Goal: Information Seeking & Learning: Learn about a topic

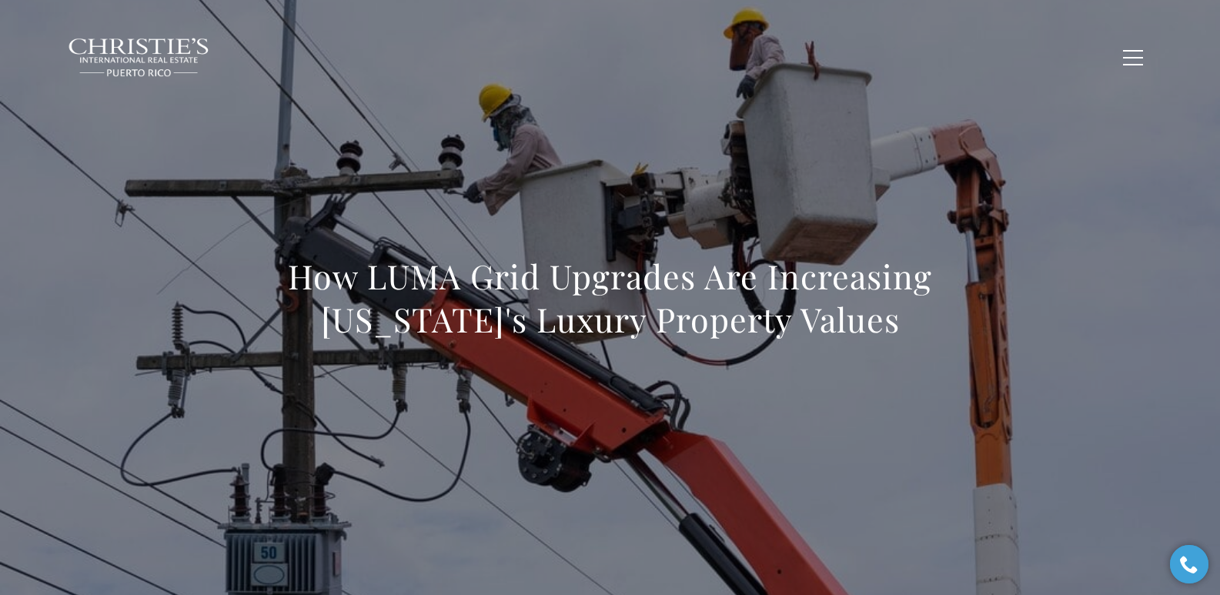
drag, startPoint x: 289, startPoint y: 264, endPoint x: 950, endPoint y: 329, distance: 664.2
click at [950, 329] on div "How LUMA Grid Upgrades Are Increasing Puerto Rico's Luxury Property Values" at bounding box center [610, 308] width 1077 height 462
copy h1 "How LUMA Grid Upgrades Are Increasing Puerto Rico's Luxury Property Values"
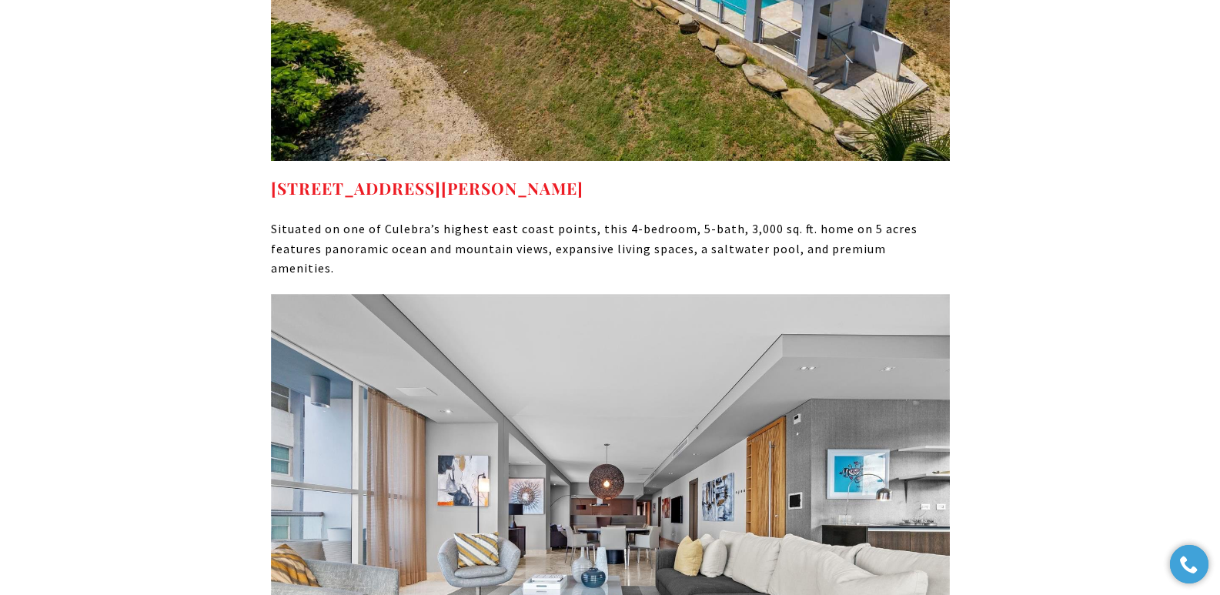
scroll to position [9370, 0]
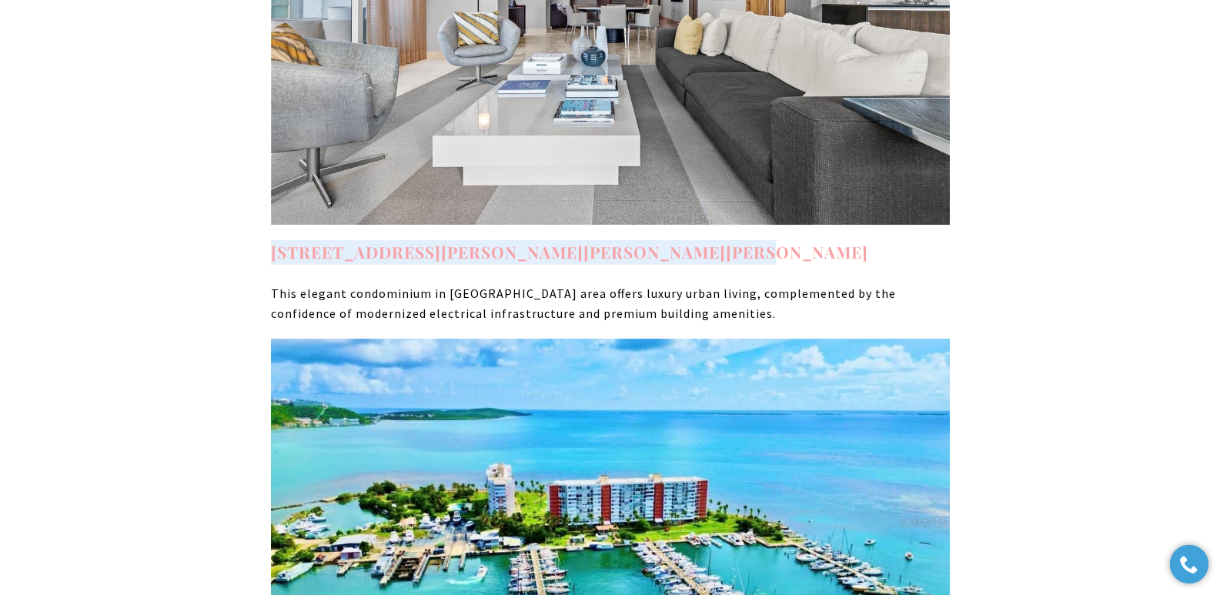
drag, startPoint x: 754, startPoint y: 99, endPoint x: 272, endPoint y: 105, distance: 482.6
click at [272, 240] on h4 "7 MANUEL RODRIGUEZ SERRA #7, SAN JUAN, PR 00907" at bounding box center [610, 252] width 679 height 25
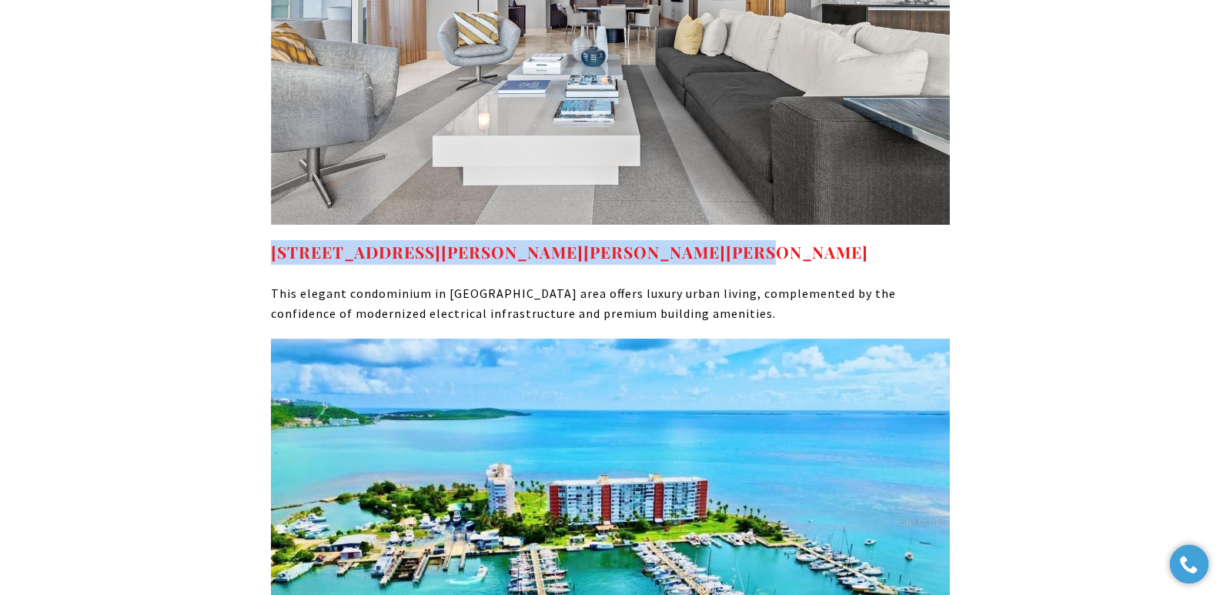
copy strong "7 MANUEL RODRIGUEZ SERRA #7, SAN JUAN, PR 00907"
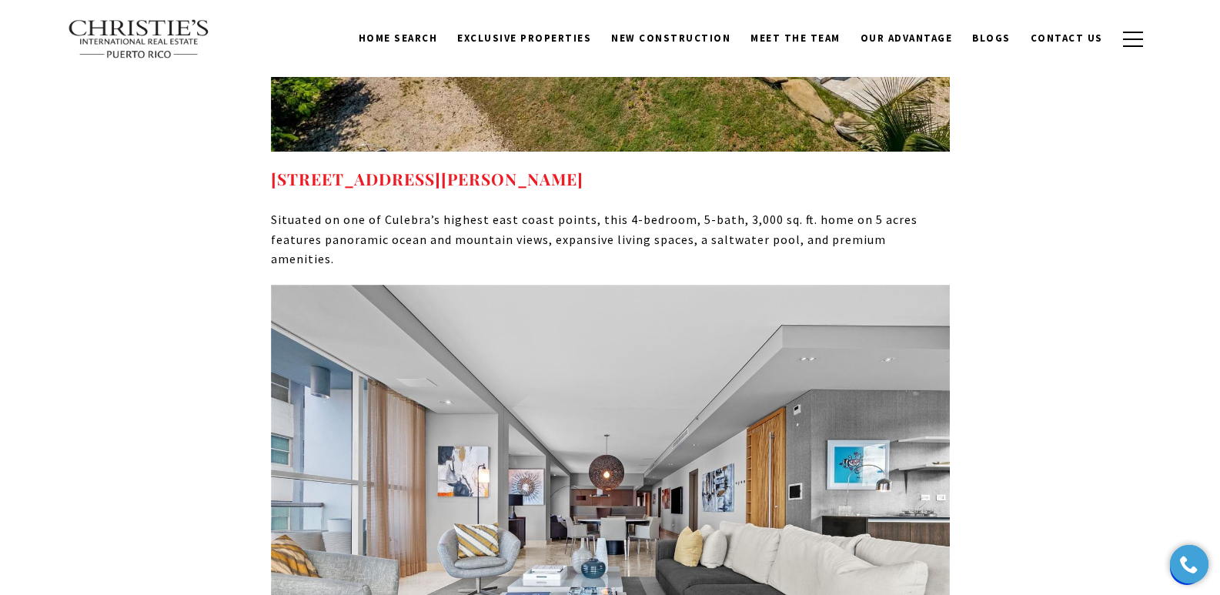
scroll to position [8646, 0]
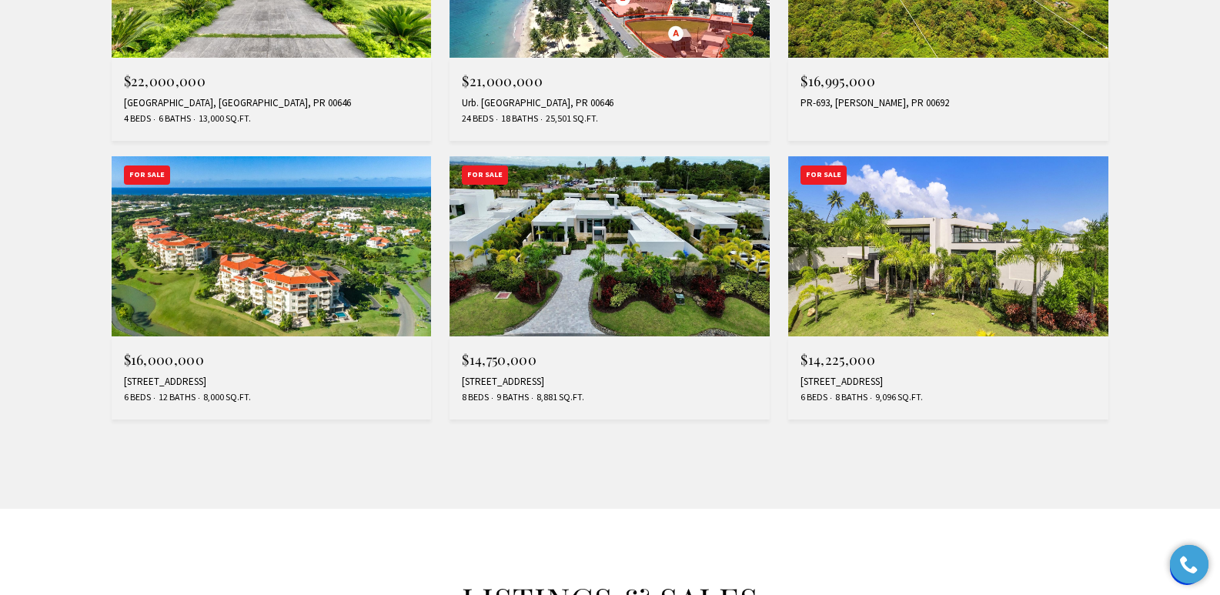
scroll to position [1390, 0]
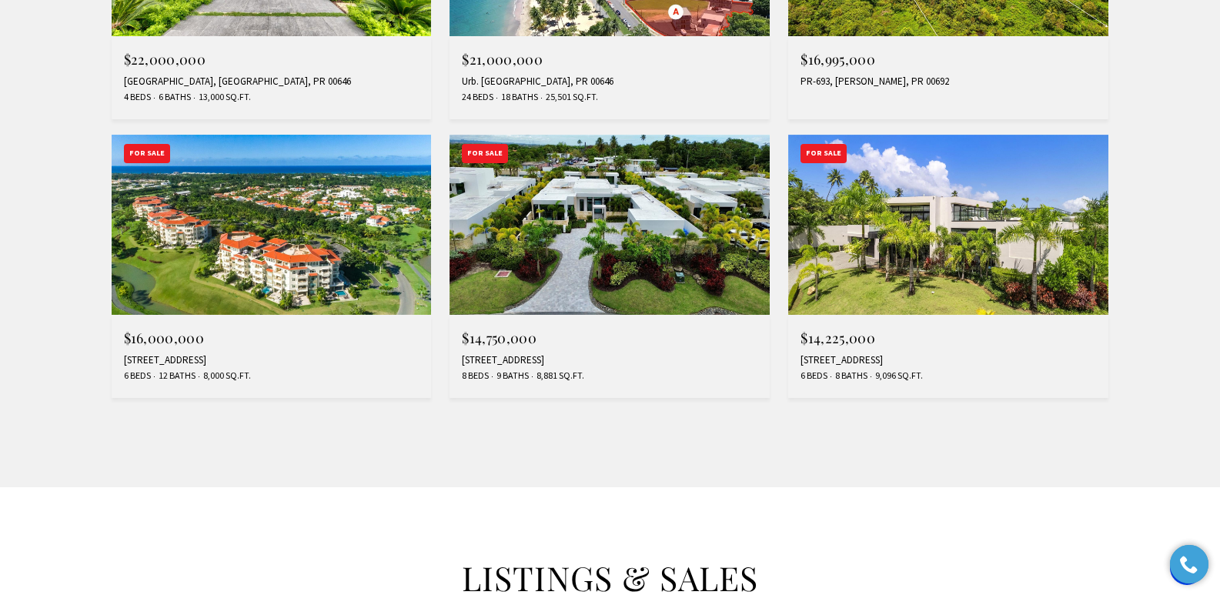
click at [868, 363] on div "4 GOLF VIEW DRIVE, DORADO, PR 00646" at bounding box center [948, 360] width 296 height 12
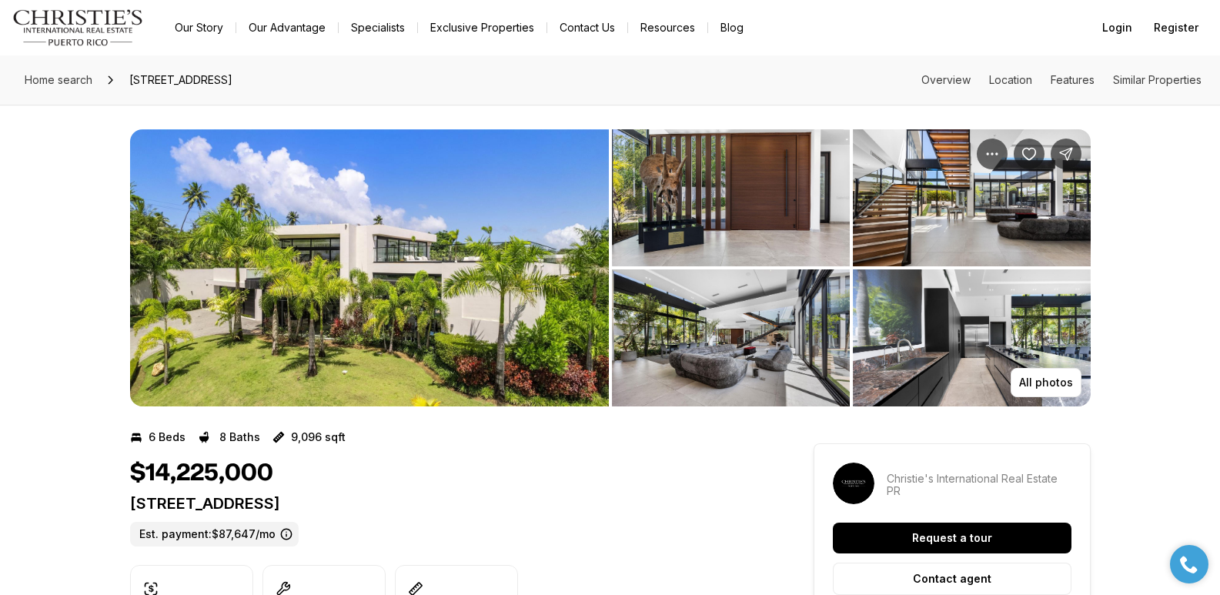
drag, startPoint x: 131, startPoint y: 505, endPoint x: 449, endPoint y: 503, distance: 317.8
click at [449, 503] on p "[STREET_ADDRESS]" at bounding box center [444, 503] width 628 height 18
copy p "[STREET_ADDRESS]"
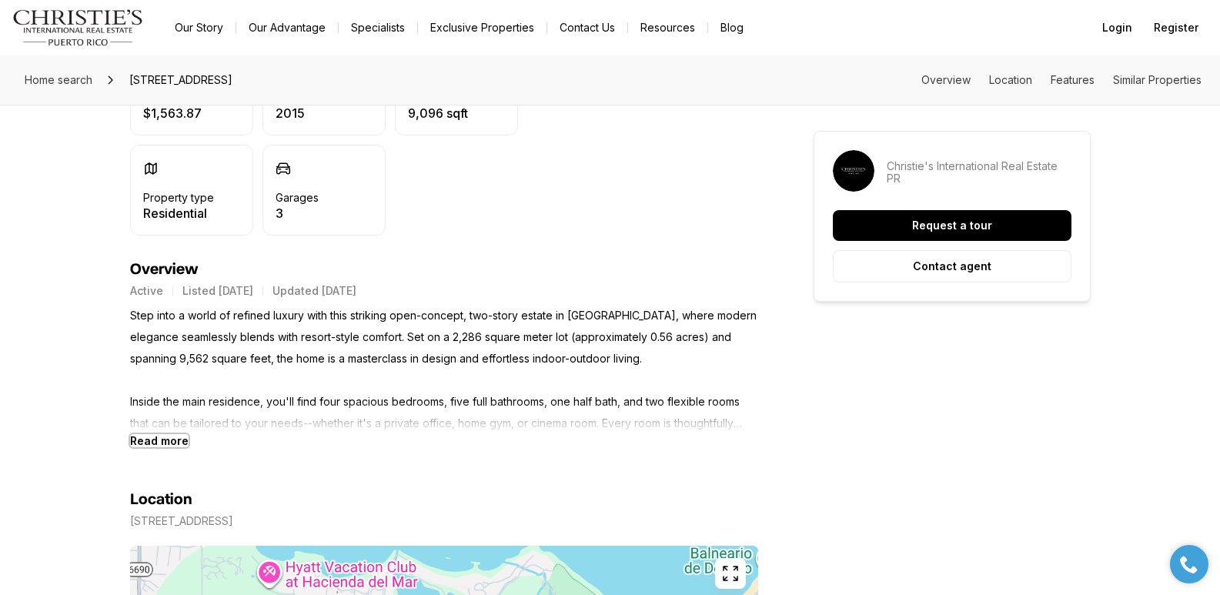
click at [156, 444] on b "Read more" at bounding box center [159, 440] width 58 height 13
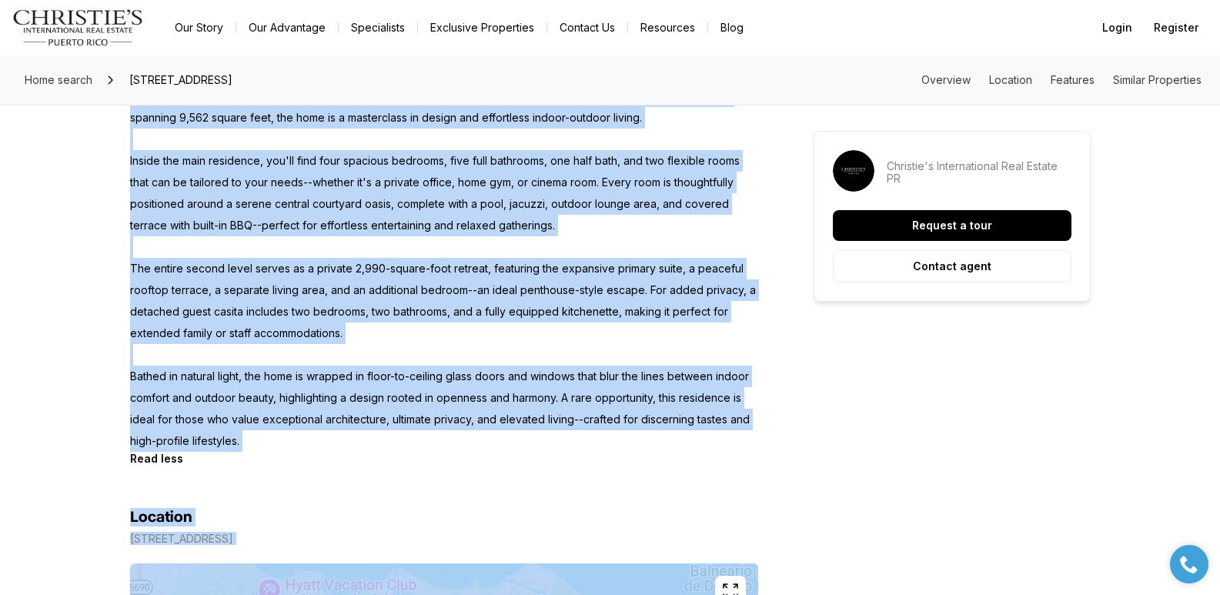
scroll to position [784, 0]
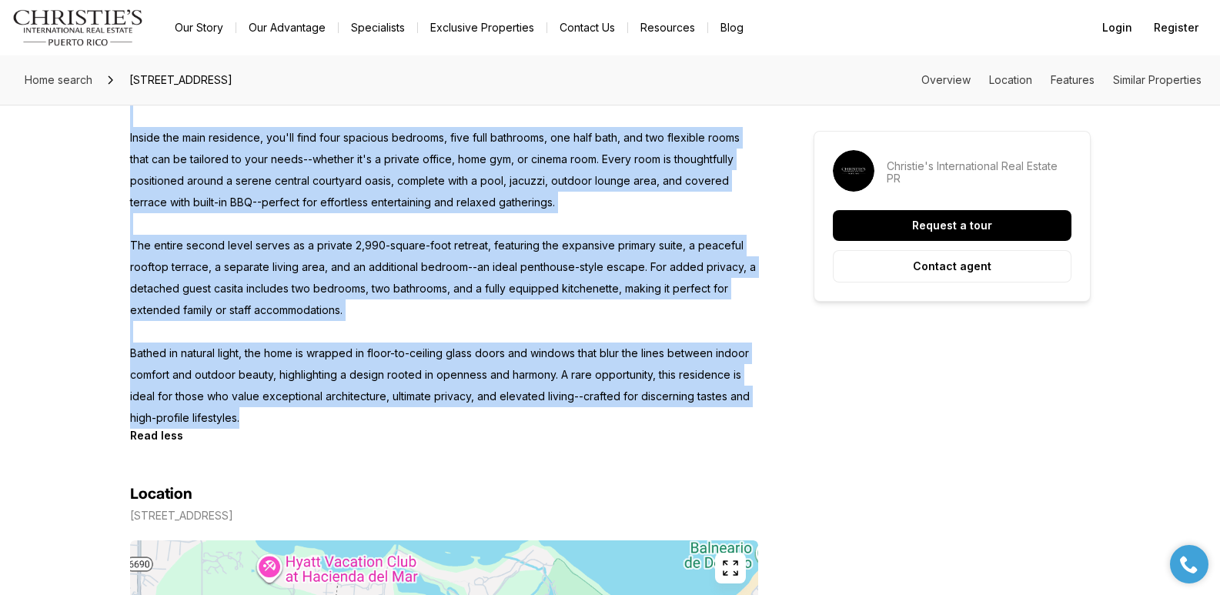
drag, startPoint x: 130, startPoint y: 319, endPoint x: 378, endPoint y: 423, distance: 269.0
click at [378, 423] on p "Step into a world of refined luxury with this striking open-concept, two-story …" at bounding box center [444, 235] width 628 height 388
copy p "Step into a world of refined luxury with this striking open-concept, two-story …"
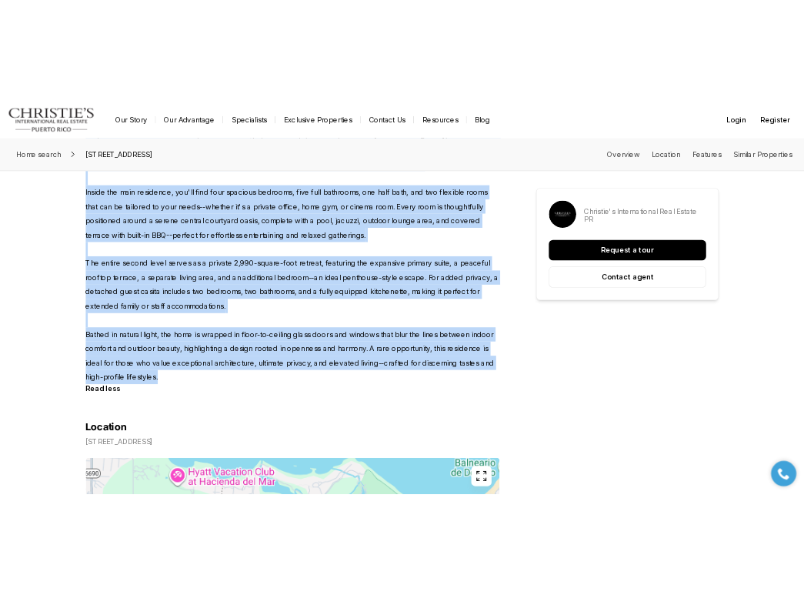
scroll to position [0, 0]
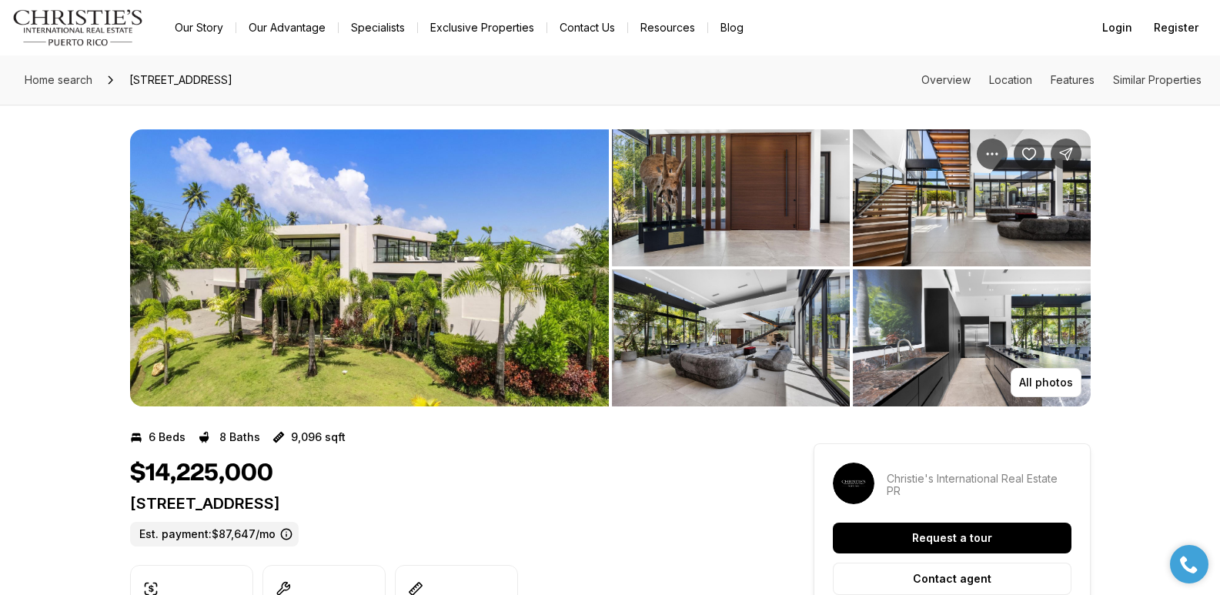
click at [751, 360] on img "View image gallery" at bounding box center [731, 337] width 238 height 137
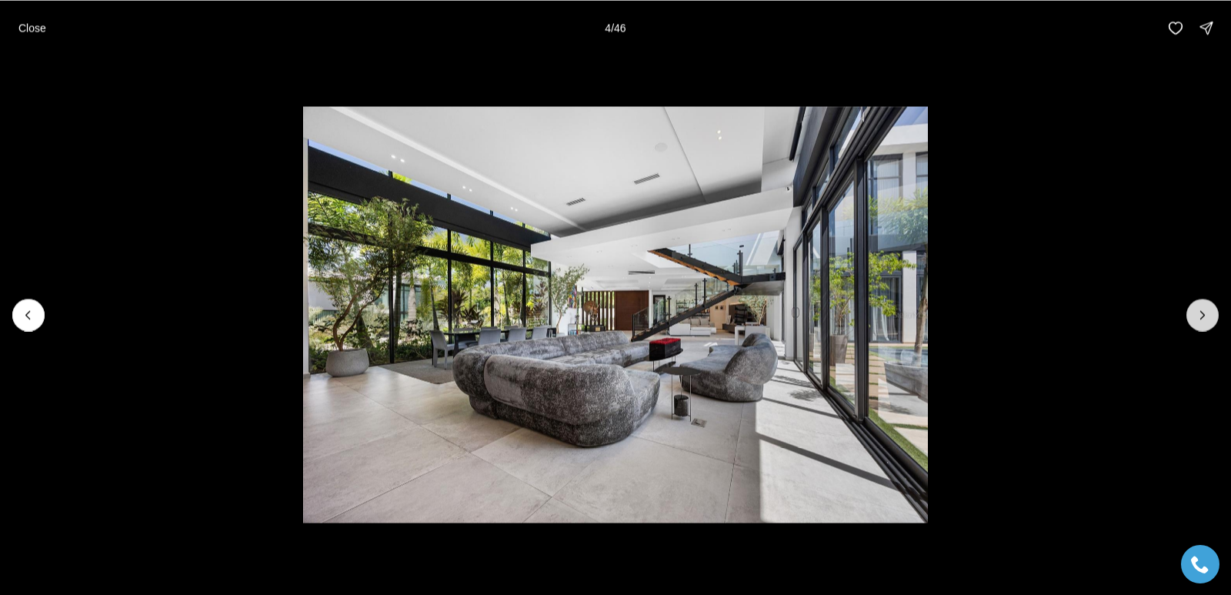
click at [1204, 306] on button "Next slide" at bounding box center [1203, 315] width 32 height 32
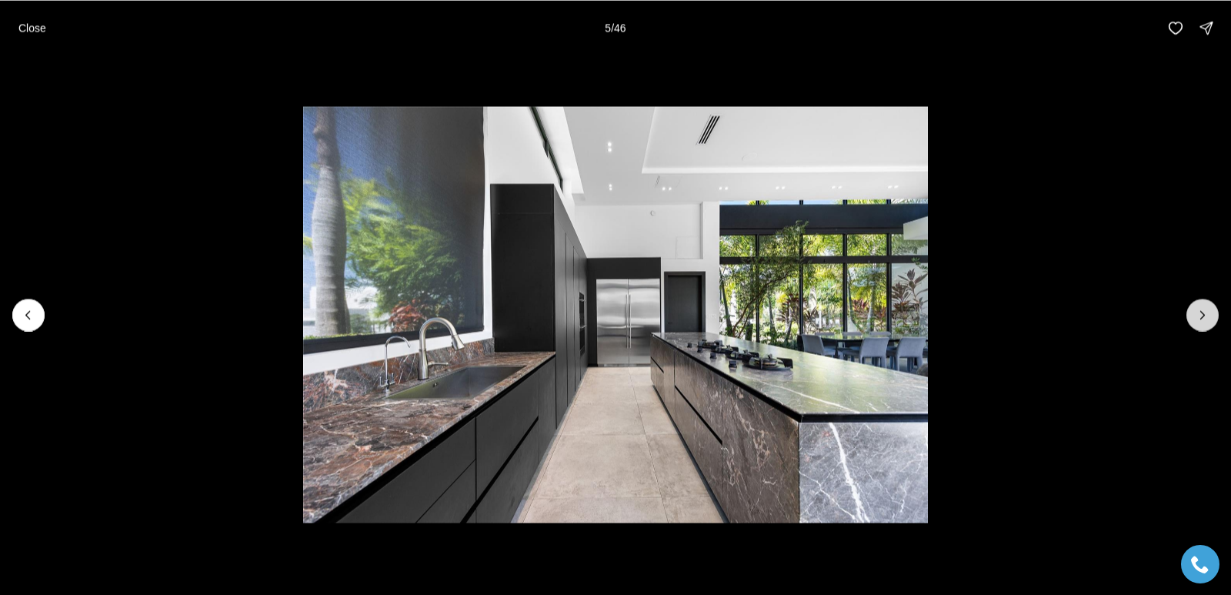
click at [1204, 306] on button "Next slide" at bounding box center [1203, 315] width 32 height 32
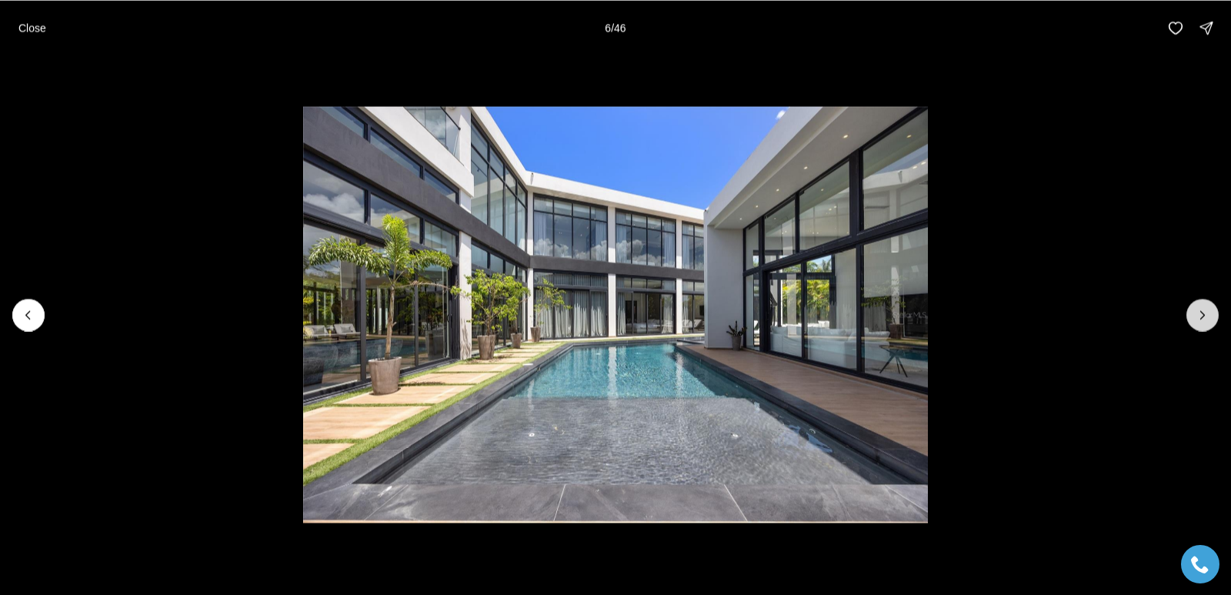
click at [1204, 306] on button "Next slide" at bounding box center [1203, 315] width 32 height 32
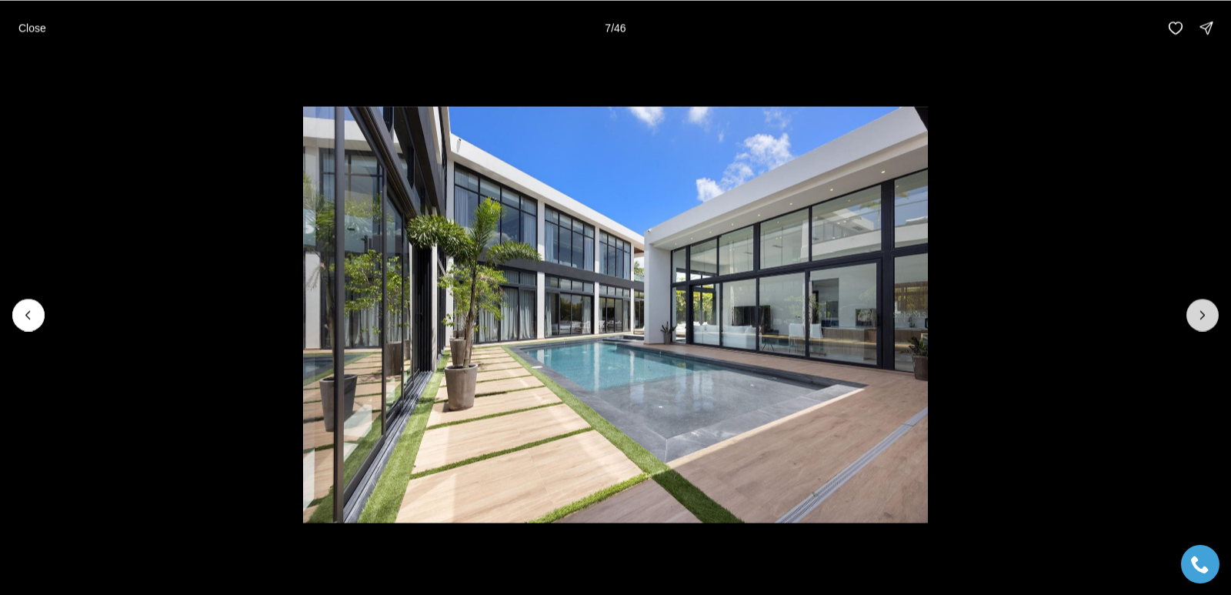
click at [1204, 306] on button "Next slide" at bounding box center [1203, 315] width 32 height 32
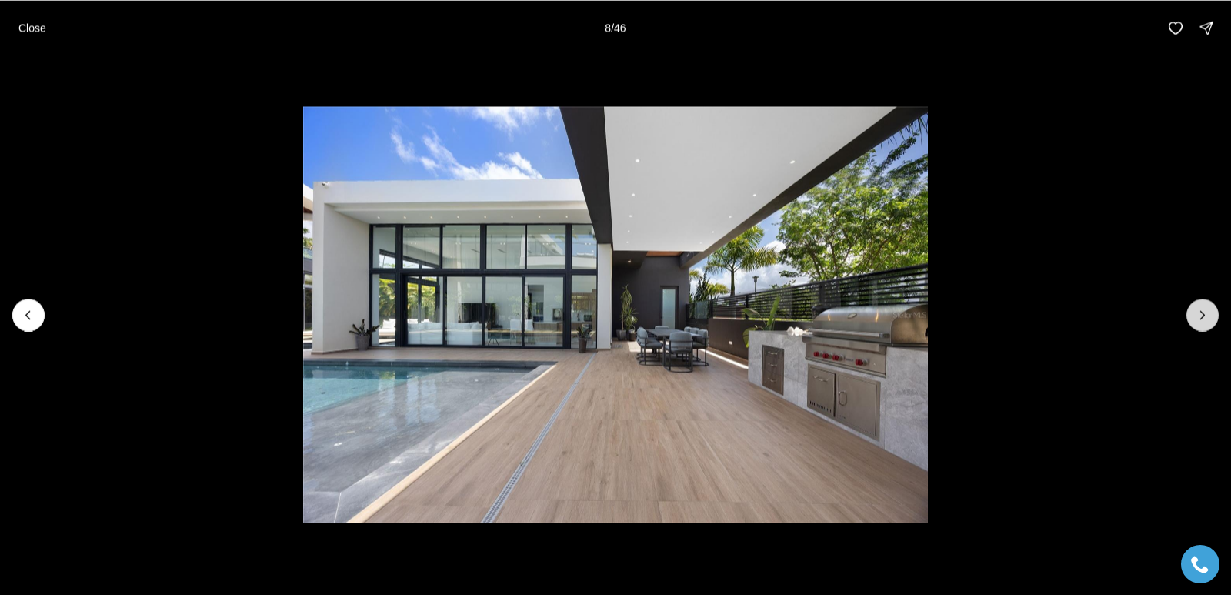
click at [1204, 306] on button "Next slide" at bounding box center [1203, 315] width 32 height 32
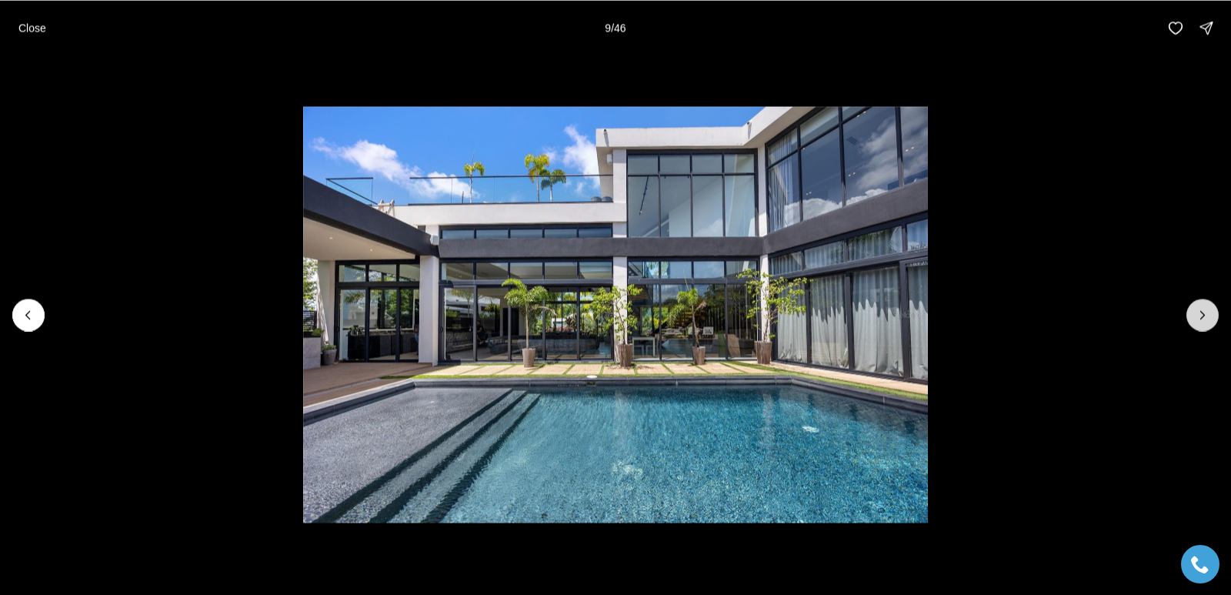
click at [1204, 306] on button "Next slide" at bounding box center [1203, 315] width 32 height 32
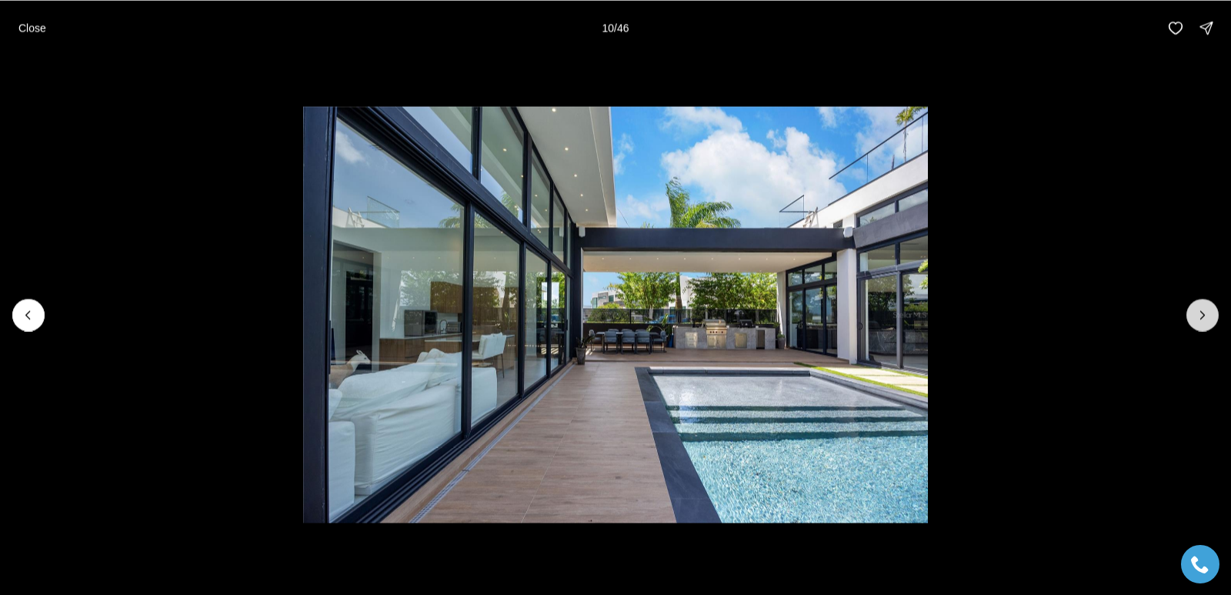
click at [1204, 306] on button "Next slide" at bounding box center [1203, 315] width 32 height 32
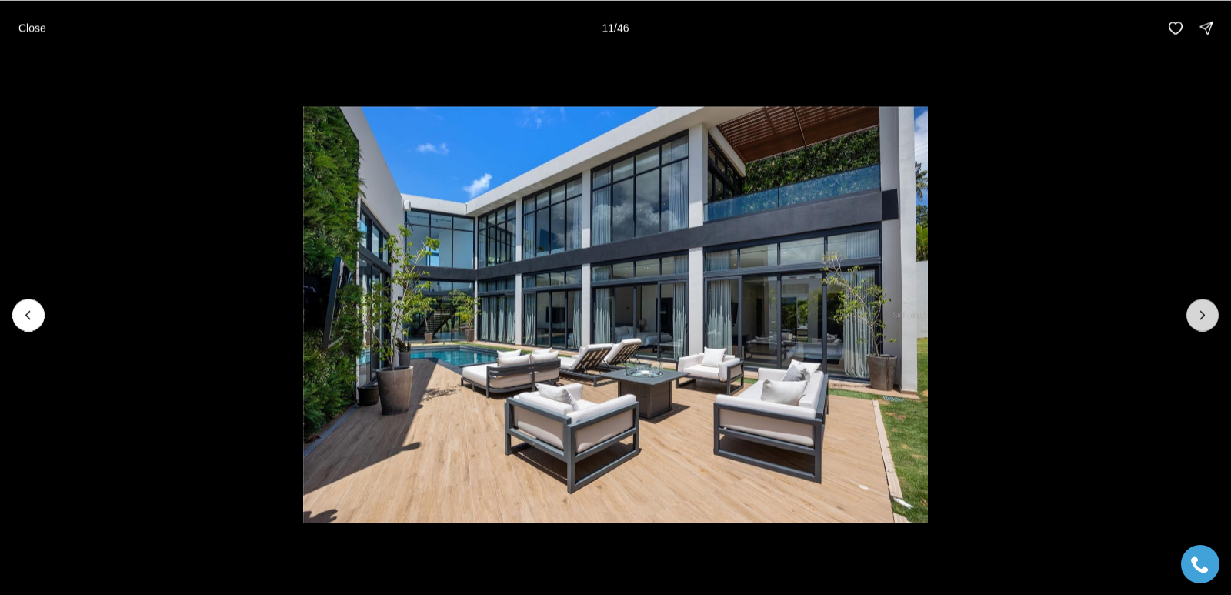
click at [1204, 306] on button "Next slide" at bounding box center [1203, 315] width 32 height 32
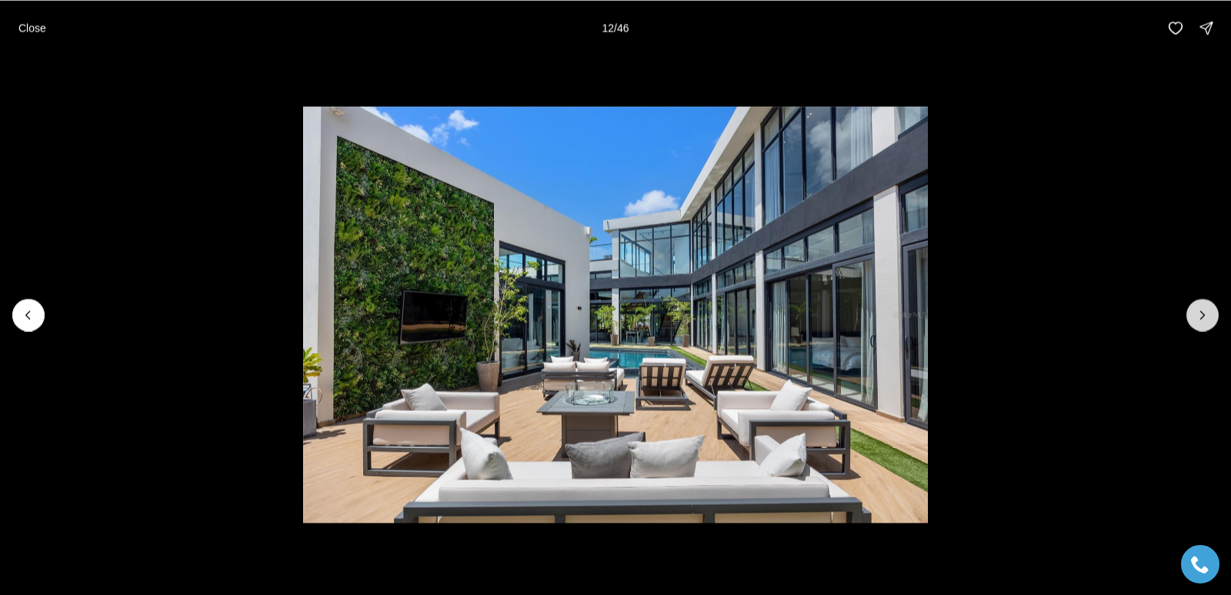
click at [1204, 306] on button "Next slide" at bounding box center [1203, 315] width 32 height 32
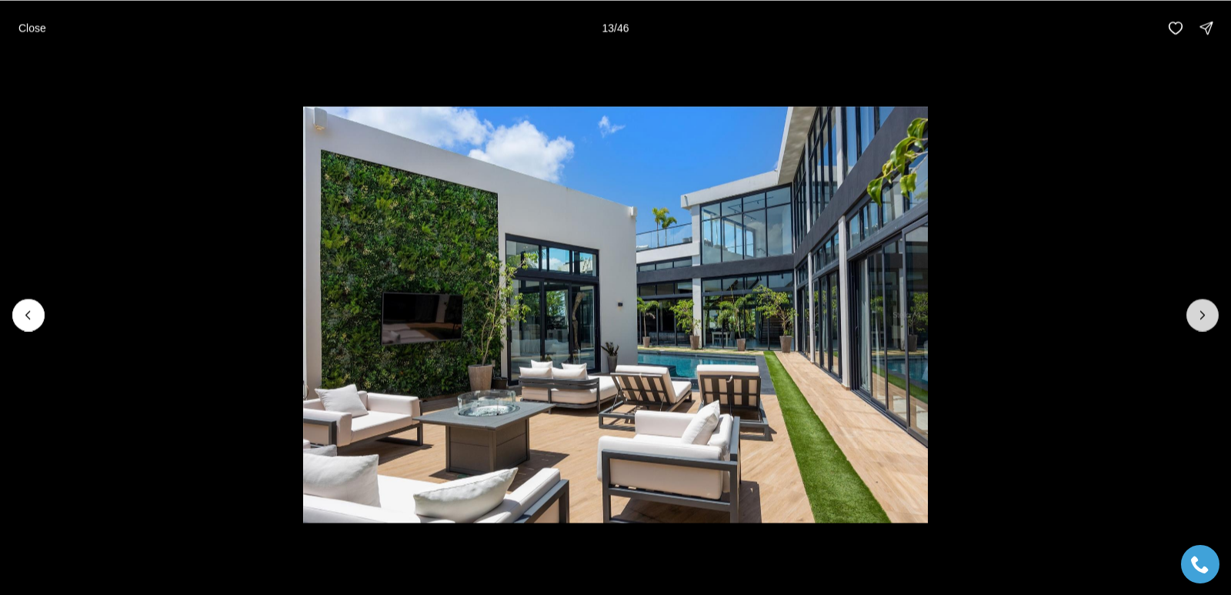
click at [1204, 306] on button "Next slide" at bounding box center [1203, 315] width 32 height 32
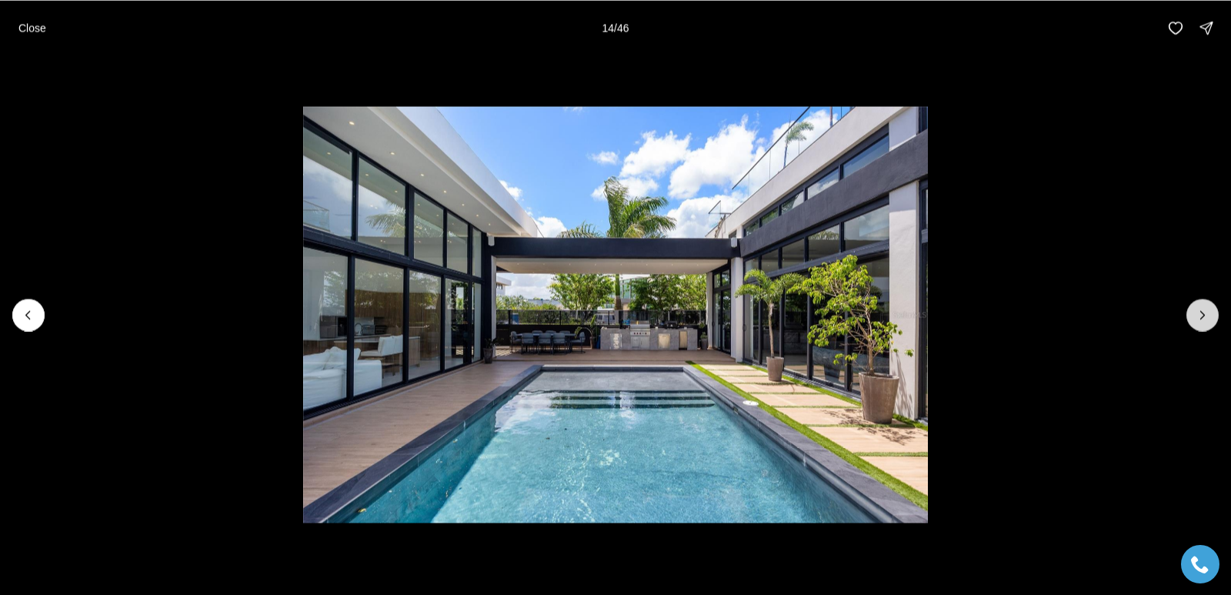
click at [1204, 306] on button "Next slide" at bounding box center [1203, 315] width 32 height 32
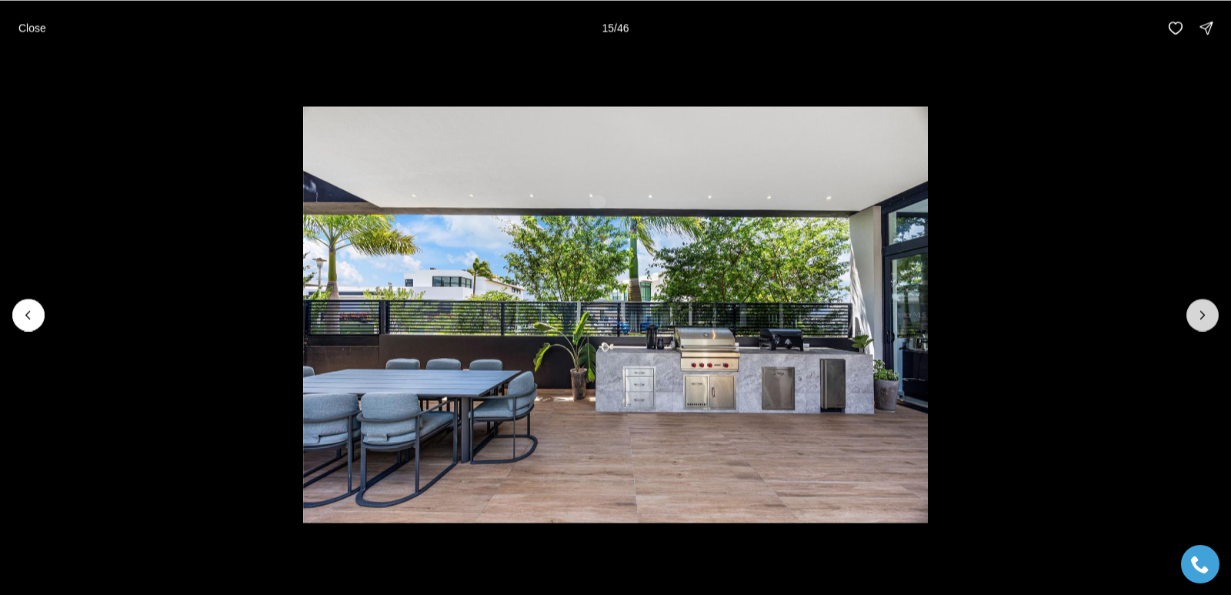
click at [1204, 306] on button "Next slide" at bounding box center [1203, 315] width 32 height 32
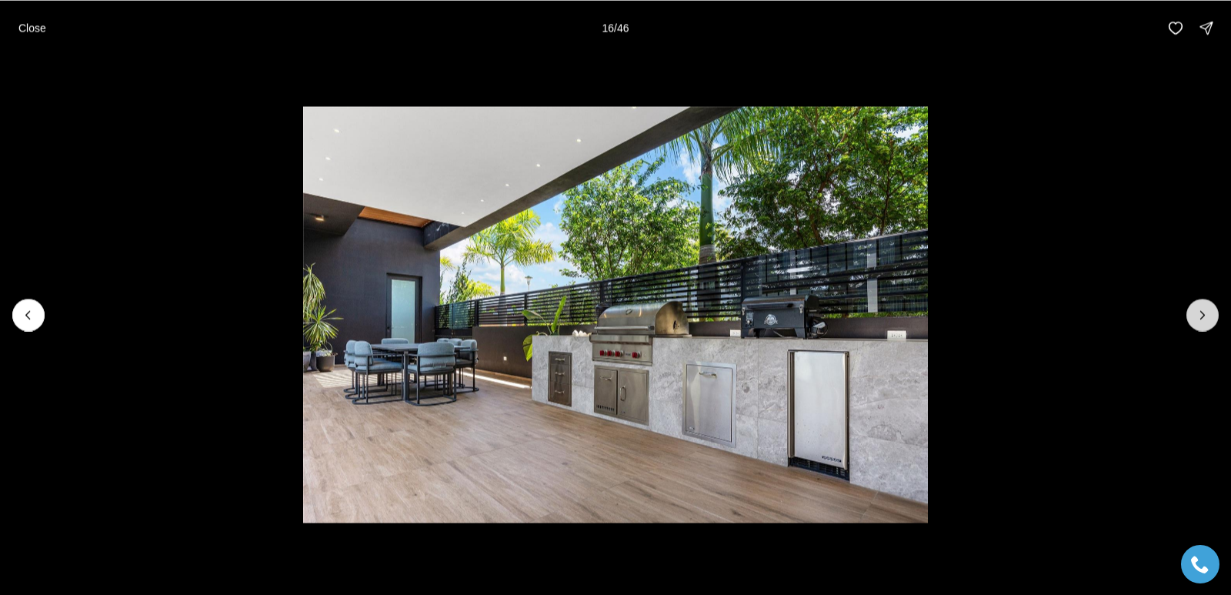
click at [1204, 306] on button "Next slide" at bounding box center [1203, 315] width 32 height 32
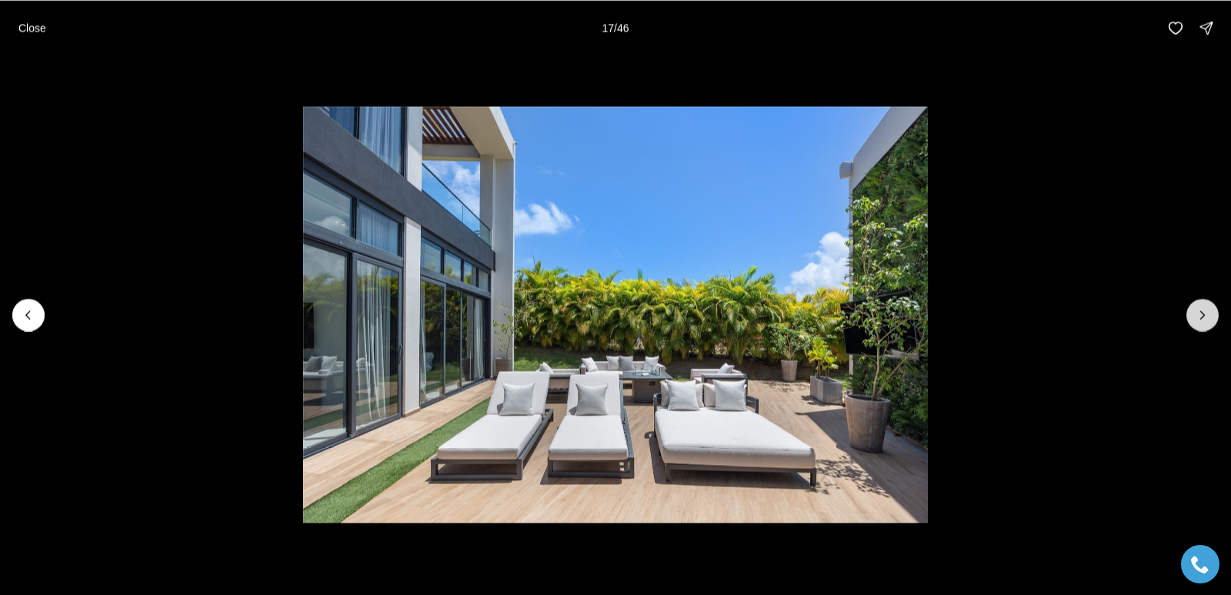
click at [1204, 306] on button "Next slide" at bounding box center [1203, 315] width 32 height 32
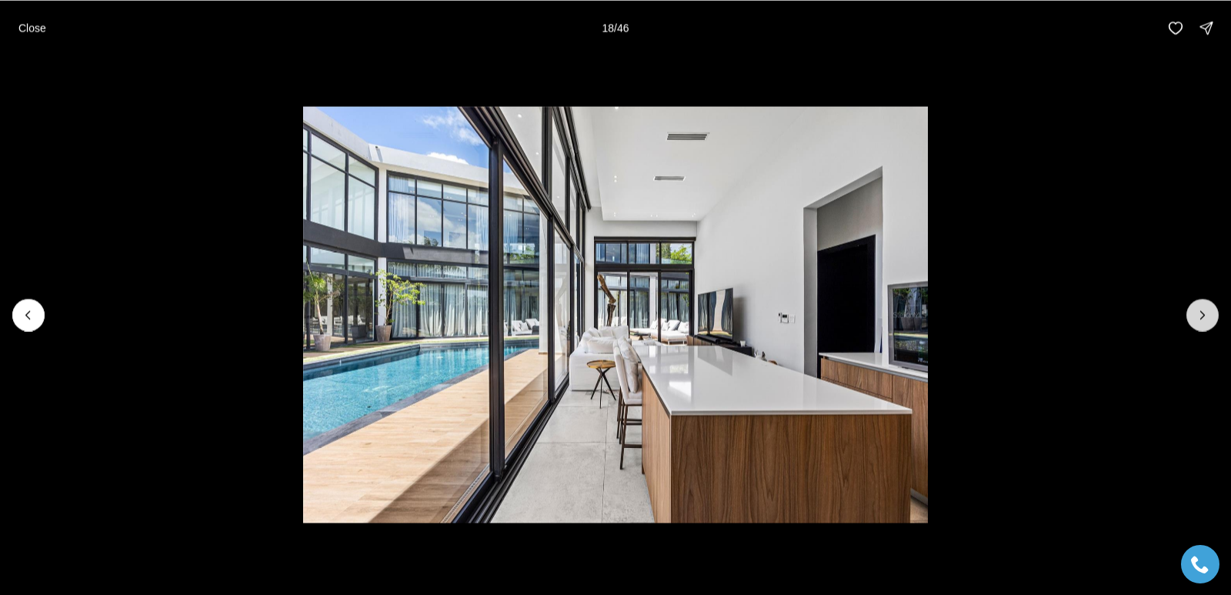
click at [1204, 306] on button "Next slide" at bounding box center [1203, 315] width 32 height 32
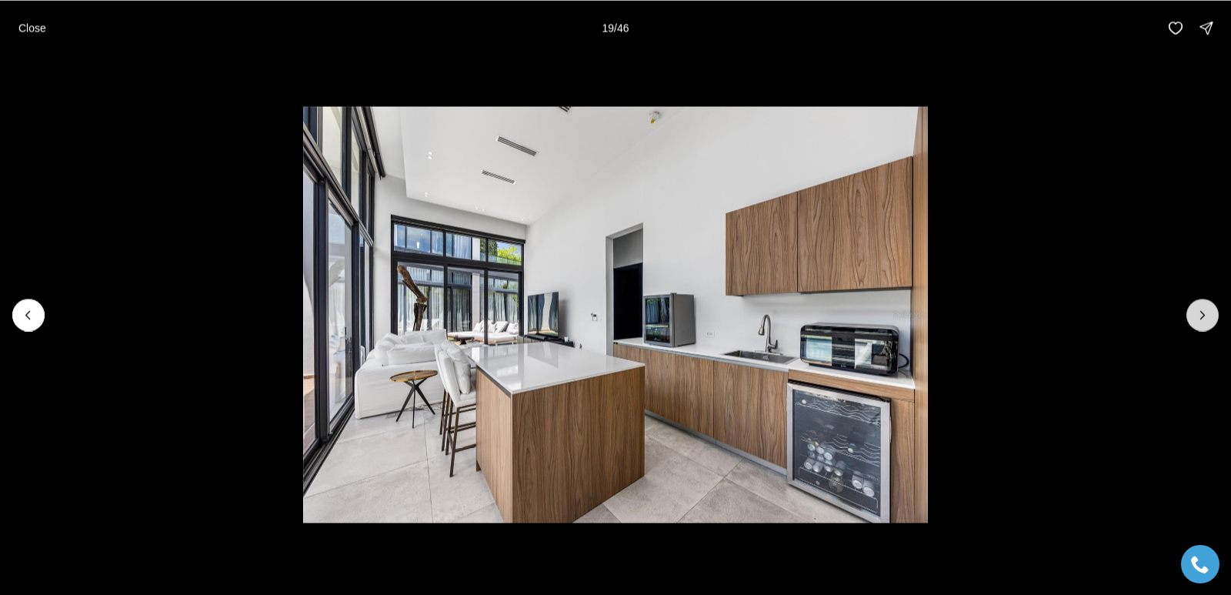
click at [1204, 306] on button "Next slide" at bounding box center [1203, 315] width 32 height 32
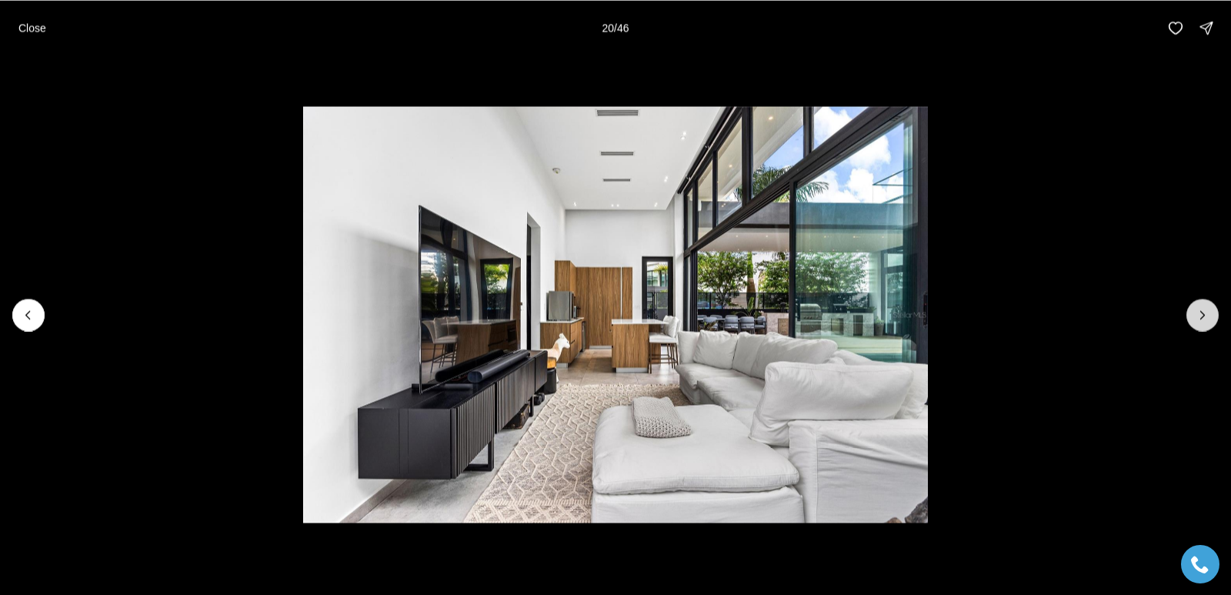
click at [1204, 306] on button "Next slide" at bounding box center [1203, 315] width 32 height 32
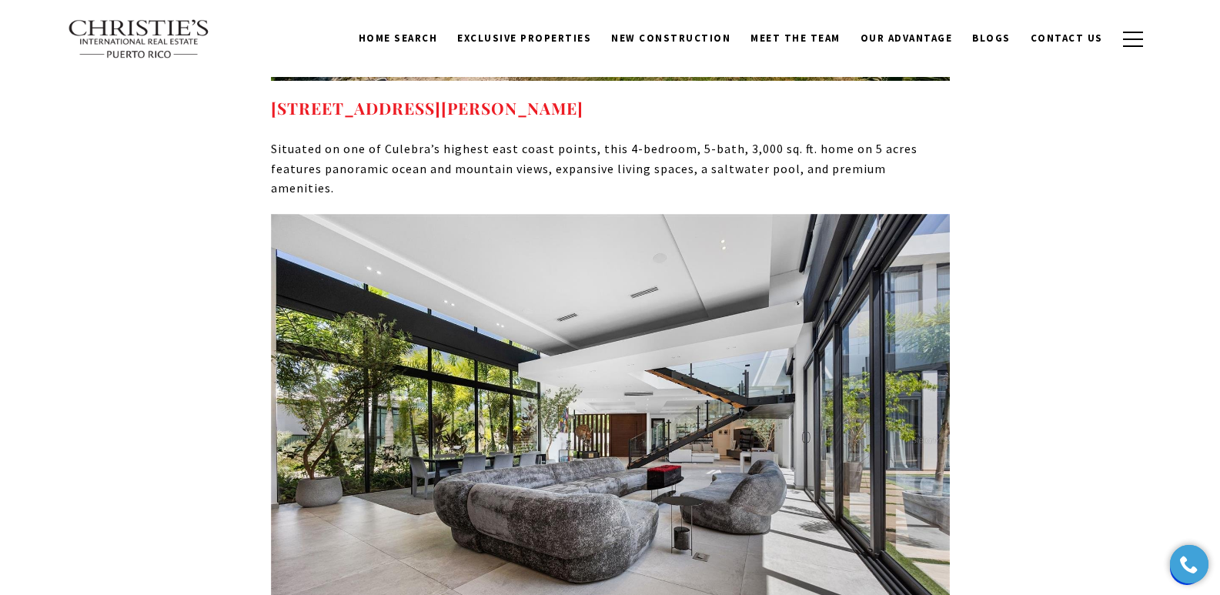
scroll to position [8893, 0]
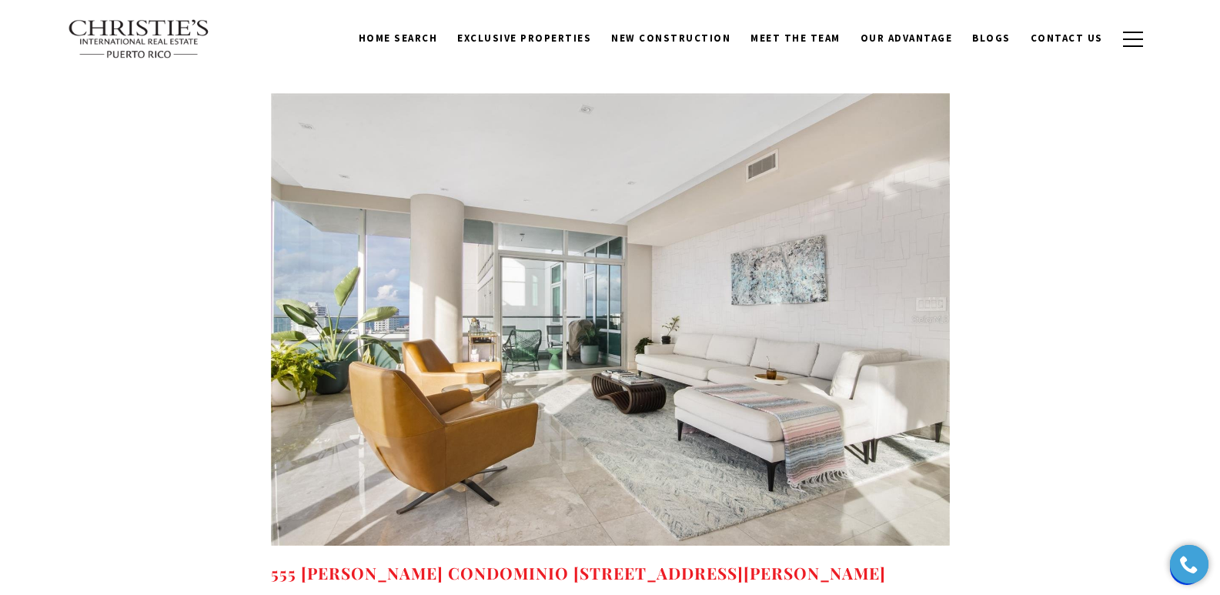
scroll to position [10020, 0]
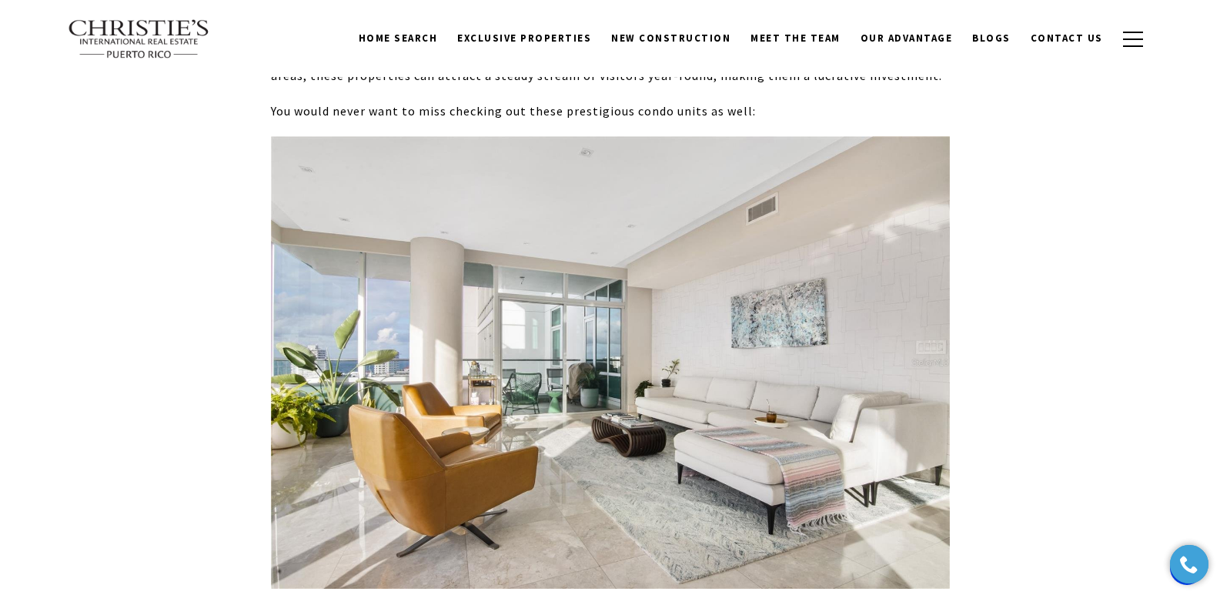
drag, startPoint x: 931, startPoint y: 315, endPoint x: 270, endPoint y: 314, distance: 661.1
copy strong "555 [PERSON_NAME] CONDOMINIO [STREET_ADDRESS][PERSON_NAME]"
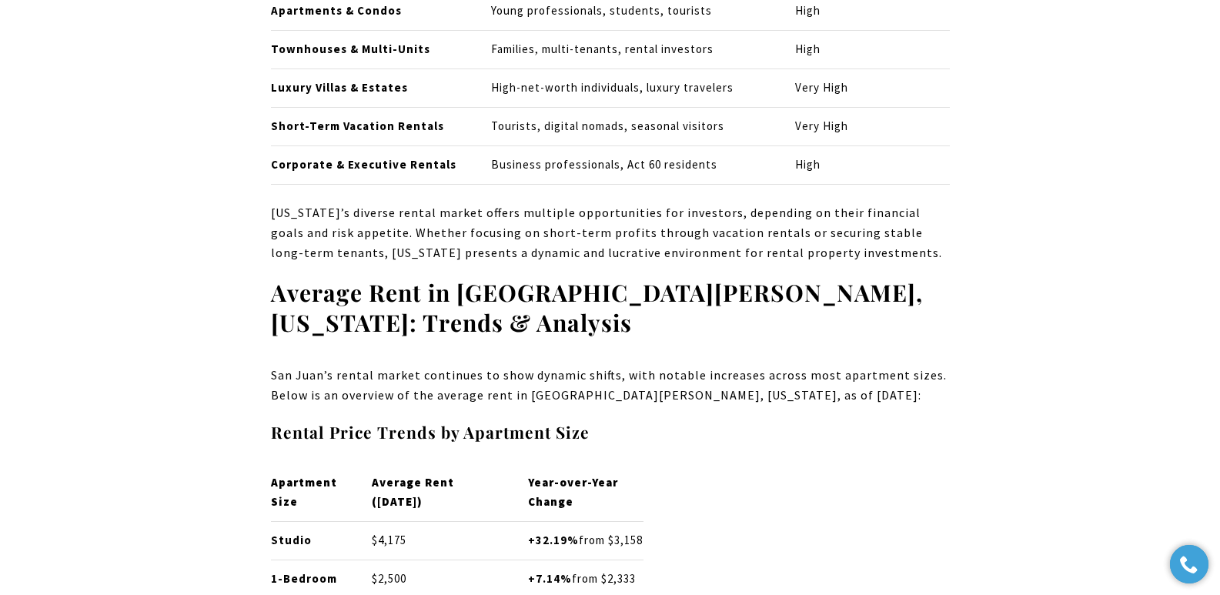
scroll to position [0, 0]
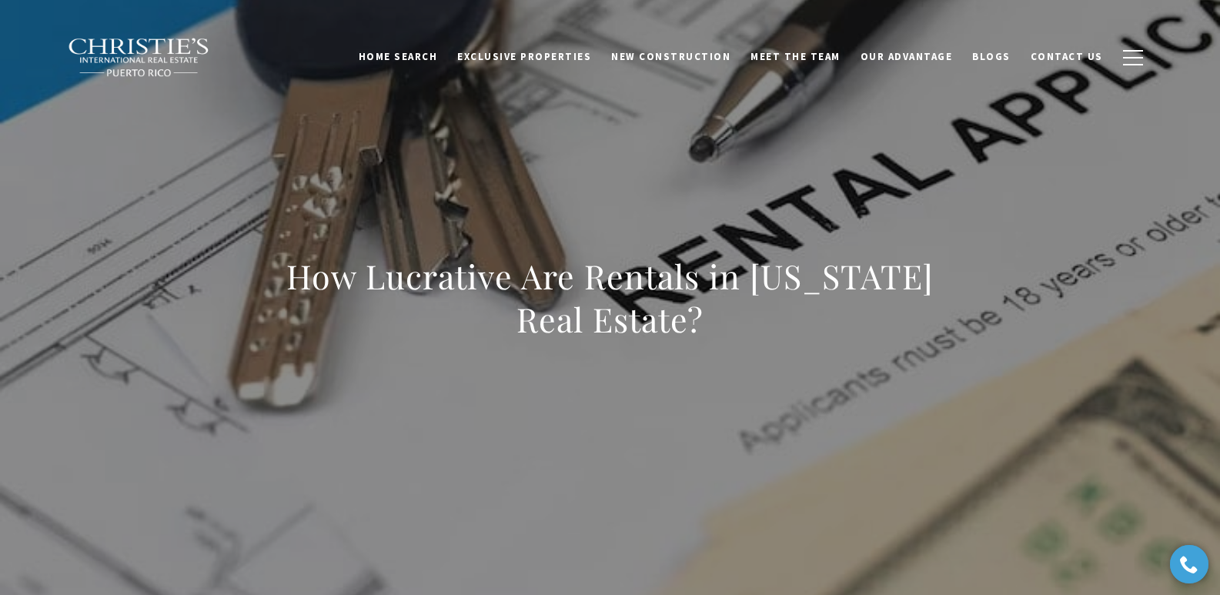
drag, startPoint x: 259, startPoint y: 290, endPoint x: 742, endPoint y: 326, distance: 484.7
click at [742, 326] on div "How Lucrative Are Rentals in Puerto Rico Real Estate?" at bounding box center [610, 308] width 1077 height 462
copy h1 "How Lucrative Are Rentals in Puerto Rico Real Estate?"
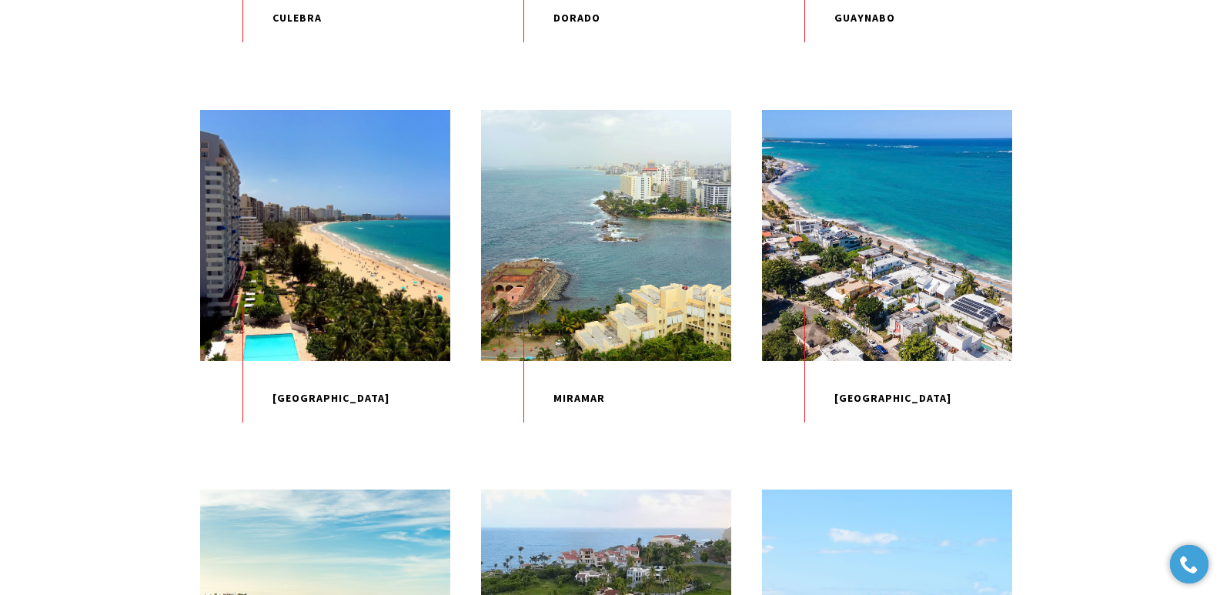
scroll to position [1205, 0]
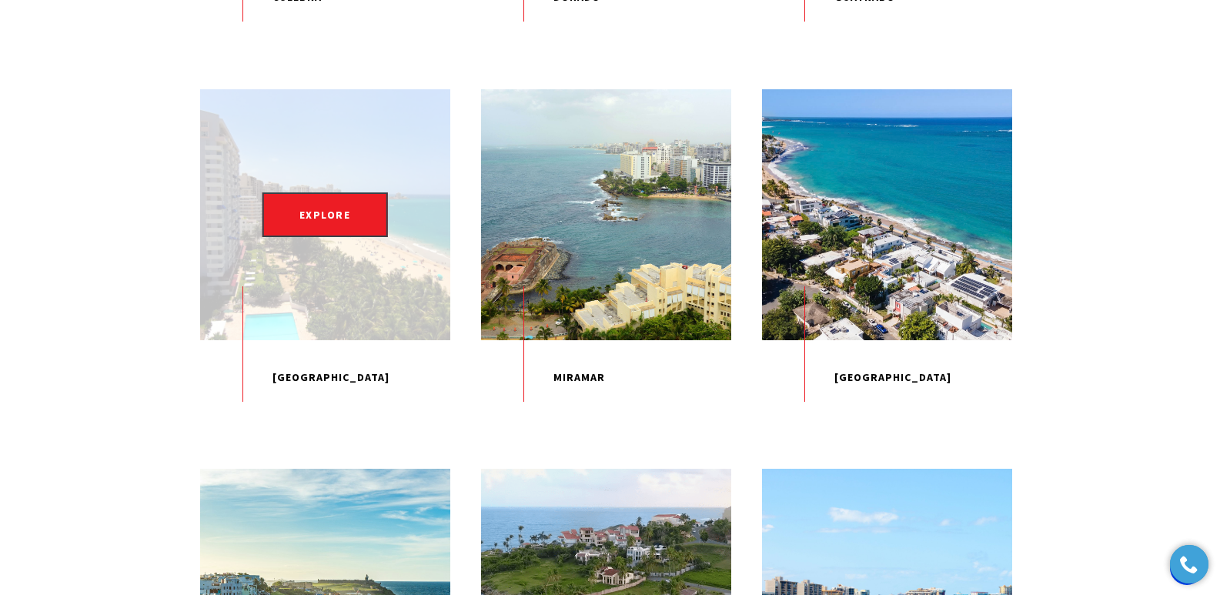
click at [339, 296] on div "EXPLORE" at bounding box center [325, 214] width 250 height 250
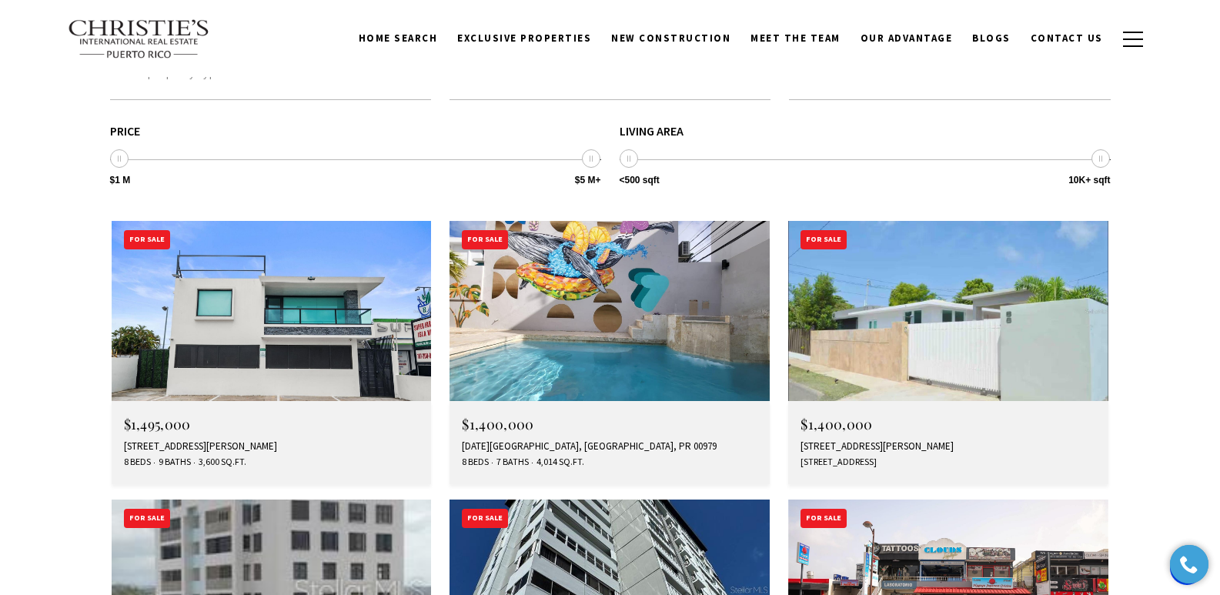
scroll to position [4171, 0]
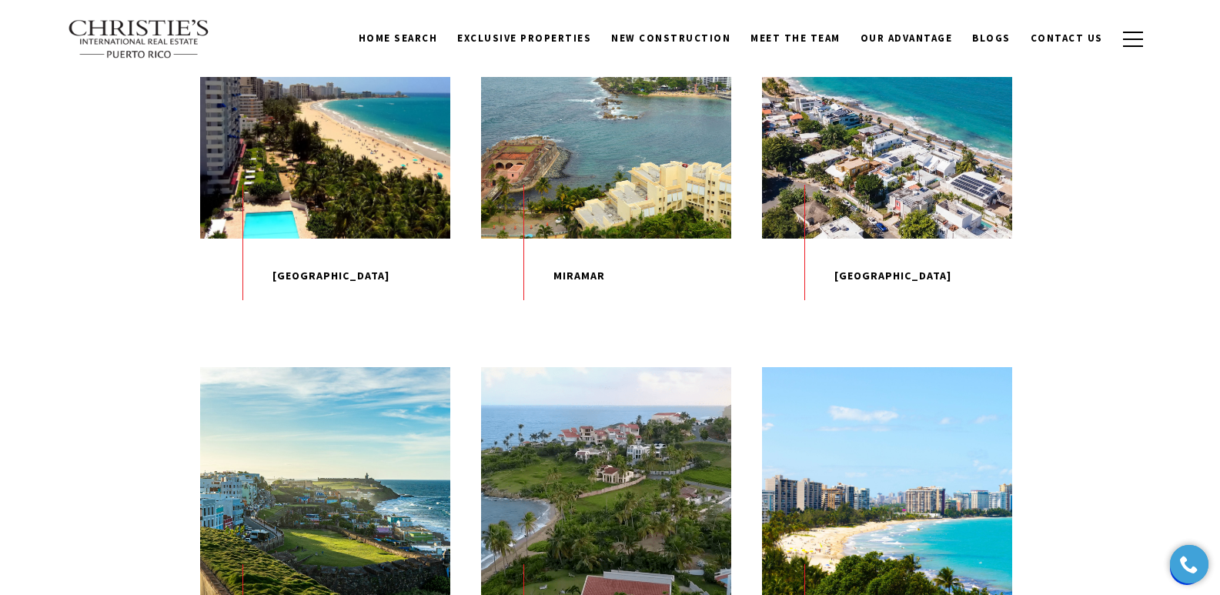
scroll to position [1287, 0]
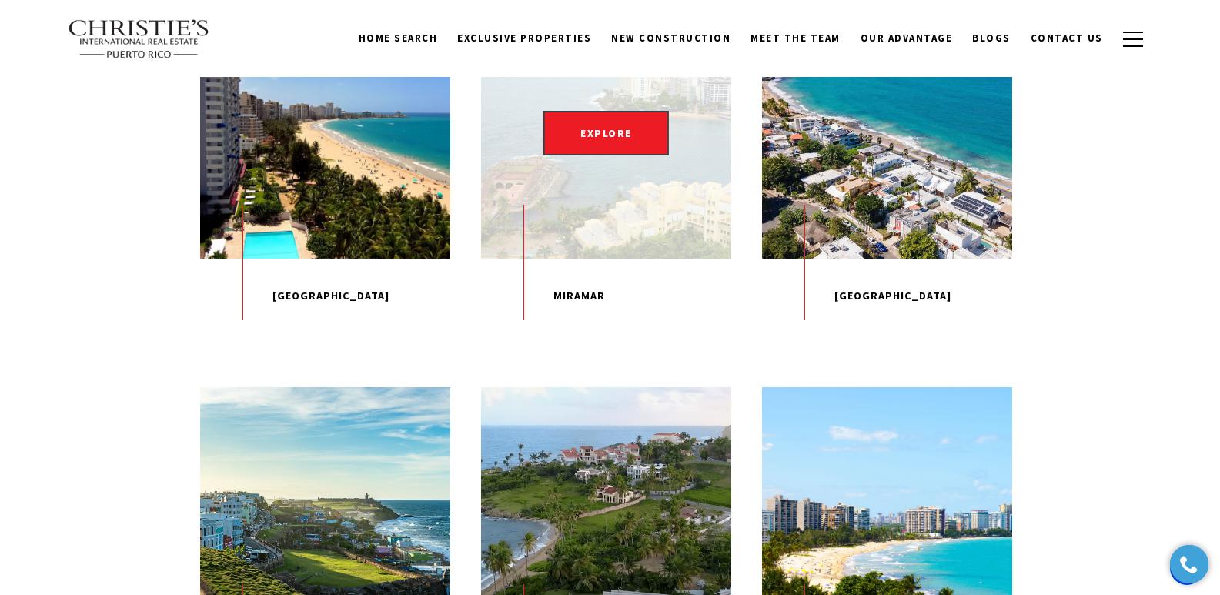
click at [610, 204] on div "EXPLORE" at bounding box center [606, 133] width 250 height 250
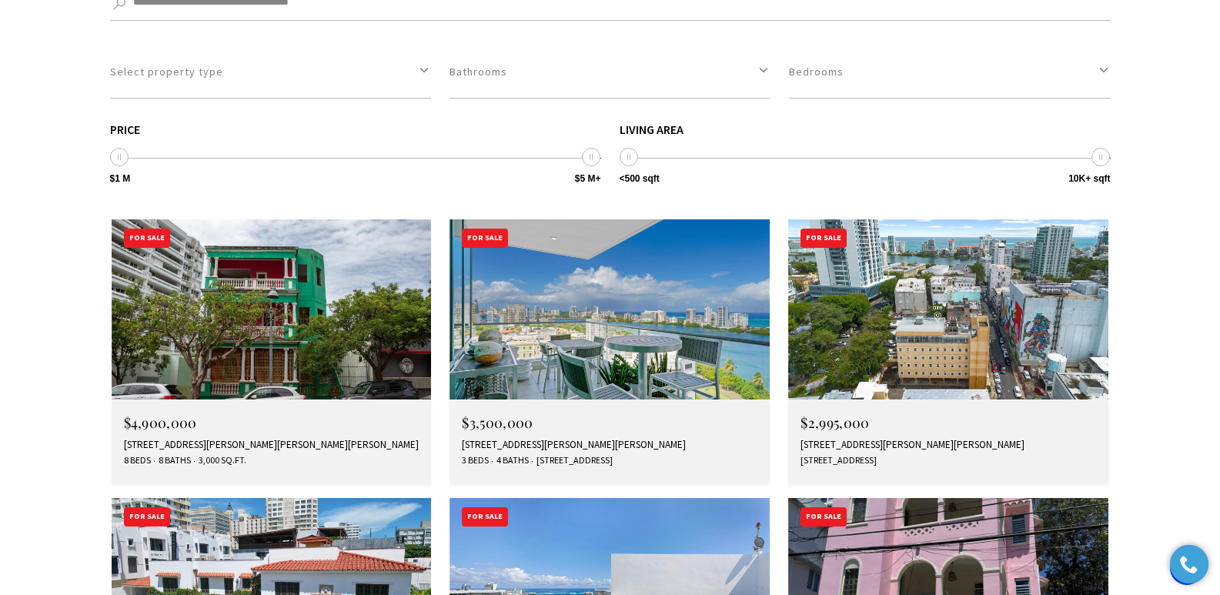
scroll to position [1997, 0]
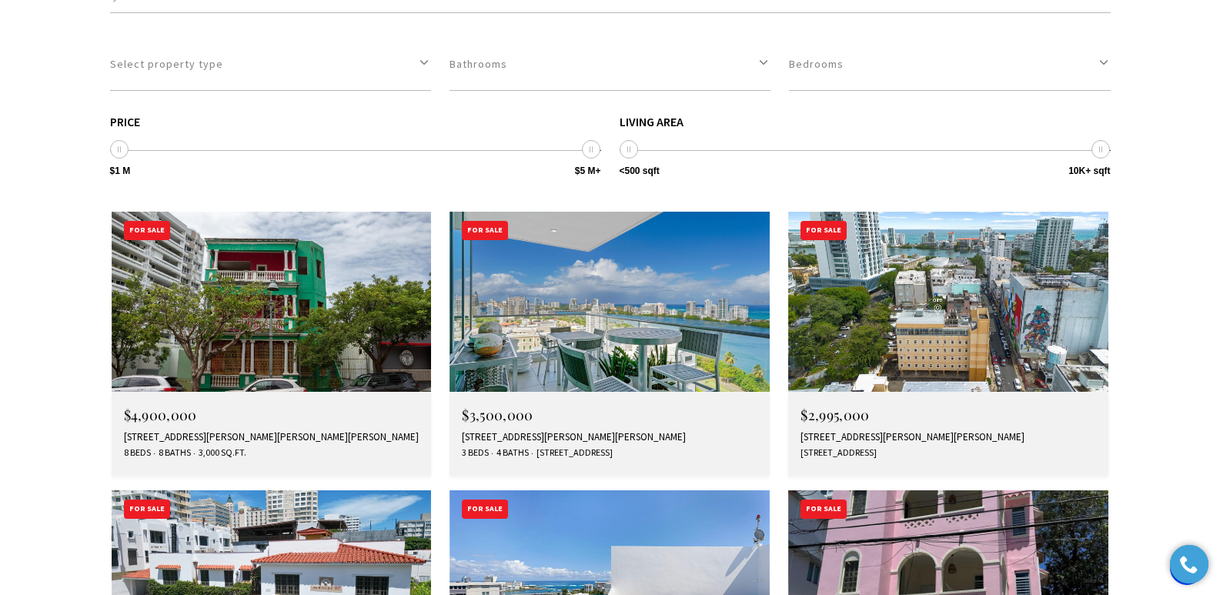
drag, startPoint x: 1223, startPoint y: 48, endPoint x: 1231, endPoint y: 256, distance: 208.7
click at [526, 431] on div "[STREET_ADDRESS][PERSON_NAME][PERSON_NAME]" at bounding box center [610, 437] width 296 height 12
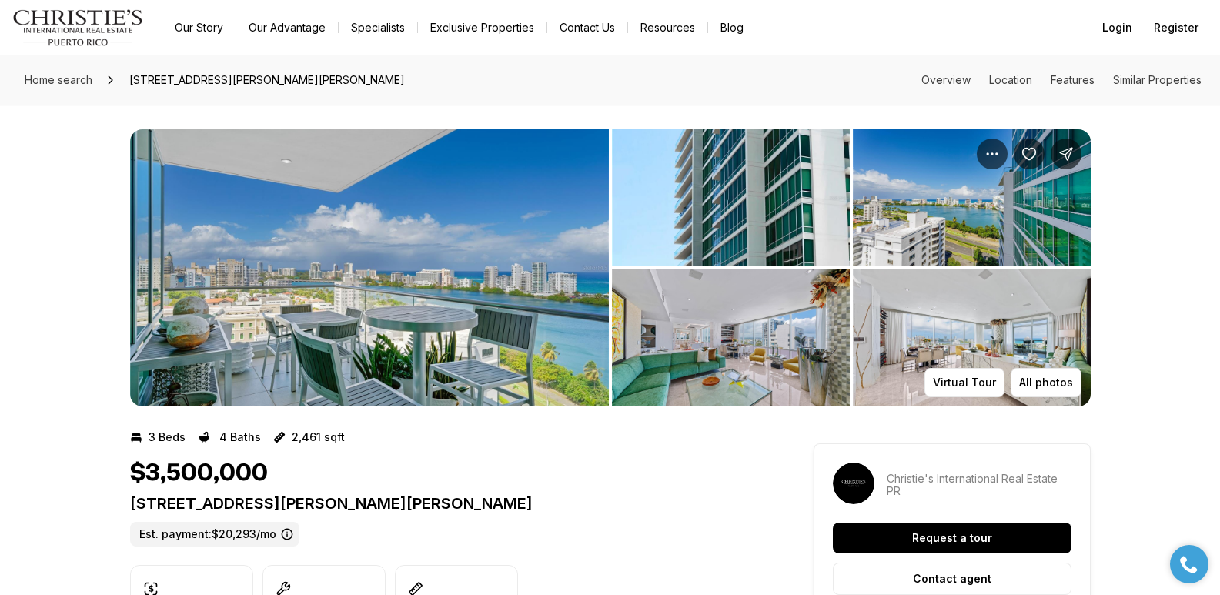
click at [753, 317] on img "View image gallery" at bounding box center [731, 337] width 238 height 137
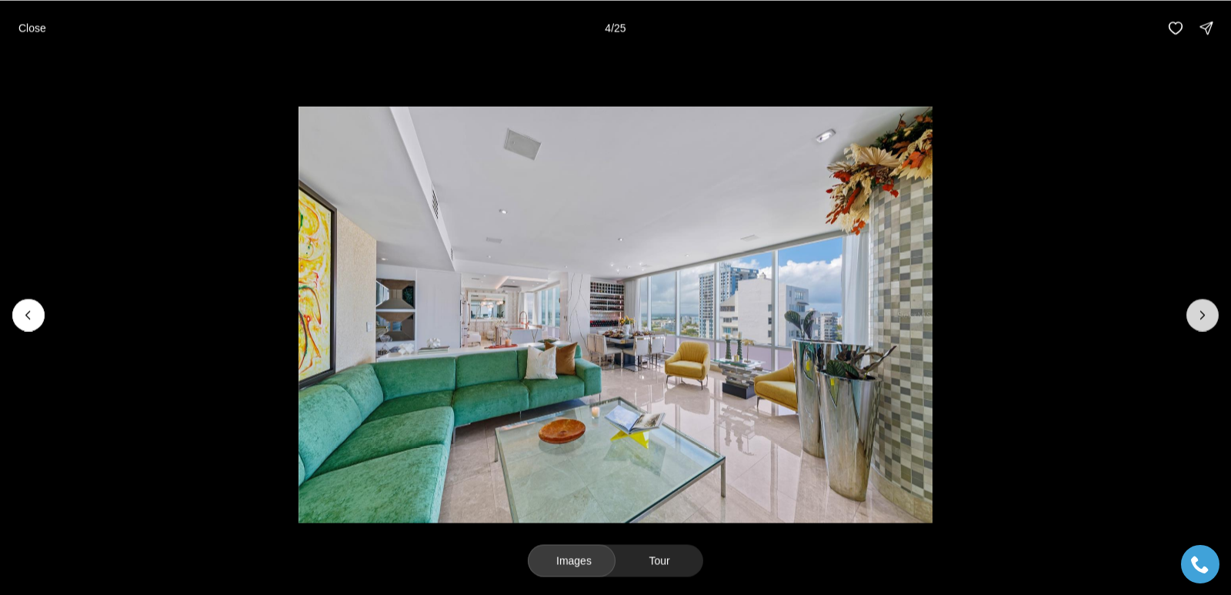
click at [1201, 319] on icon "Next slide" at bounding box center [1202, 314] width 15 height 15
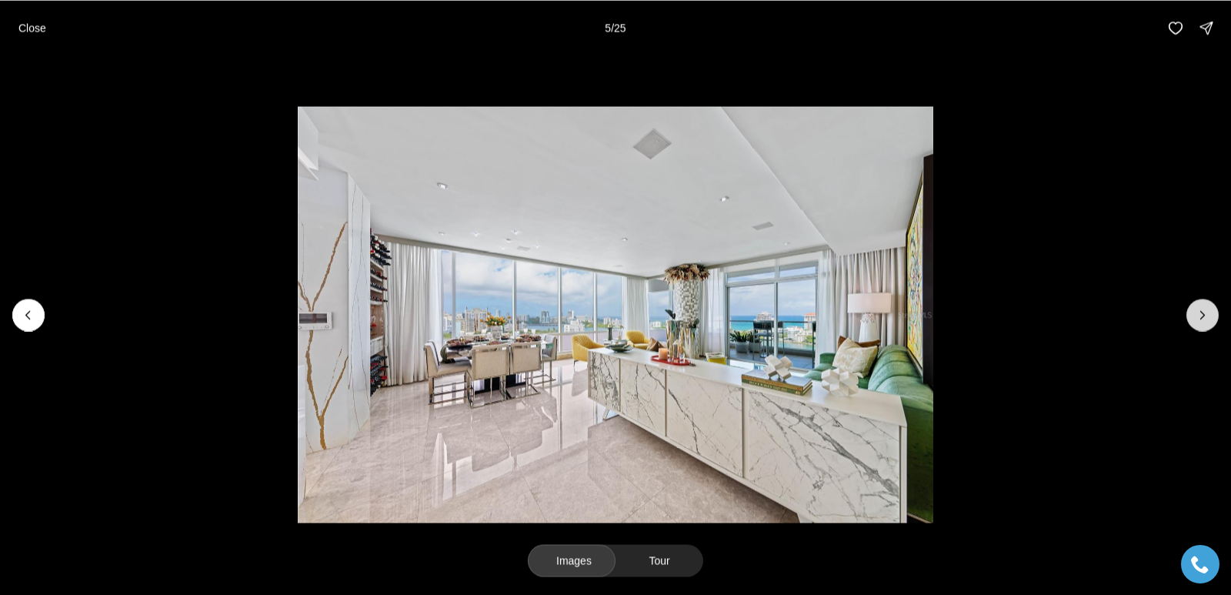
click at [1201, 319] on icon "Next slide" at bounding box center [1202, 314] width 15 height 15
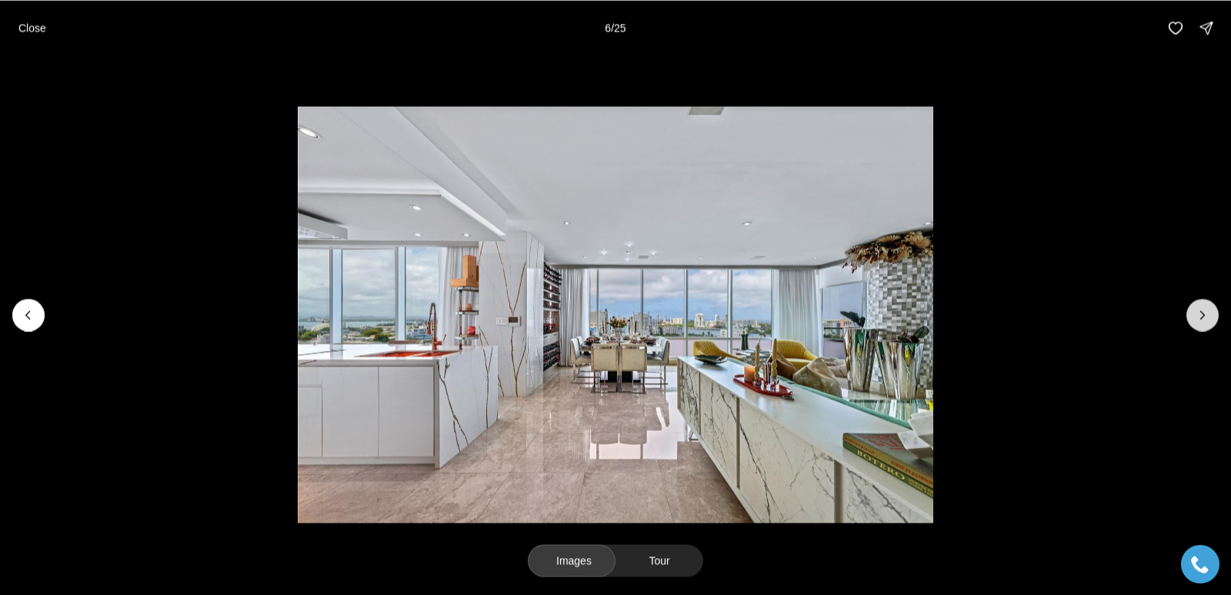
click at [1201, 319] on icon "Next slide" at bounding box center [1202, 314] width 15 height 15
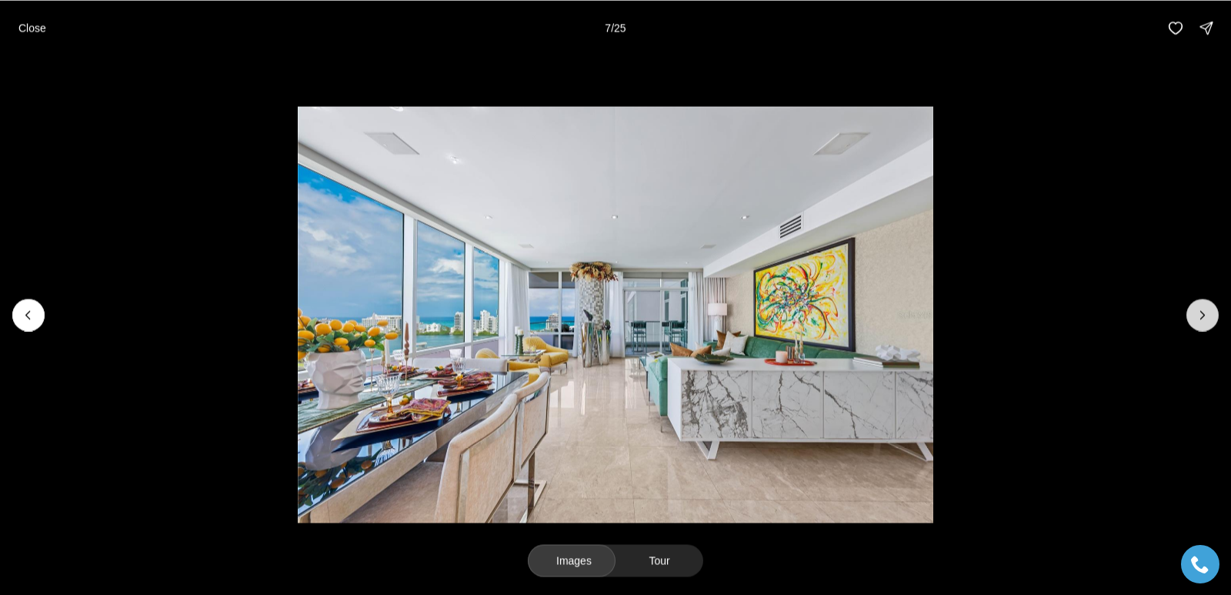
click at [1201, 319] on icon "Next slide" at bounding box center [1202, 314] width 15 height 15
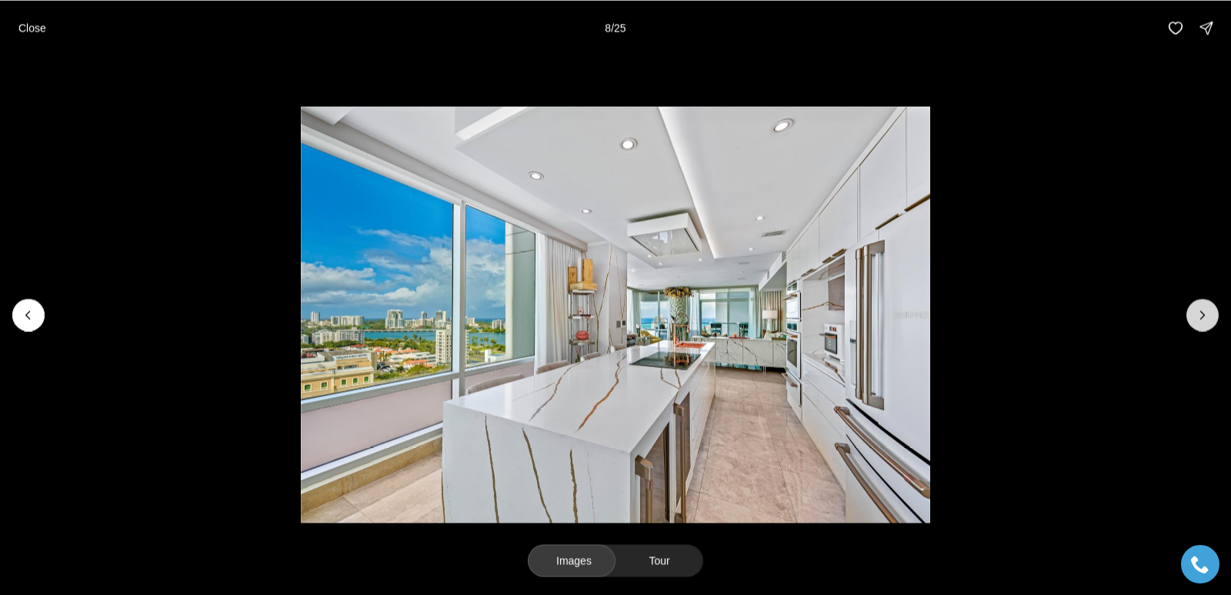
click at [1201, 319] on icon "Next slide" at bounding box center [1202, 314] width 15 height 15
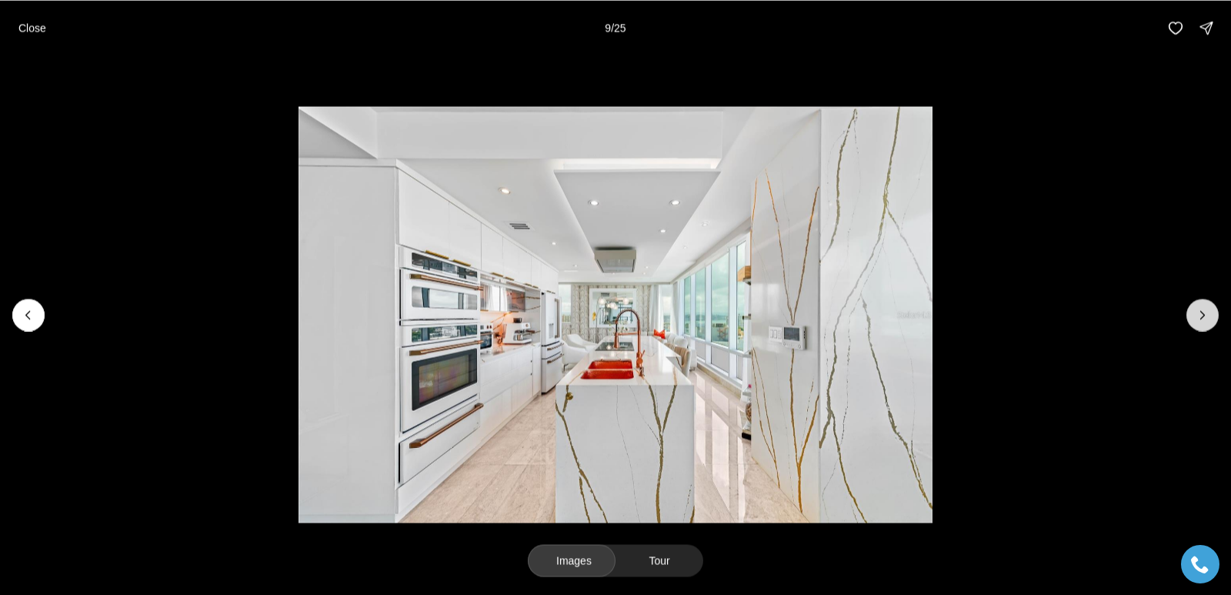
click at [1201, 319] on icon "Next slide" at bounding box center [1202, 314] width 15 height 15
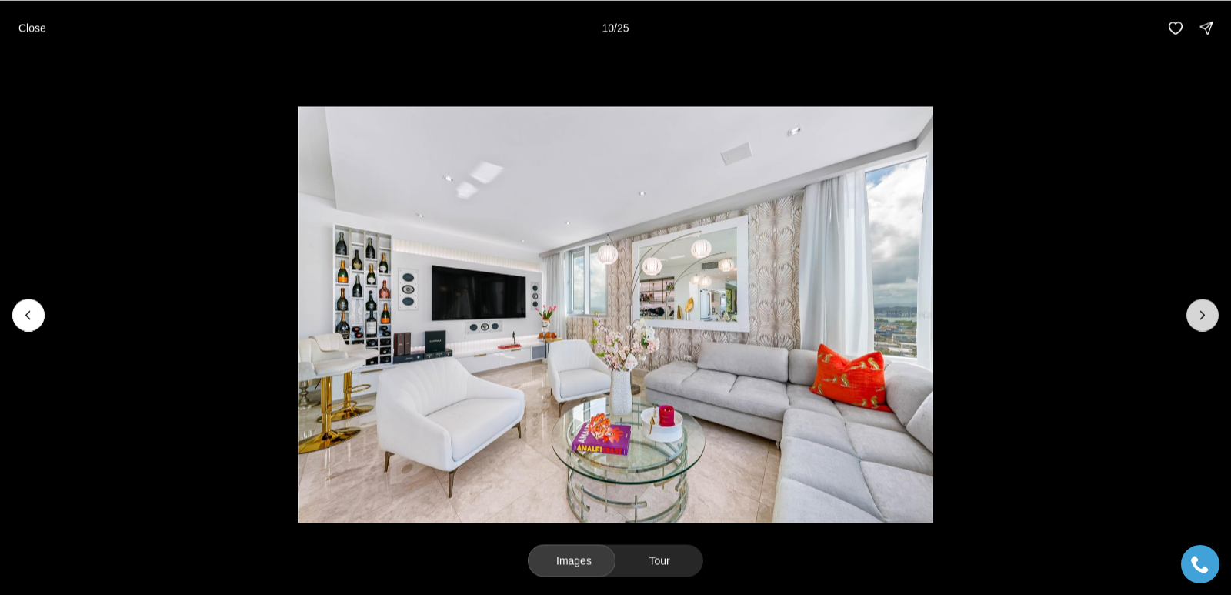
click at [1201, 319] on icon "Next slide" at bounding box center [1202, 314] width 15 height 15
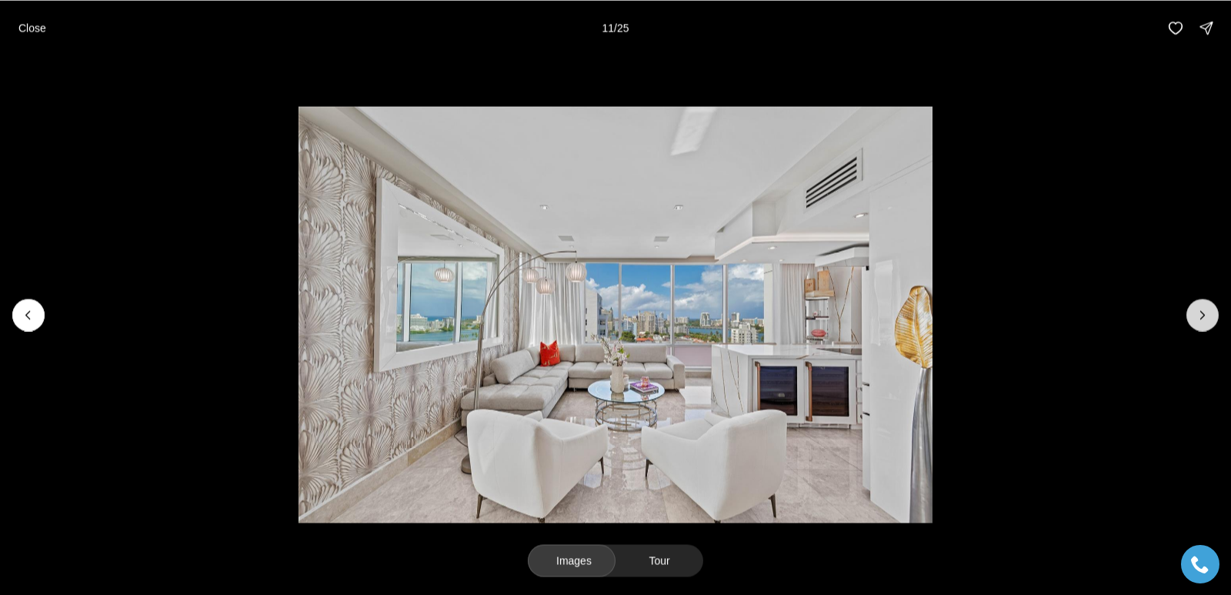
click at [1201, 319] on icon "Next slide" at bounding box center [1202, 314] width 15 height 15
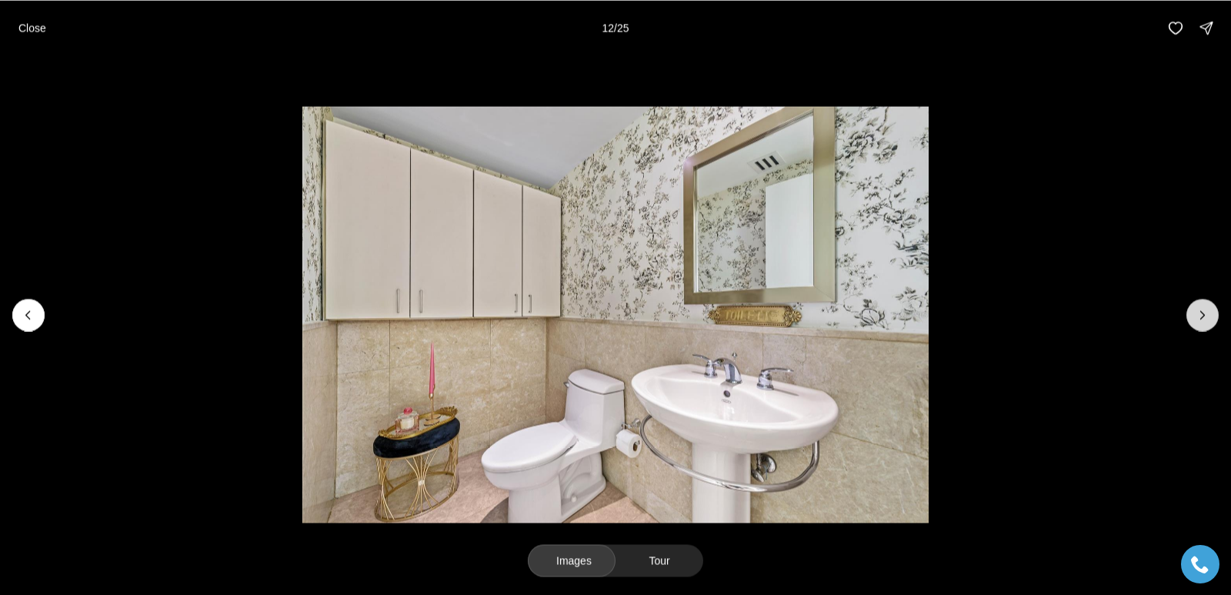
click at [1201, 319] on icon "Next slide" at bounding box center [1202, 314] width 15 height 15
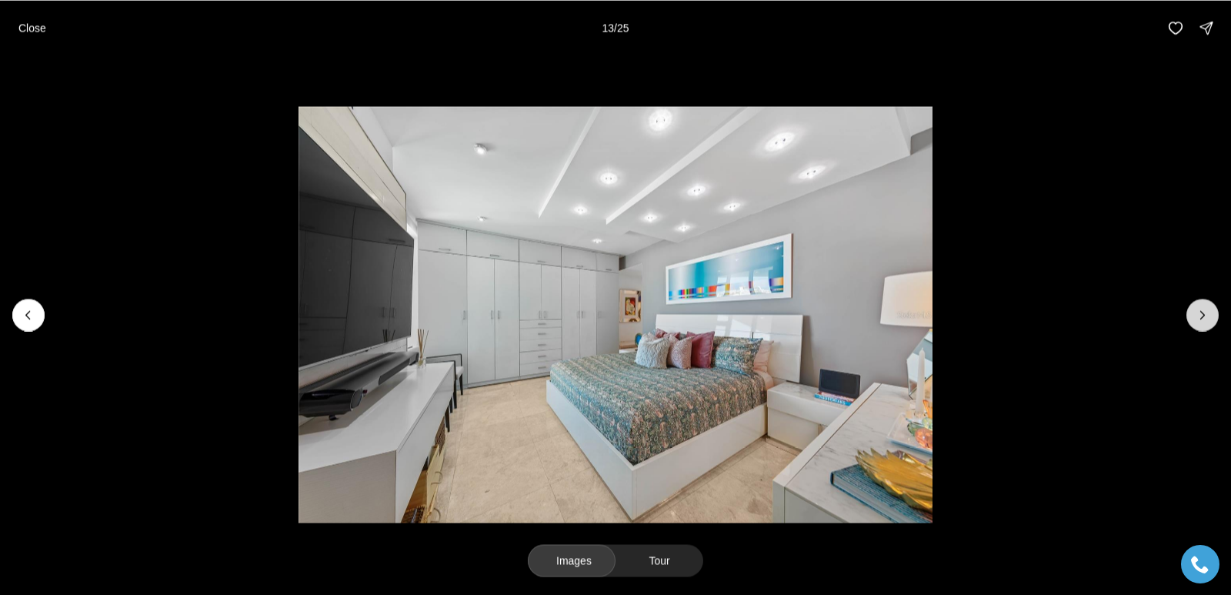
click at [1201, 319] on icon "Next slide" at bounding box center [1202, 314] width 15 height 15
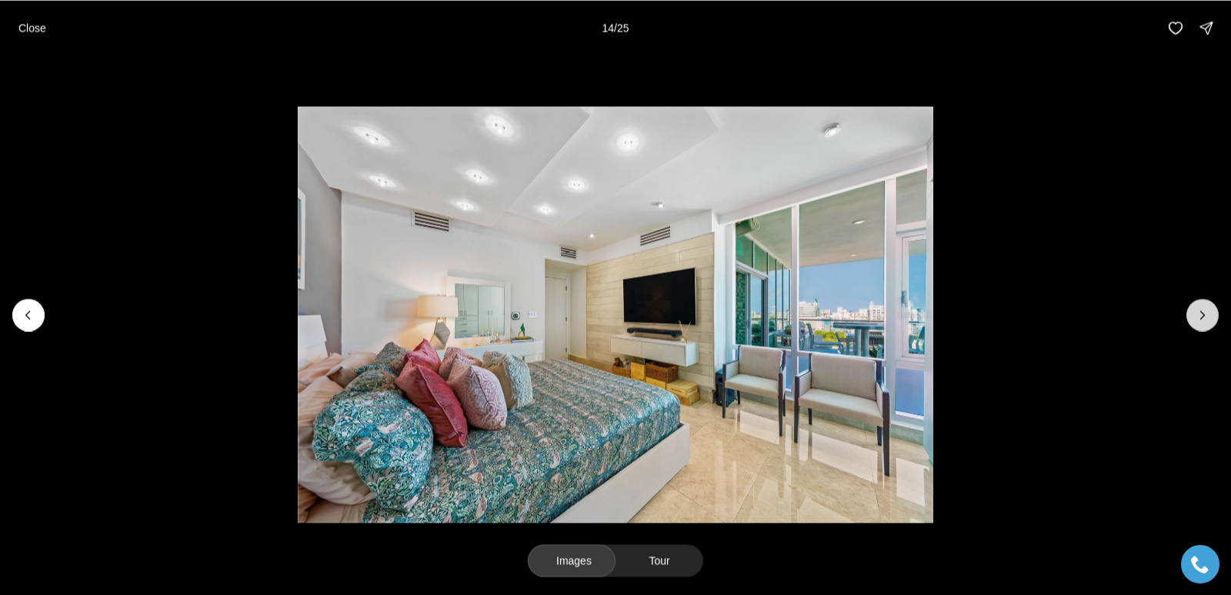
click at [1201, 320] on icon "Next slide" at bounding box center [1202, 314] width 15 height 15
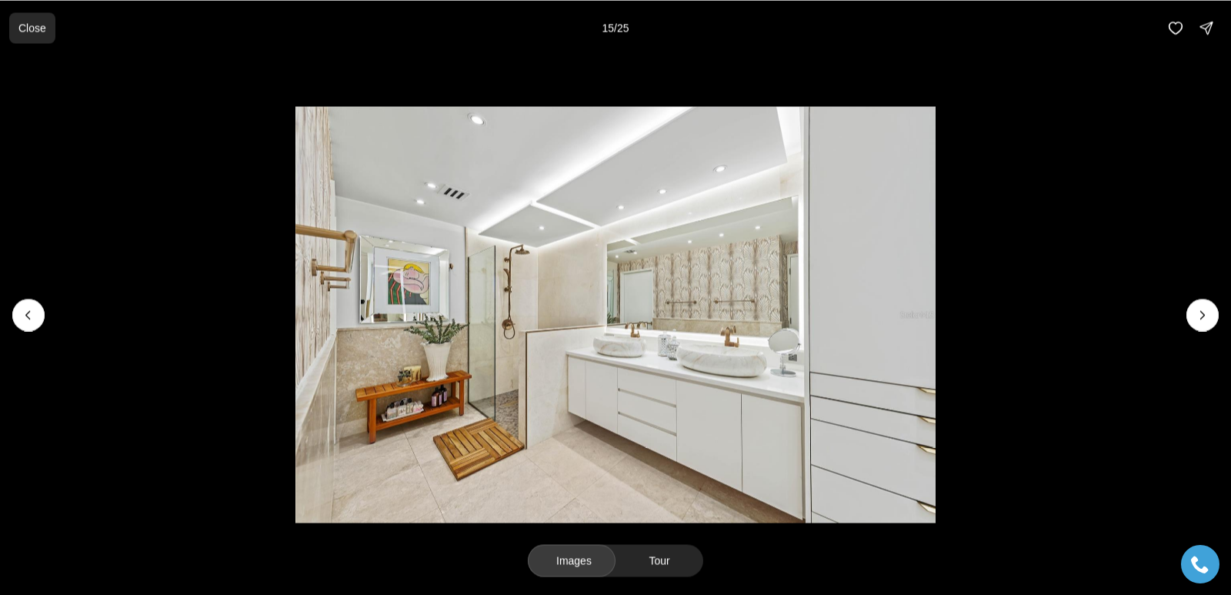
click at [37, 31] on p "Close" at bounding box center [32, 28] width 28 height 12
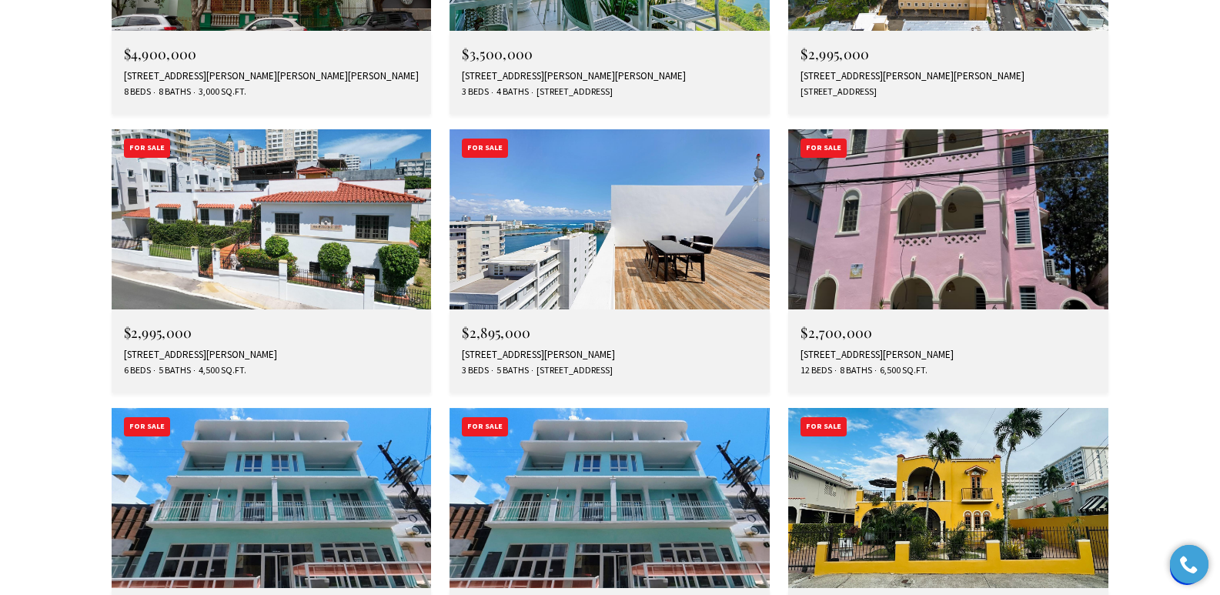
scroll to position [2366, 0]
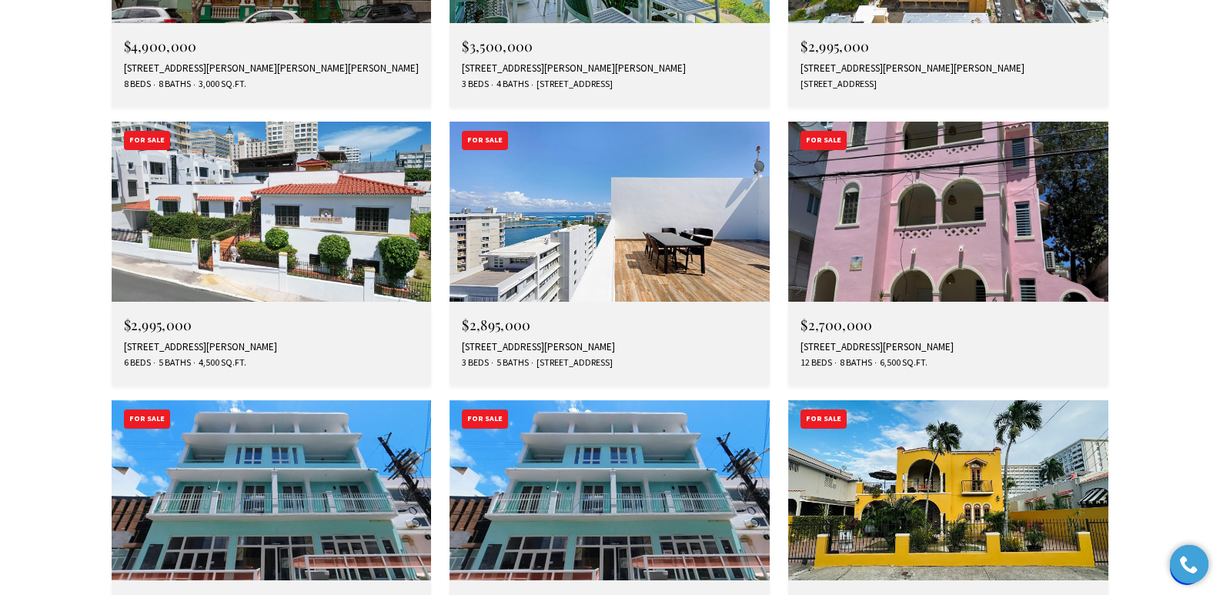
click at [544, 341] on div "558 CUEVILLAS ST #PH1201, SAN JUAN, PR 00907" at bounding box center [610, 347] width 296 height 12
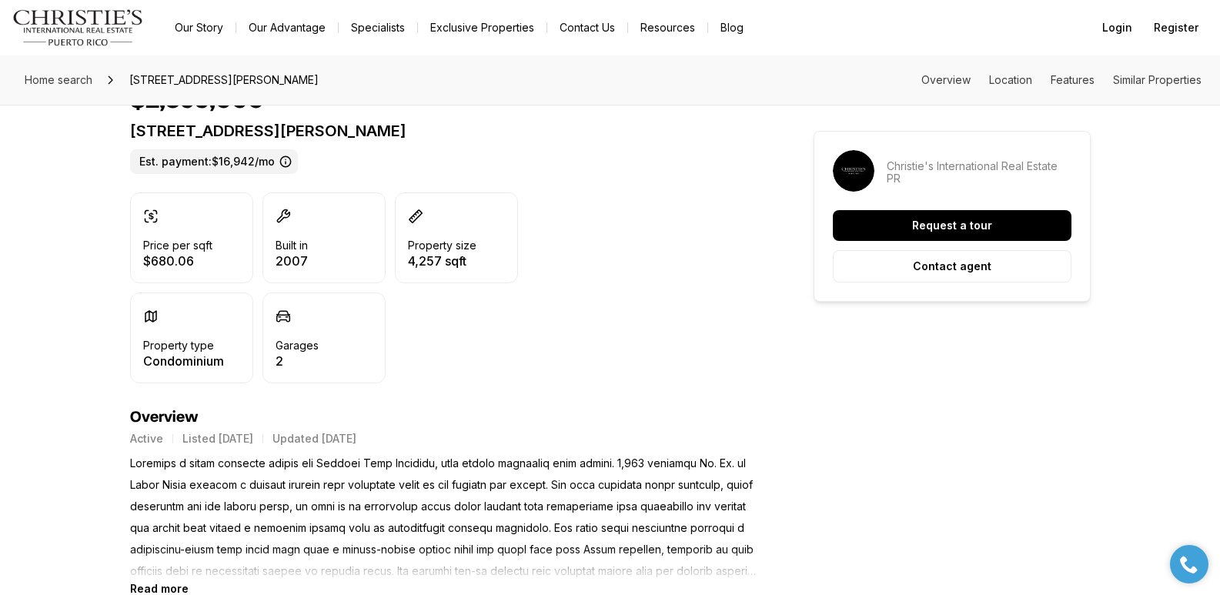
scroll to position [443, 0]
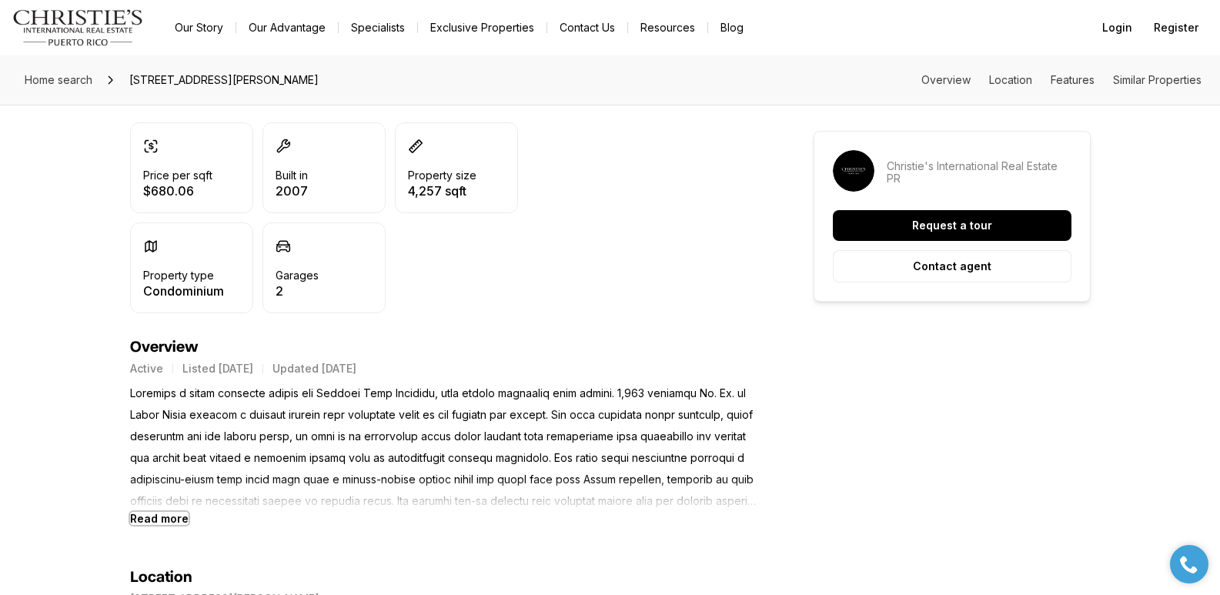
click at [171, 523] on b "Read more" at bounding box center [159, 518] width 58 height 13
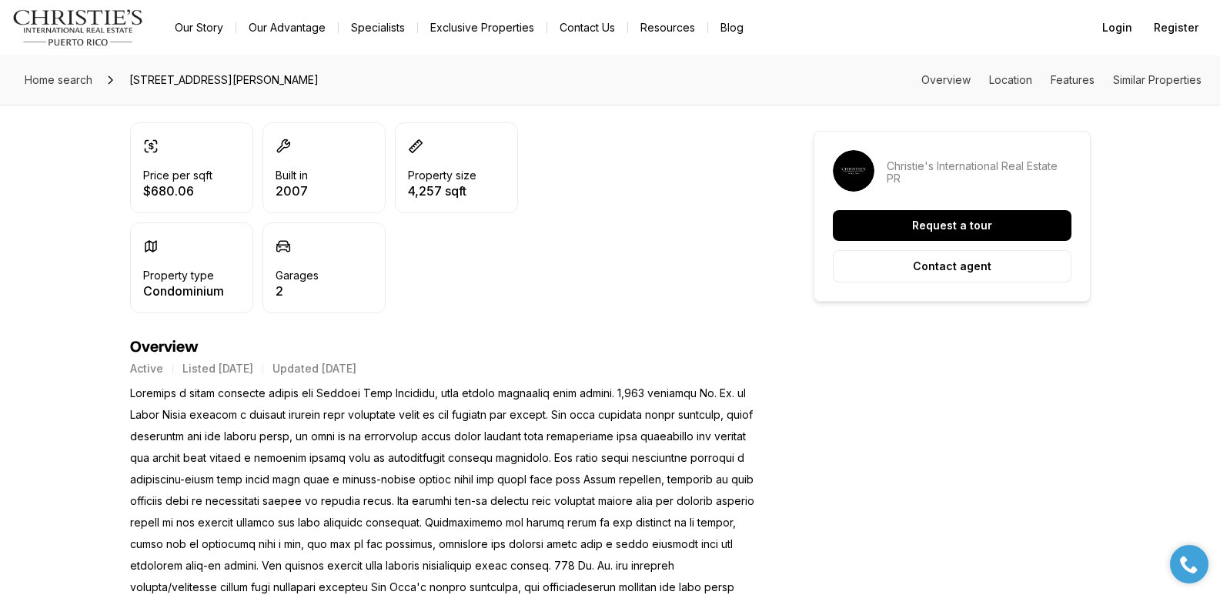
scroll to position [0, 0]
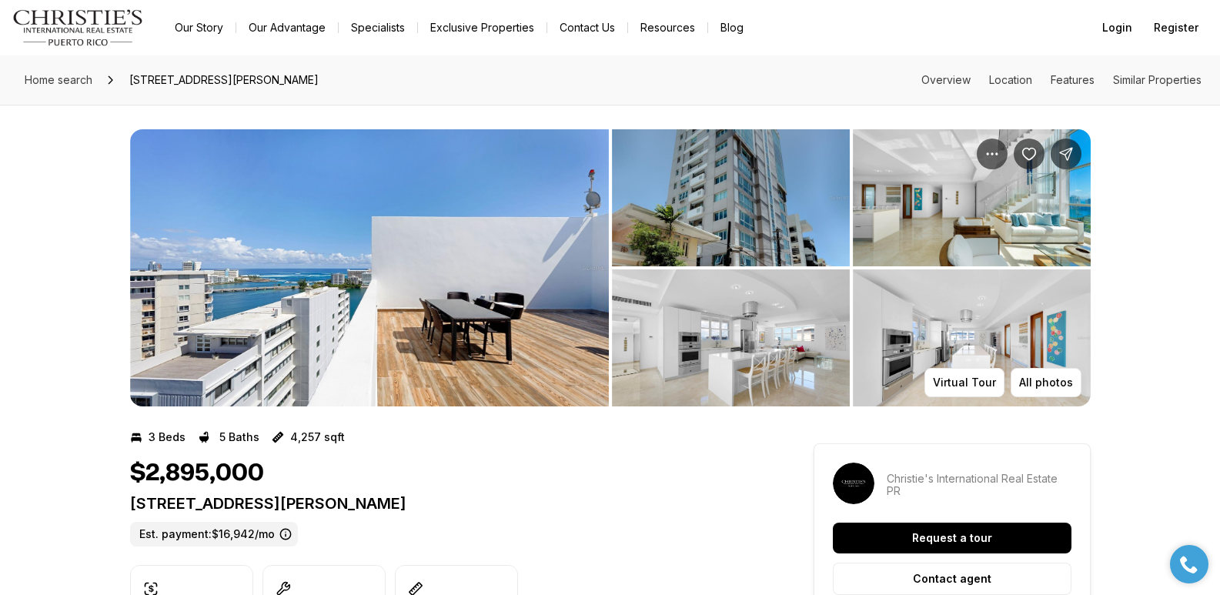
drag, startPoint x: 143, startPoint y: 504, endPoint x: 532, endPoint y: 499, distance: 388.7
copy p "[STREET_ADDRESS][PERSON_NAME]"
copy p "558 CUEVILLAS ST #PH1201 SAN JUAN PR, 00907"
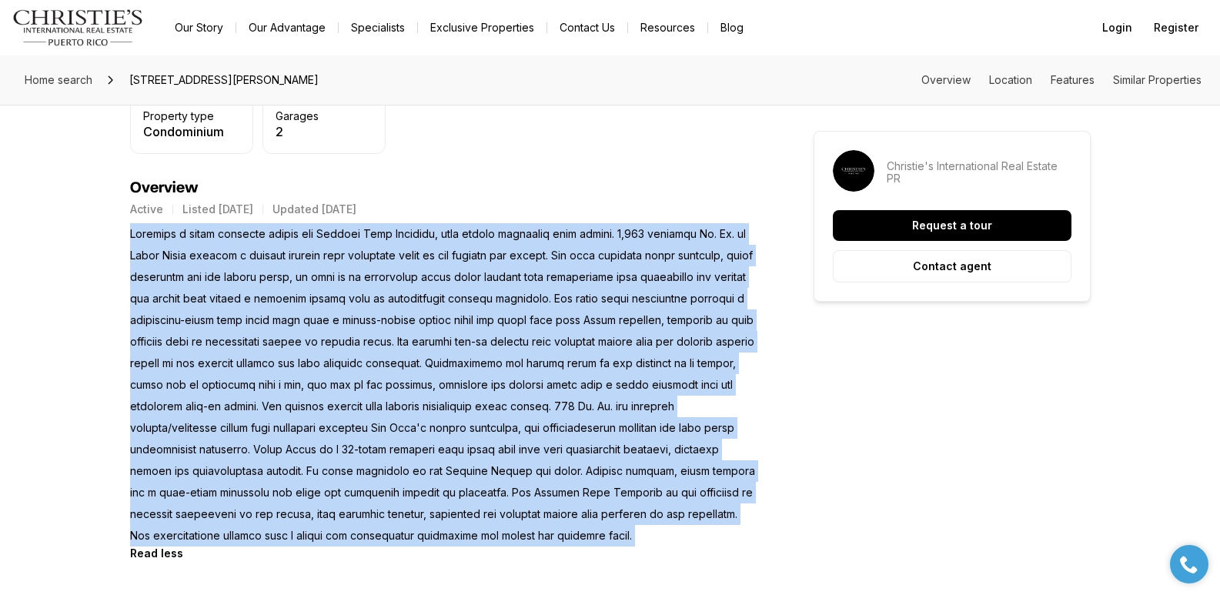
scroll to position [920, 0]
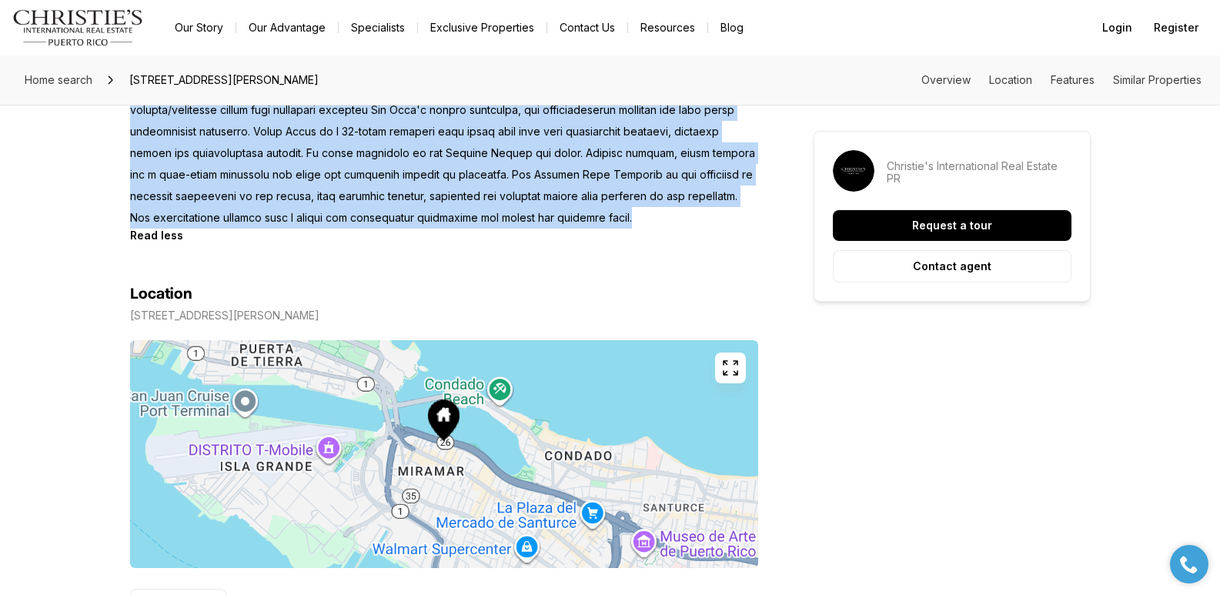
drag, startPoint x: 133, startPoint y: 317, endPoint x: 643, endPoint y: 219, distance: 518.9
click at [643, 219] on p at bounding box center [444, 66] width 628 height 323
copy p "Boasting a prime location within the Miramar Arts District, this duplex penthou…"
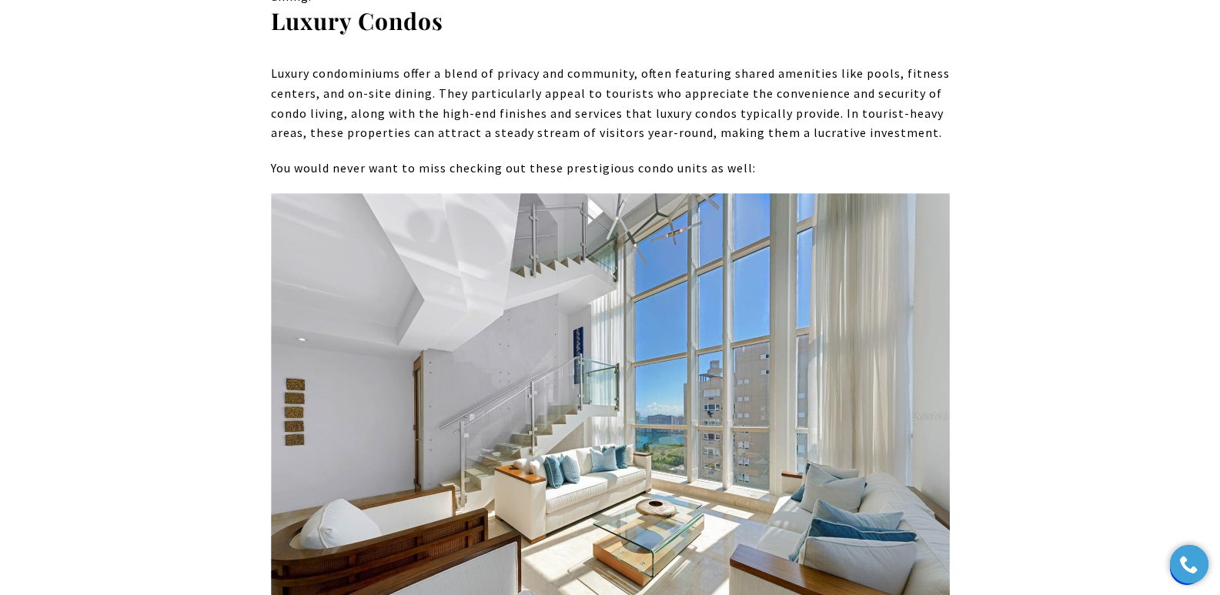
scroll to position [10007, 0]
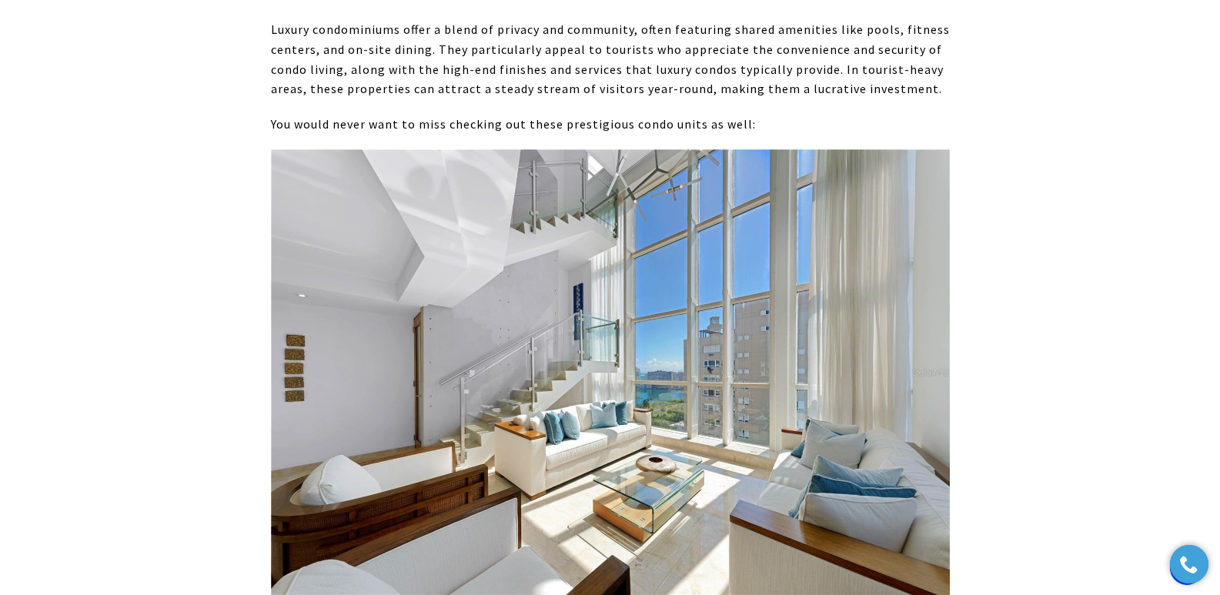
click at [372, 311] on p at bounding box center [610, 381] width 679 height 465
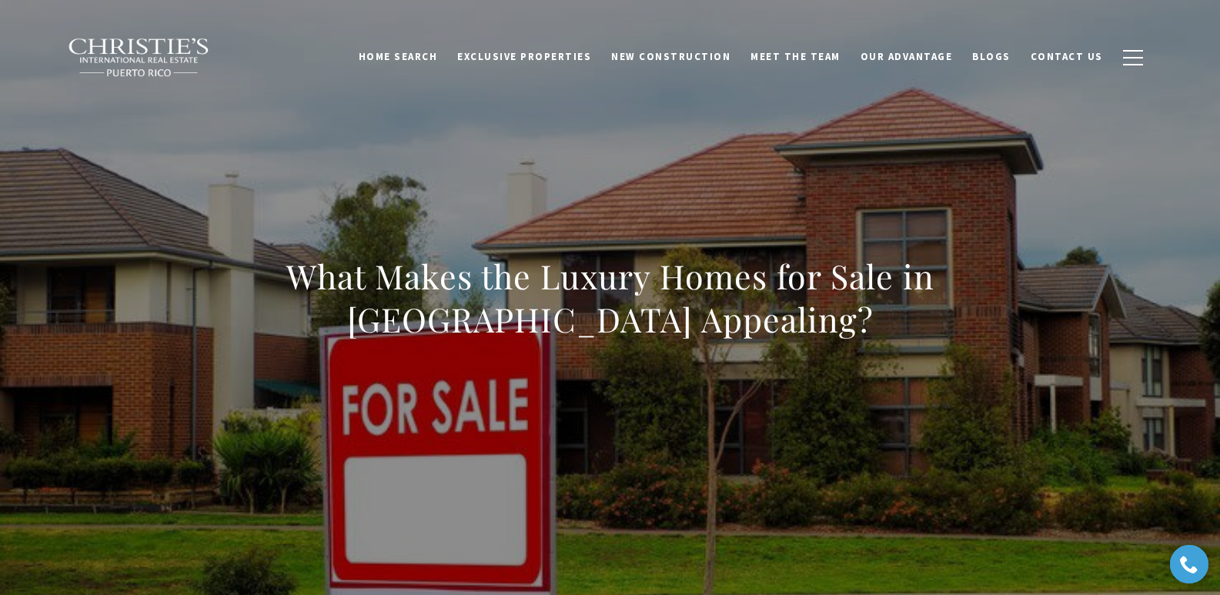
click at [670, 130] on div "What Makes the Luxury Homes for Sale in Punta Las Marias Appealing?" at bounding box center [610, 308] width 1077 height 462
click at [271, 277] on h1 "What Makes the Luxury Homes for Sale in Punta Las Marias Appealing?" at bounding box center [610, 298] width 679 height 86
click at [296, 270] on h1 "What Makes the Luxury Homes for Sale in Punta Las Marias Appealing?" at bounding box center [610, 298] width 679 height 86
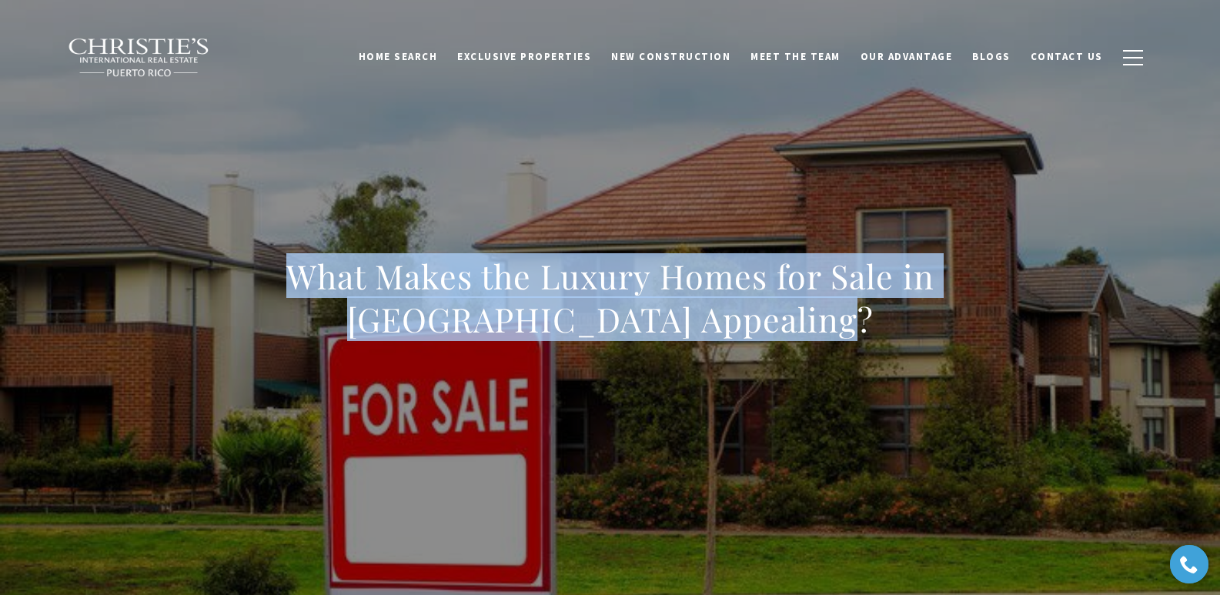
drag, startPoint x: 289, startPoint y: 281, endPoint x: 882, endPoint y: 331, distance: 594.7
click at [882, 331] on h1 "What Makes the Luxury Homes for Sale in Punta Las Marias Appealing?" at bounding box center [610, 298] width 679 height 86
copy h1 "What Makes the Luxury Homes for Sale in Punta Las Marias Appealing?"
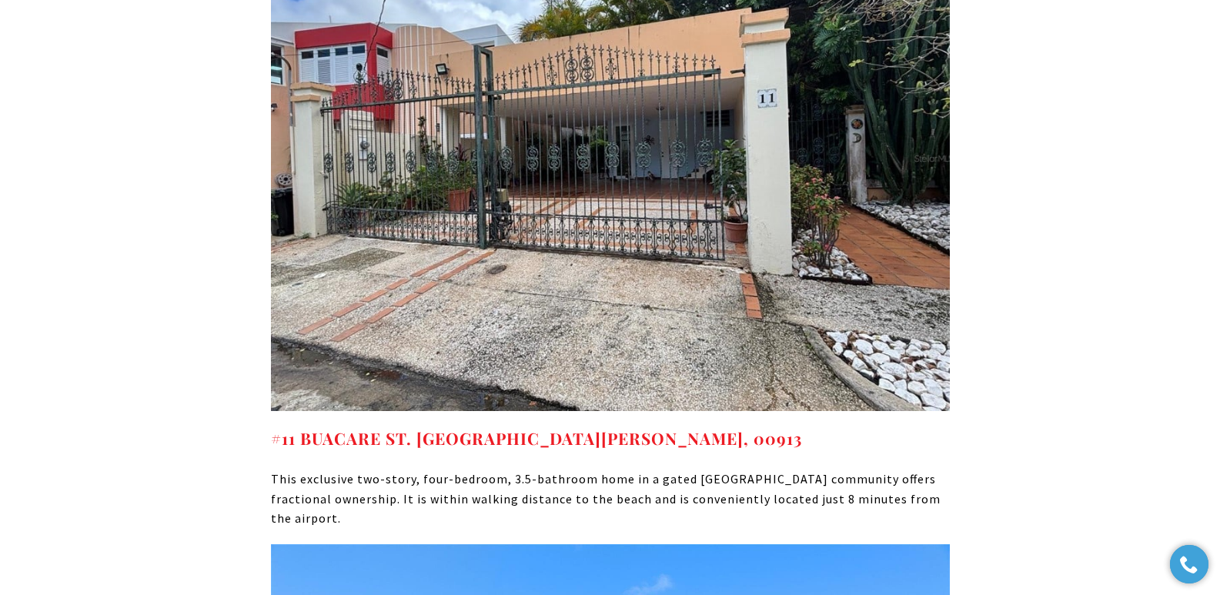
scroll to position [4506, 0]
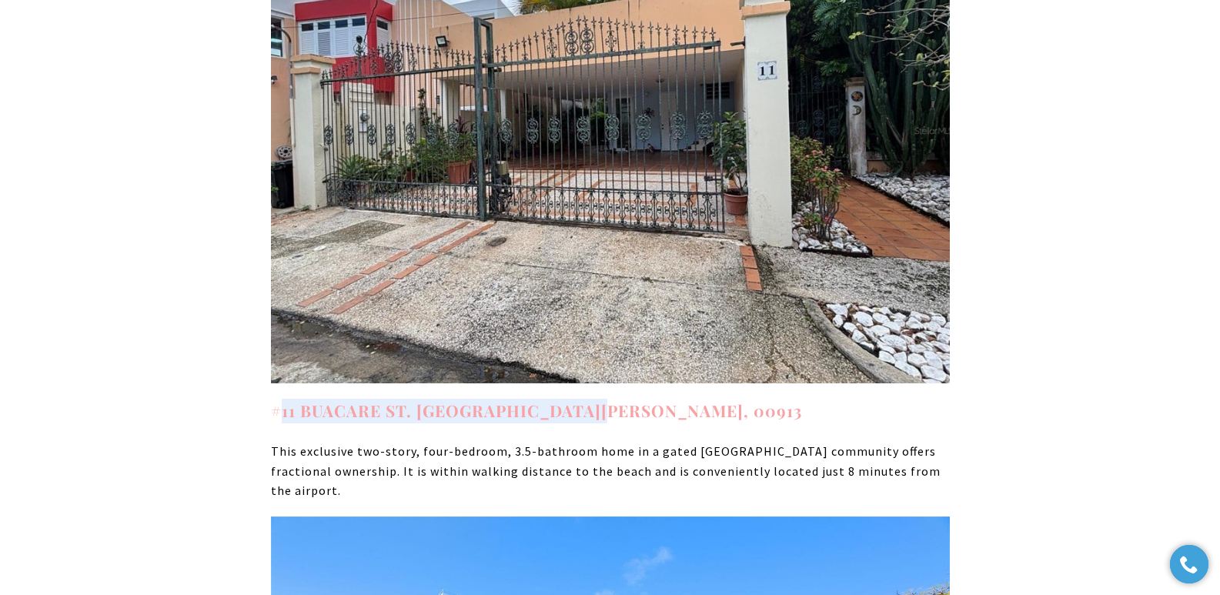
drag, startPoint x: 610, startPoint y: 295, endPoint x: 276, endPoint y: 287, distance: 333.3
click at [276, 399] on h4 "#11 BUACARE ST. SAN JUAN PR, 00913" at bounding box center [610, 411] width 679 height 25
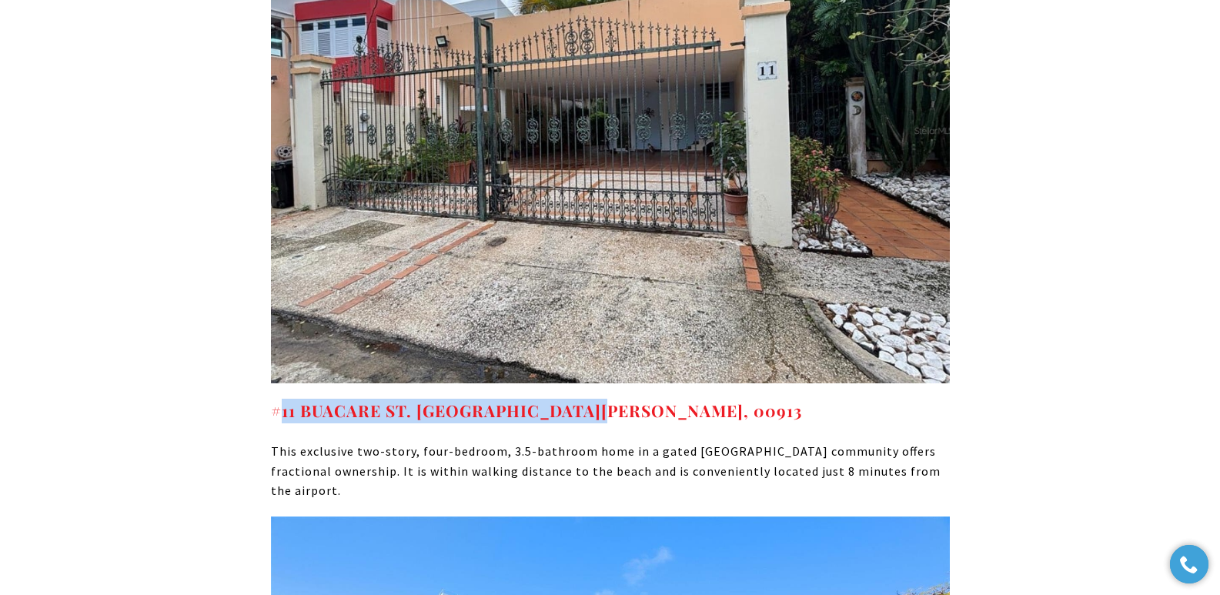
copy strong "11 BUACARE ST. SAN JUAN PR, 00913"
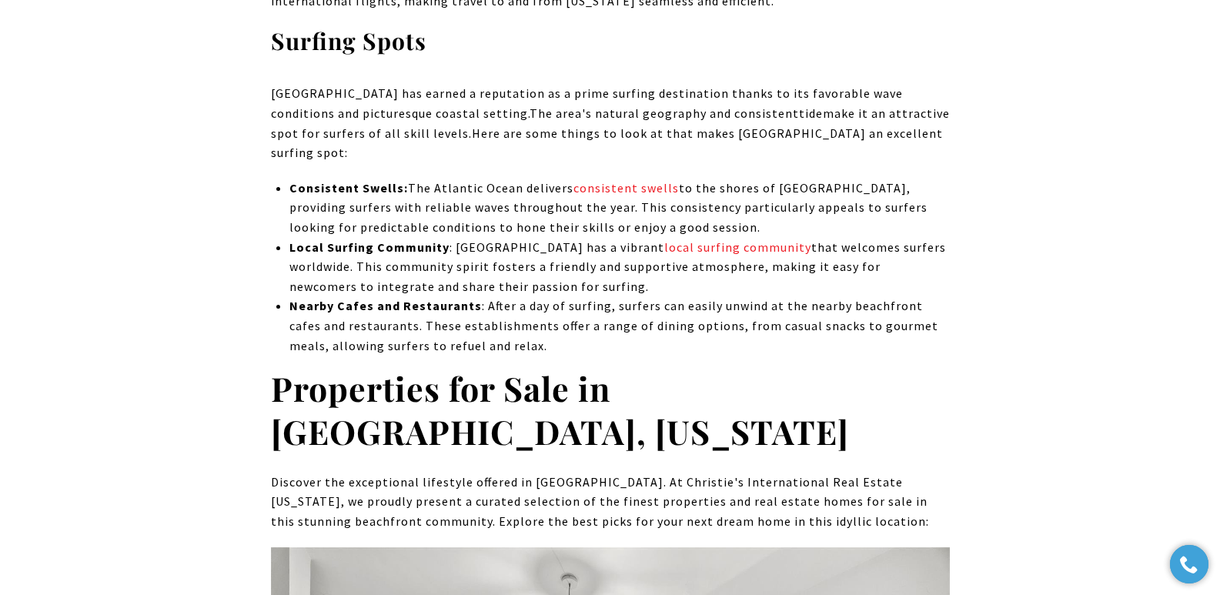
scroll to position [3299, 0]
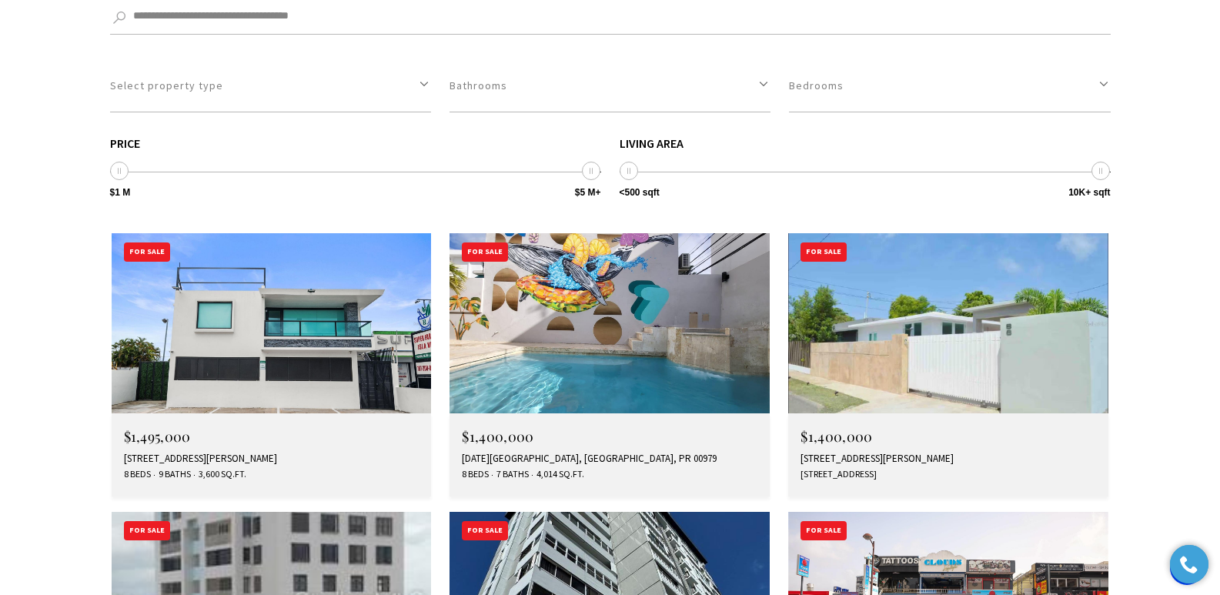
scroll to position [4347, 0]
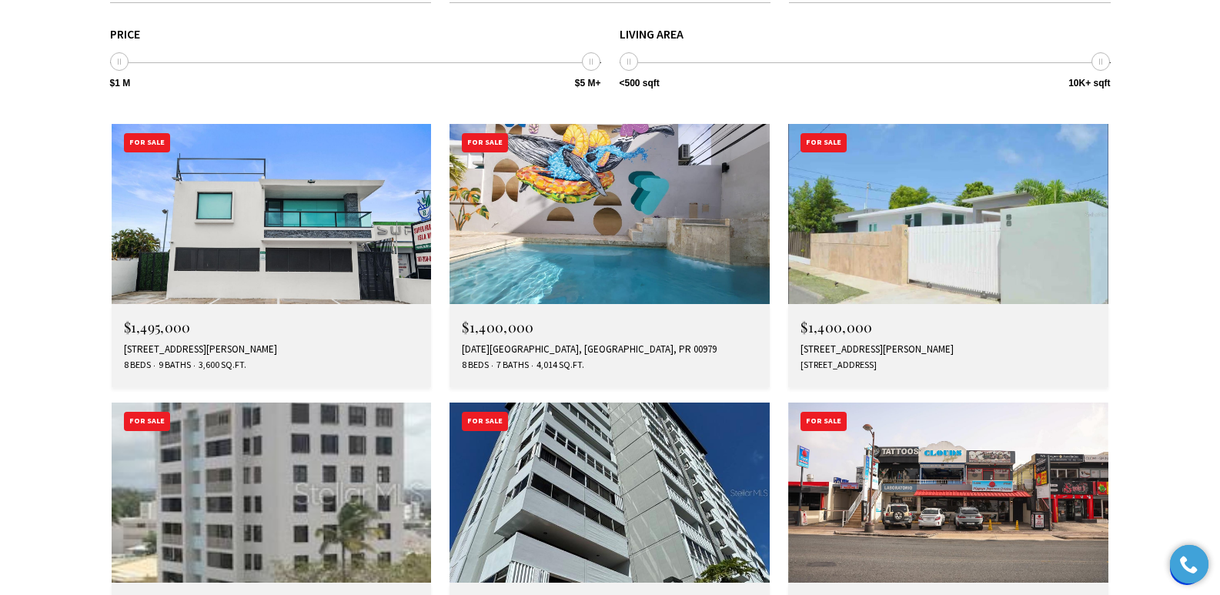
drag, startPoint x: 1225, startPoint y: 43, endPoint x: 1231, endPoint y: 382, distance: 338.7
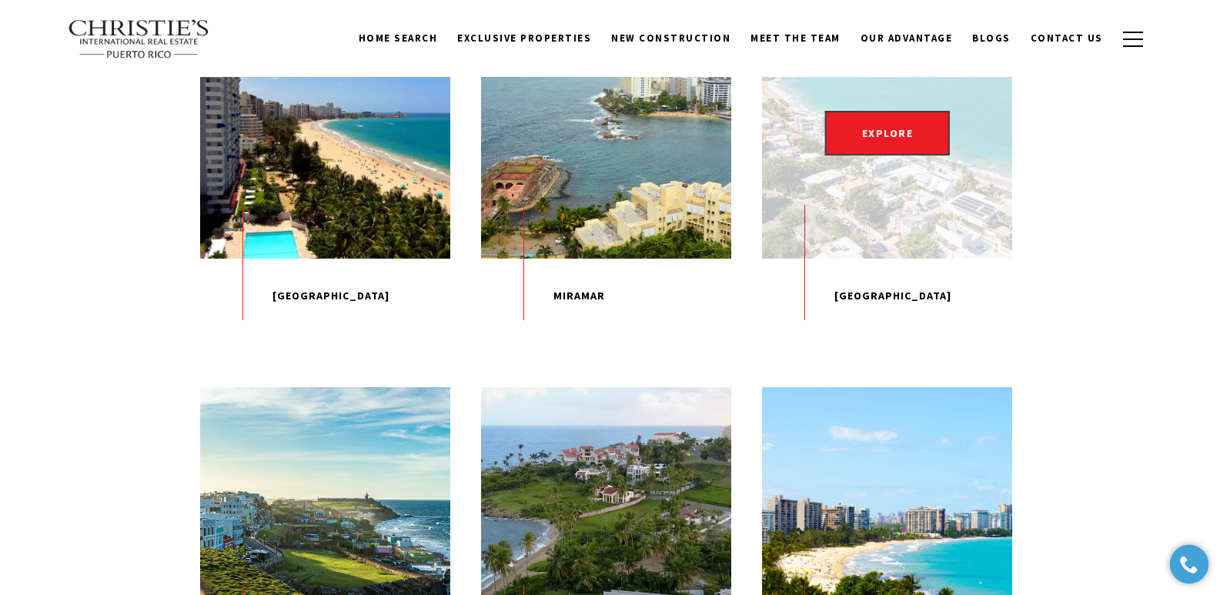
click at [865, 334] on p "[GEOGRAPHIC_DATA]" at bounding box center [887, 296] width 250 height 75
click at [871, 334] on p "[GEOGRAPHIC_DATA]" at bounding box center [887, 296] width 250 height 75
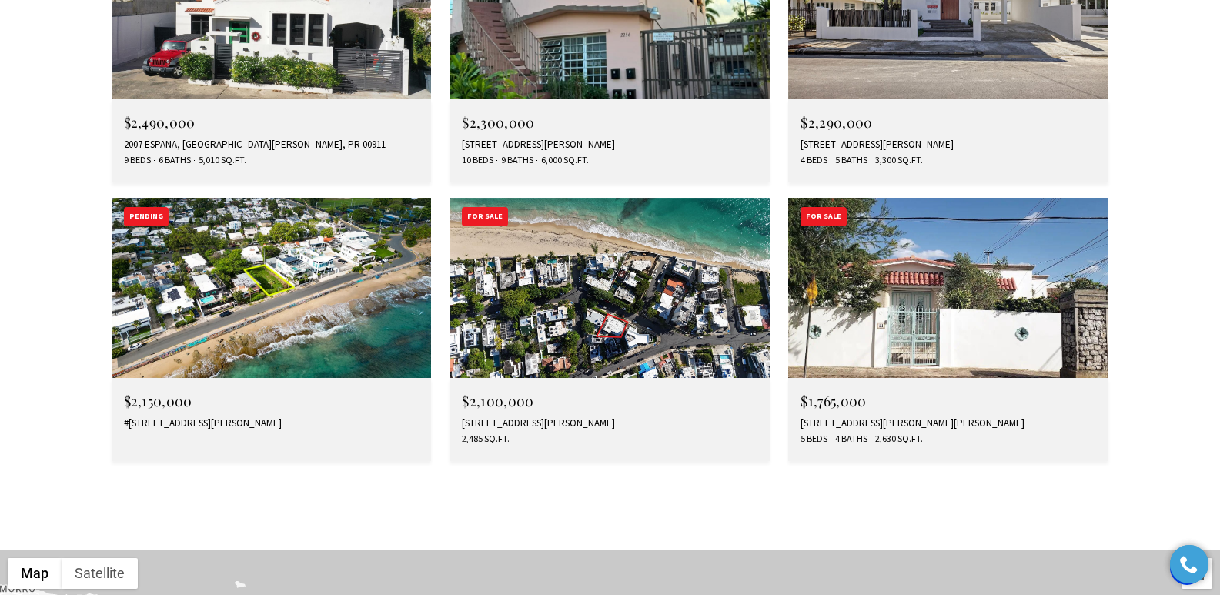
scroll to position [3191, 0]
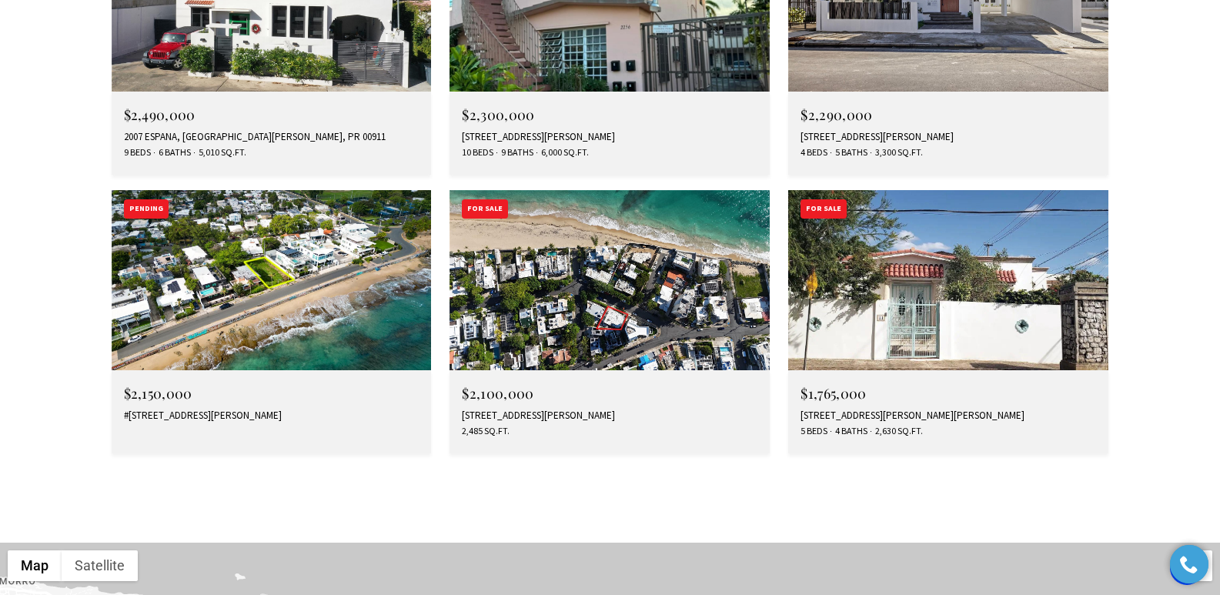
click at [506, 409] on div "2052 ITALIA ST #2052, SAN JUAN, PR 00911" at bounding box center [610, 415] width 296 height 12
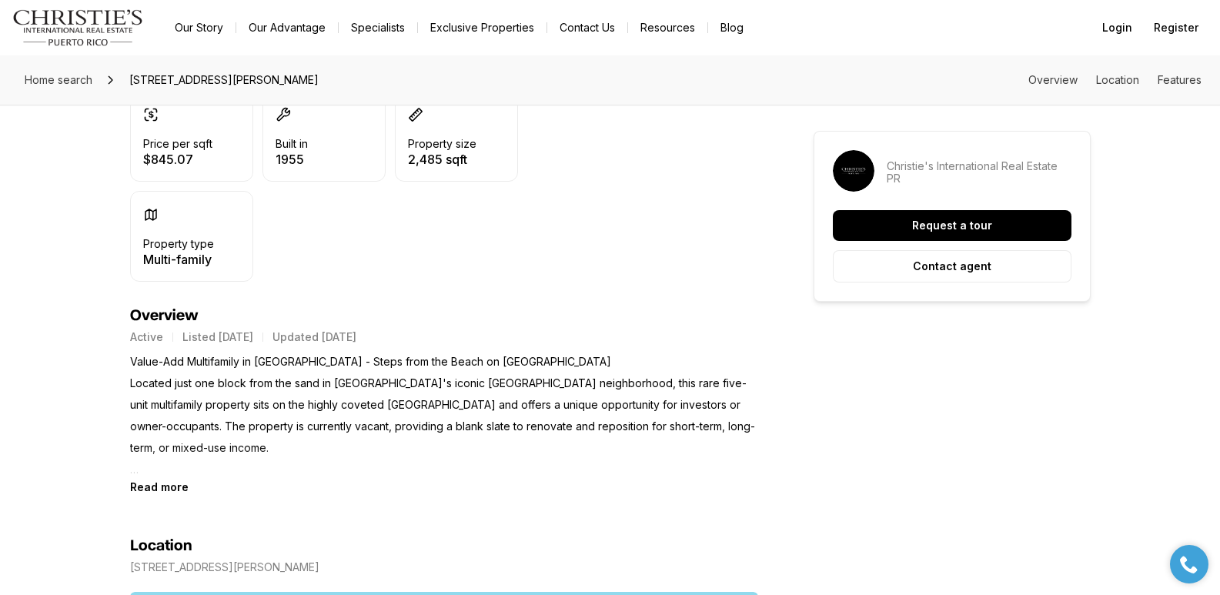
scroll to position [479, 0]
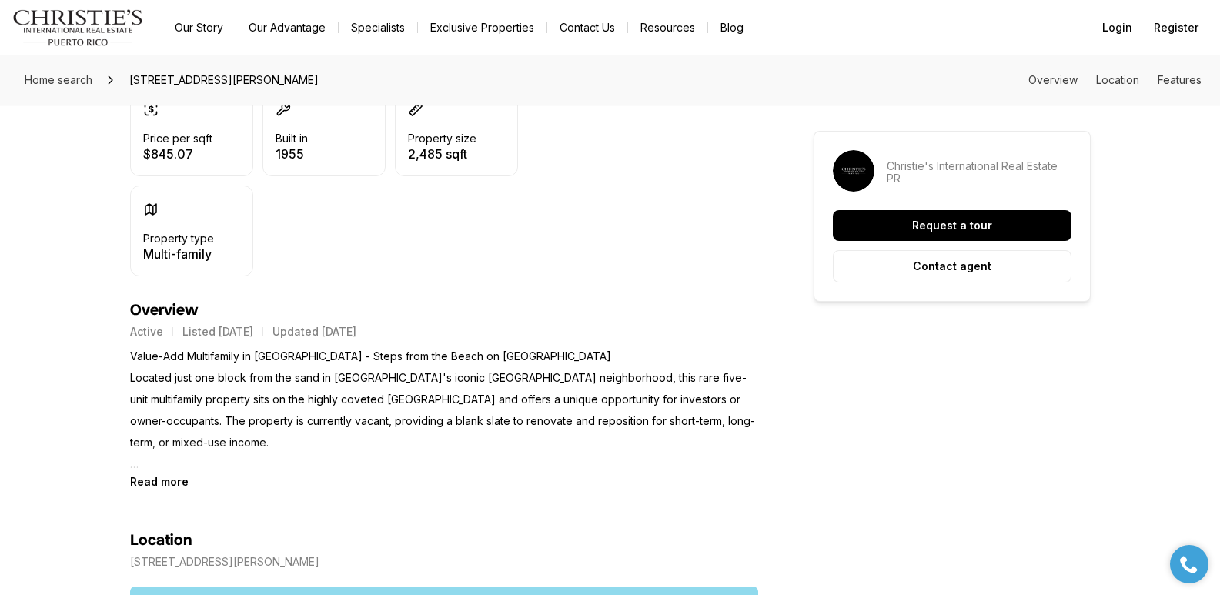
click at [155, 481] on b "Read more" at bounding box center [159, 481] width 58 height 13
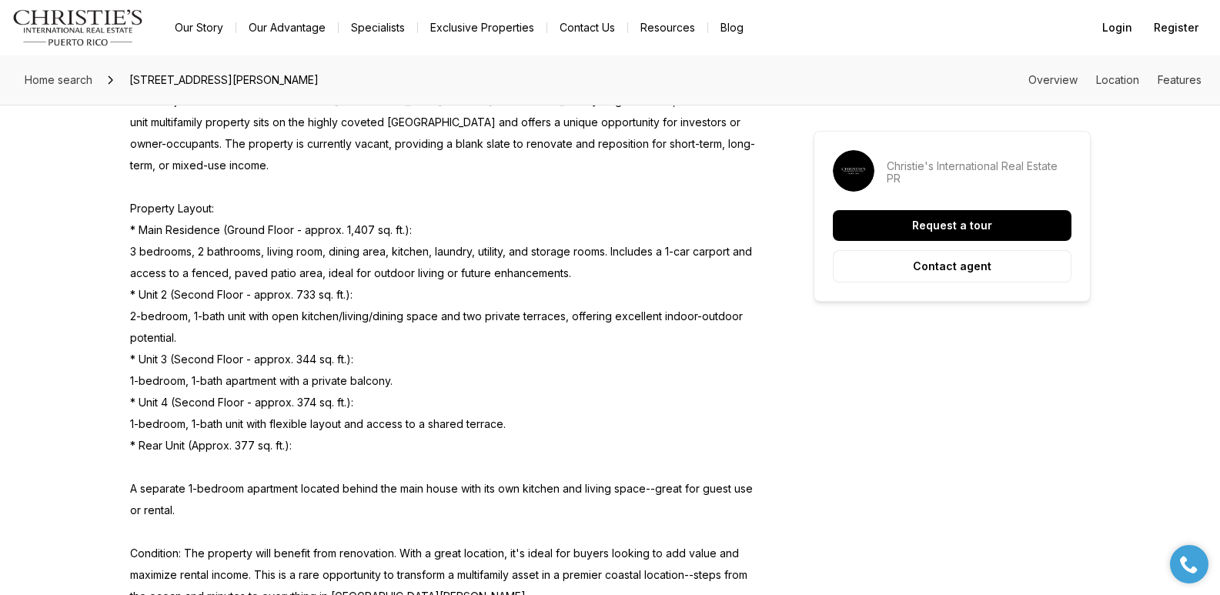
scroll to position [768, 0]
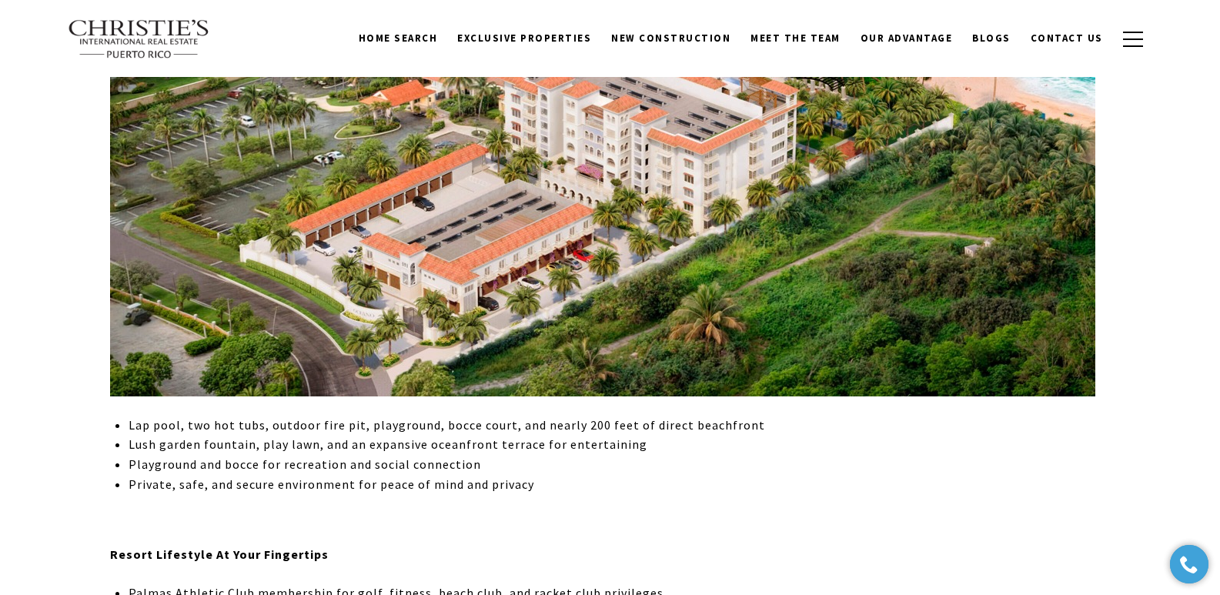
scroll to position [2300, 0]
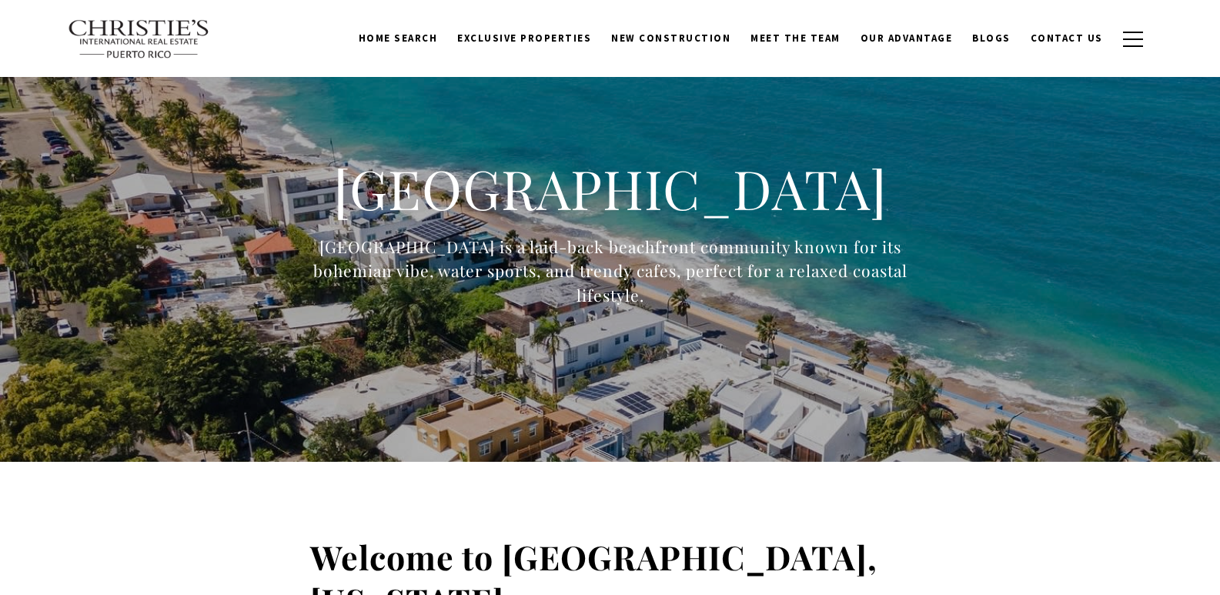
scroll to position [3193, 0]
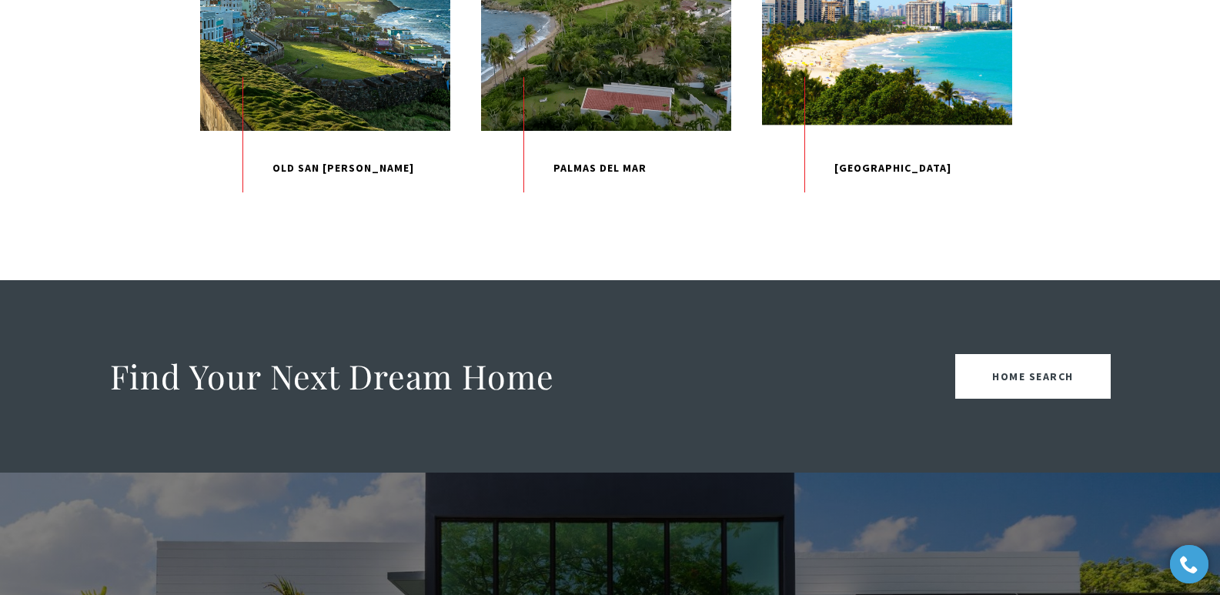
scroll to position [1824, 0]
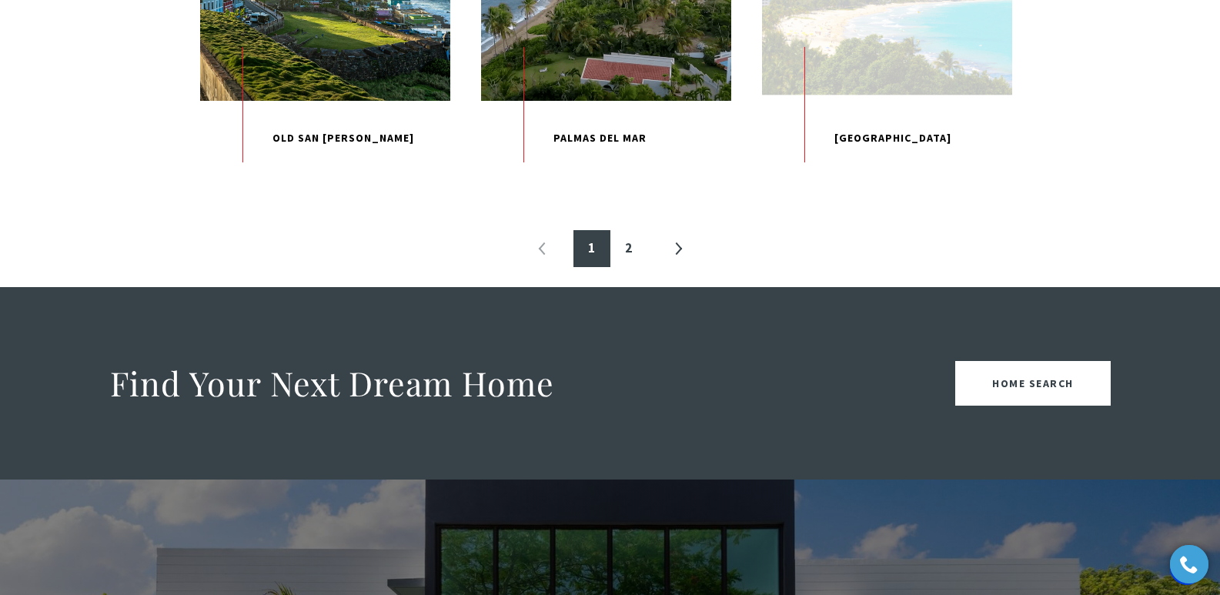
click at [873, 176] on p "[GEOGRAPHIC_DATA]" at bounding box center [887, 138] width 250 height 75
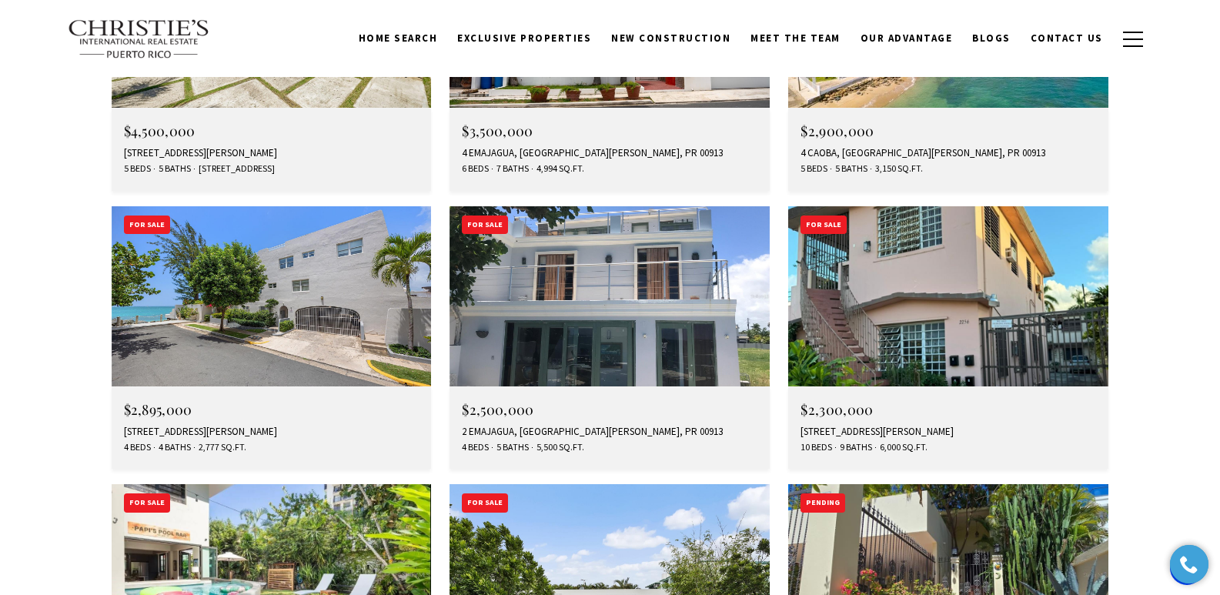
scroll to position [2309, 0]
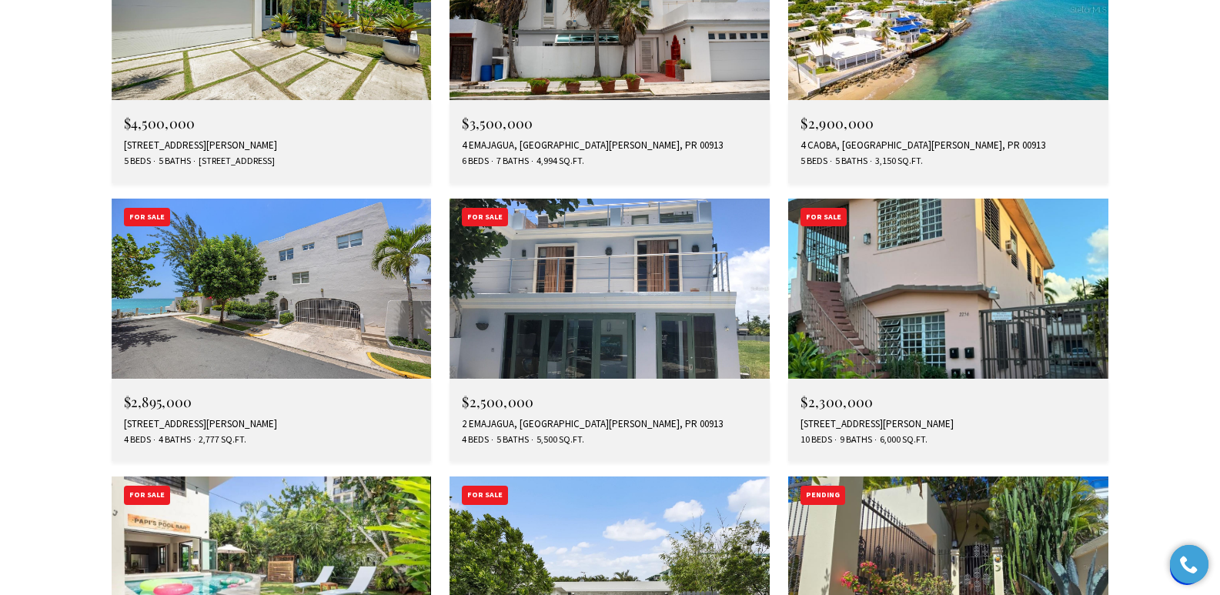
drag, startPoint x: 1226, startPoint y: 56, endPoint x: 1226, endPoint y: 296, distance: 239.3
click at [1219, 296] on html "Skip to main content Enable accessibility for low vision Open the accessibility…" at bounding box center [610, 463] width 1220 height 5544
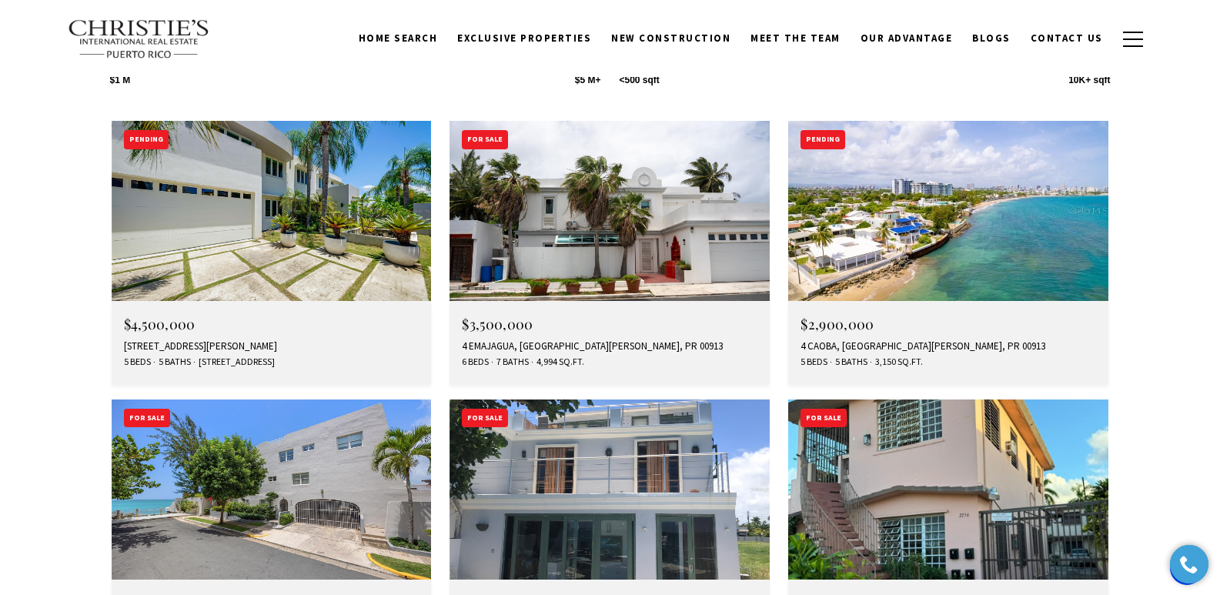
scroll to position [2123, 0]
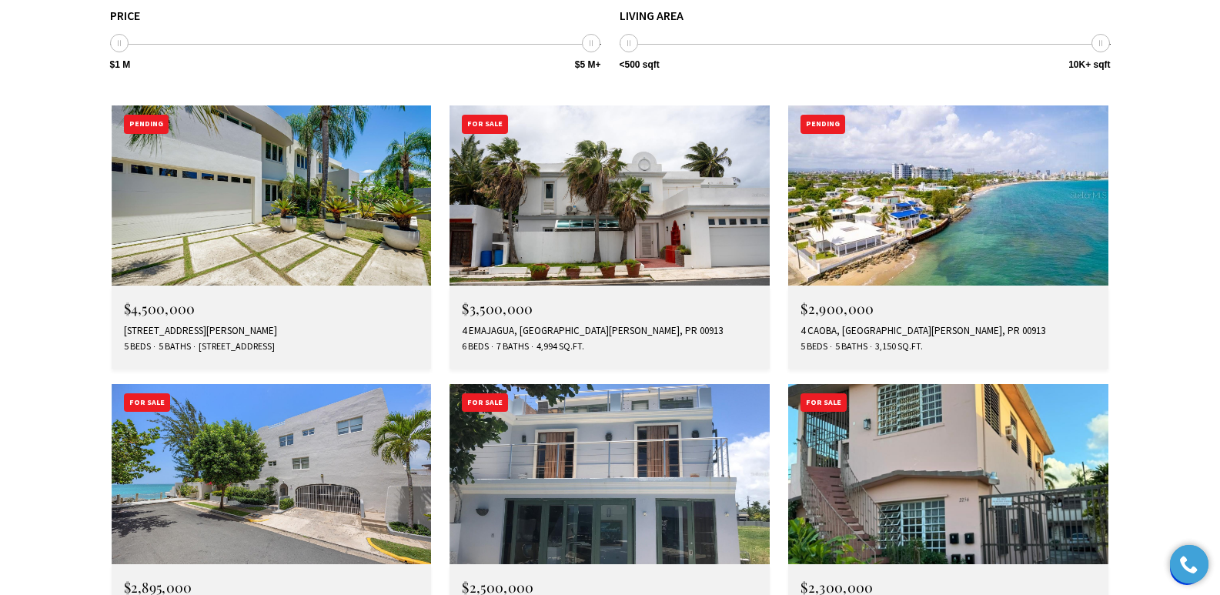
click at [513, 299] on span "$3,500,000" at bounding box center [497, 308] width 71 height 18
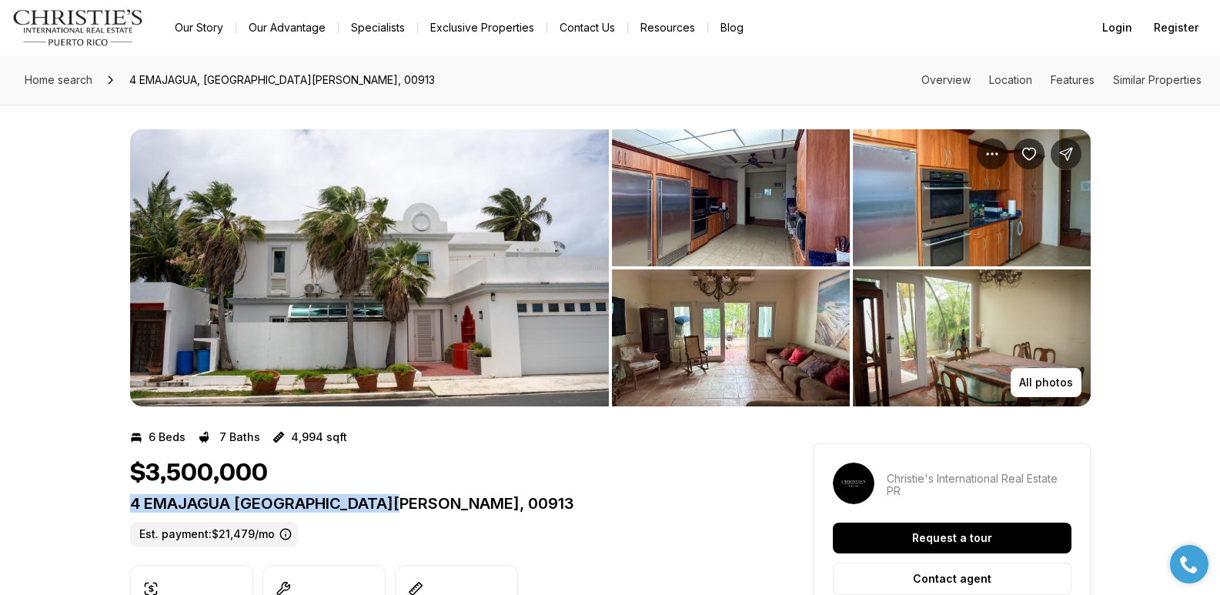
drag, startPoint x: 130, startPoint y: 499, endPoint x: 414, endPoint y: 503, distance: 284.0
click at [414, 503] on p "4 EMAJAGUA SAN JUAN PR, 00913" at bounding box center [444, 503] width 628 height 18
copy p "4 EMAJAGUA SAN JUAN PR, 00913"
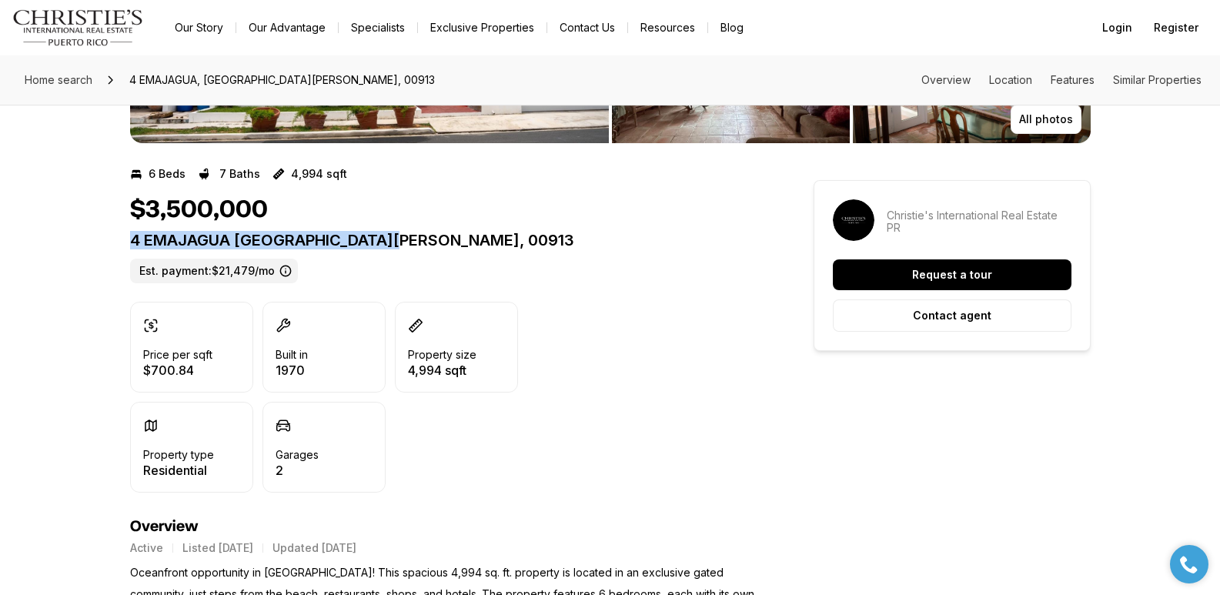
scroll to position [422, 0]
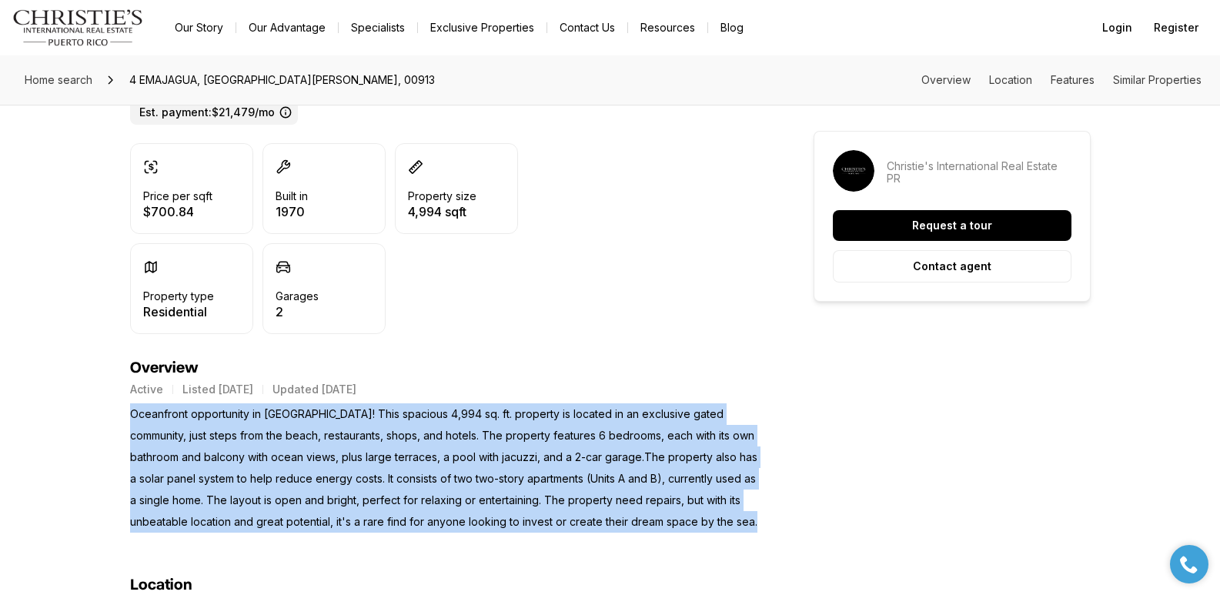
drag, startPoint x: 132, startPoint y: 415, endPoint x: 769, endPoint y: 518, distance: 645.5
copy p "Oceanfront opportunity in Puntas Las Marias! This spacious 4,994 sq. ft. proper…"
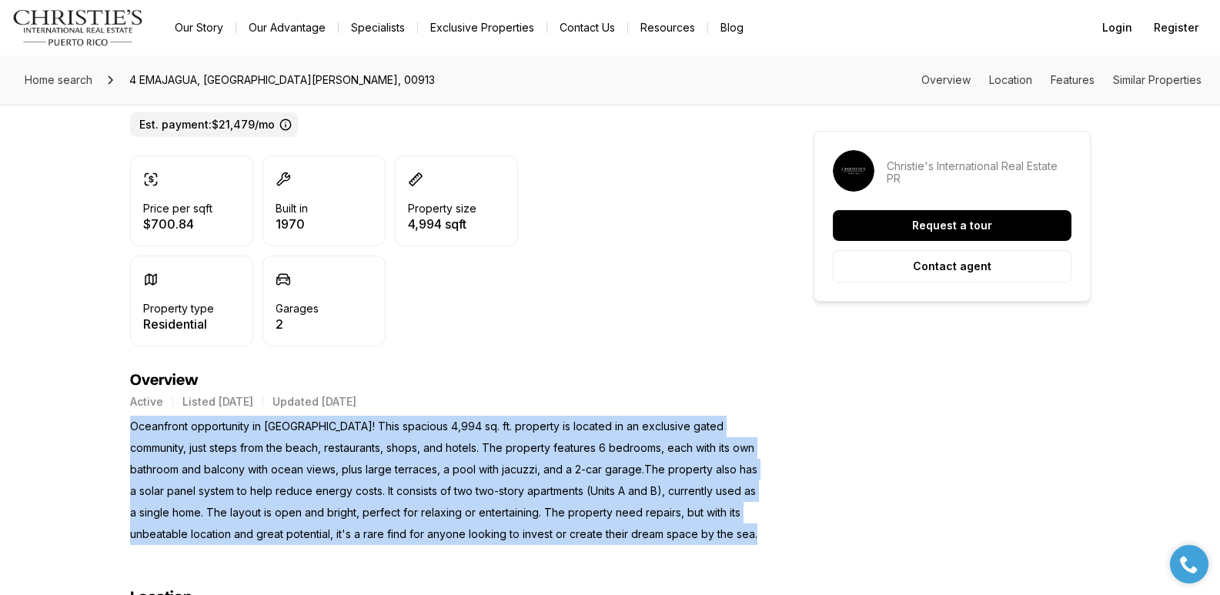
scroll to position [416, 0]
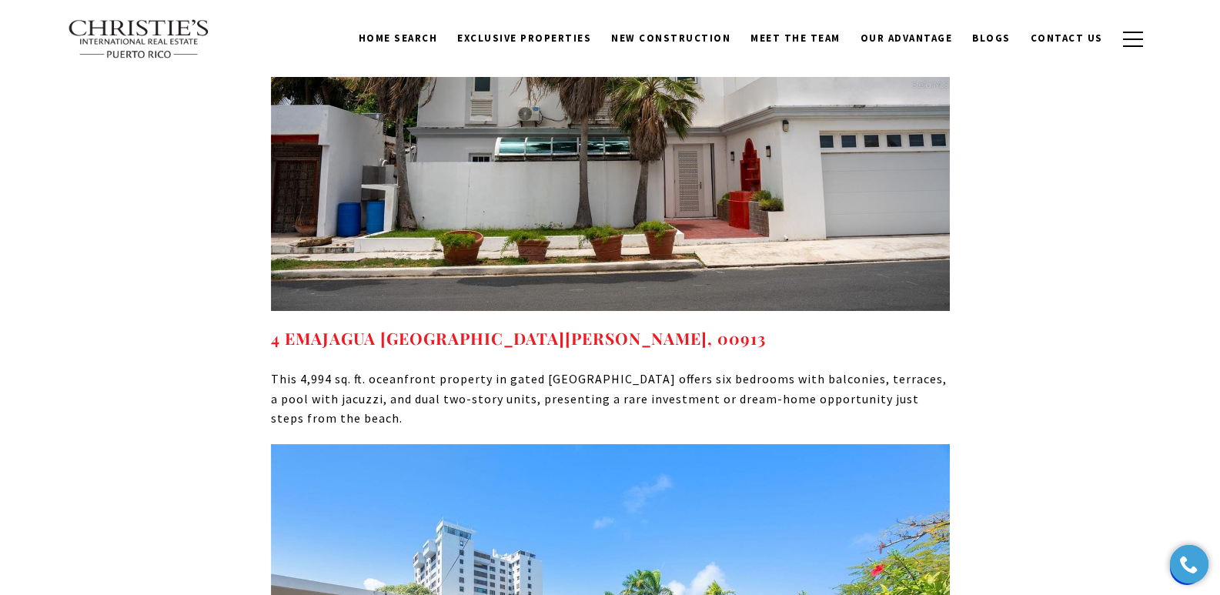
scroll to position [4513, 0]
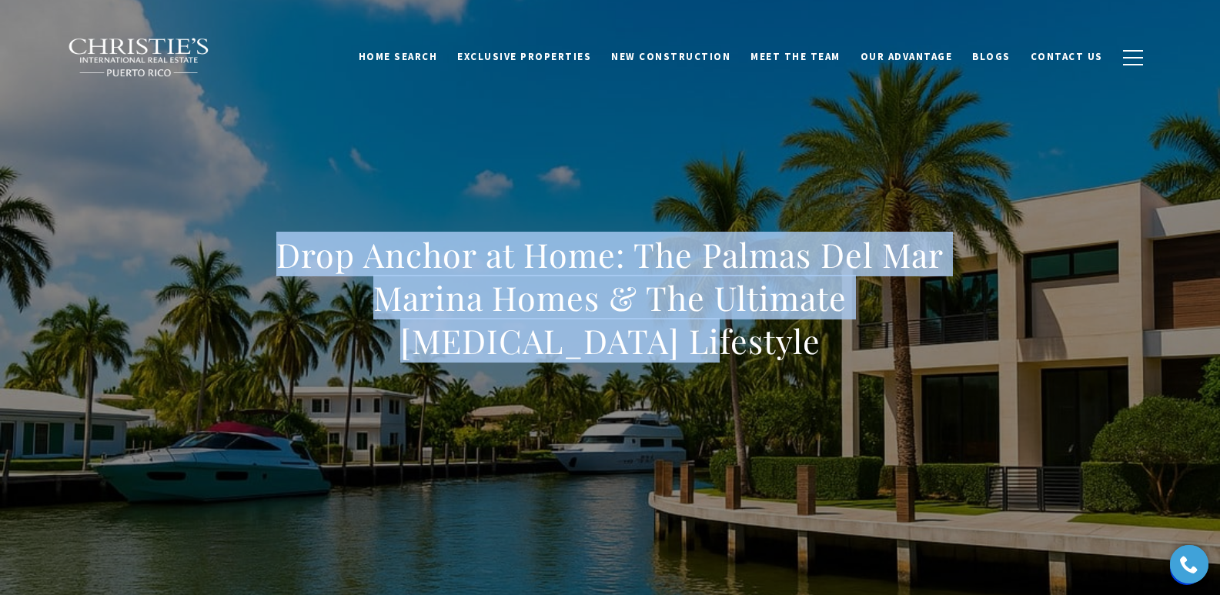
drag, startPoint x: 252, startPoint y: 263, endPoint x: 726, endPoint y: 328, distance: 478.5
click at [726, 328] on div "Drop Anchor at Home: The Palmas Del Mar Marina Homes & The Ultimate [MEDICAL_DA…" at bounding box center [610, 308] width 1077 height 462
copy h1 "Drop Anchor at Home: The Palmas Del Mar Marina Homes & The Ultimate [MEDICAL_DA…"
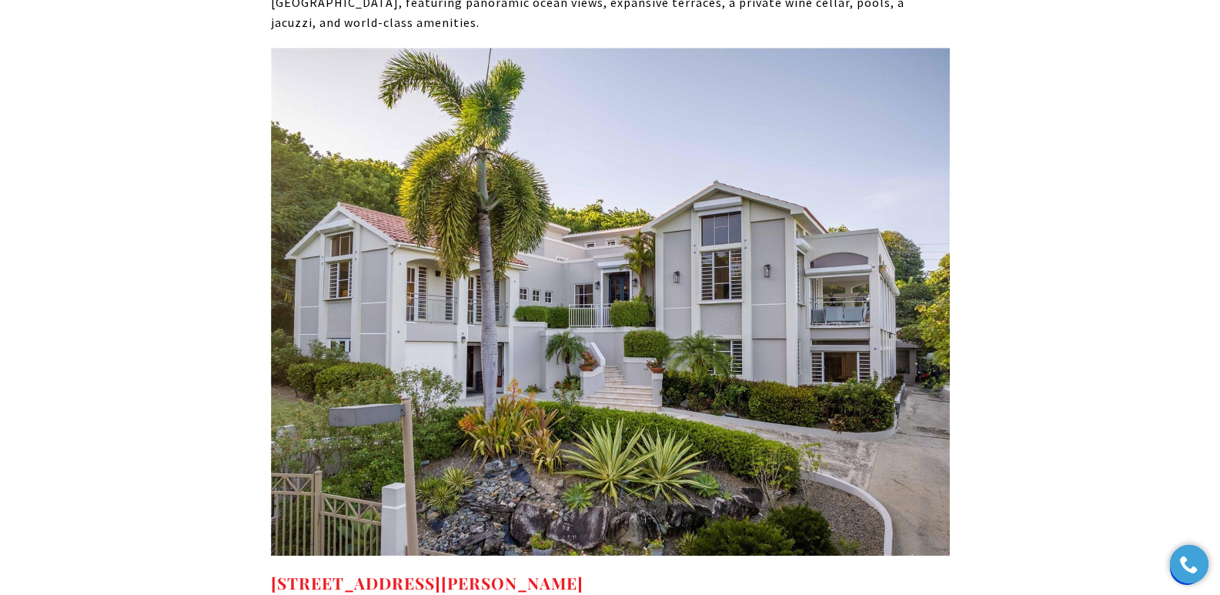
scroll to position [7754, 0]
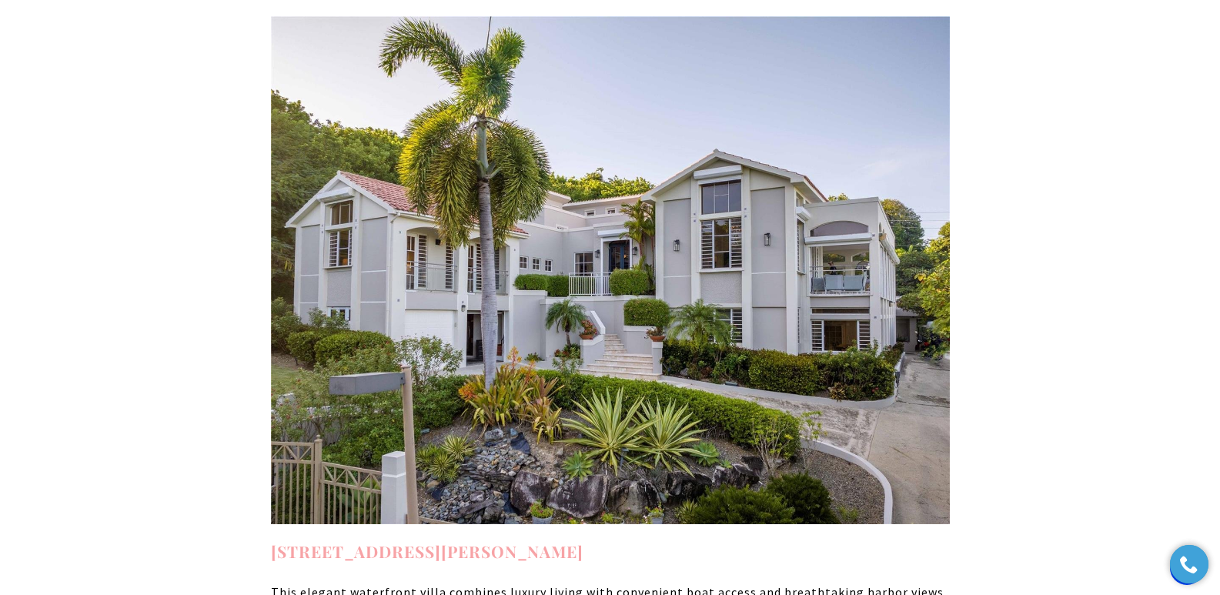
drag, startPoint x: 638, startPoint y: 397, endPoint x: 249, endPoint y: 392, distance: 389.4
click at [274, 539] on h4 "[STREET_ADDRESS][PERSON_NAME]" at bounding box center [610, 551] width 679 height 25
copy link "[STREET_ADDRESS][PERSON_NAME]"
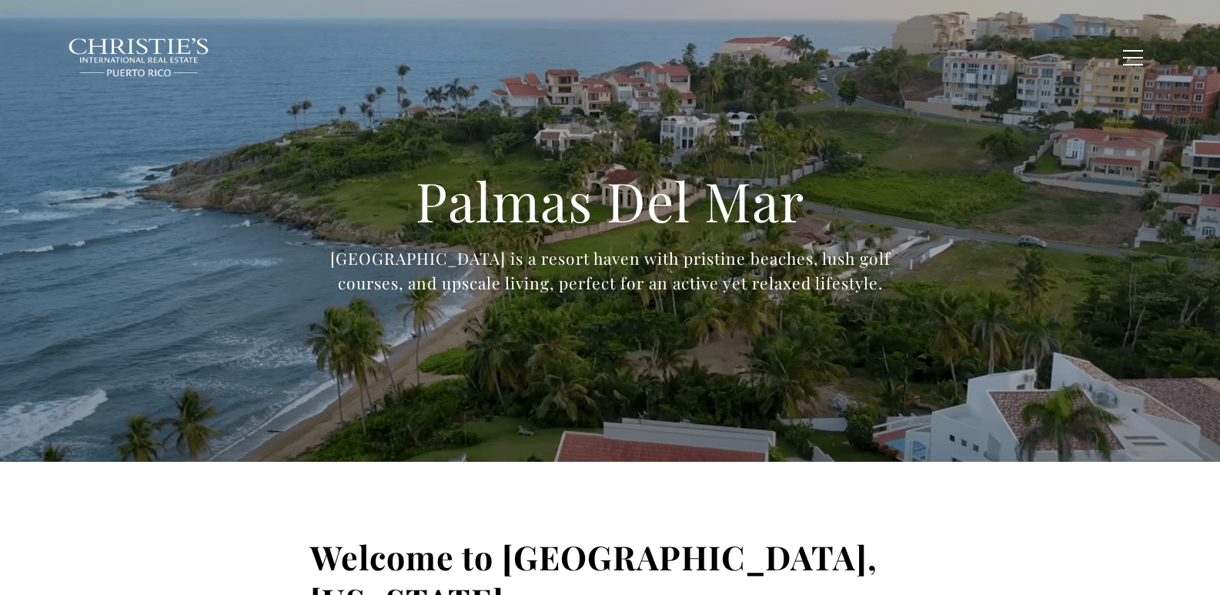
type input "**********"
type input "*********"
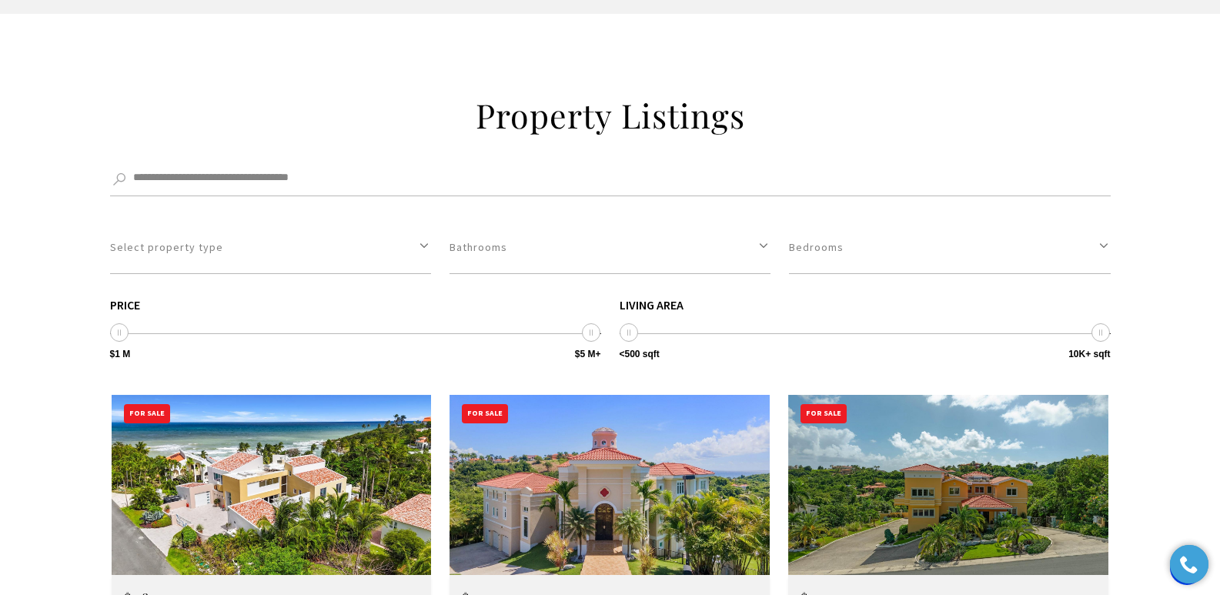
scroll to position [4684, 0]
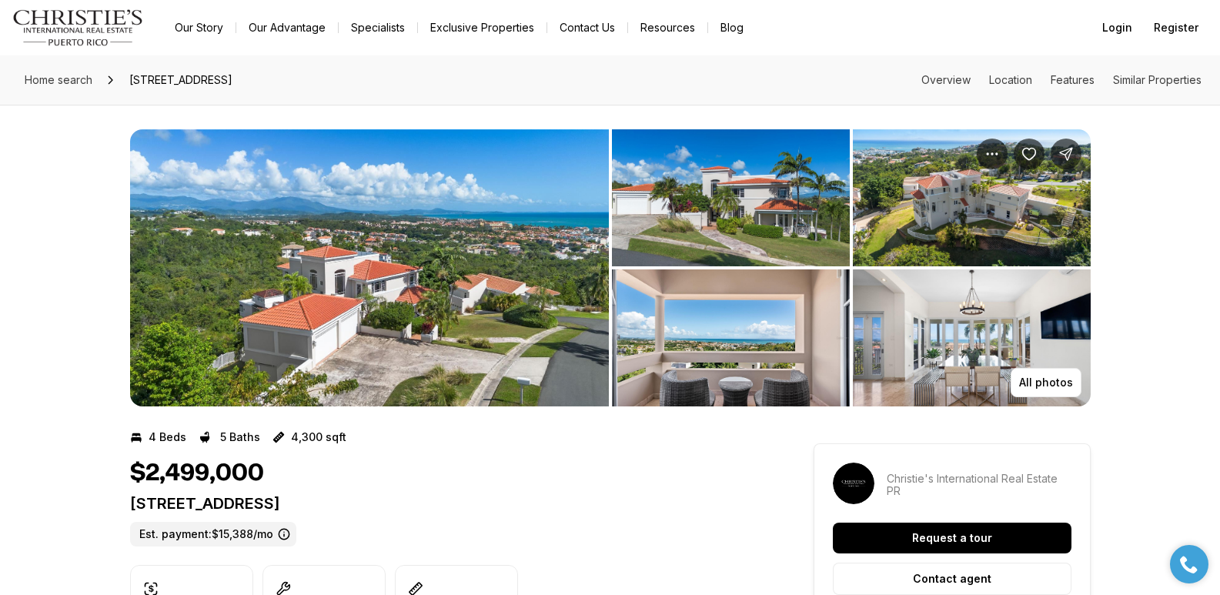
scroll to position [520, 0]
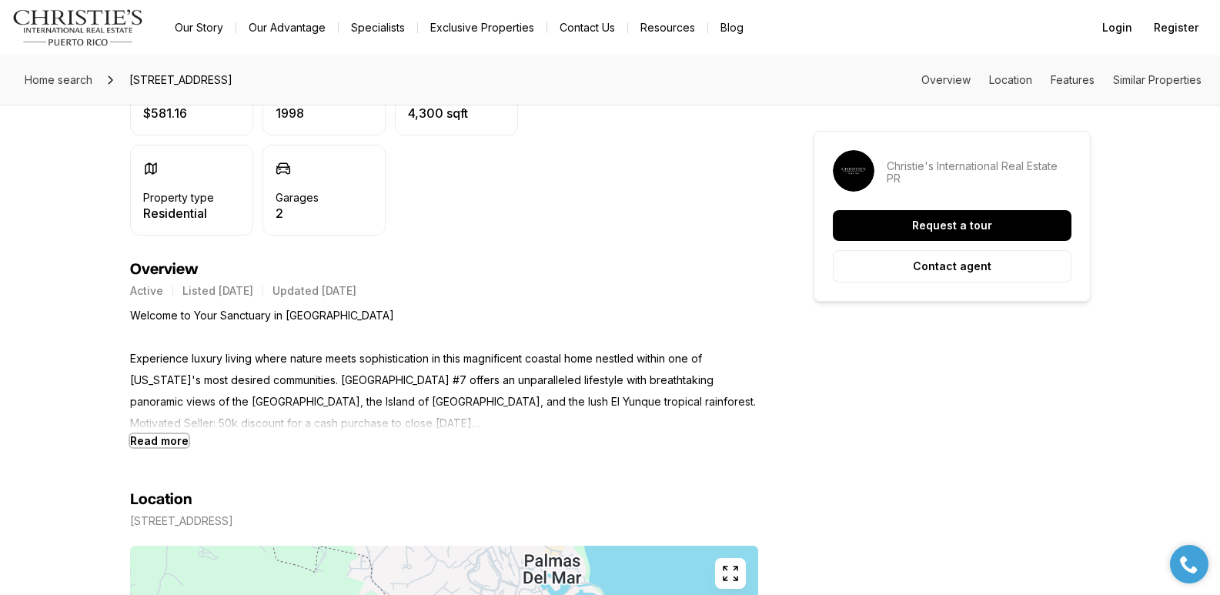
click at [152, 443] on b "Read more" at bounding box center [159, 440] width 58 height 13
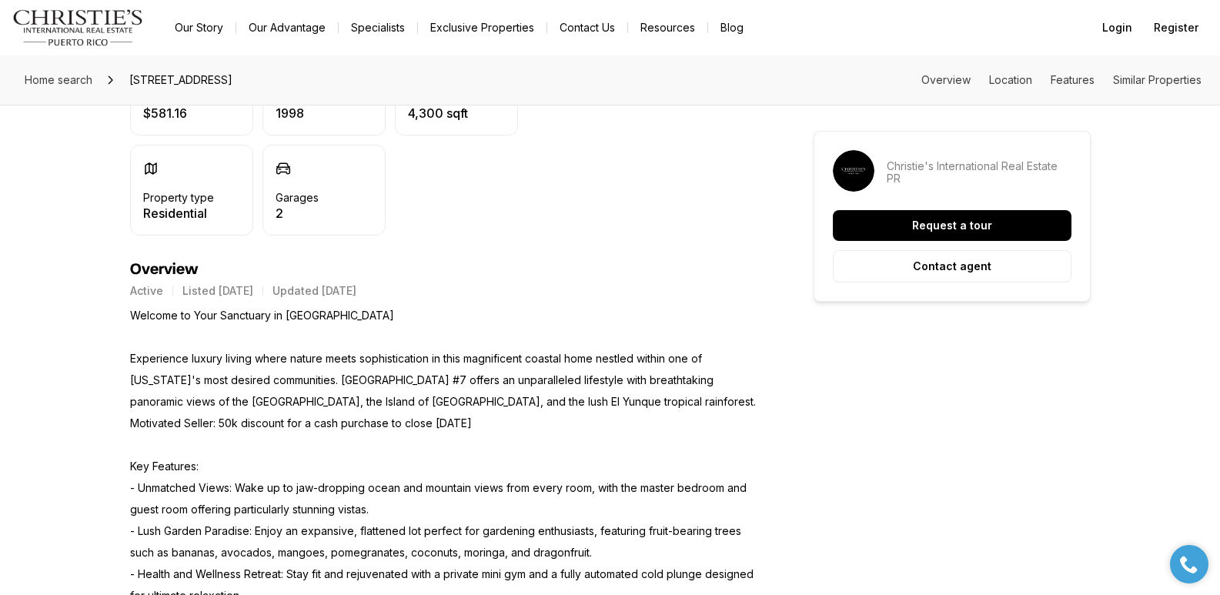
scroll to position [0, 0]
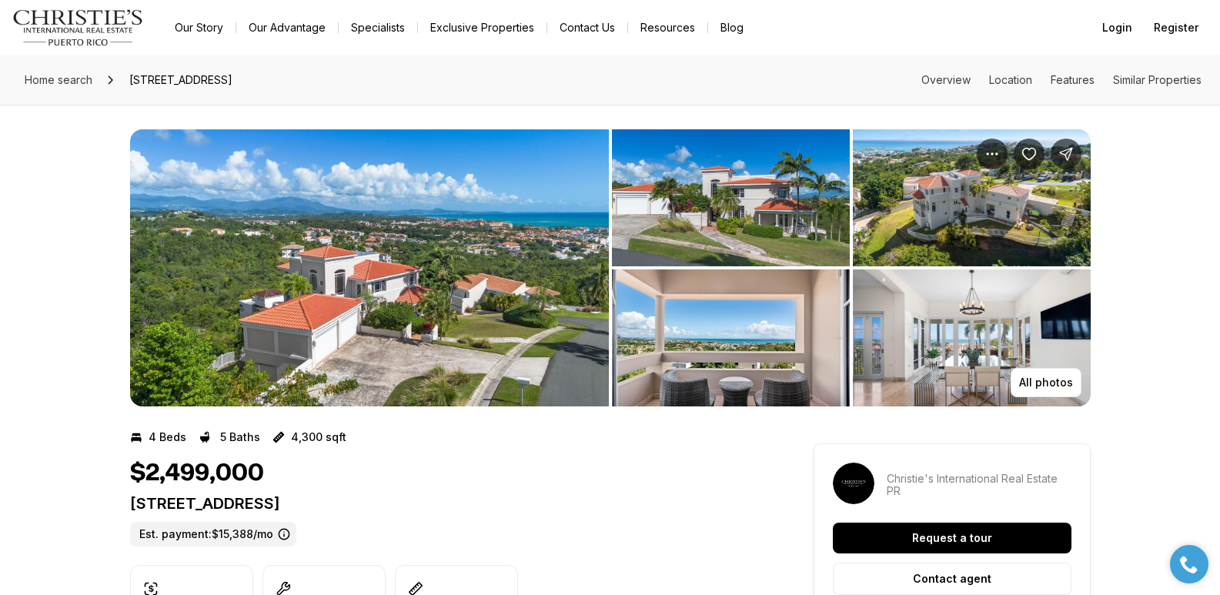
drag, startPoint x: 127, startPoint y: 497, endPoint x: 421, endPoint y: 503, distance: 294.0
copy p "7 PORT ROAD HUMACAO PR, 00791"
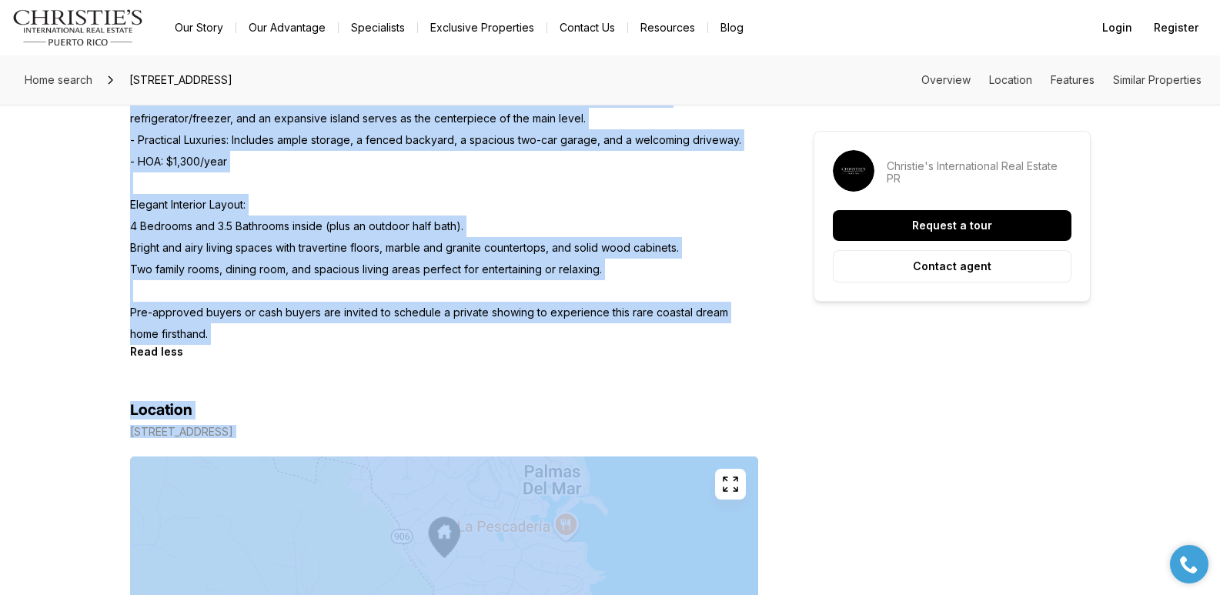
scroll to position [1211, 0]
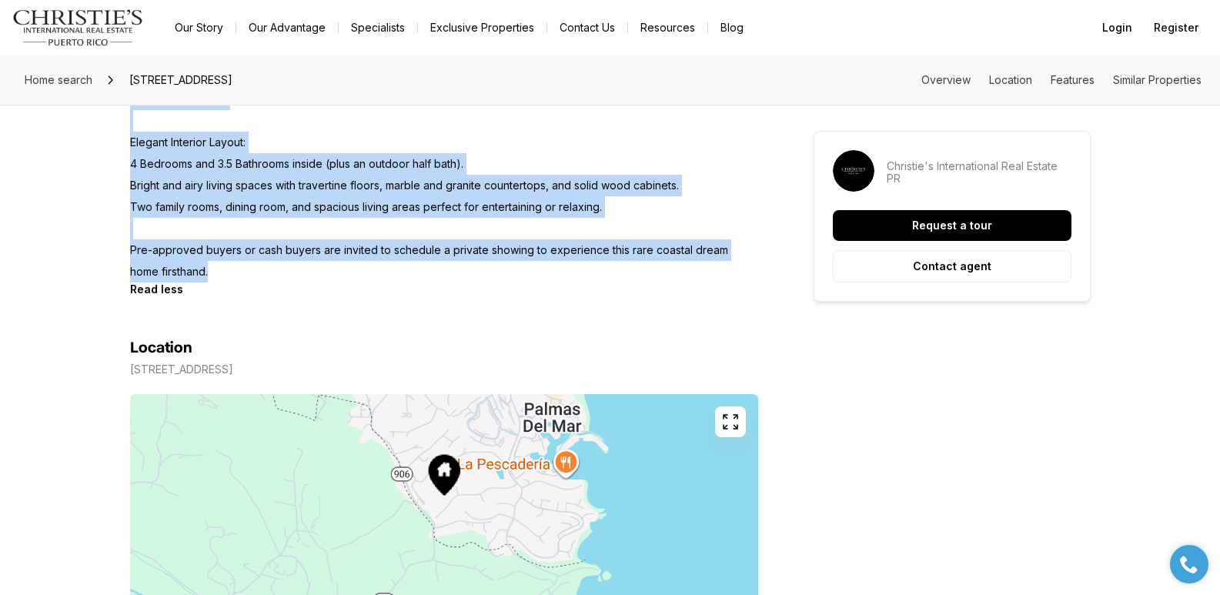
drag, startPoint x: 132, startPoint y: 360, endPoint x: 191, endPoint y: 273, distance: 105.2
copy p "Experience luxury living where nature meets sophistication in this magnificent …"
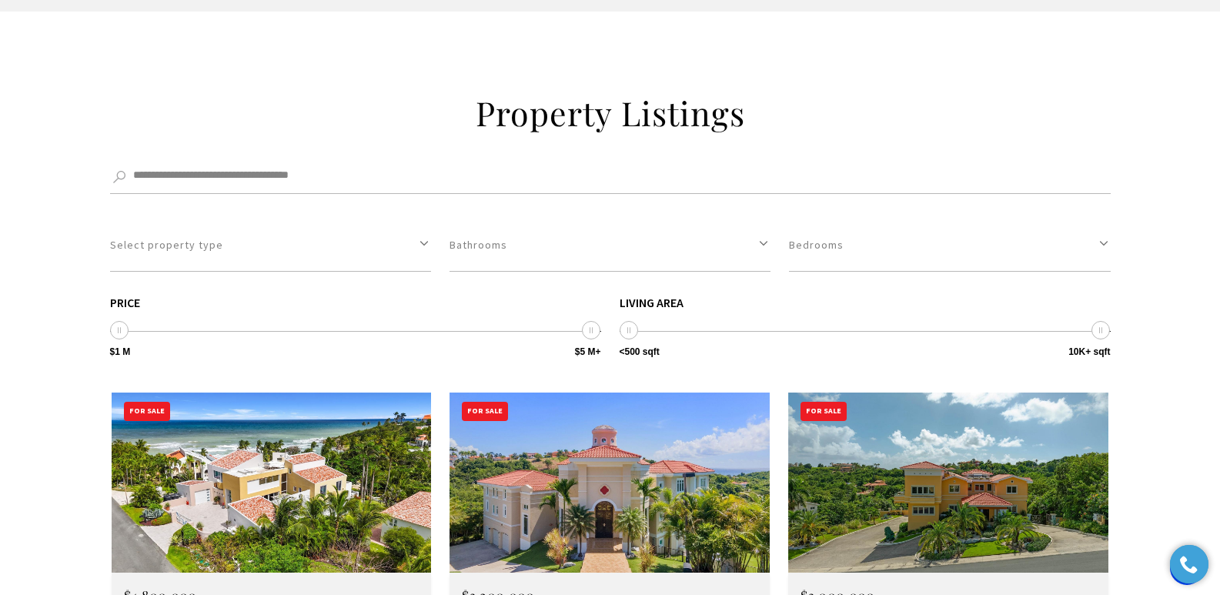
click at [599, 392] on img at bounding box center [609, 482] width 320 height 180
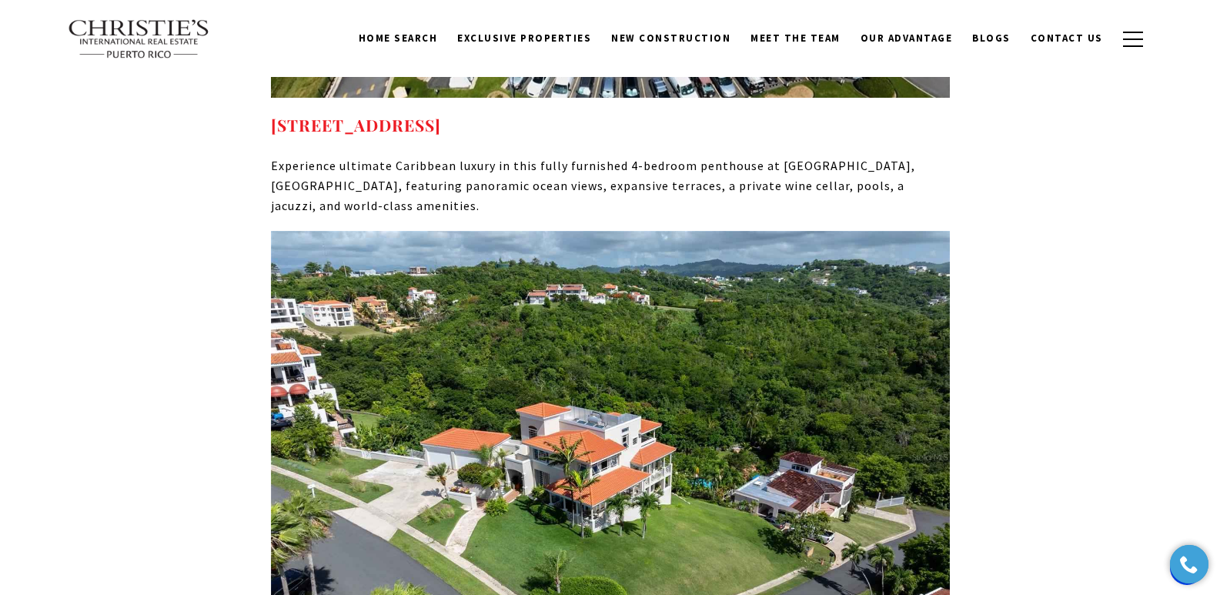
scroll to position [7523, 0]
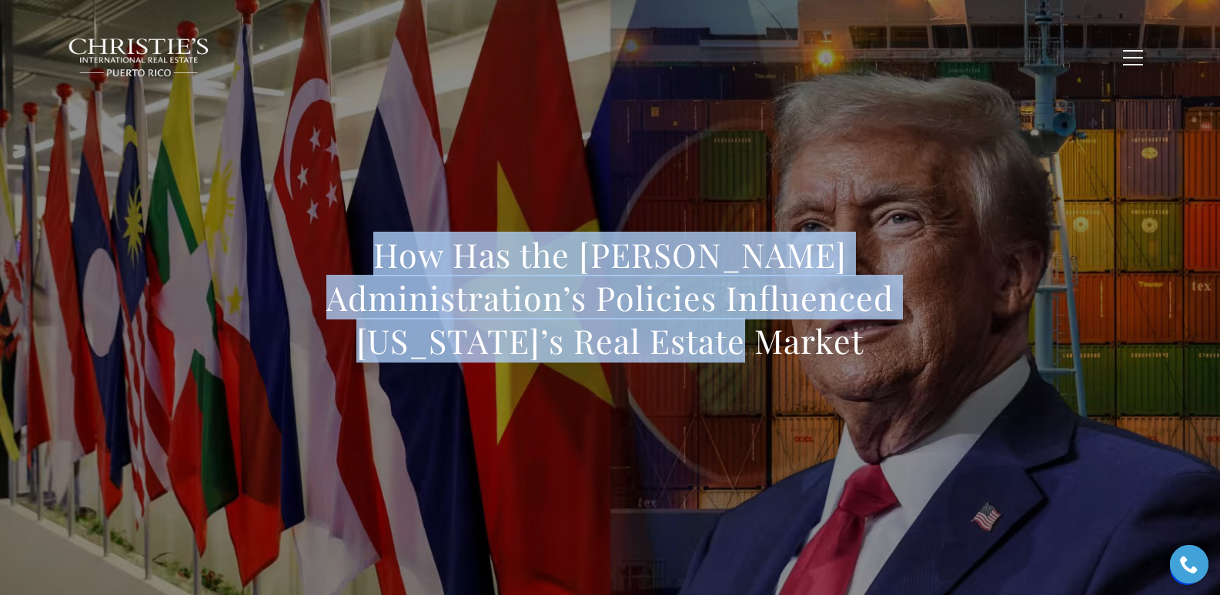
drag, startPoint x: 369, startPoint y: 269, endPoint x: 825, endPoint y: 388, distance: 471.7
click at [825, 388] on div "How Has the Trump Administration’s Policies Influenced Puerto Rico’s Real Estat…" at bounding box center [610, 308] width 1077 height 462
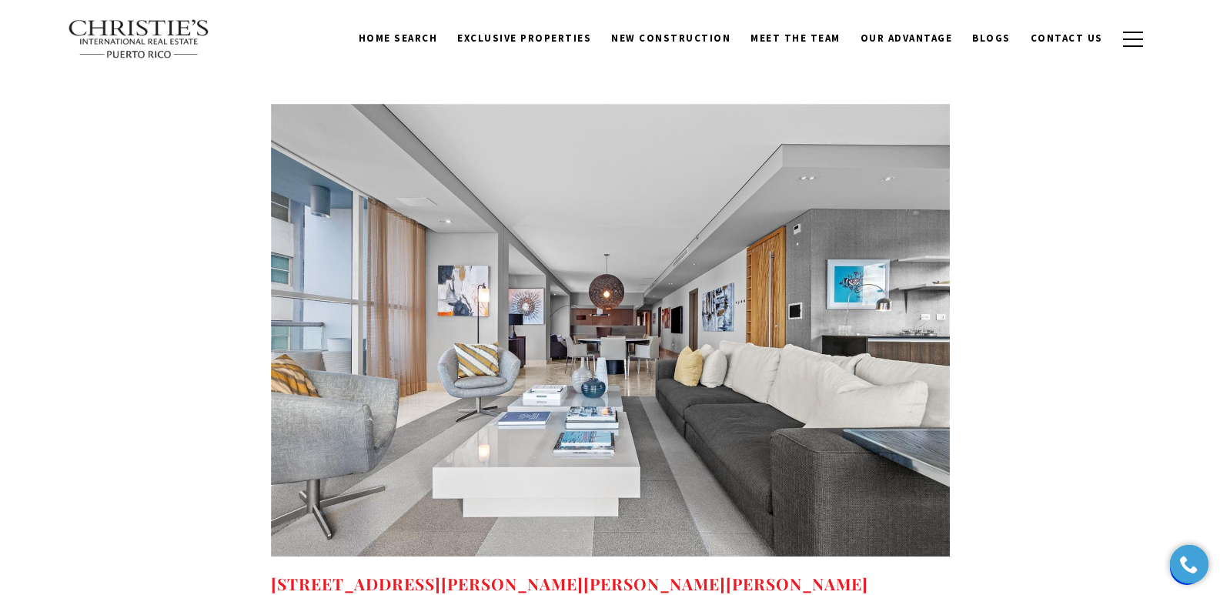
scroll to position [11144, 0]
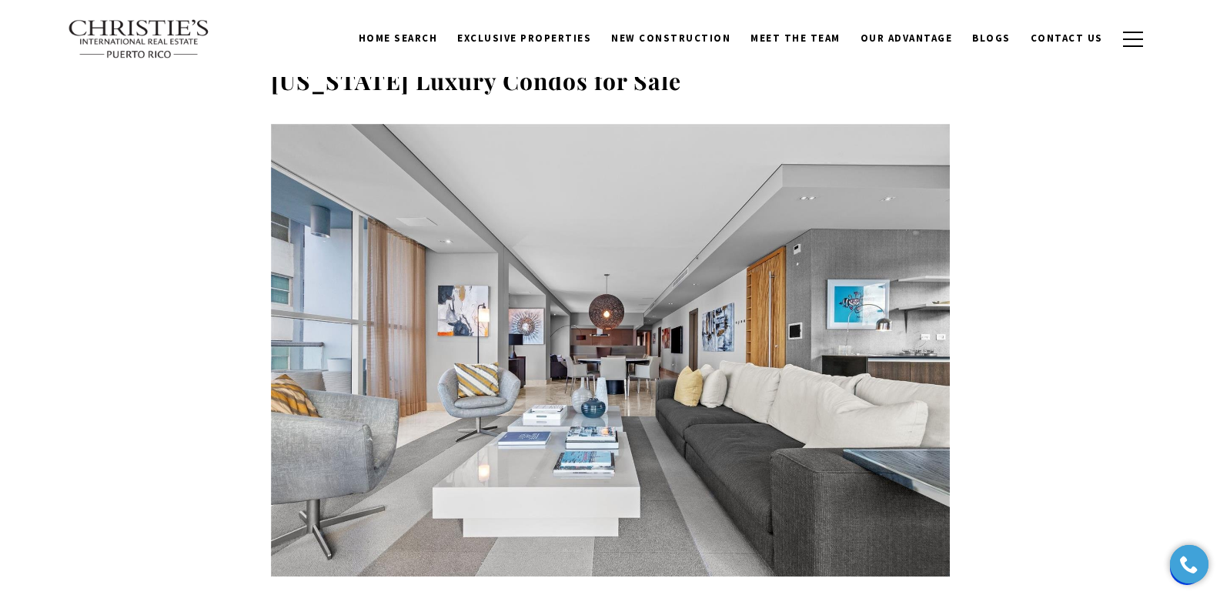
click at [624, 242] on img at bounding box center [610, 350] width 679 height 453
drag, startPoint x: 802, startPoint y: 443, endPoint x: 266, endPoint y: 440, distance: 535.6
copy link "7 MANUEL RODRIGUEZ SERRA Unit: 7, SAN JUAN, PR 00907"
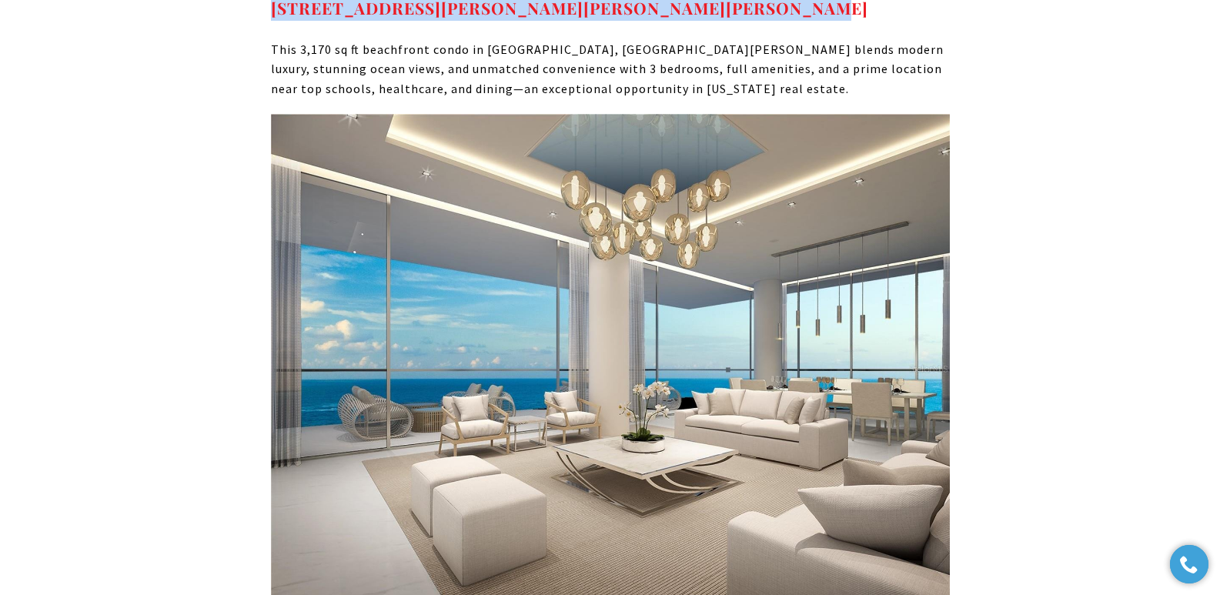
scroll to position [11822, 0]
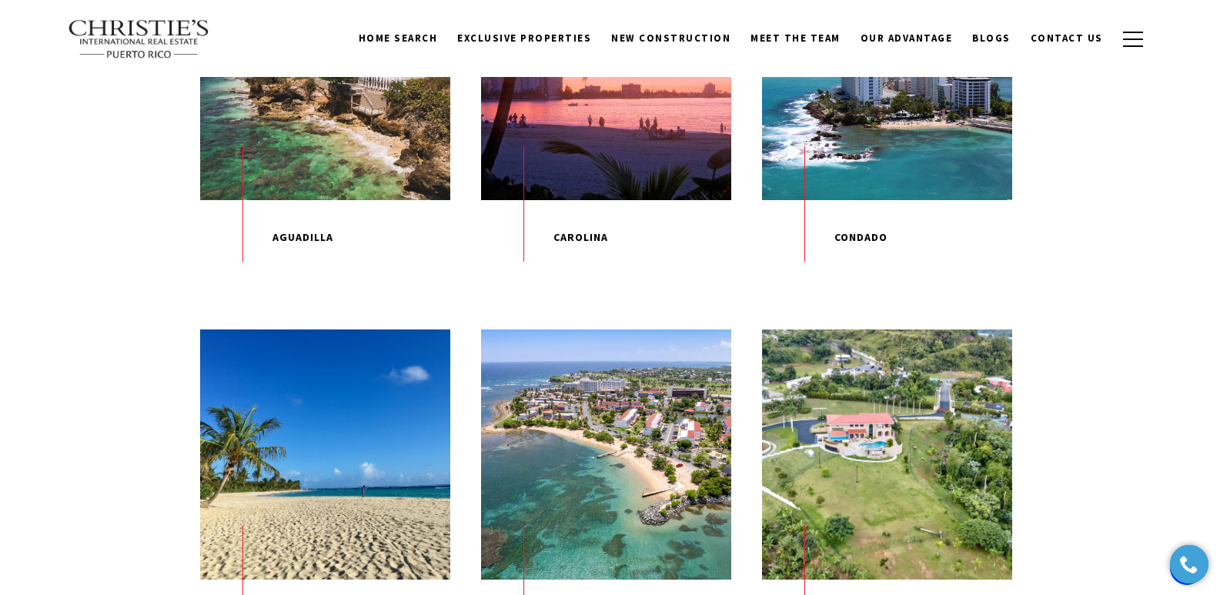
scroll to position [474, 0]
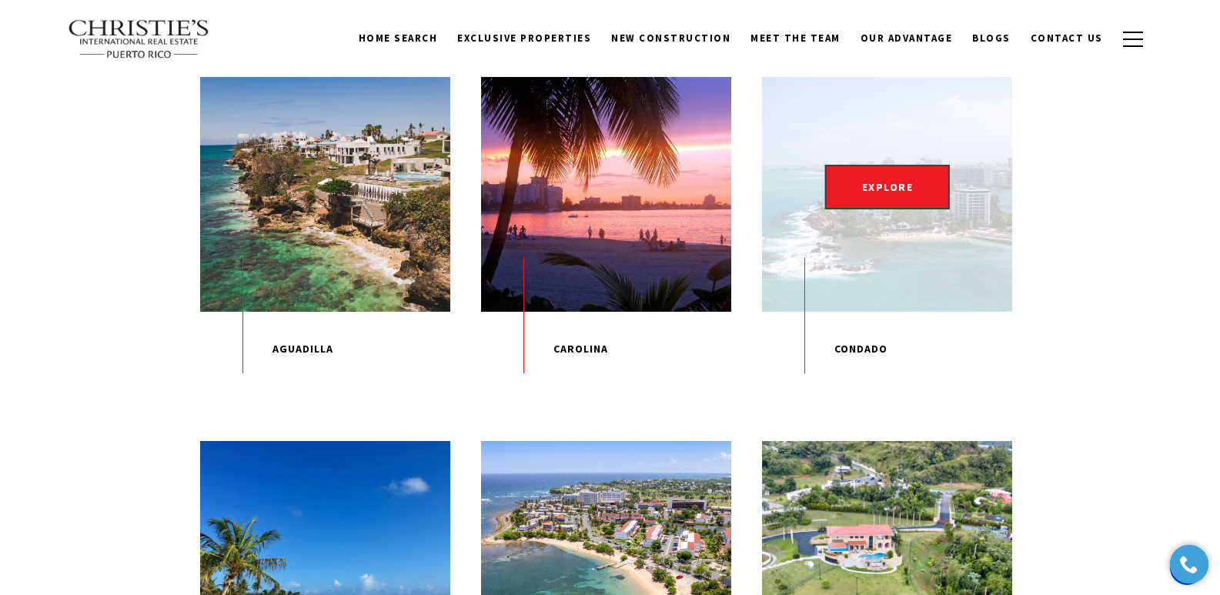
click at [862, 360] on p "Condado" at bounding box center [887, 349] width 250 height 75
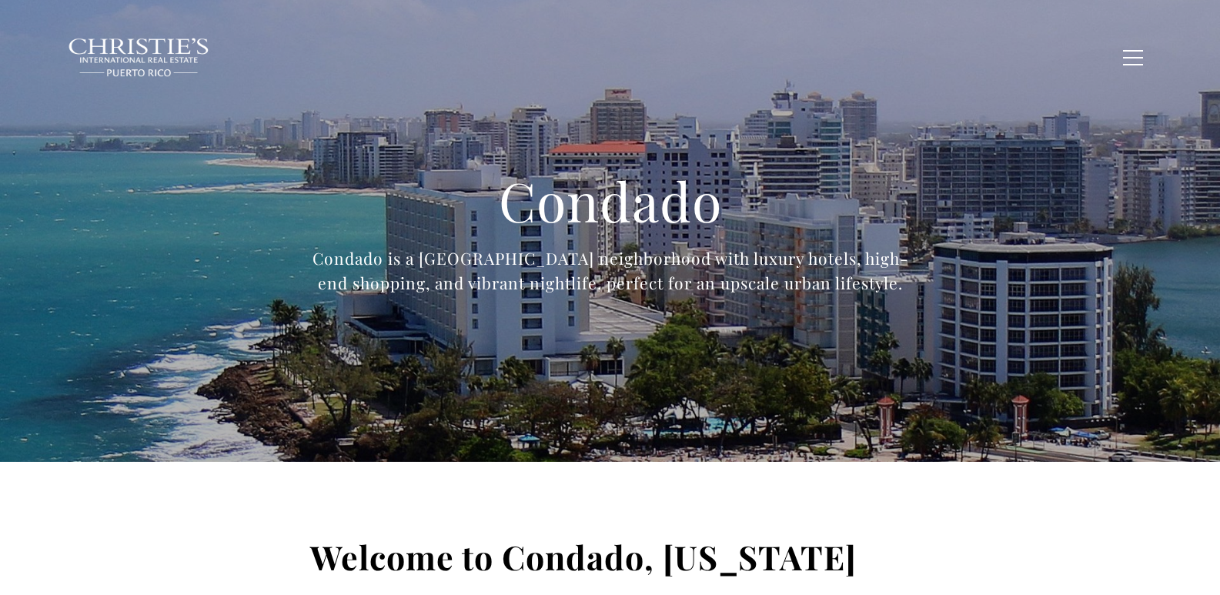
type input "**********"
type input "*********"
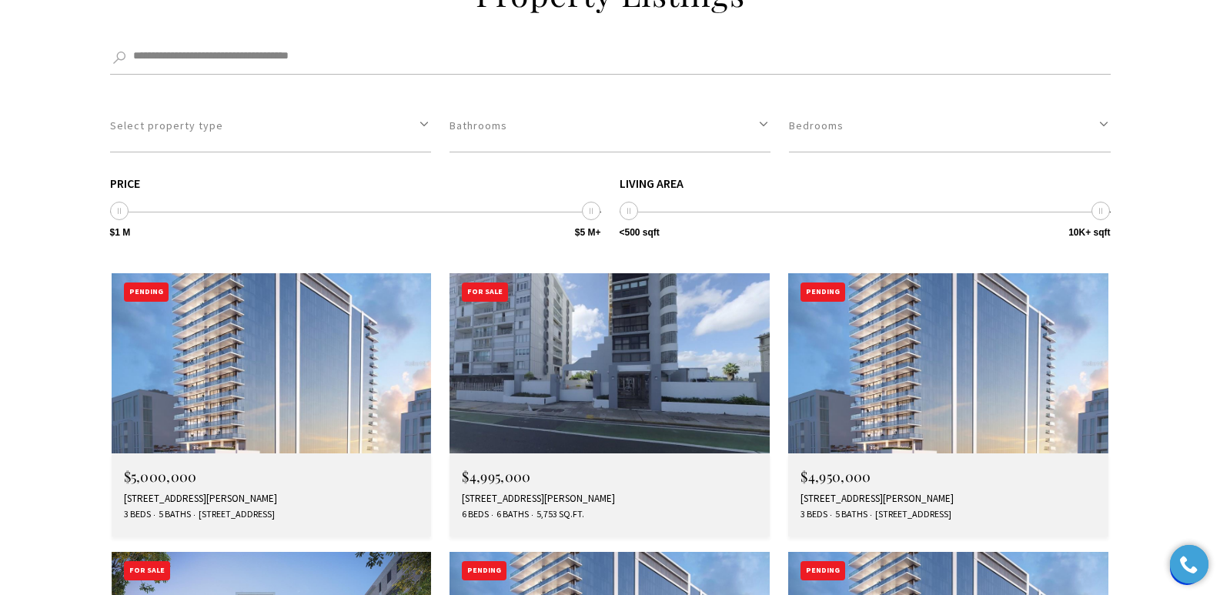
scroll to position [4245, 0]
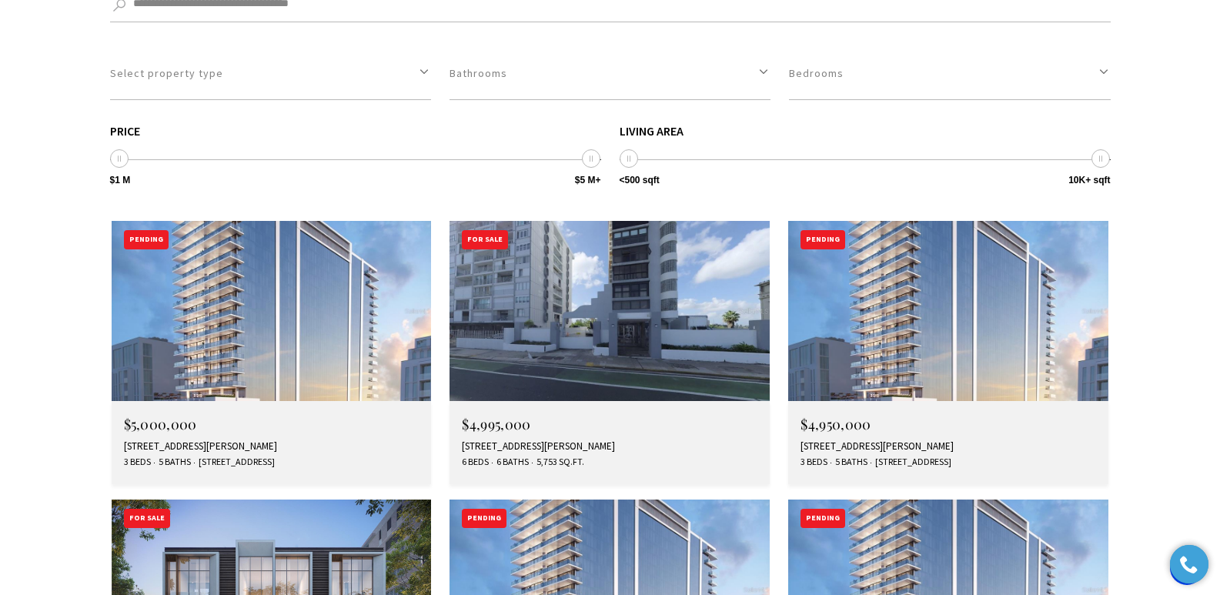
drag, startPoint x: 1228, startPoint y: 39, endPoint x: 1231, endPoint y: 353, distance: 314.0
click at [570, 440] on div "[STREET_ADDRESS][PERSON_NAME]" at bounding box center [610, 446] width 296 height 12
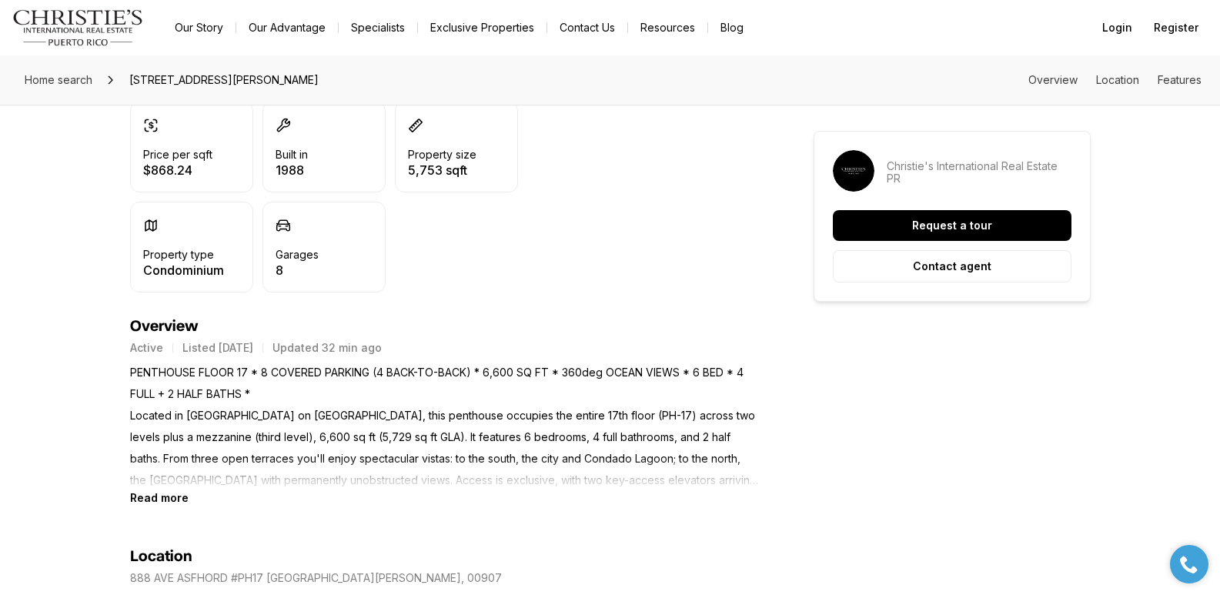
scroll to position [486, 0]
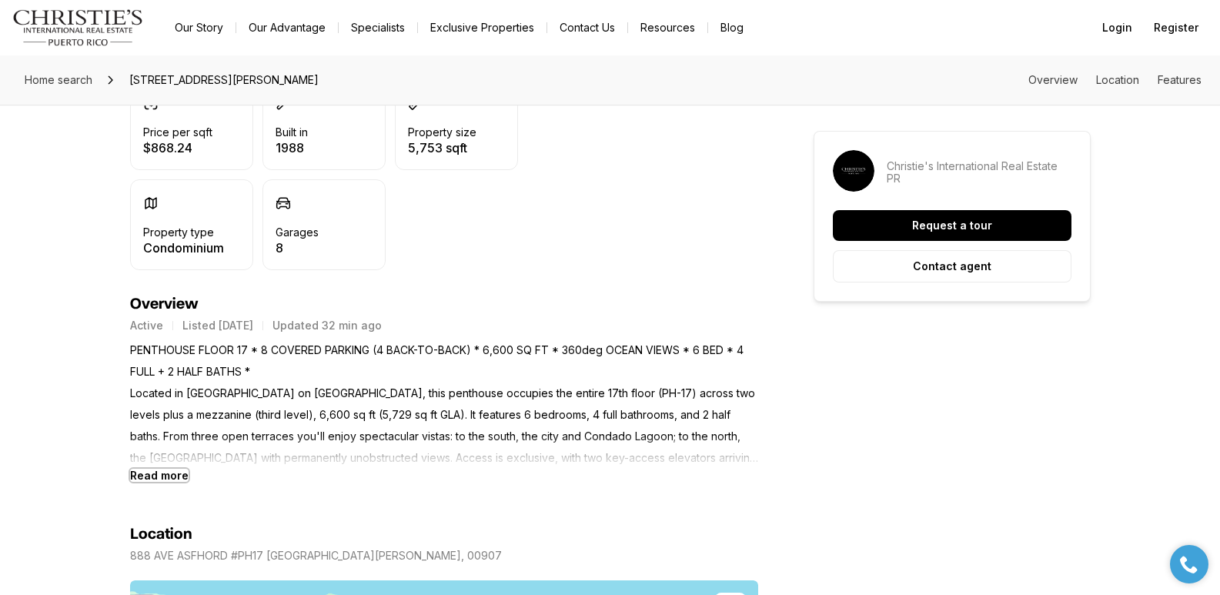
click at [168, 475] on b "Read more" at bounding box center [159, 475] width 58 height 13
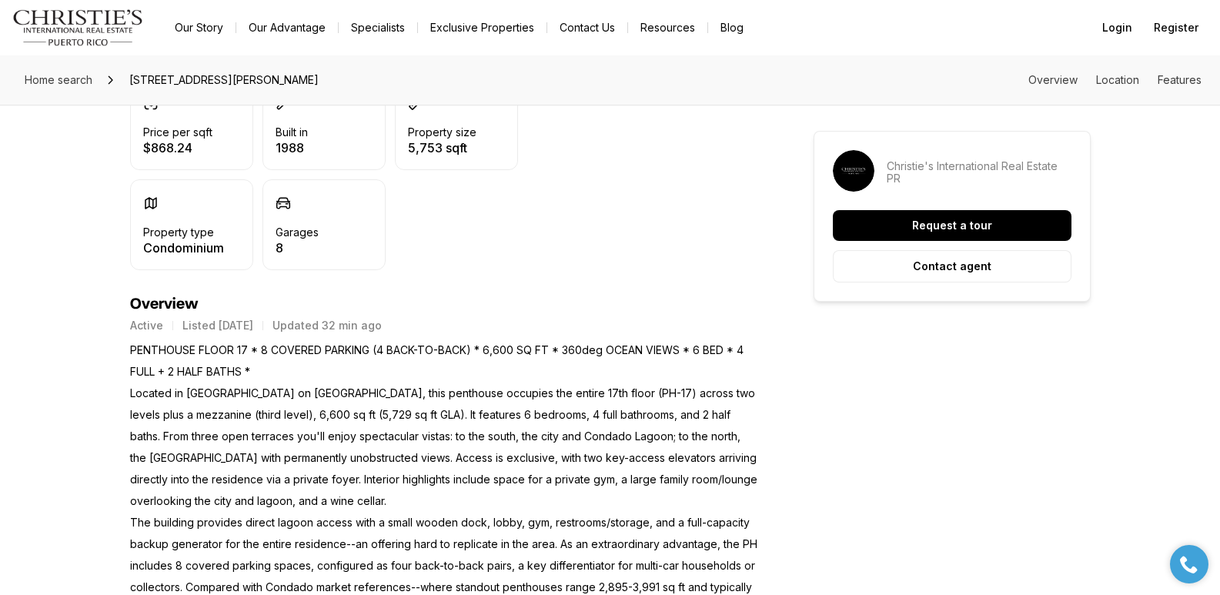
scroll to position [0, 0]
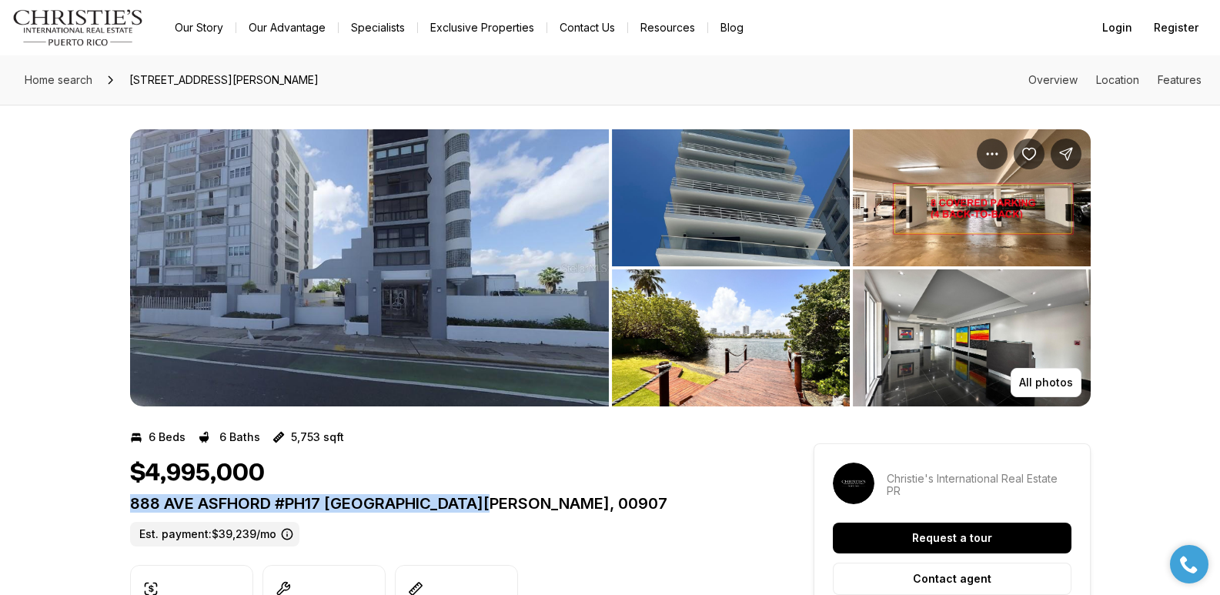
drag, startPoint x: 129, startPoint y: 506, endPoint x: 493, endPoint y: 503, distance: 363.3
click at [493, 503] on p "888 AVE ASFHORD #PH17 SAN JUAN PR, 00907" at bounding box center [444, 503] width 628 height 18
copy p "888 AVE ASFHORD #PH17 SAN JUAN PR, 00907"
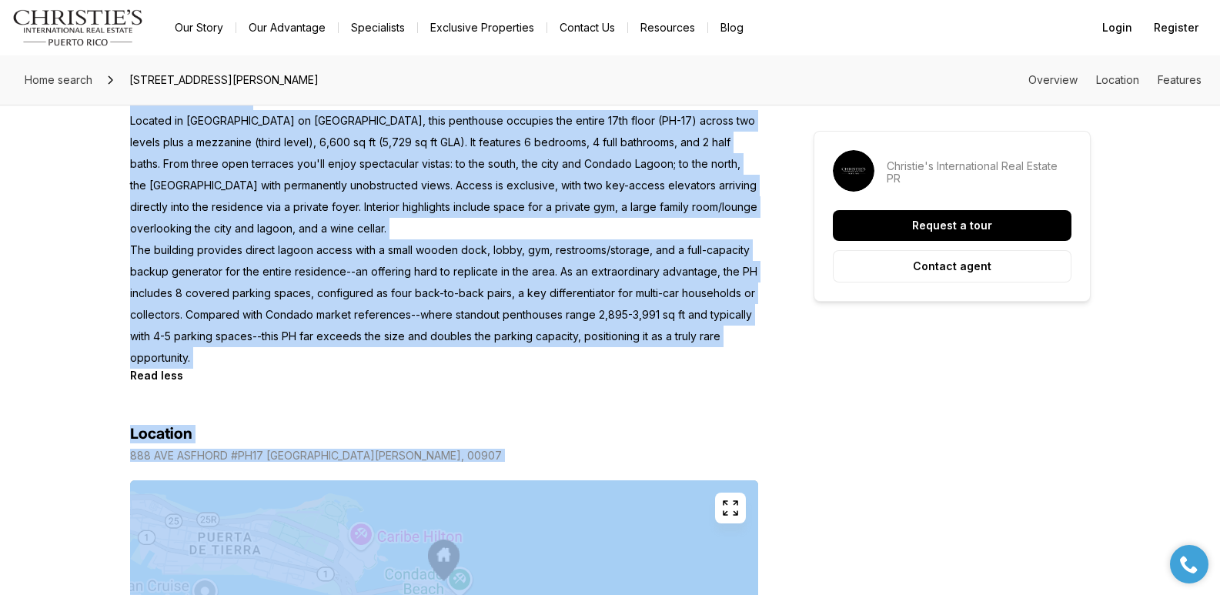
scroll to position [823, 0]
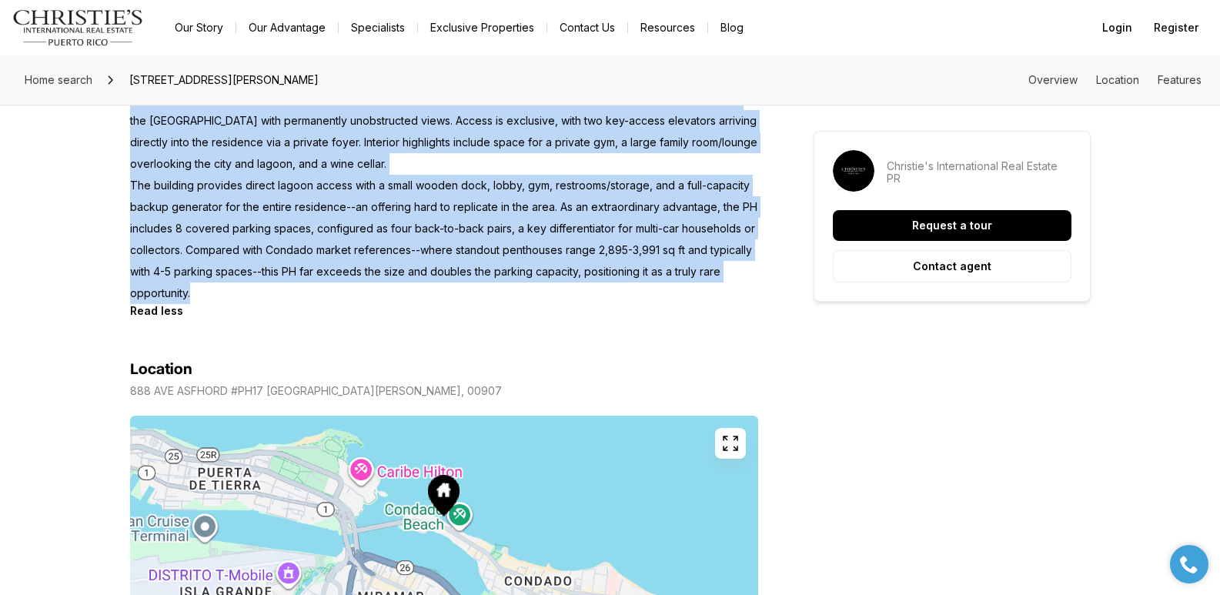
drag, startPoint x: 132, startPoint y: 326, endPoint x: 214, endPoint y: 294, distance: 87.5
click at [214, 294] on p "PENTHOUSE FLOOR 17 * 8 COVERED PARKING (4 BACK-TO-BACK) * 6,600 SQ FT * 360deg …" at bounding box center [444, 153] width 628 height 302
copy p "PENTHOUSE FLOOR 17 * 8 COVERED PARKING (4 BACK-TO-BACK) * 6,600 SQ FT * 360deg …"
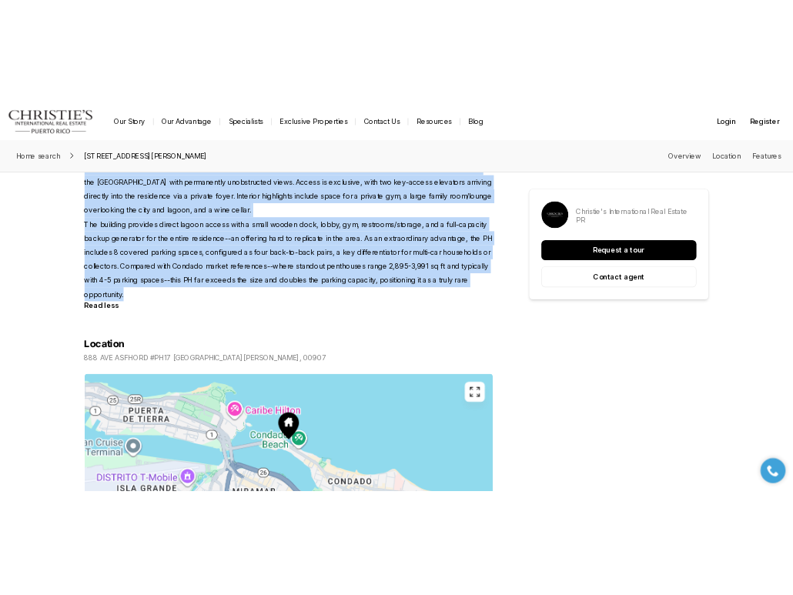
scroll to position [0, 0]
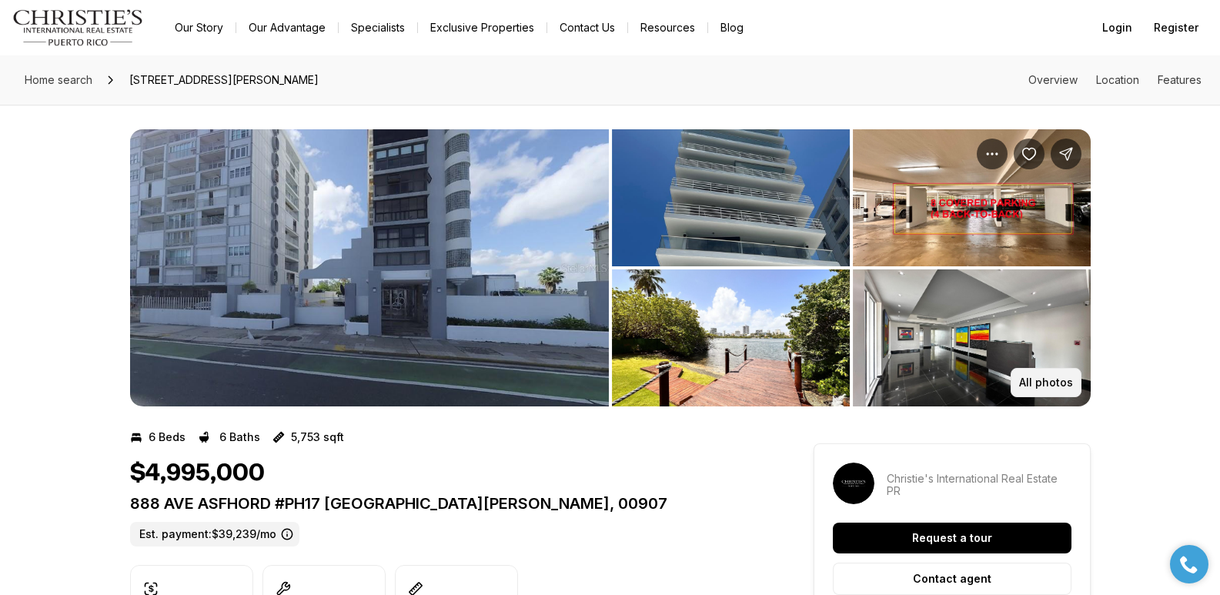
click at [1034, 380] on p "All photos" at bounding box center [1046, 382] width 54 height 12
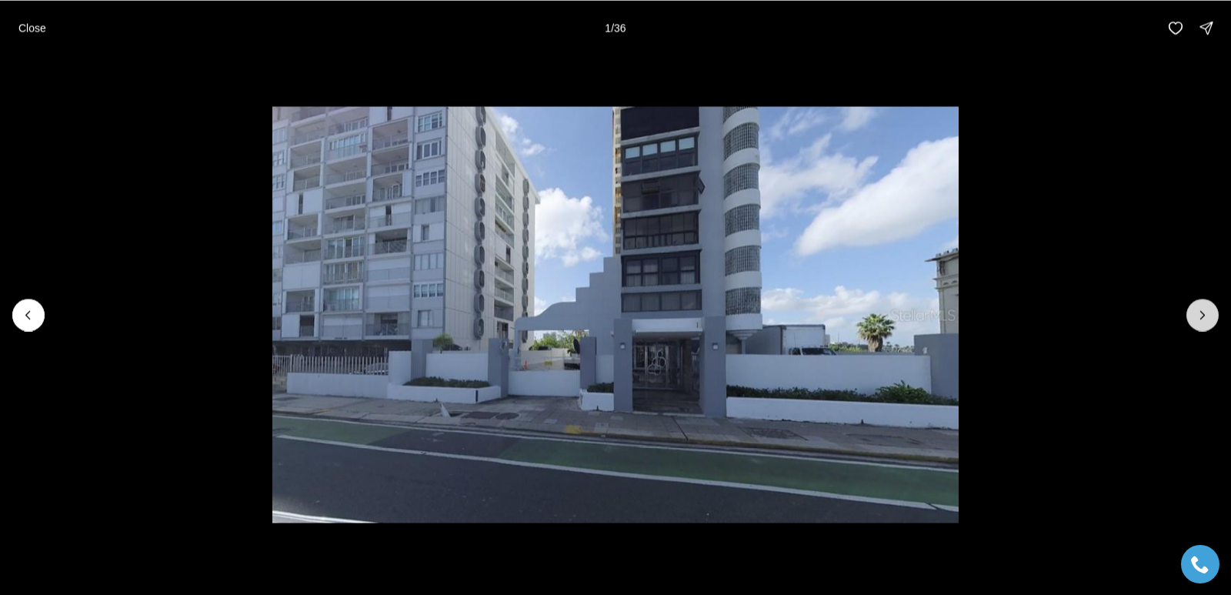
click at [1207, 327] on button "Next slide" at bounding box center [1203, 315] width 32 height 32
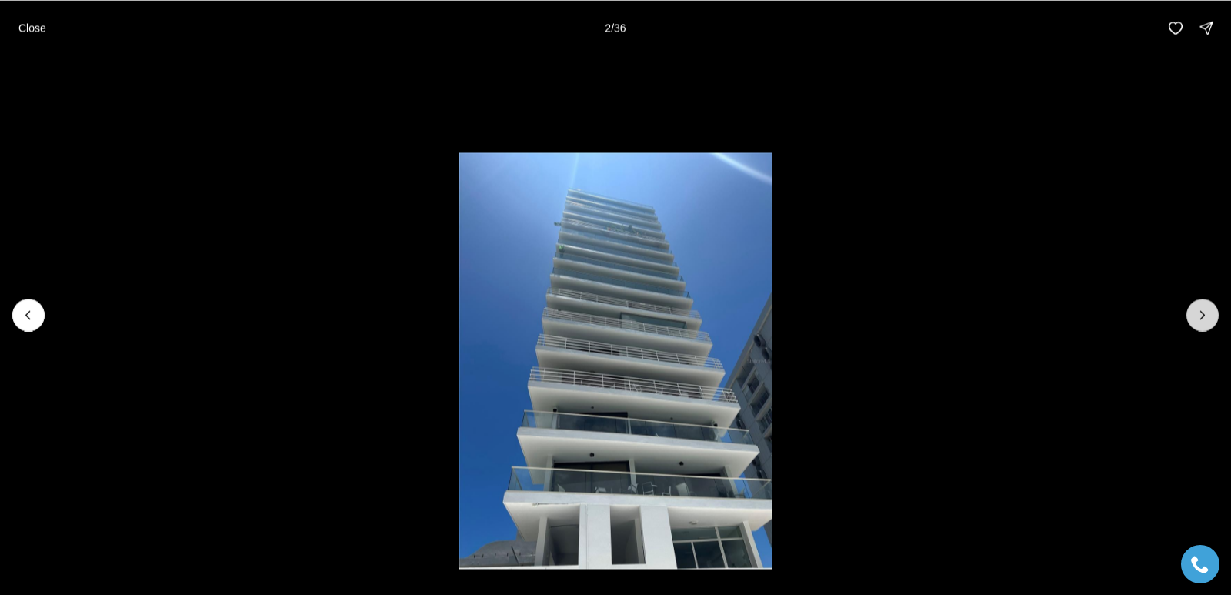
click at [1207, 327] on button "Next slide" at bounding box center [1203, 315] width 32 height 32
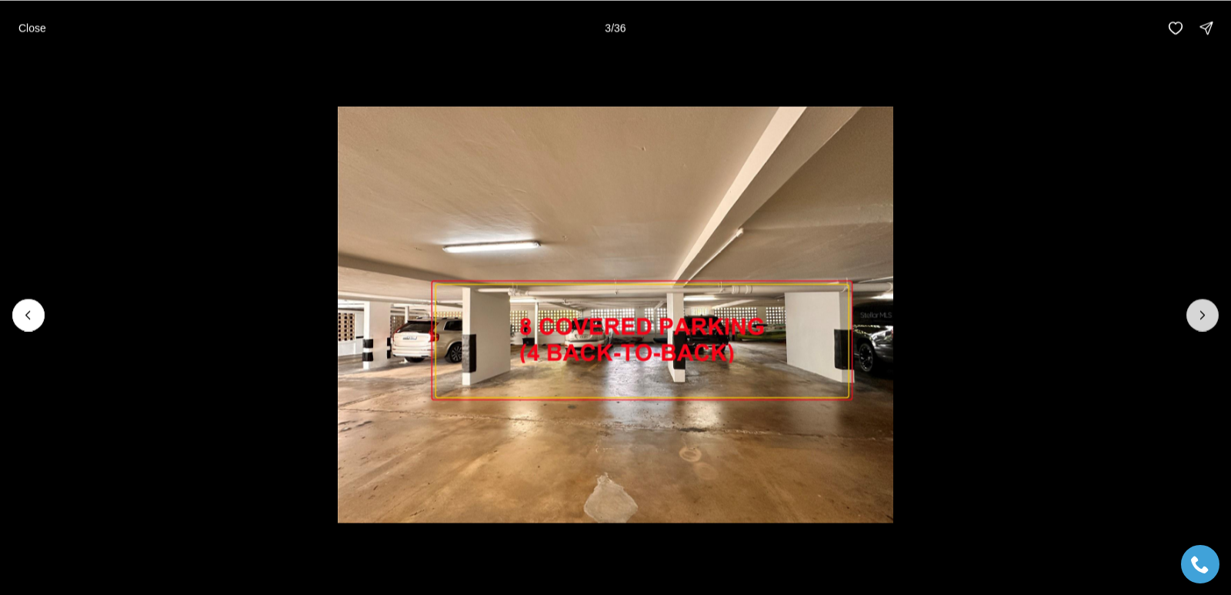
click at [1207, 328] on button "Next slide" at bounding box center [1203, 315] width 32 height 32
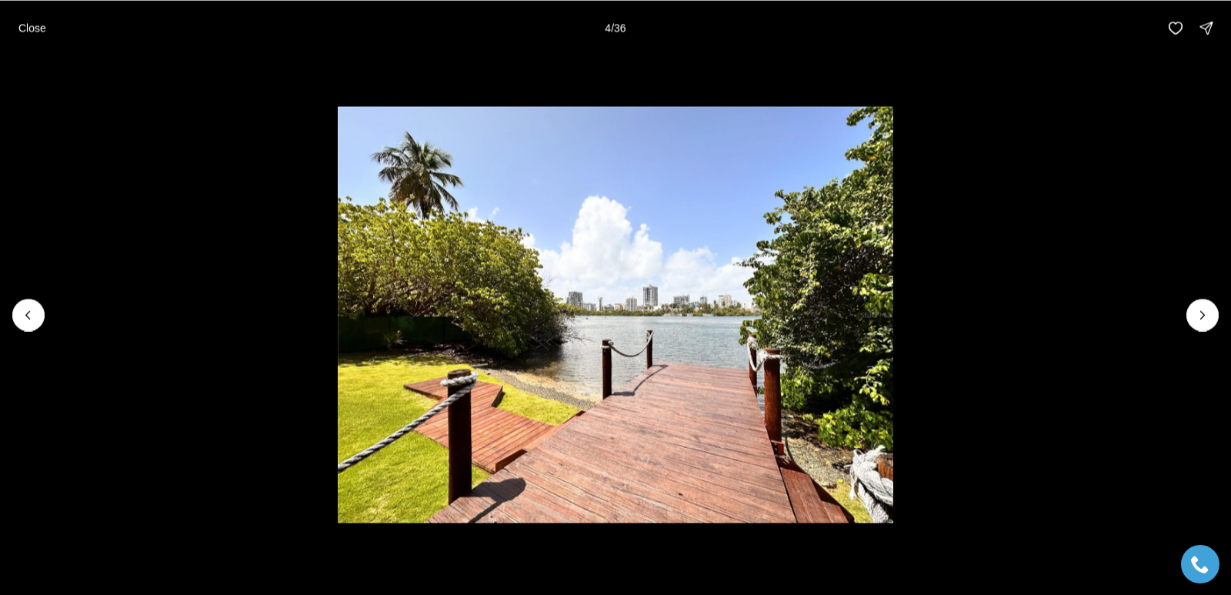
click at [1206, 331] on li "4 of 36" at bounding box center [615, 314] width 1231 height 518
click at [1206, 320] on icon "Next slide" at bounding box center [1202, 314] width 15 height 15
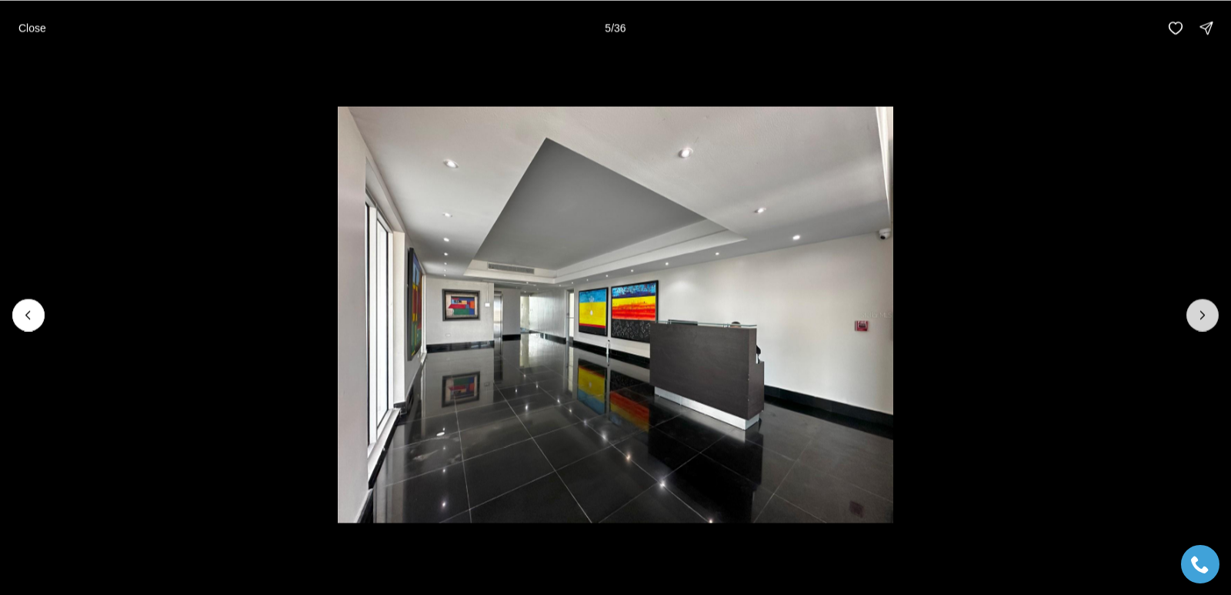
click at [1206, 320] on icon "Next slide" at bounding box center [1202, 314] width 15 height 15
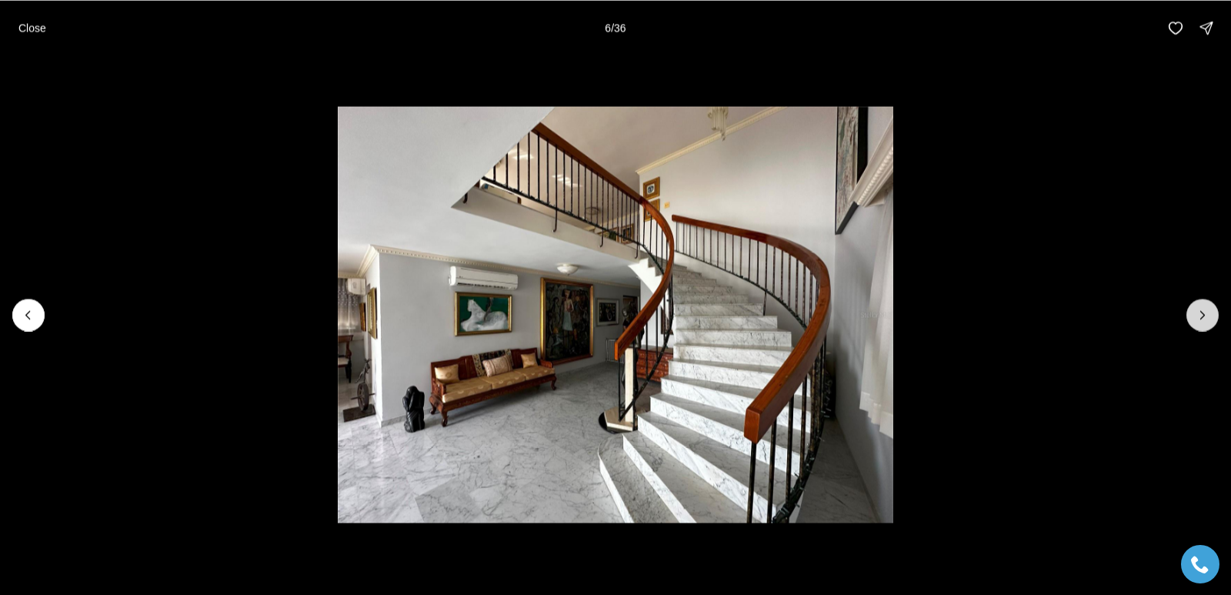
click at [1206, 320] on icon "Next slide" at bounding box center [1202, 314] width 15 height 15
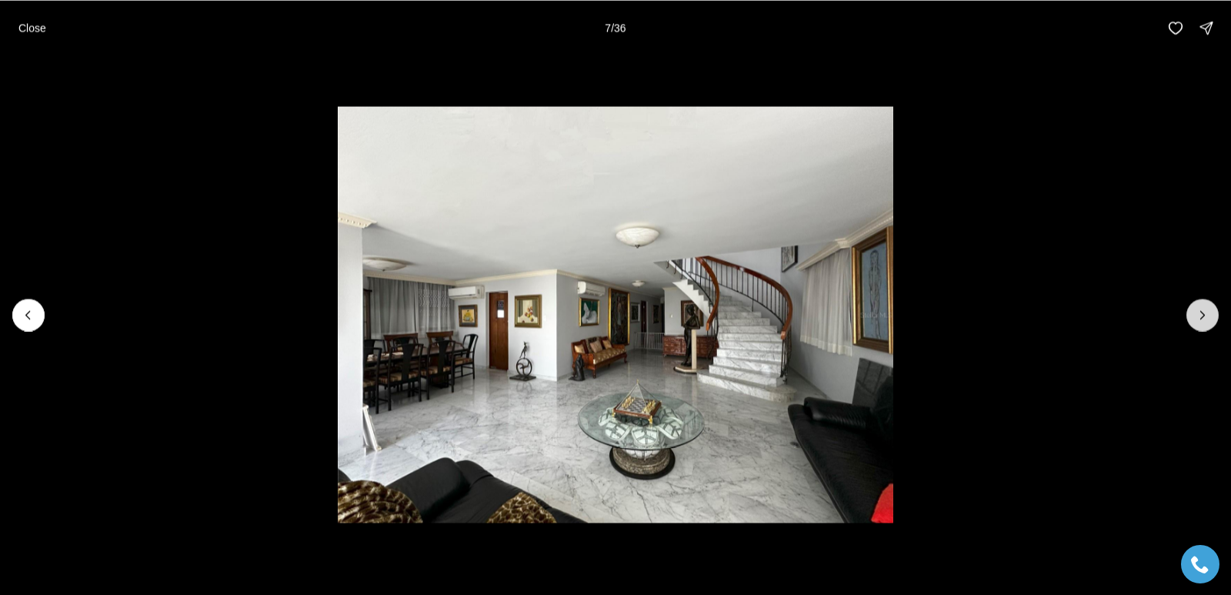
click at [1206, 320] on icon "Next slide" at bounding box center [1202, 314] width 15 height 15
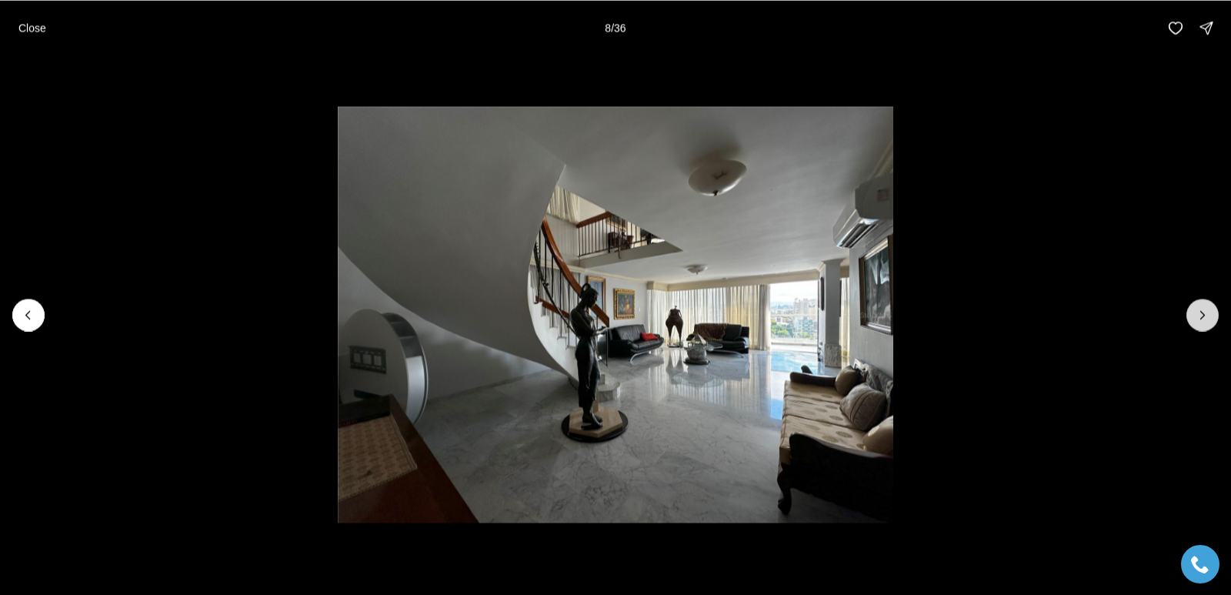
click at [1206, 320] on icon "Next slide" at bounding box center [1202, 314] width 15 height 15
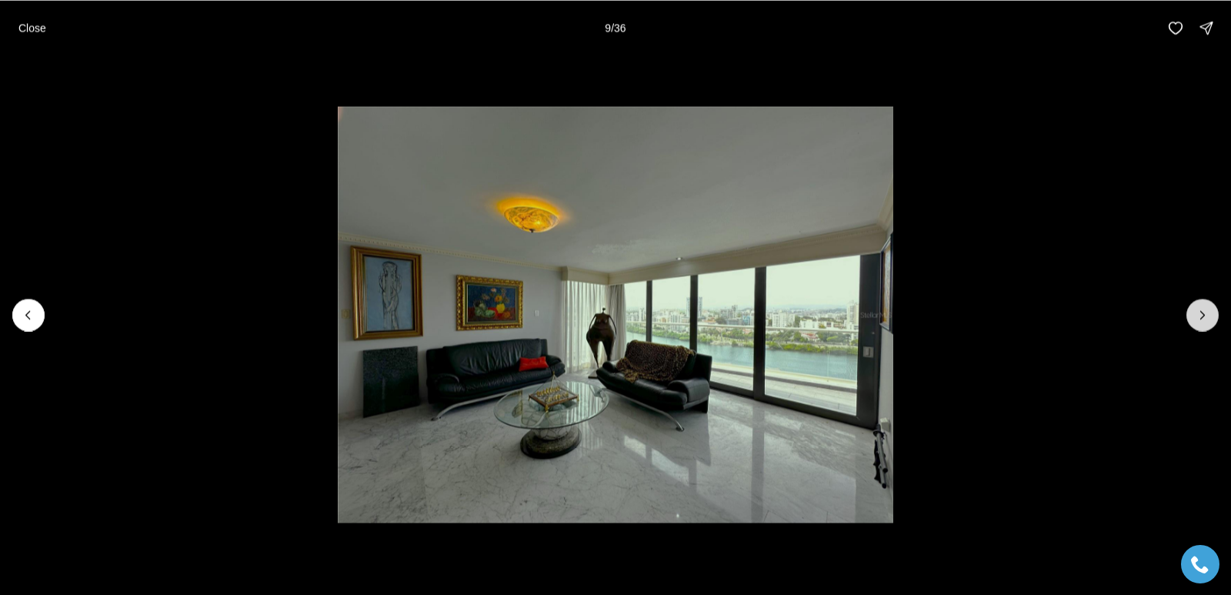
click at [1206, 320] on icon "Next slide" at bounding box center [1202, 314] width 15 height 15
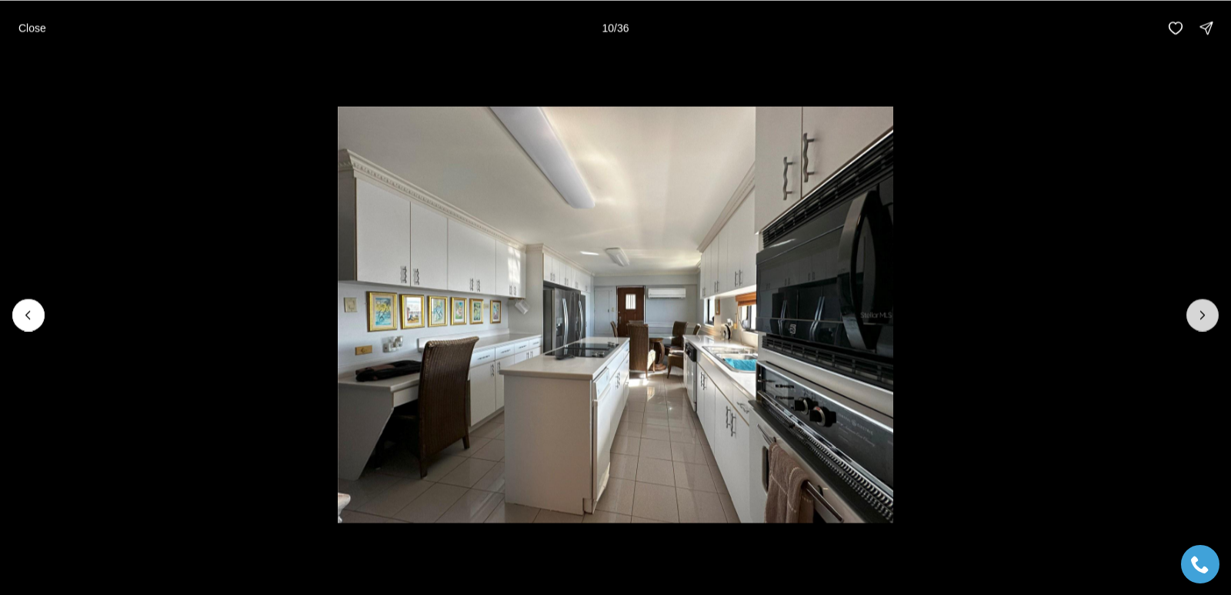
click at [1206, 320] on icon "Next slide" at bounding box center [1202, 314] width 15 height 15
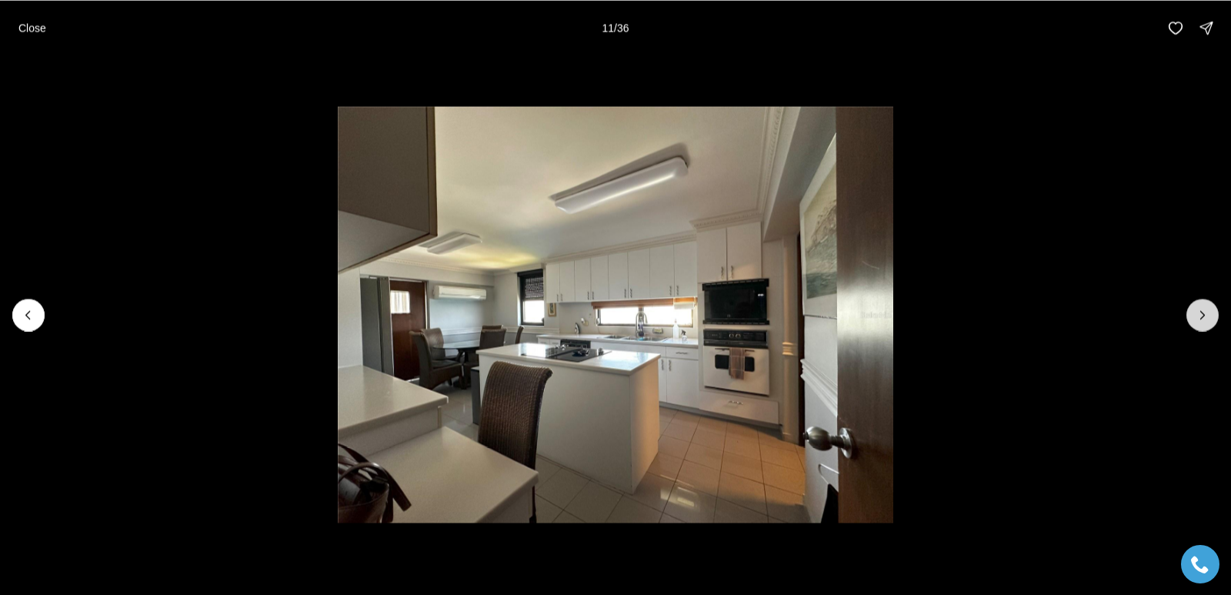
click at [1206, 320] on icon "Next slide" at bounding box center [1202, 314] width 15 height 15
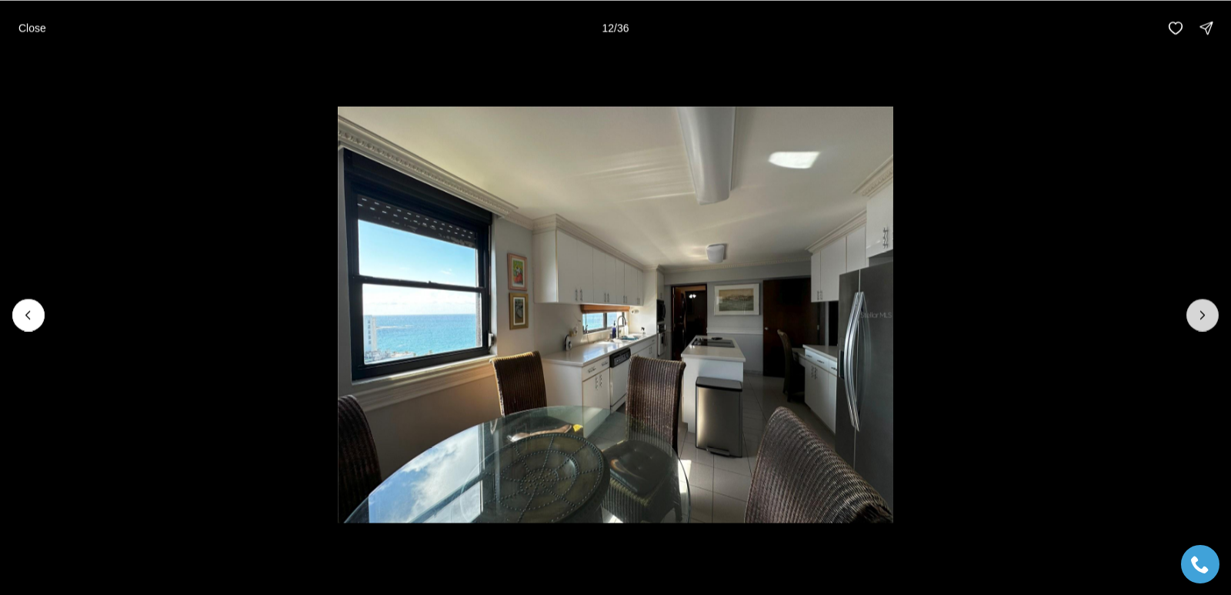
click at [1206, 320] on icon "Next slide" at bounding box center [1202, 314] width 15 height 15
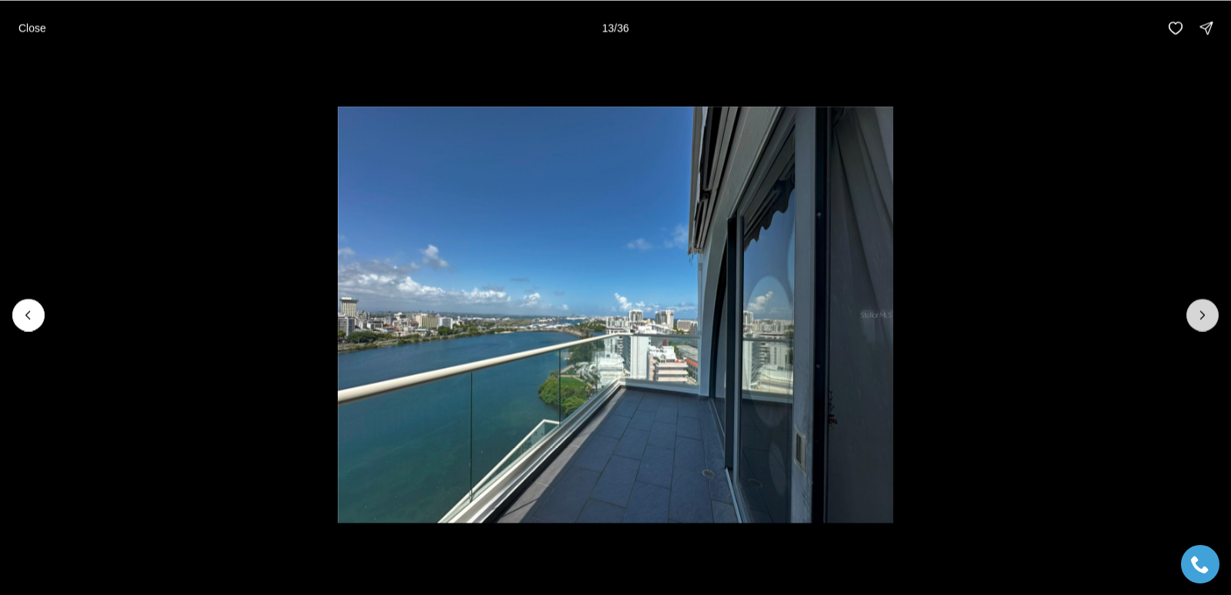
click at [1206, 320] on icon "Next slide" at bounding box center [1202, 314] width 15 height 15
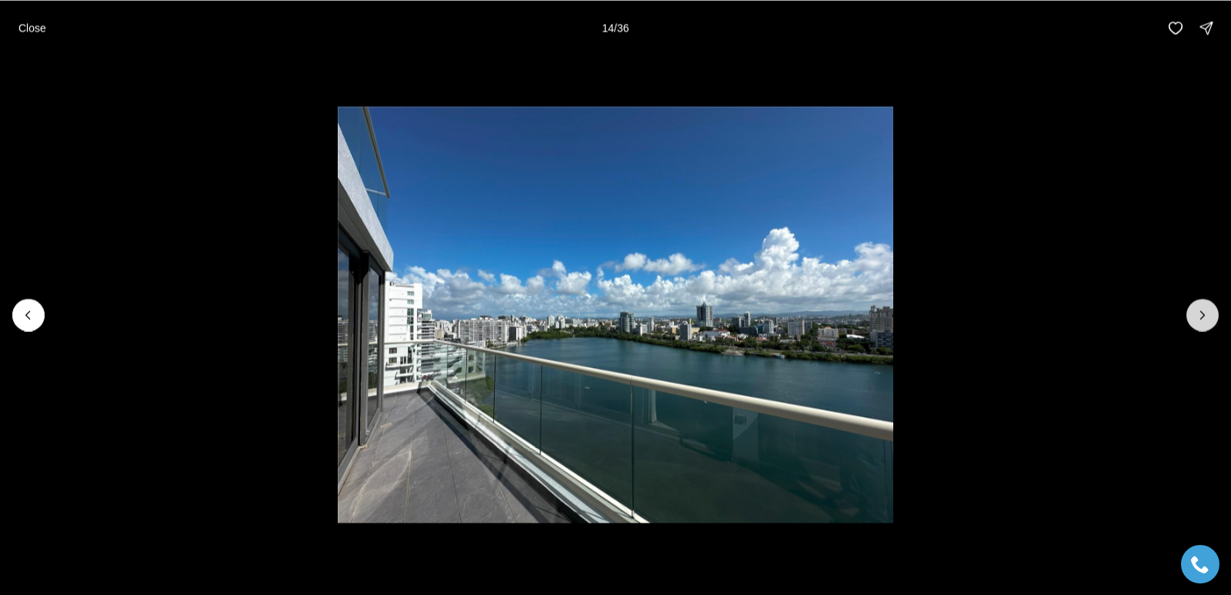
click at [1206, 320] on icon "Next slide" at bounding box center [1202, 314] width 15 height 15
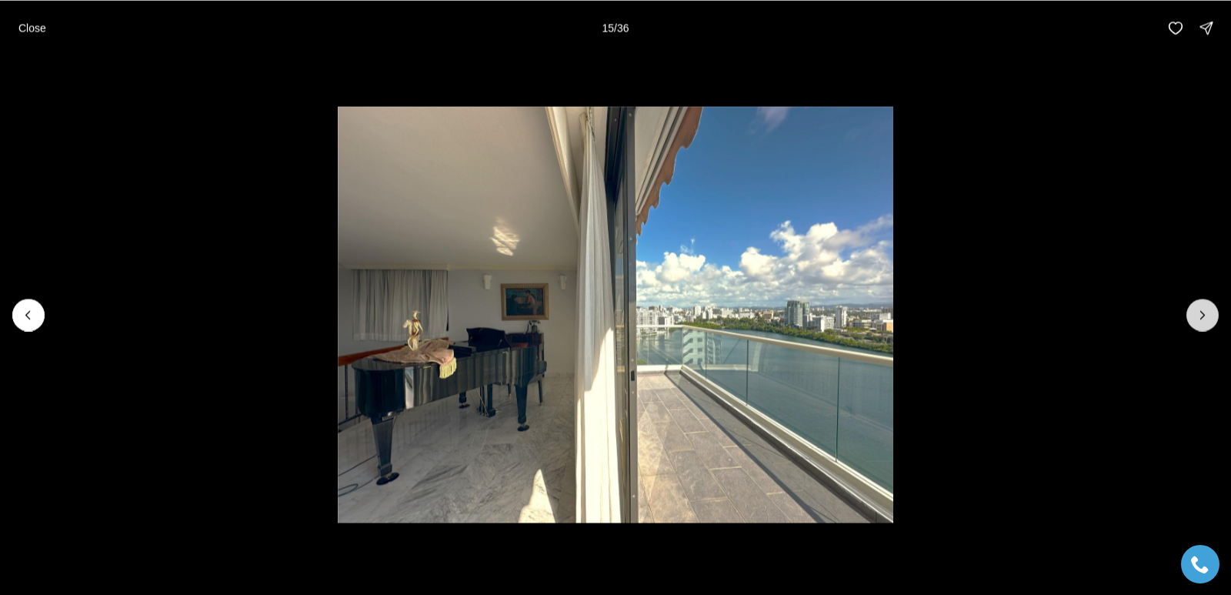
click at [1206, 320] on icon "Next slide" at bounding box center [1202, 314] width 15 height 15
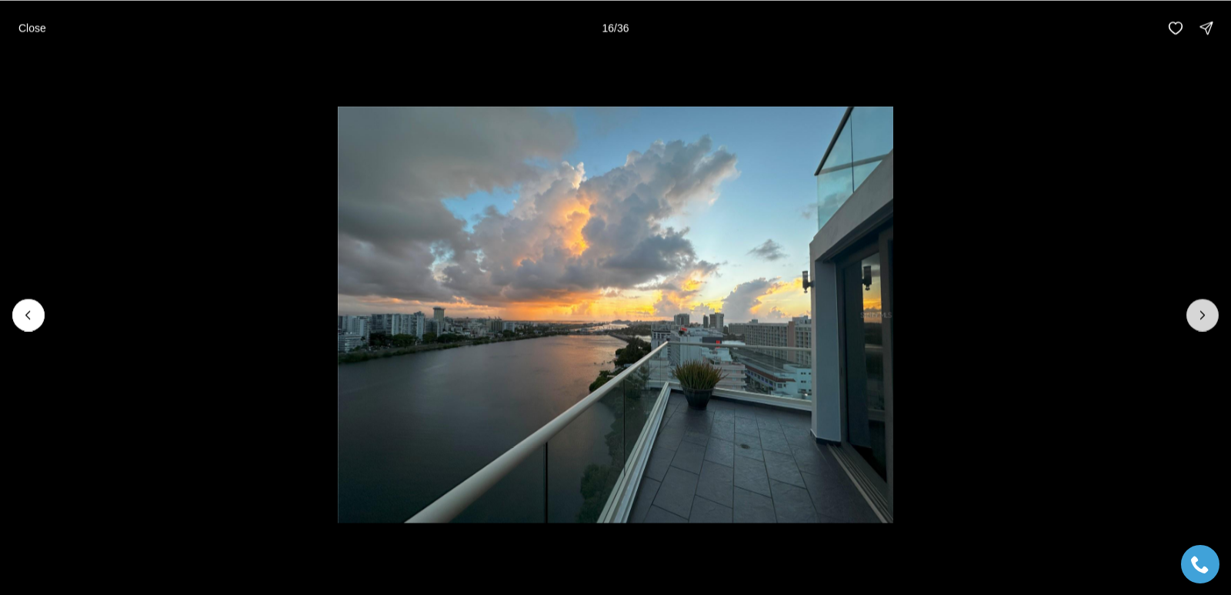
click at [1206, 320] on icon "Next slide" at bounding box center [1202, 314] width 15 height 15
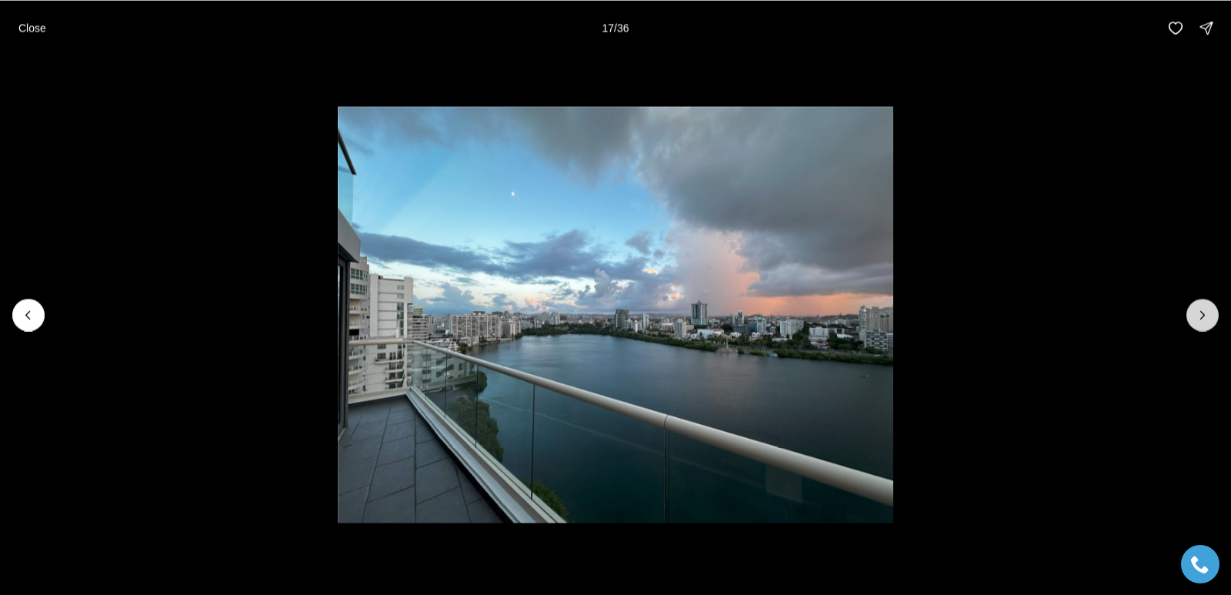
click at [1206, 320] on icon "Next slide" at bounding box center [1202, 314] width 15 height 15
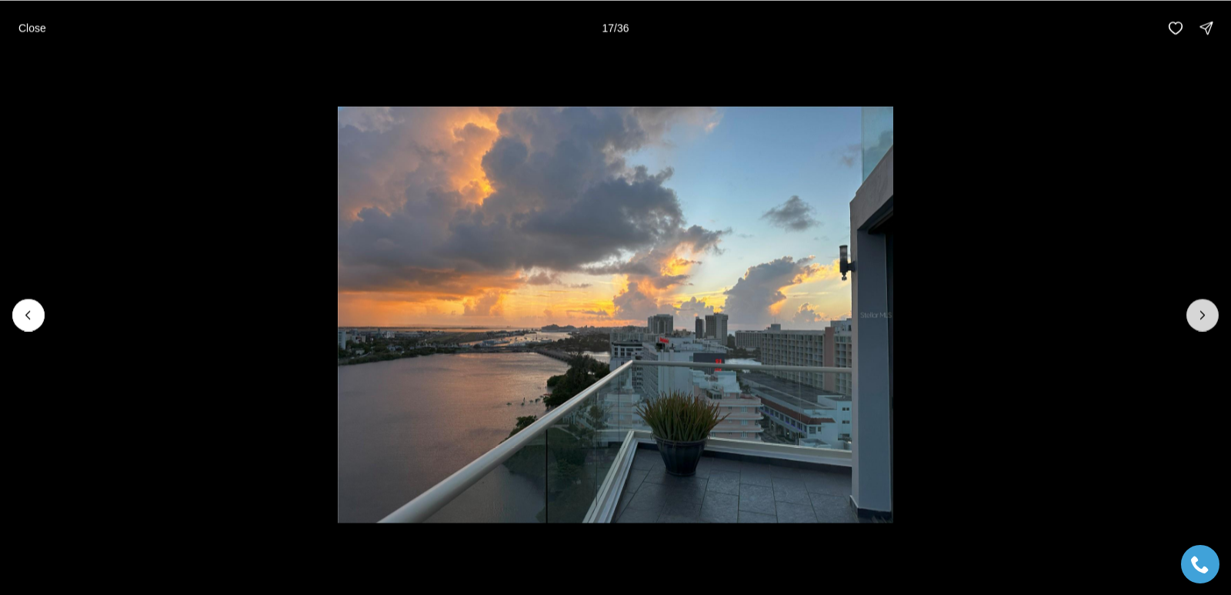
click at [1206, 320] on icon "Next slide" at bounding box center [1202, 314] width 15 height 15
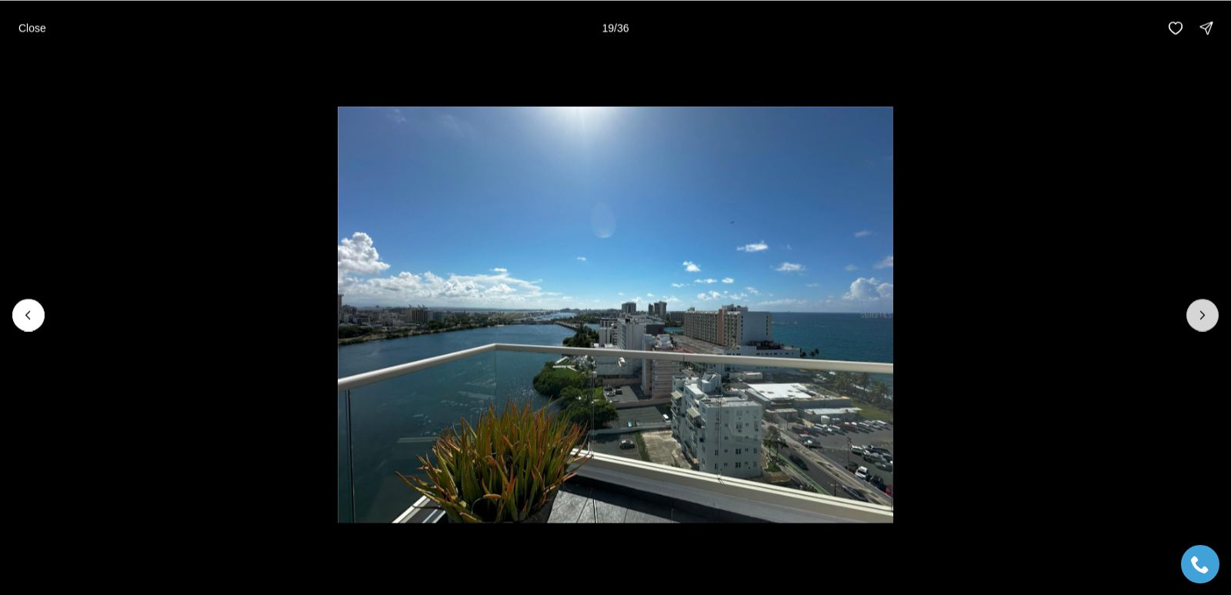
click at [1206, 320] on icon "Next slide" at bounding box center [1202, 314] width 15 height 15
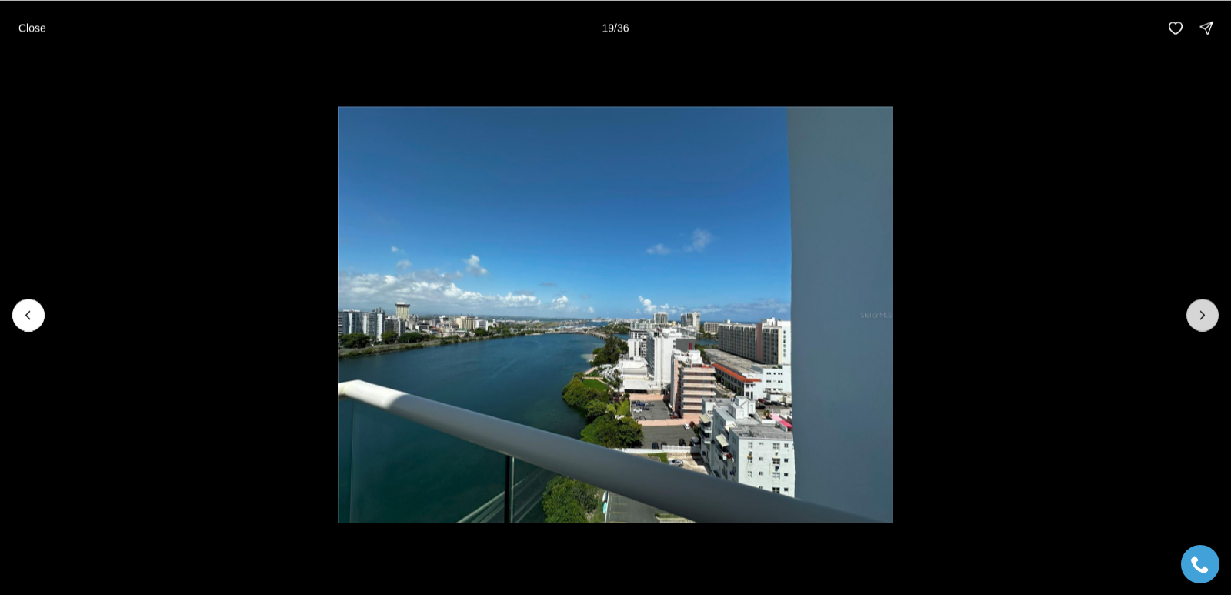
click at [1206, 320] on icon "Next slide" at bounding box center [1202, 314] width 15 height 15
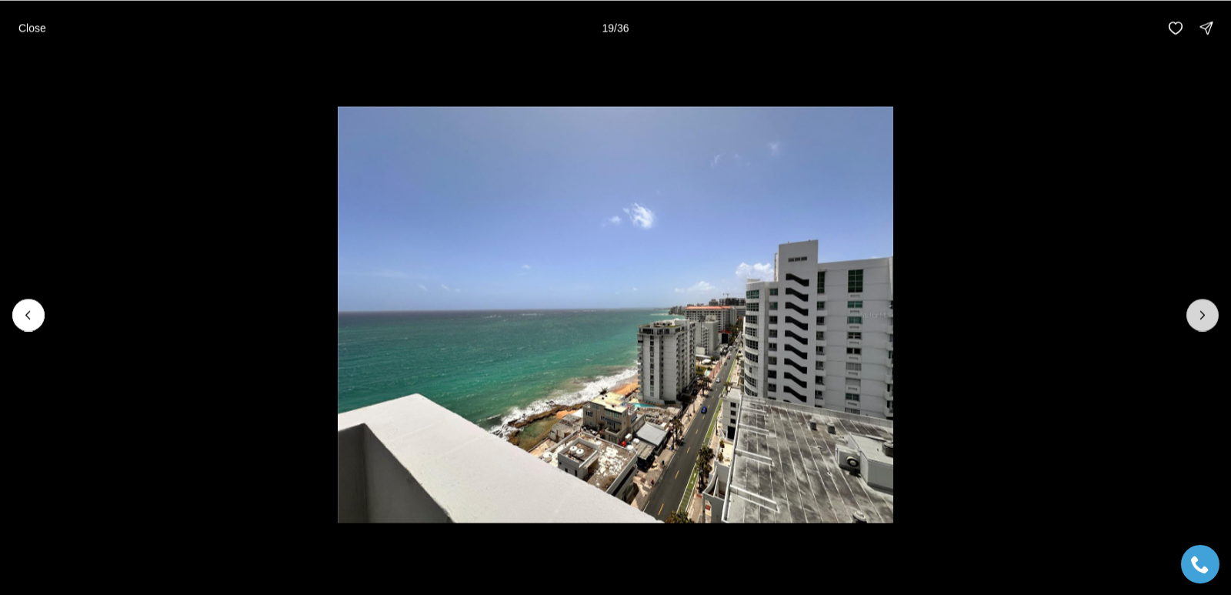
click at [1206, 320] on icon "Next slide" at bounding box center [1202, 314] width 15 height 15
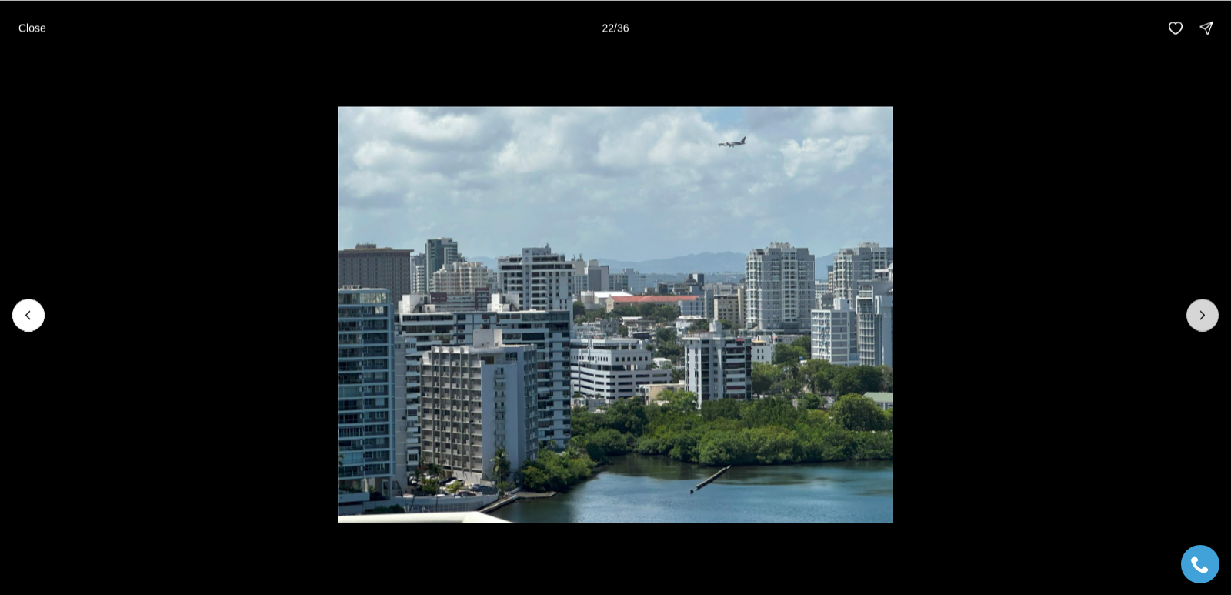
click at [1206, 320] on icon "Next slide" at bounding box center [1202, 314] width 15 height 15
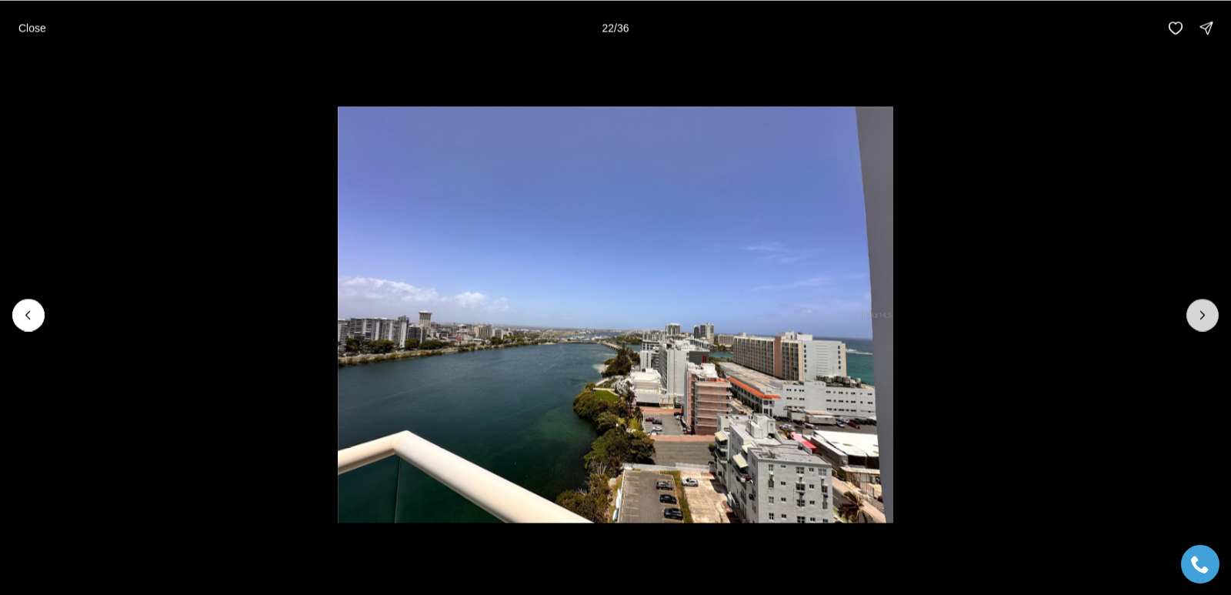
click at [1206, 320] on icon "Next slide" at bounding box center [1202, 314] width 15 height 15
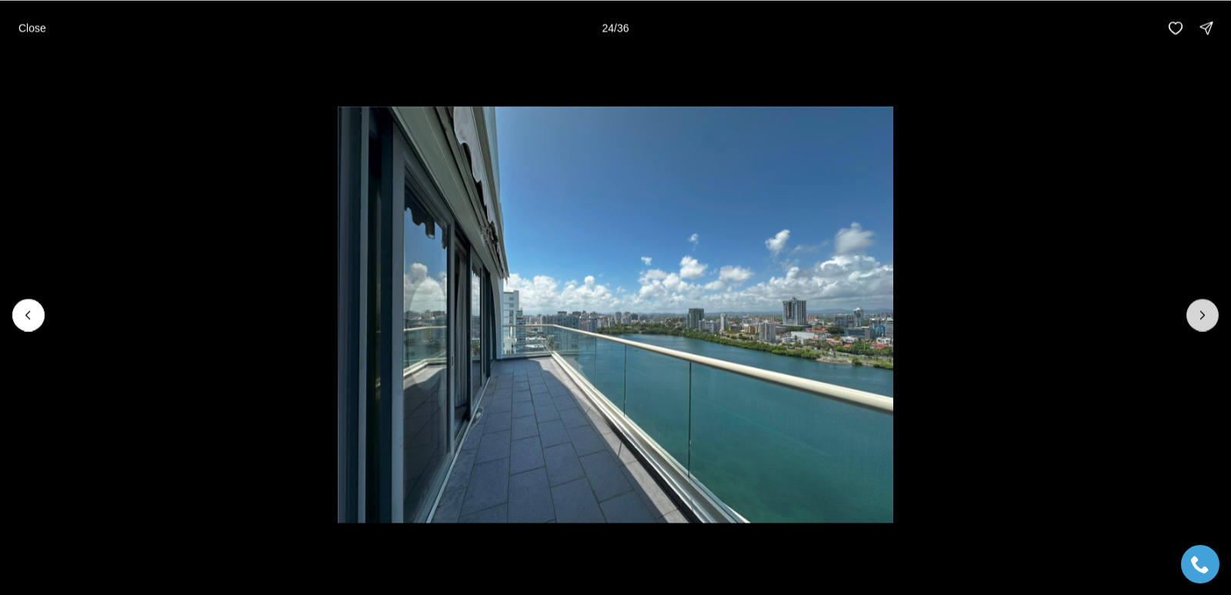
click at [1206, 320] on icon "Next slide" at bounding box center [1202, 314] width 15 height 15
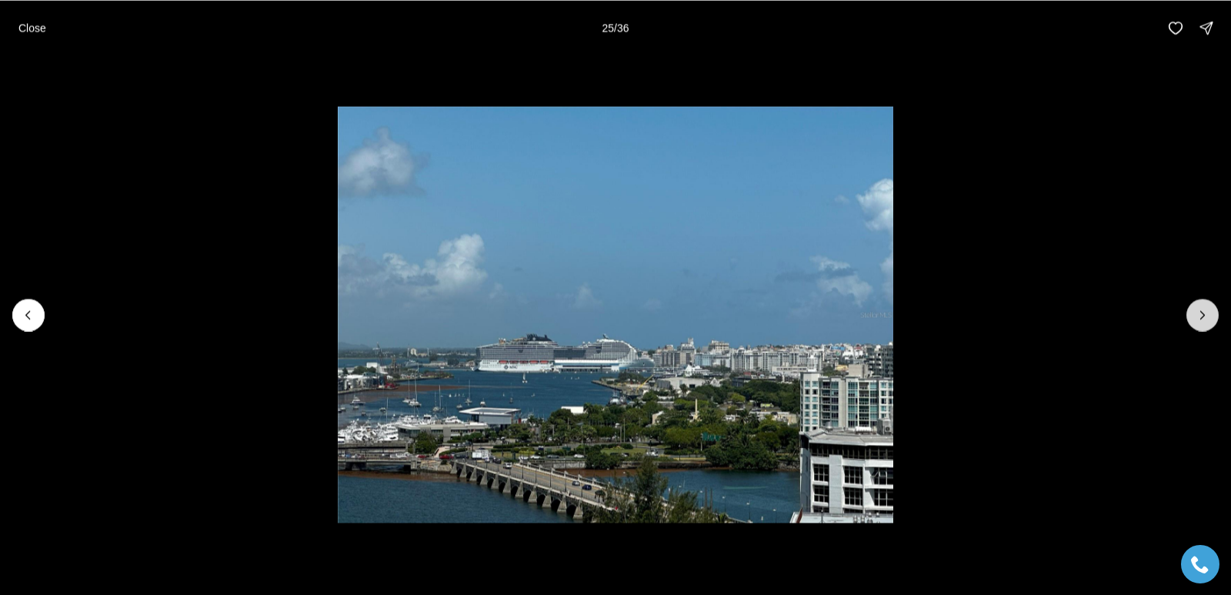
click at [1206, 320] on icon "Next slide" at bounding box center [1202, 314] width 15 height 15
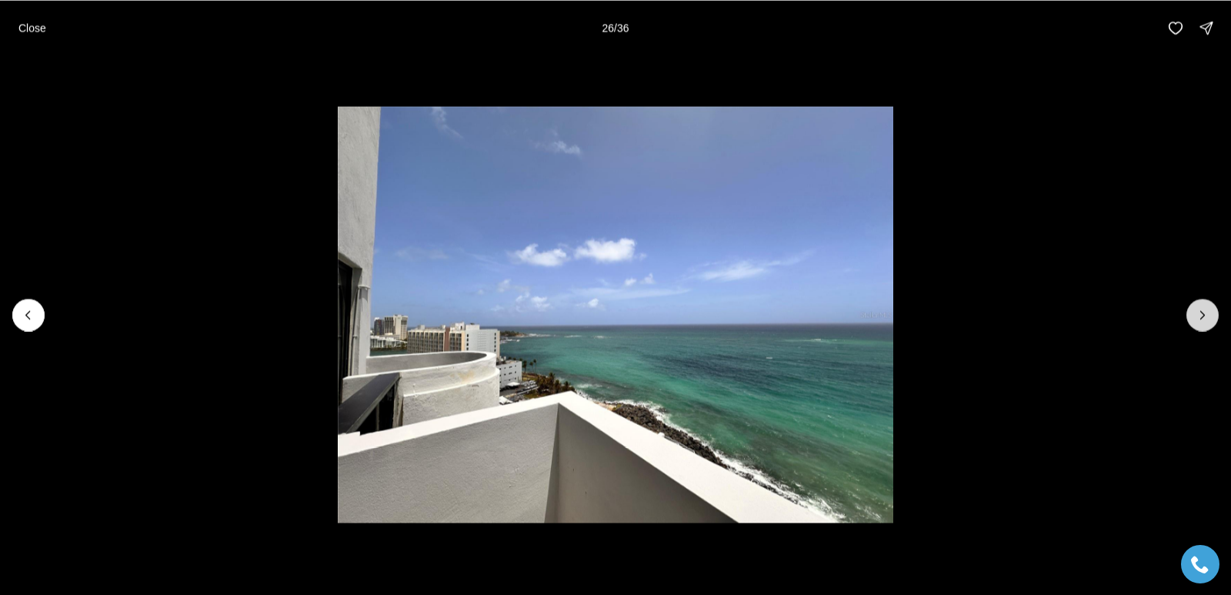
click at [1206, 320] on icon "Next slide" at bounding box center [1202, 314] width 15 height 15
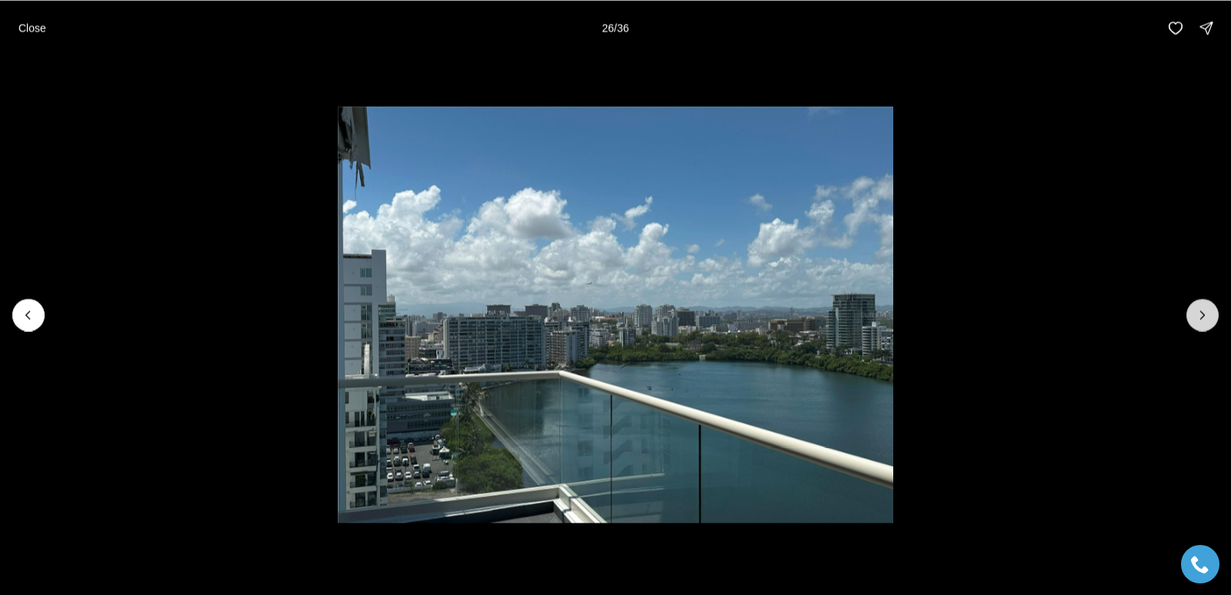
click at [1206, 320] on icon "Next slide" at bounding box center [1202, 314] width 15 height 15
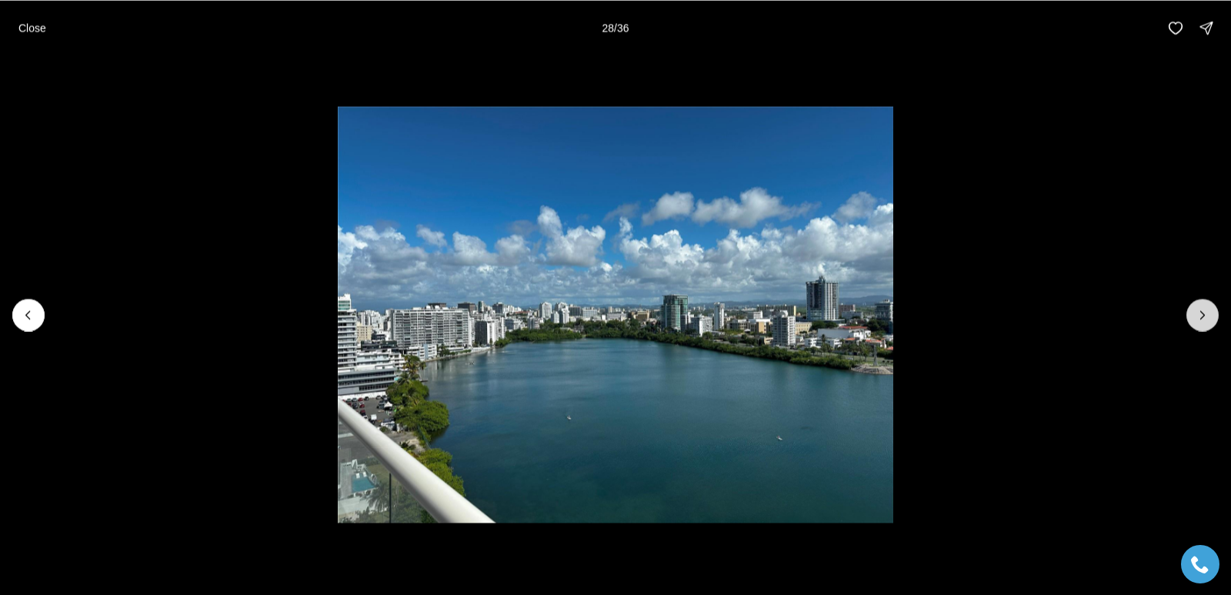
click at [1206, 320] on icon "Next slide" at bounding box center [1202, 314] width 15 height 15
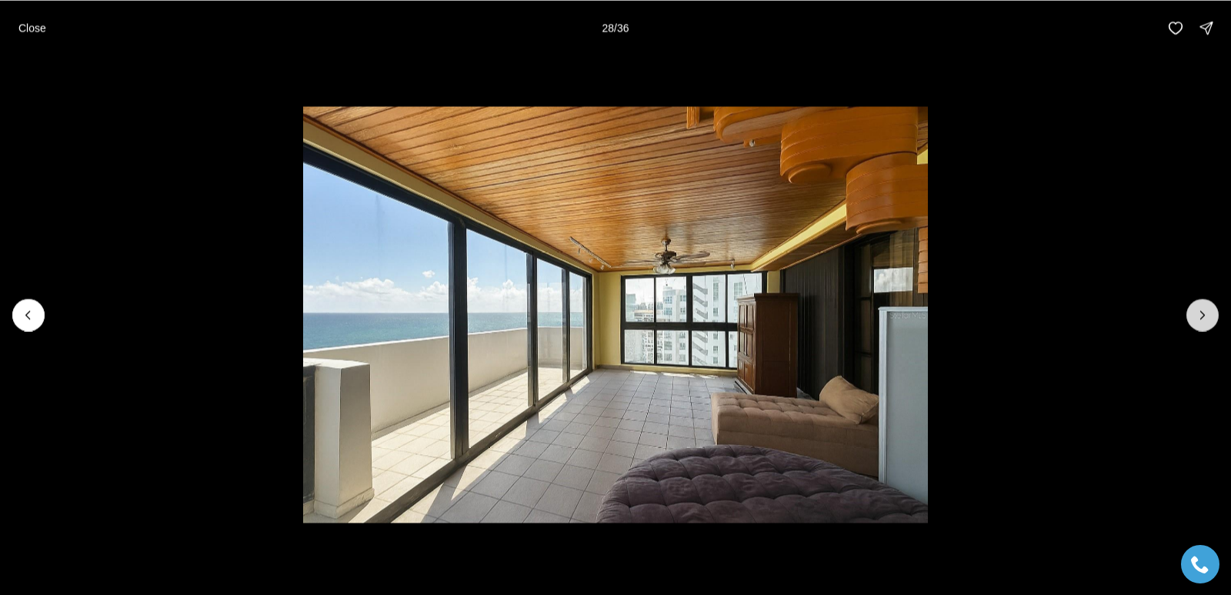
click at [1206, 320] on icon "Next slide" at bounding box center [1202, 314] width 15 height 15
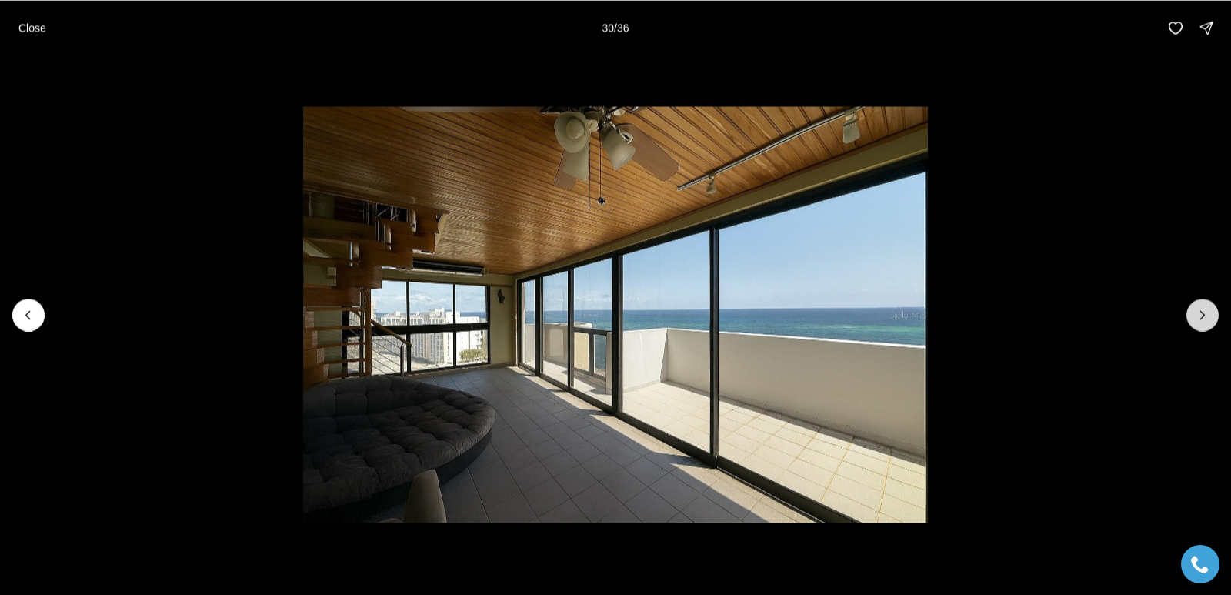
click at [1206, 320] on icon "Next slide" at bounding box center [1202, 314] width 15 height 15
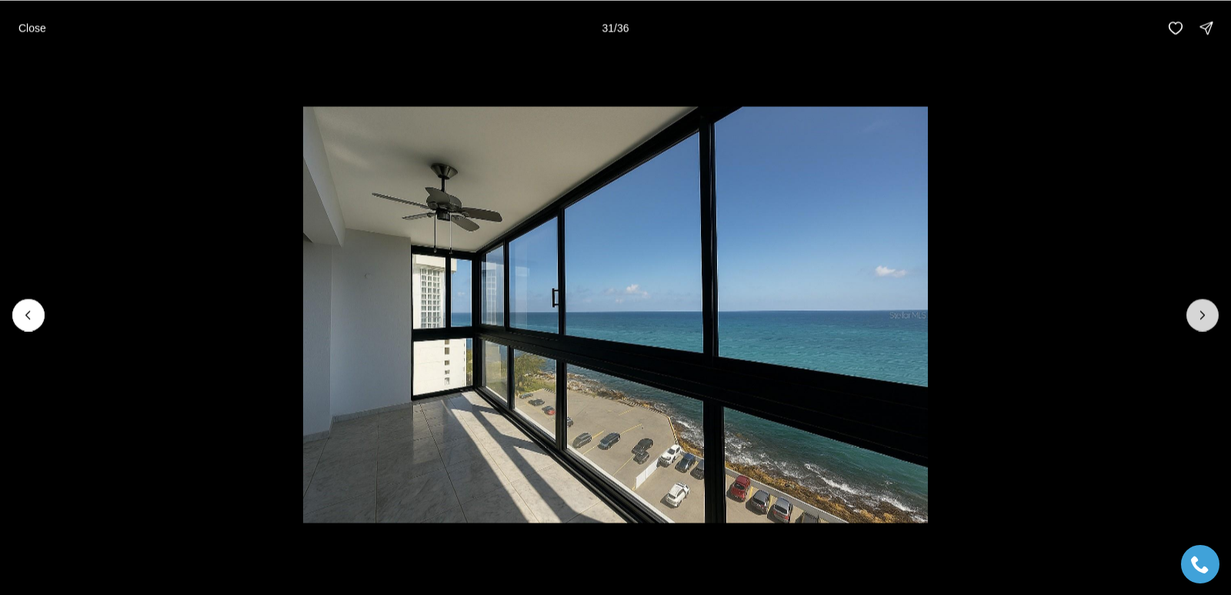
click at [1206, 320] on icon "Next slide" at bounding box center [1202, 314] width 15 height 15
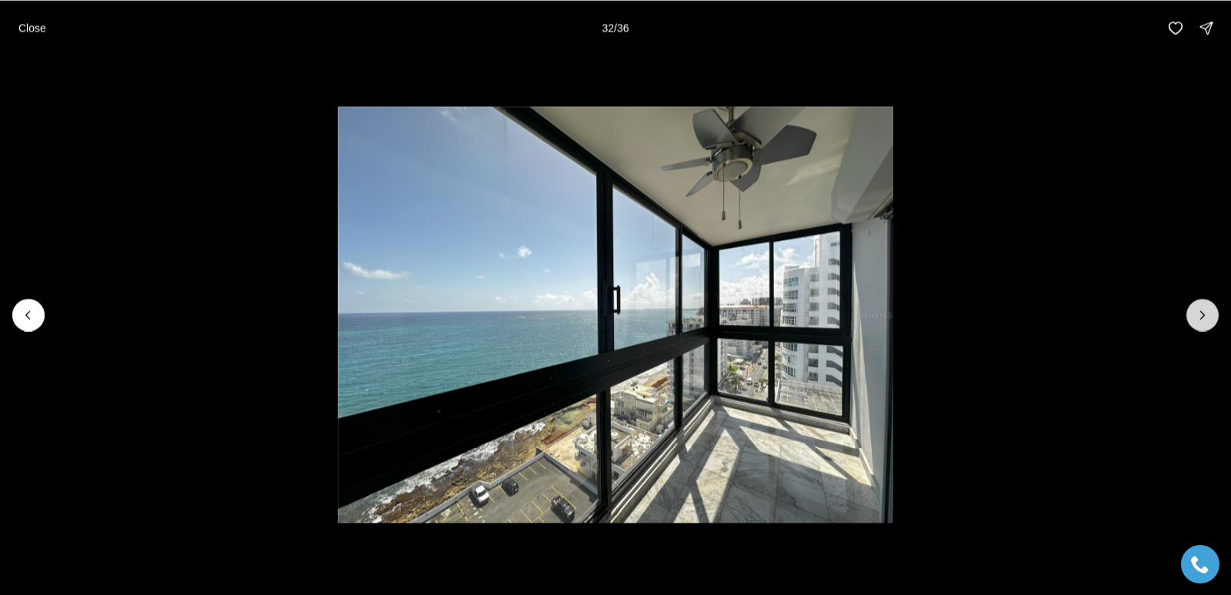
click at [1206, 320] on icon "Next slide" at bounding box center [1202, 314] width 15 height 15
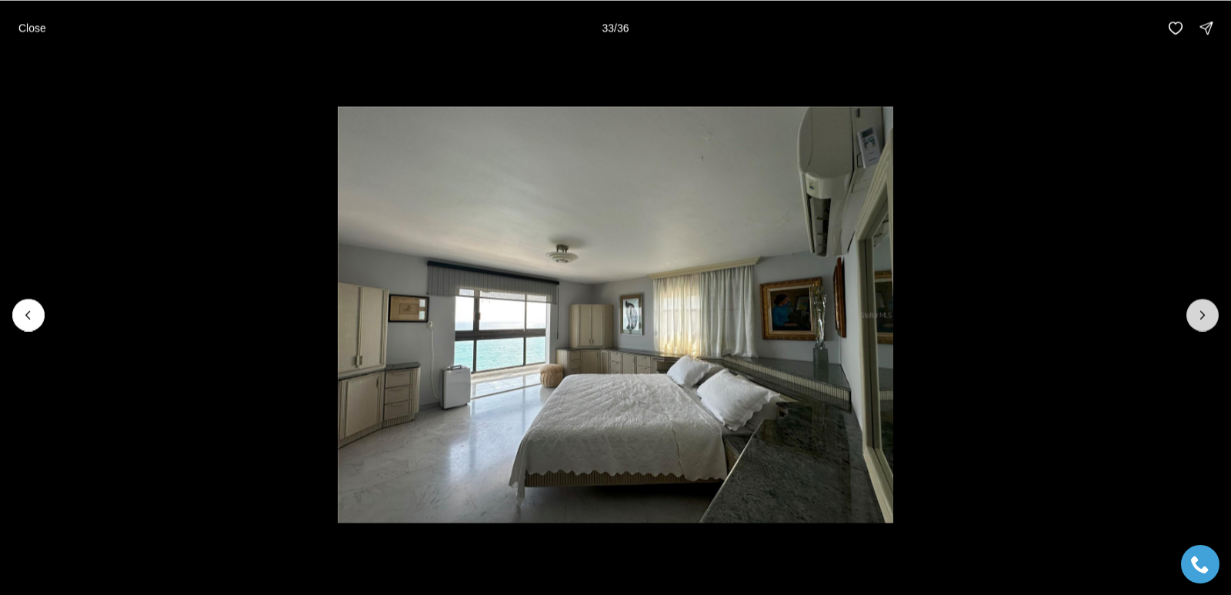
click at [1206, 320] on icon "Next slide" at bounding box center [1202, 314] width 15 height 15
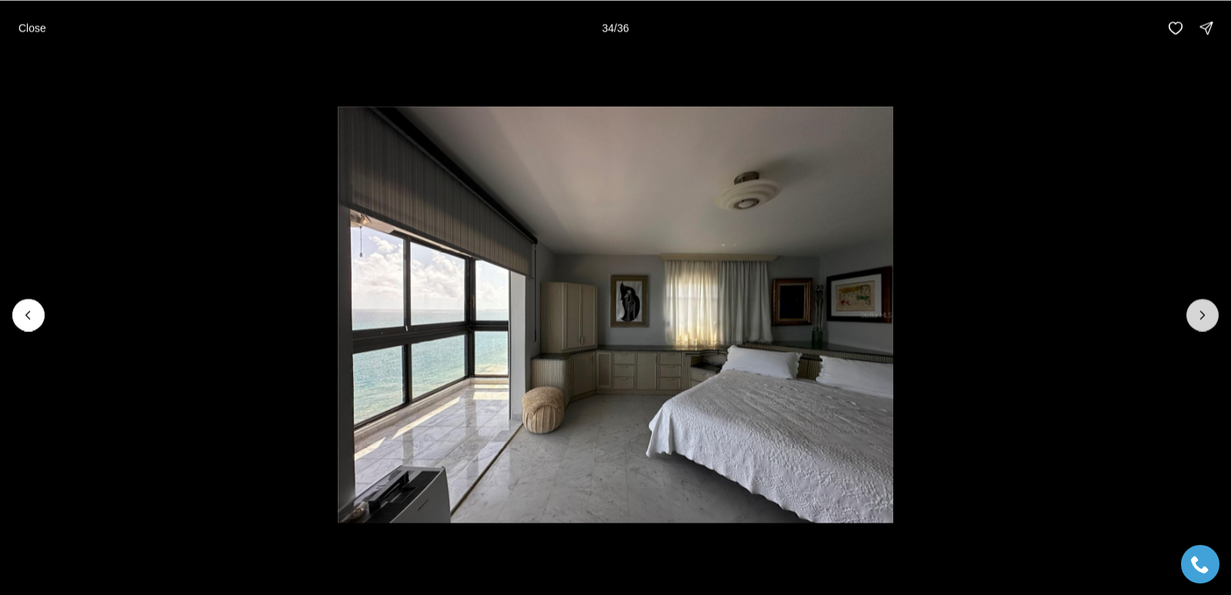
click at [1206, 321] on icon "Next slide" at bounding box center [1202, 314] width 15 height 15
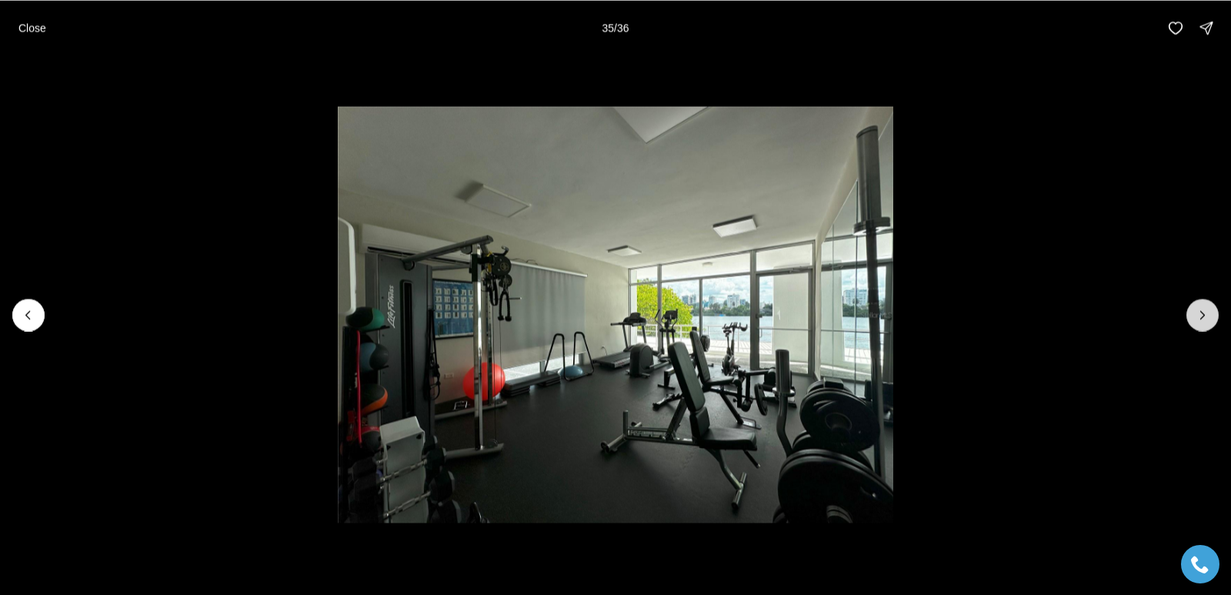
click at [1206, 321] on icon "Next slide" at bounding box center [1202, 314] width 15 height 15
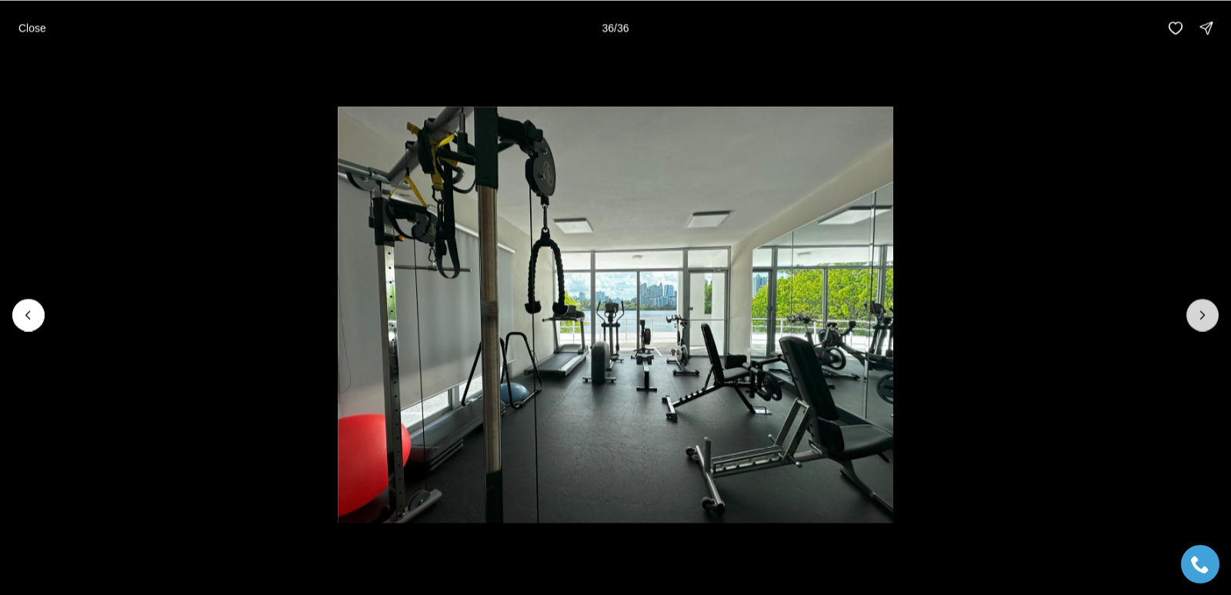
click at [1206, 321] on div at bounding box center [1203, 315] width 32 height 32
click at [26, 25] on p "Close" at bounding box center [32, 28] width 28 height 12
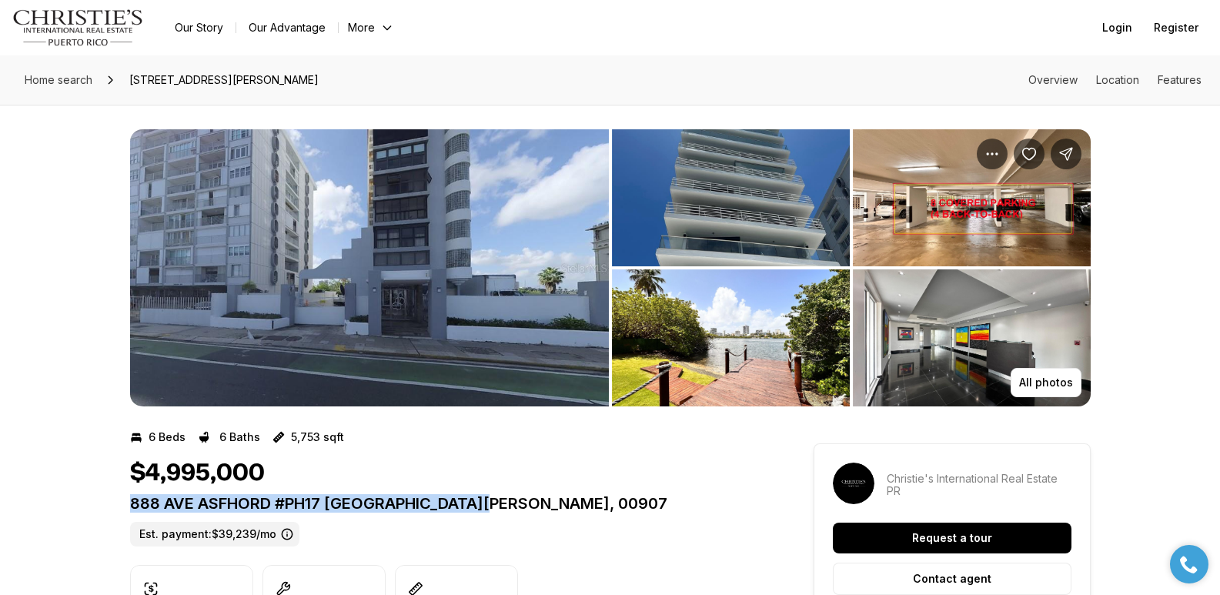
drag, startPoint x: 132, startPoint y: 506, endPoint x: 494, endPoint y: 499, distance: 362.5
click at [494, 499] on p "888 AVE ASFHORD #PH17 [GEOGRAPHIC_DATA][PERSON_NAME], 00907" at bounding box center [444, 503] width 628 height 18
copy p "888 AVE ASFHORD #PH17 [GEOGRAPHIC_DATA][PERSON_NAME], 00907"
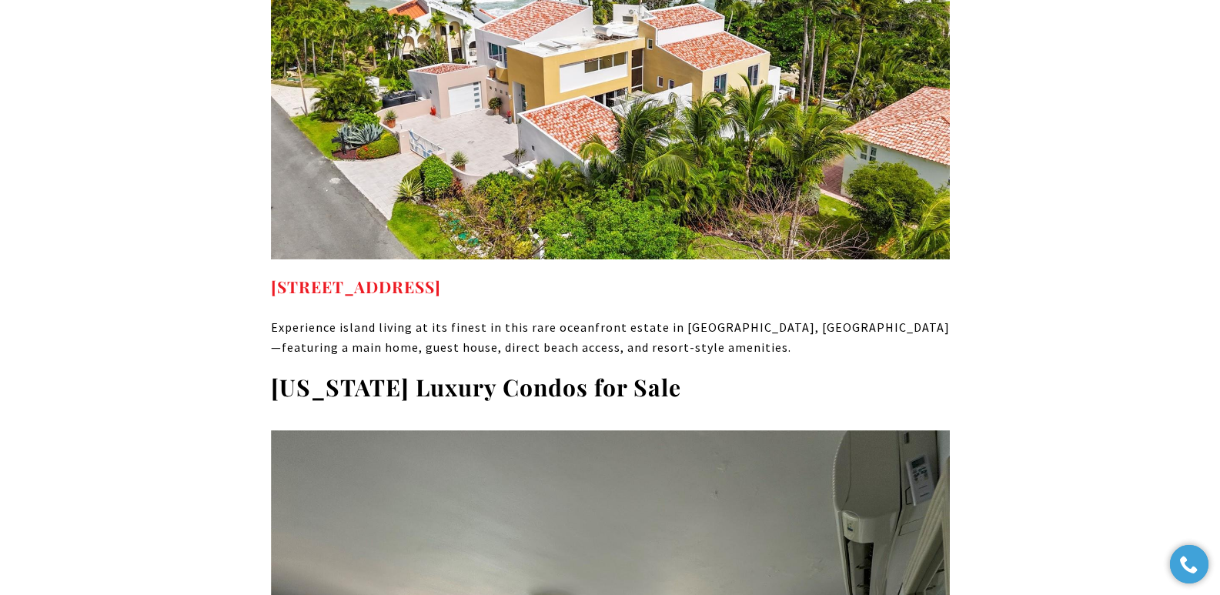
scroll to position [11359, 0]
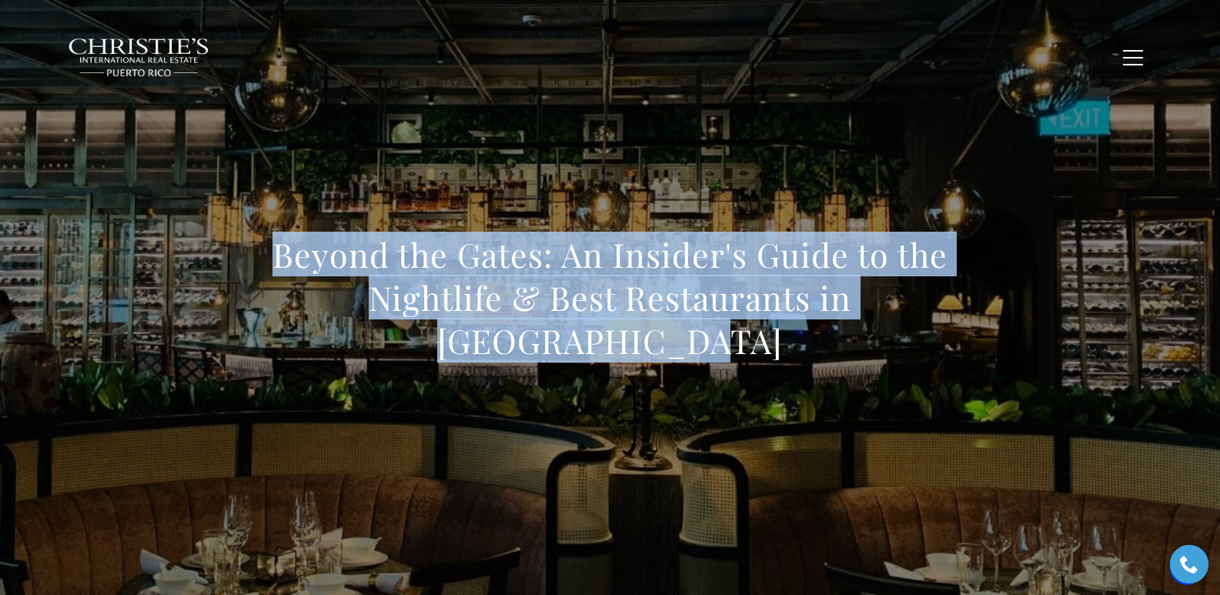
drag, startPoint x: 272, startPoint y: 261, endPoint x: 738, endPoint y: 329, distance: 470.5
click at [738, 329] on h1 "Beyond the Gates: An Insider's Guide to the Nightlife & Best Restaurants in [GE…" at bounding box center [610, 297] width 679 height 129
copy h1 "Beyond the Gates: An Insider's Guide to the Nightlife & Best Restaurants in [GE…"
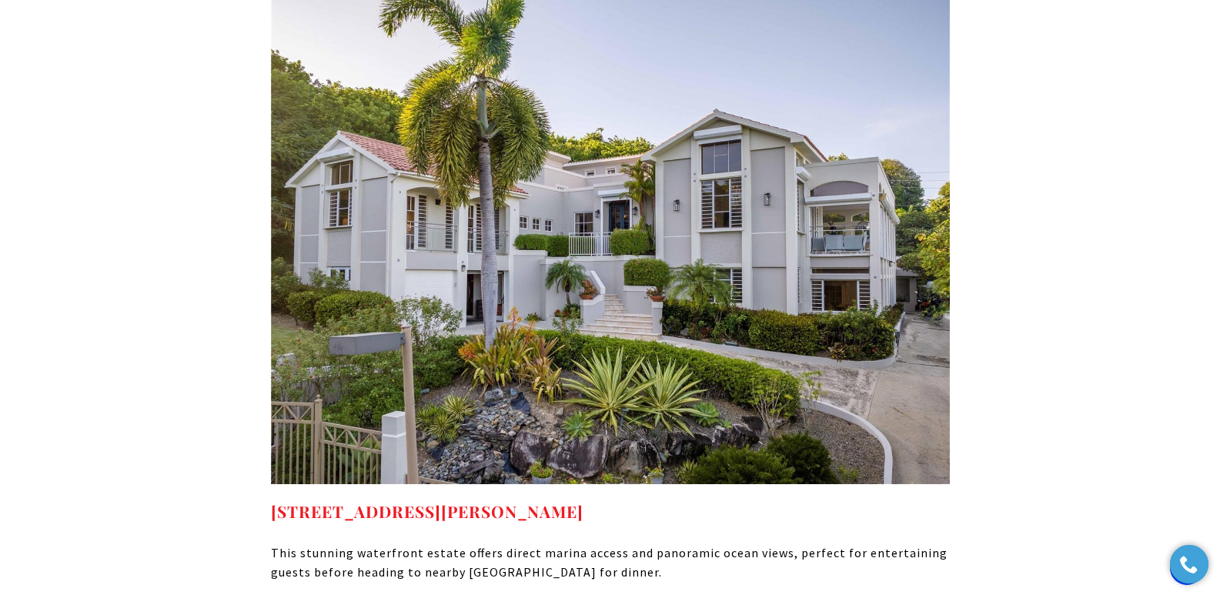
scroll to position [8279, 0]
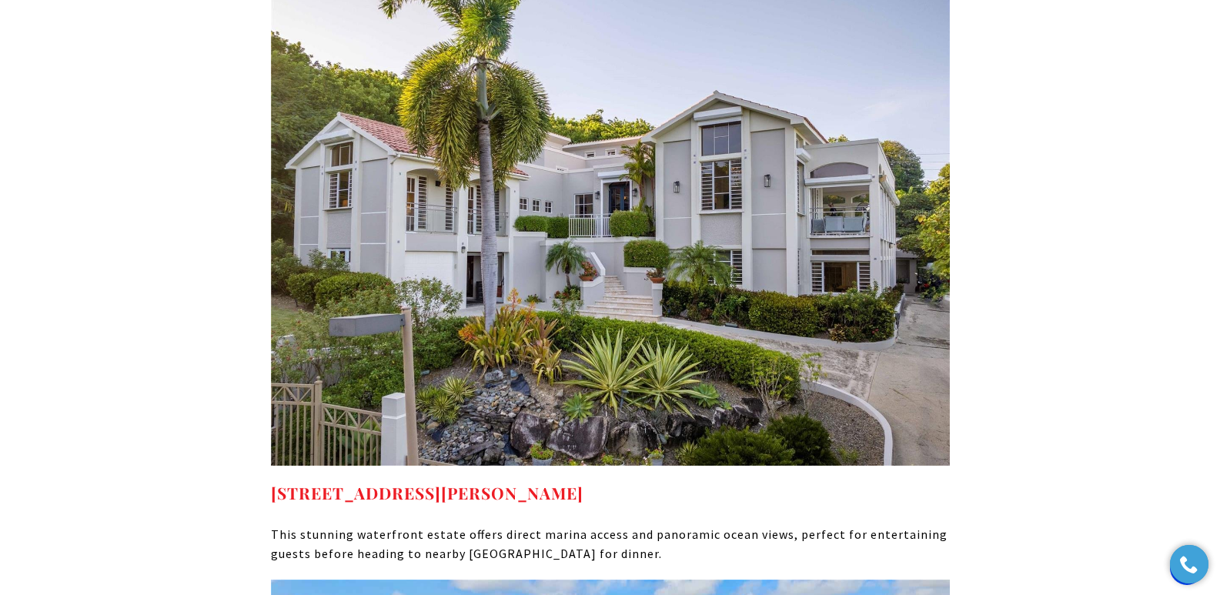
drag, startPoint x: 684, startPoint y: 396, endPoint x: 265, endPoint y: 406, distance: 419.5
copy strong "[STREET_ADDRESS][PERSON_NAME]"
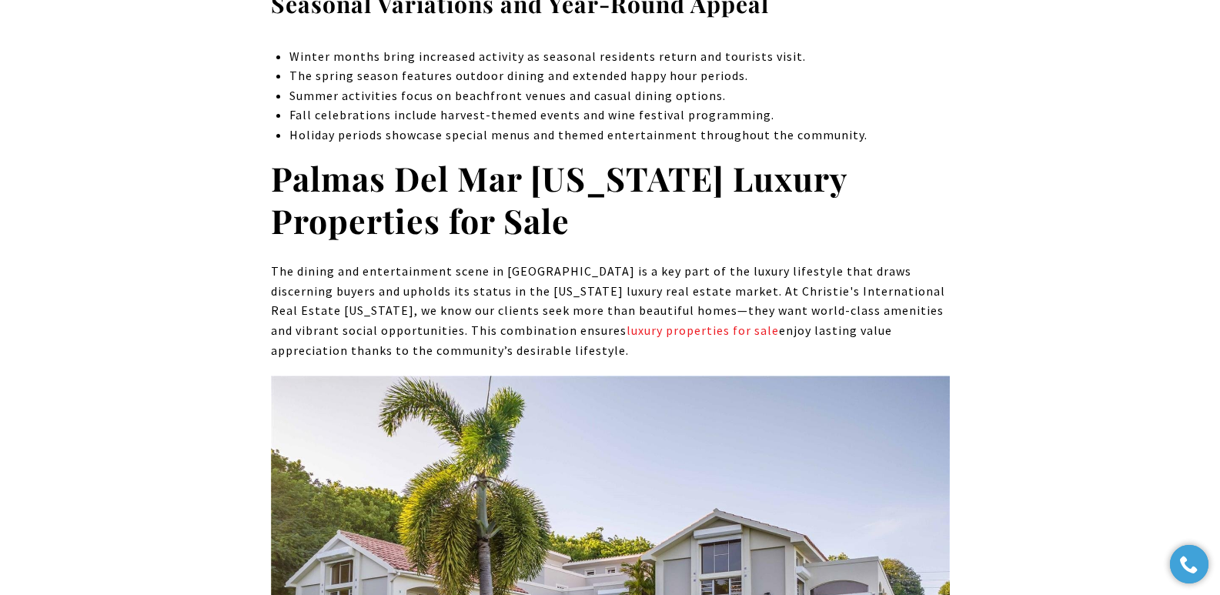
scroll to position [7880, 0]
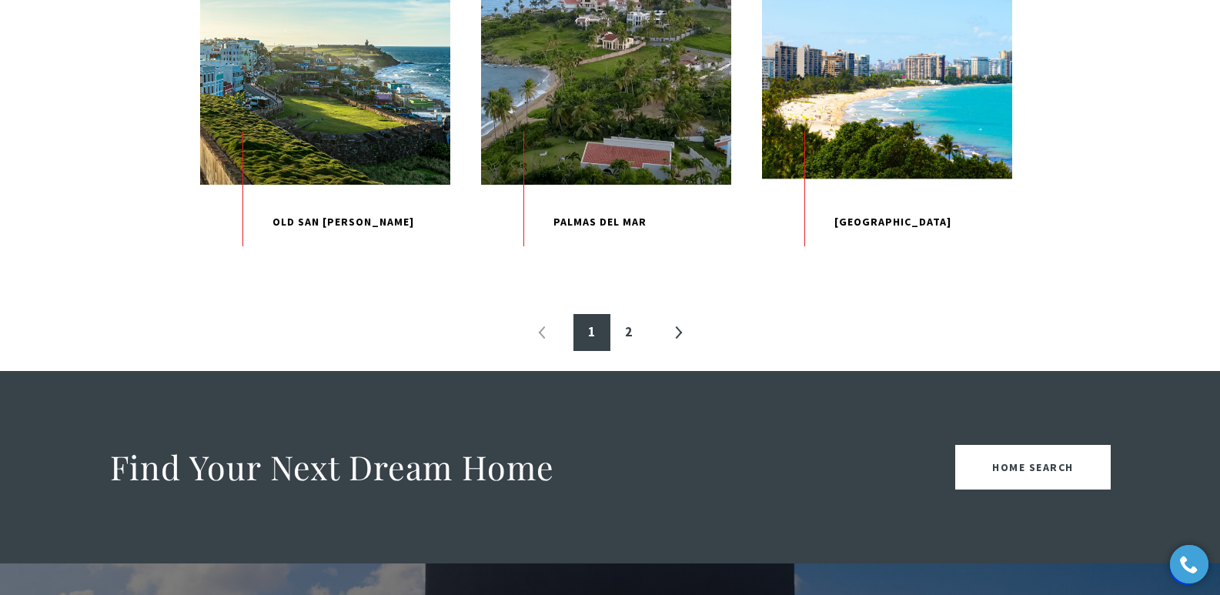
scroll to position [1750, 0]
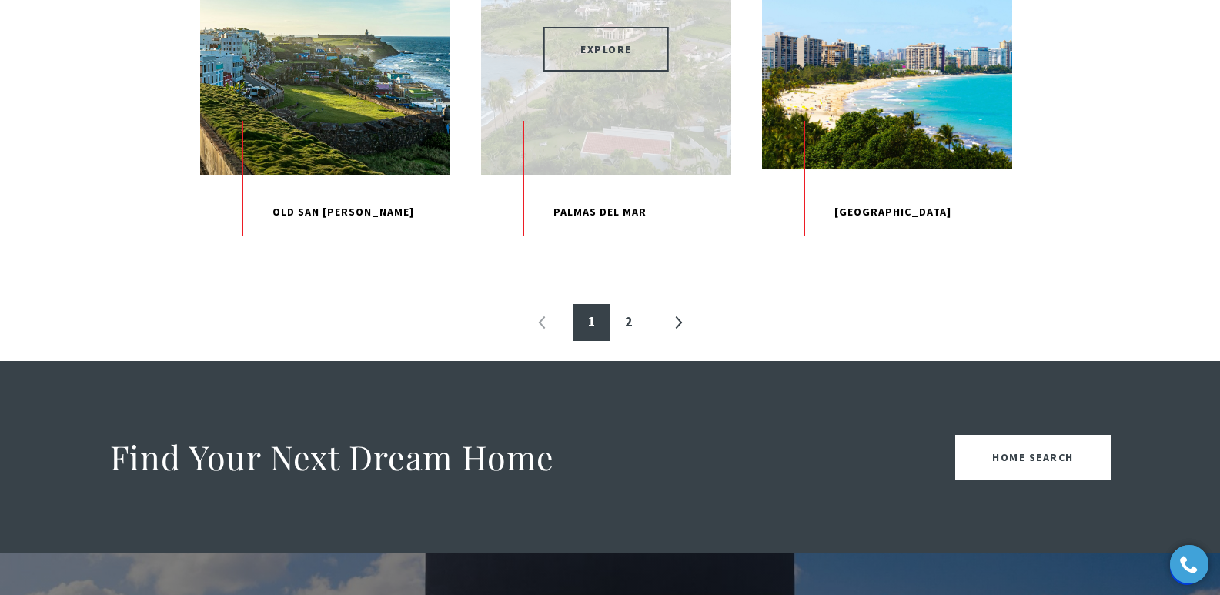
click at [602, 72] on span "EXPLORE" at bounding box center [605, 49] width 125 height 45
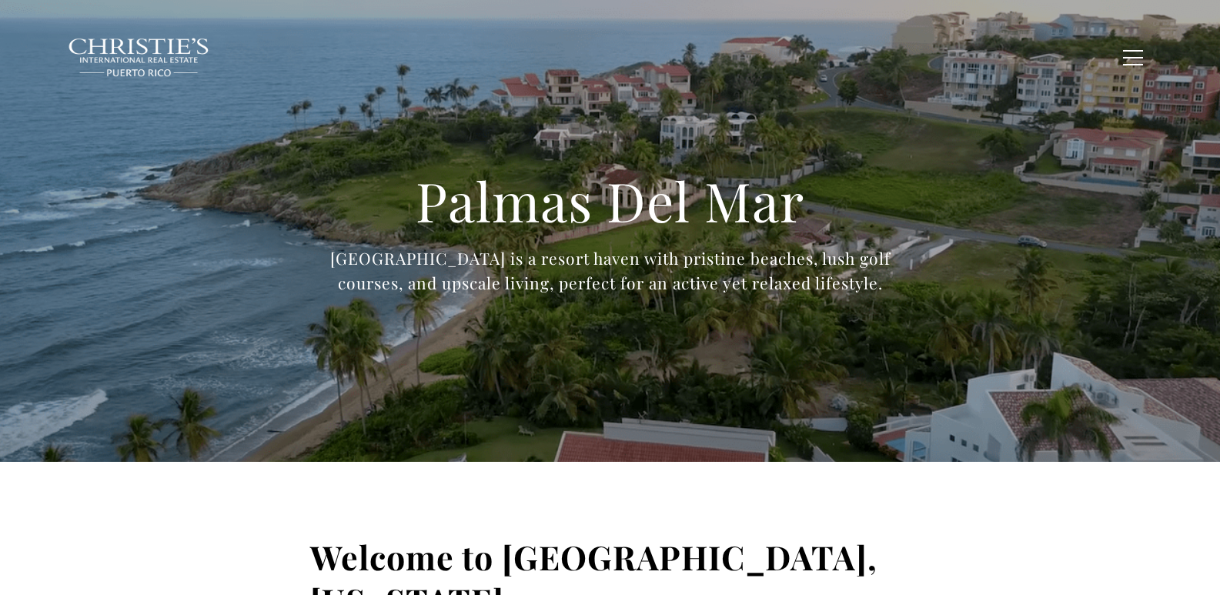
type input "**********"
type input "*********"
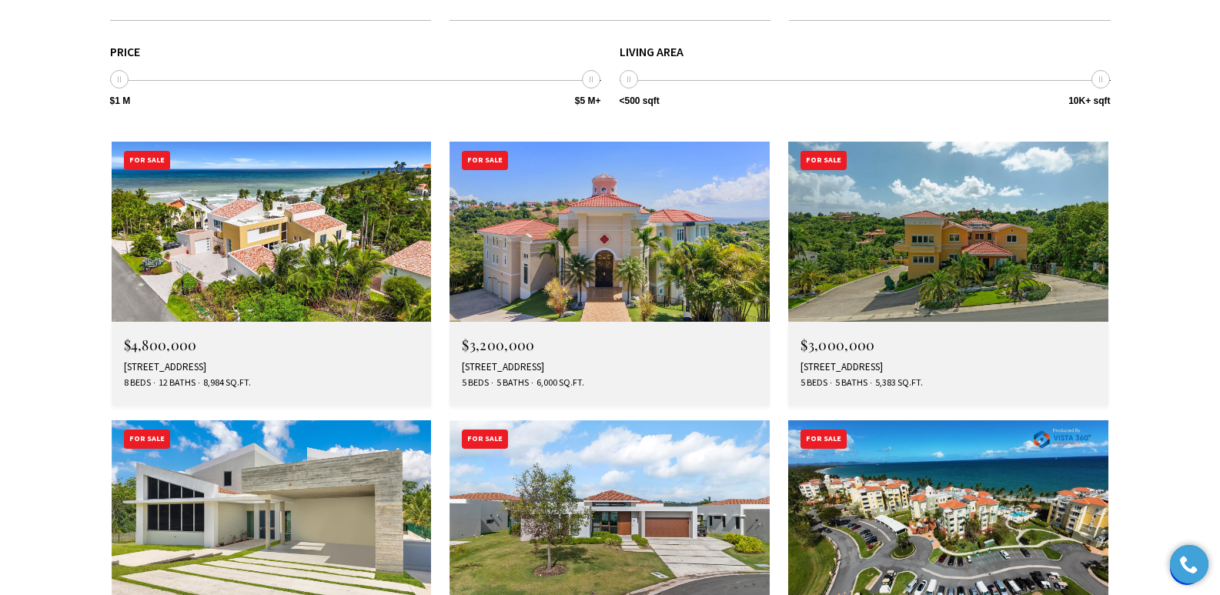
scroll to position [4427, 0]
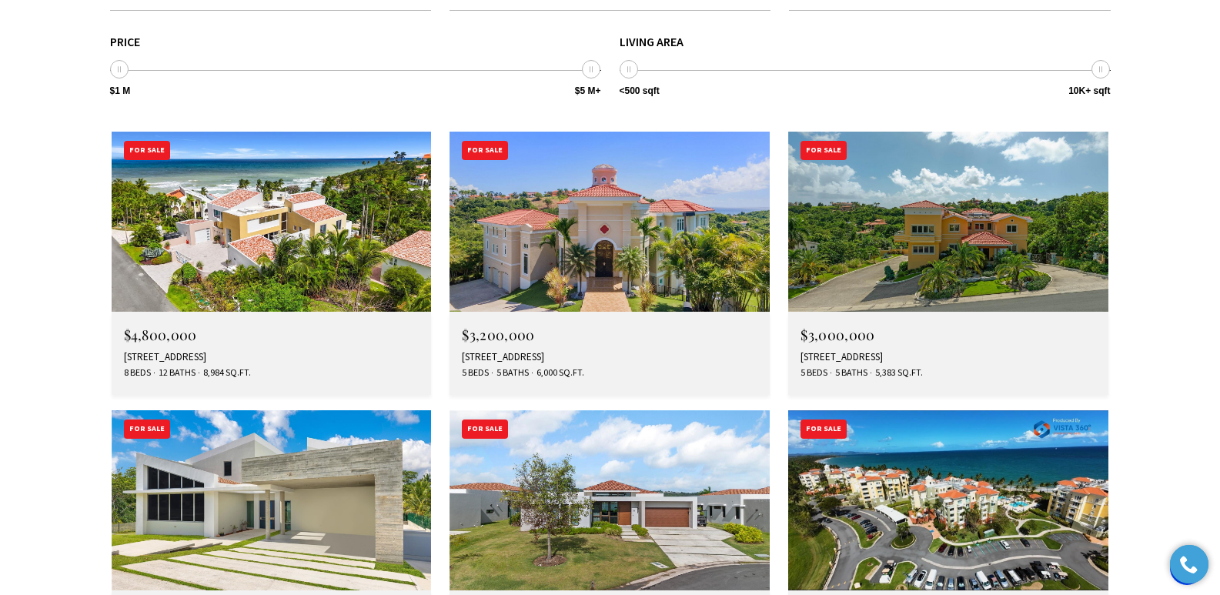
drag, startPoint x: 1224, startPoint y: 45, endPoint x: 1231, endPoint y: 370, distance: 325.6
click at [977, 410] on img at bounding box center [948, 500] width 320 height 180
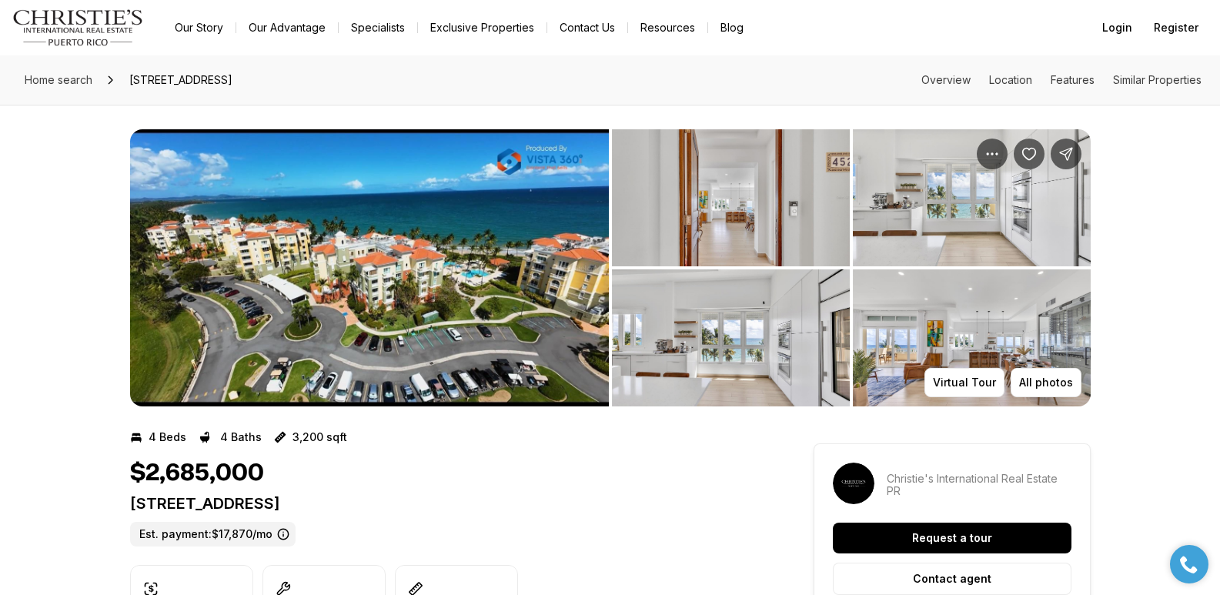
drag, startPoint x: 130, startPoint y: 506, endPoint x: 480, endPoint y: 508, distance: 350.2
click at [480, 508] on p "100 OCEAN DRIVE #452 HUMACAO PR, 00791" at bounding box center [444, 503] width 628 height 18
copy p "100 OCEAN DRIVE #452 HUMACAO PR, 00791"
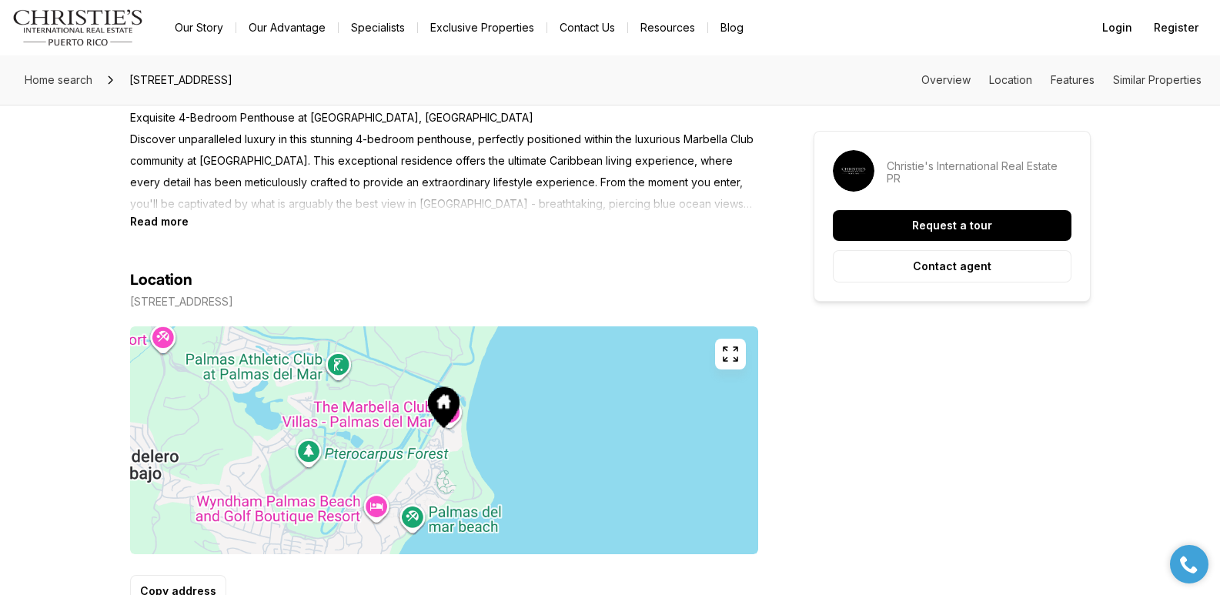
scroll to position [686, 0]
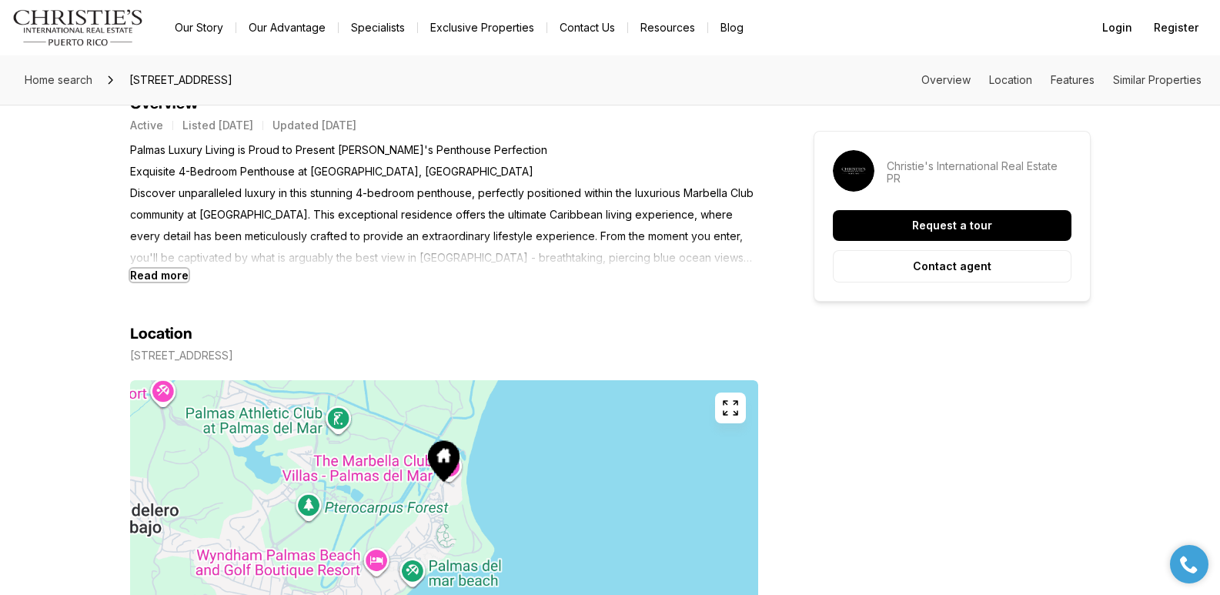
click at [159, 273] on b "Read more" at bounding box center [159, 275] width 58 height 13
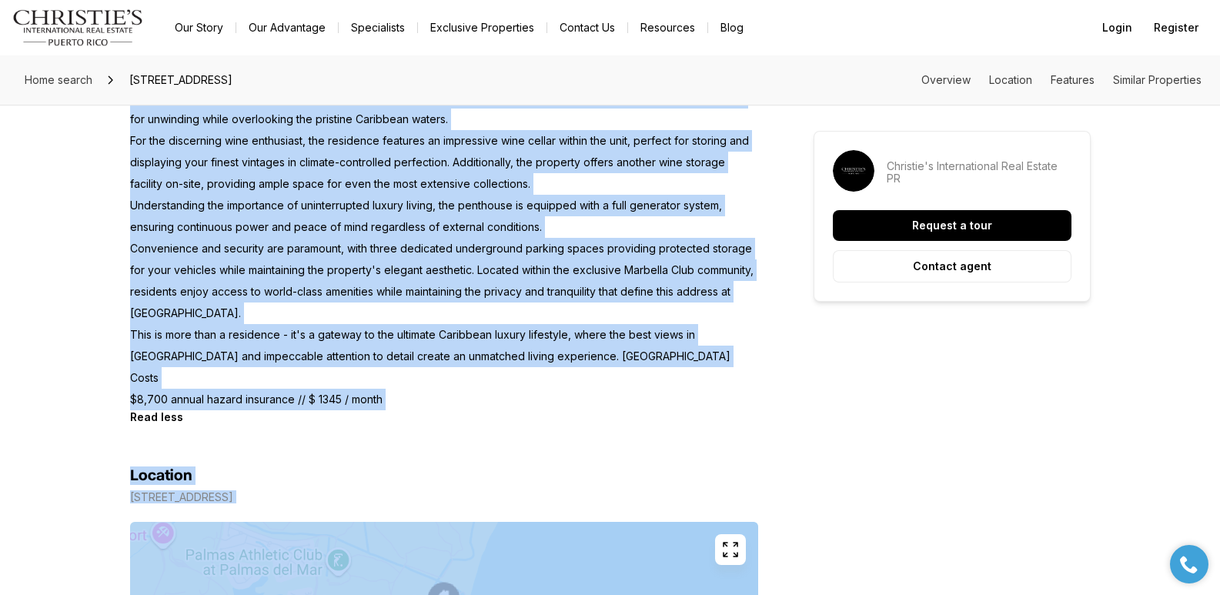
scroll to position [1289, 0]
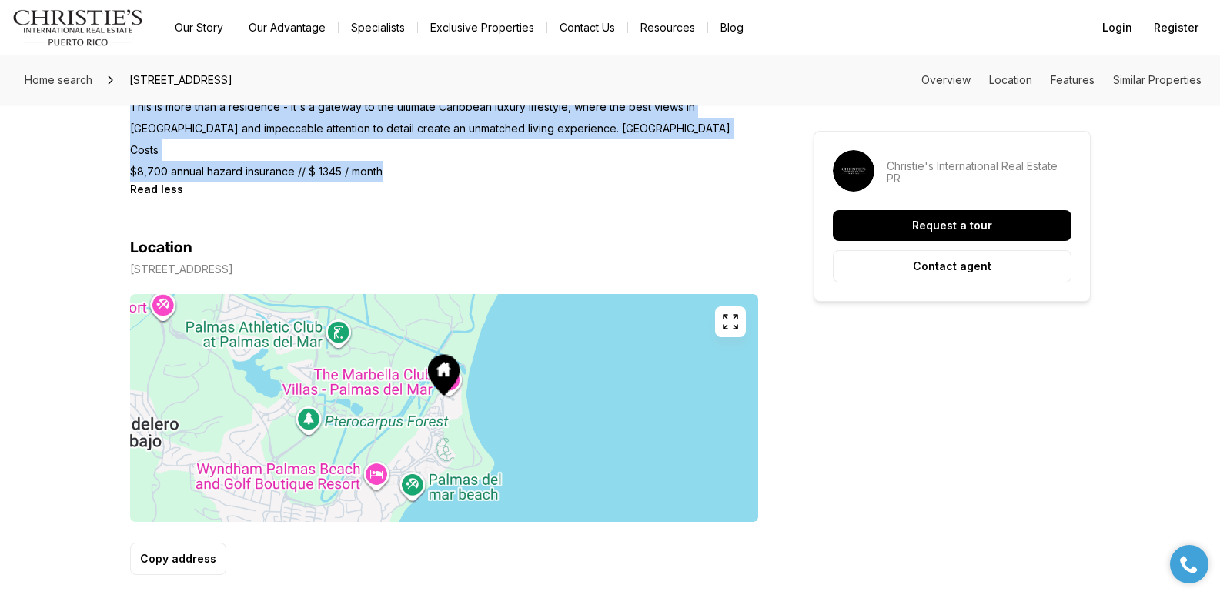
drag, startPoint x: 131, startPoint y: 229, endPoint x: 392, endPoint y: 126, distance: 280.5
copy p "Discover unparalleled luxury in this stunning 4-bedroom penthouse, perfectly po…"
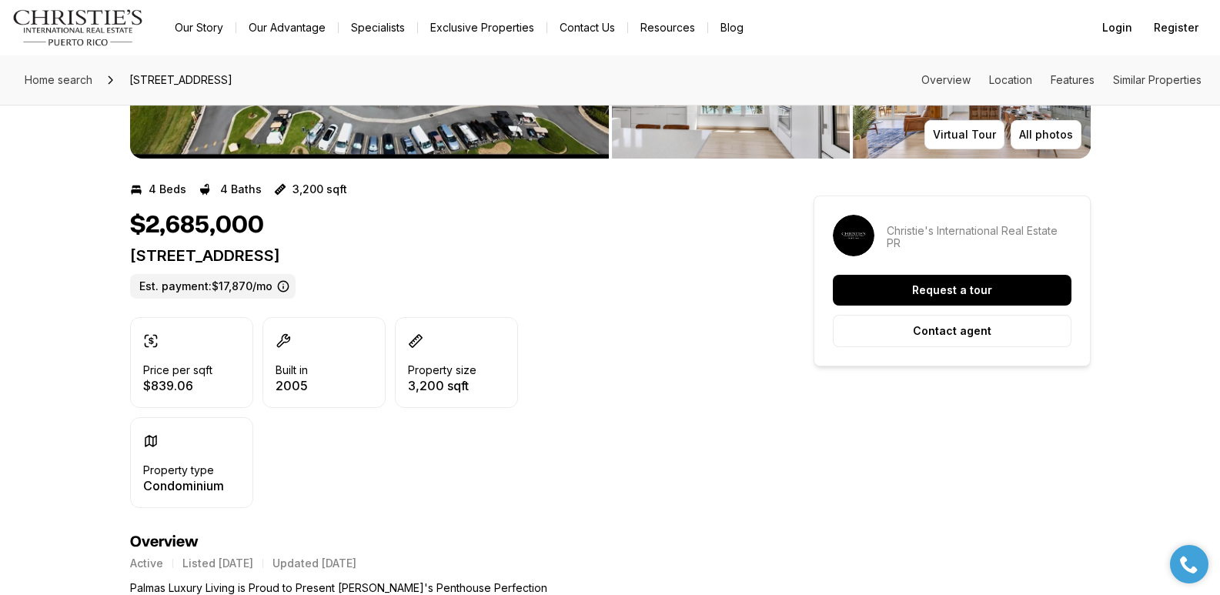
drag, startPoint x: 131, startPoint y: 256, endPoint x: 521, endPoint y: 261, distance: 390.2
click at [521, 261] on p "100 OCEAN DRIVE #452 HUMACAO PR, 00791" at bounding box center [444, 255] width 628 height 18
copy p "100 OCEAN DRIVE #452 HUMACAO PR, 00791"
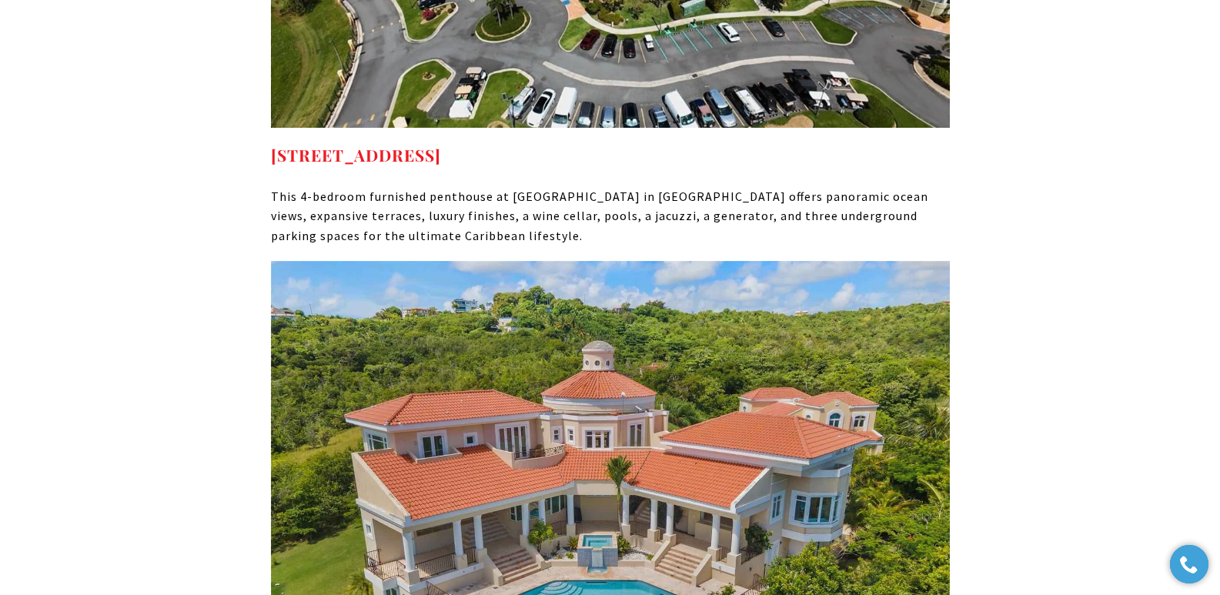
scroll to position [8368, 0]
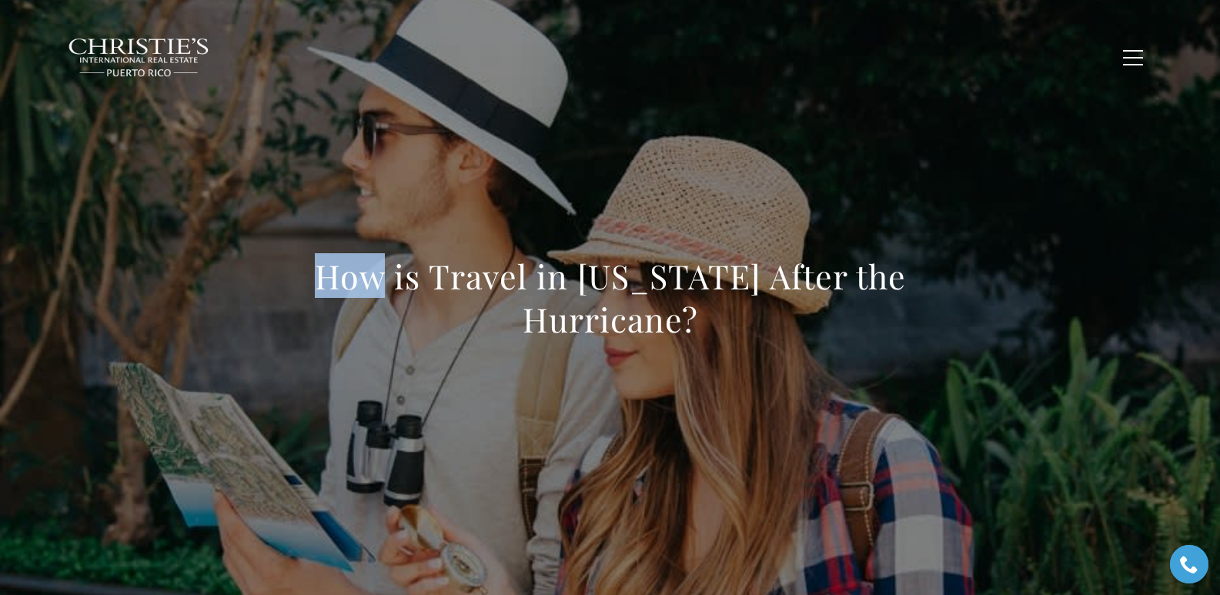
drag, startPoint x: 302, startPoint y: 276, endPoint x: 692, endPoint y: 336, distance: 394.0
click at [692, 336] on h1 "How is Travel in [US_STATE] After the Hurricane?" at bounding box center [610, 298] width 679 height 86
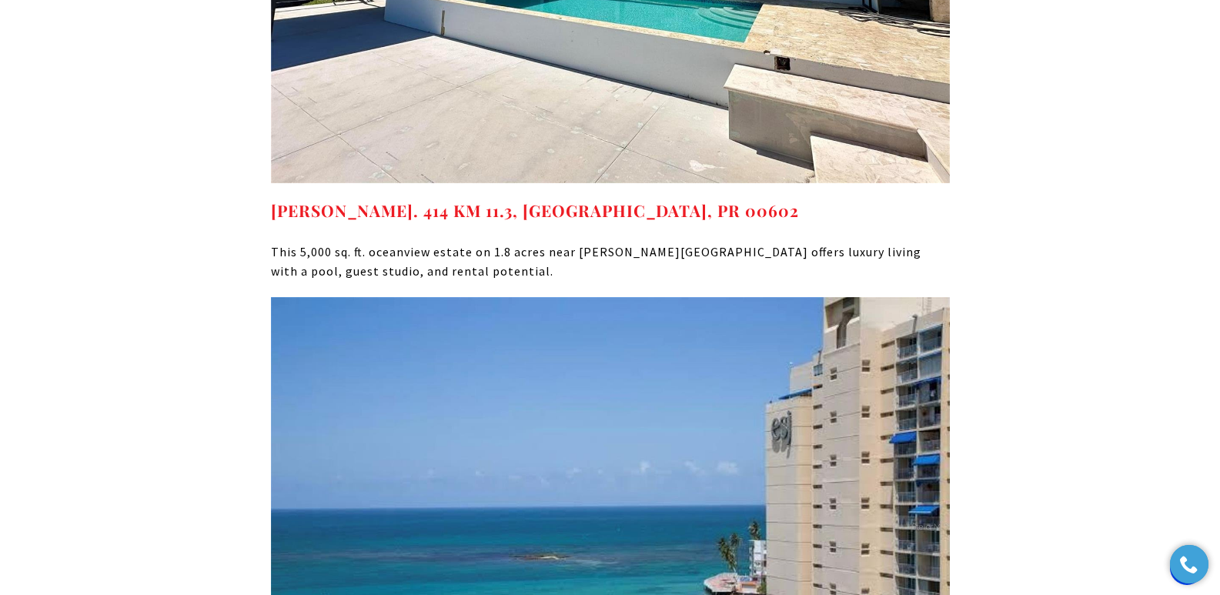
scroll to position [14591, 0]
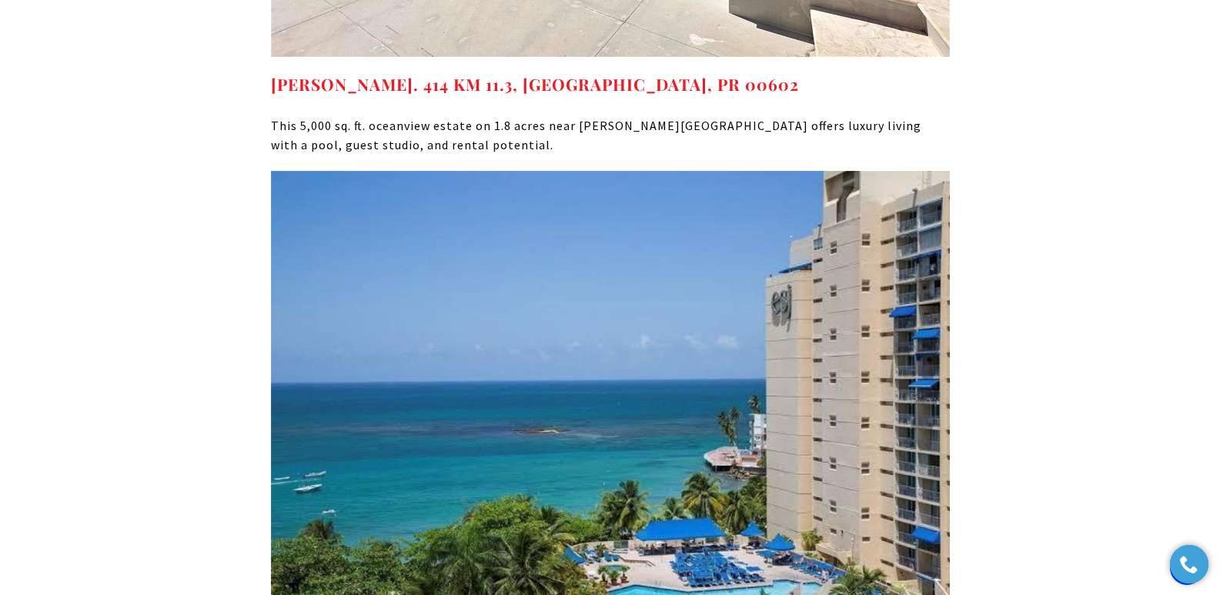
drag, startPoint x: 1221, startPoint y: 25, endPoint x: 1176, endPoint y: 459, distance: 437.2
drag, startPoint x: 702, startPoint y: 380, endPoint x: 272, endPoint y: 379, distance: 430.2
copy strong "[STREET_ADDRESS]"
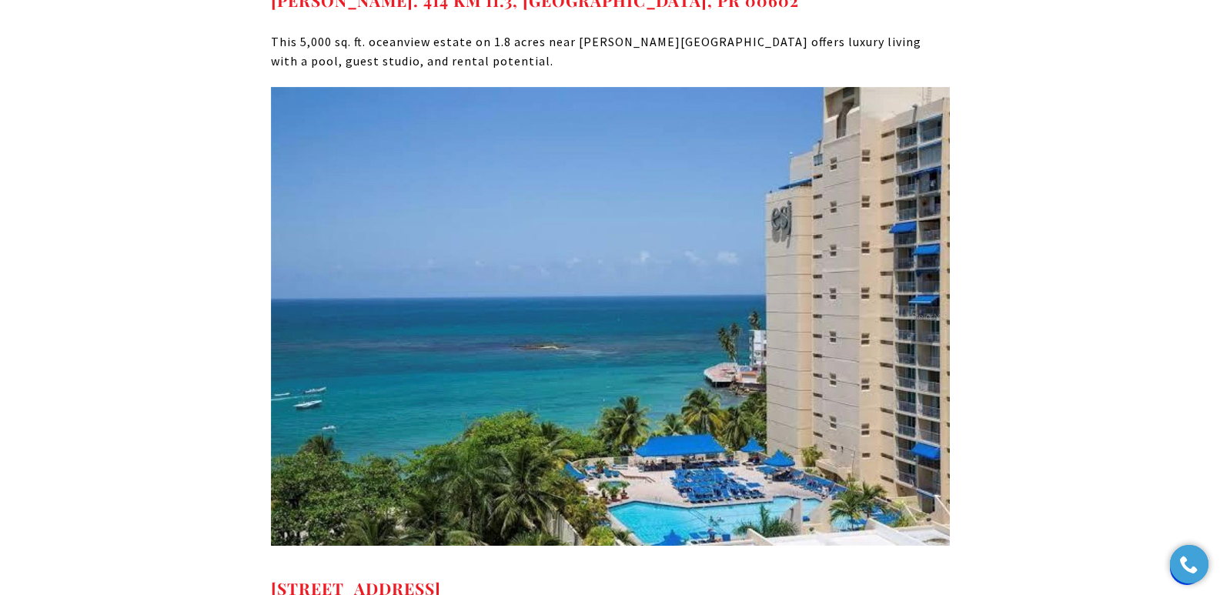
scroll to position [14701, 0]
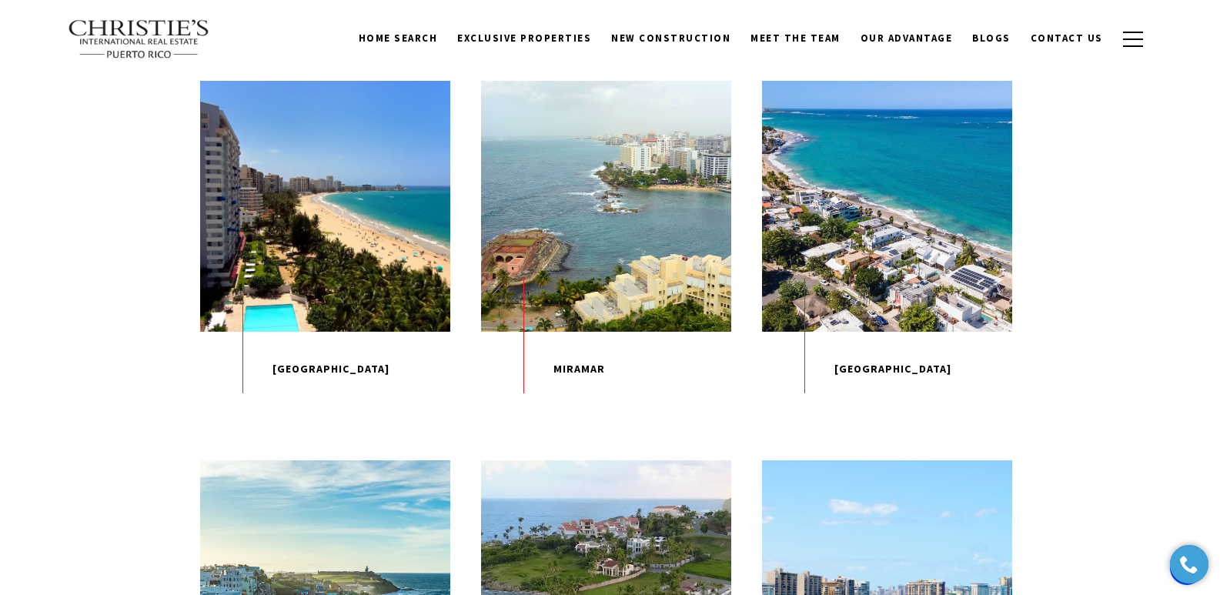
scroll to position [723, 0]
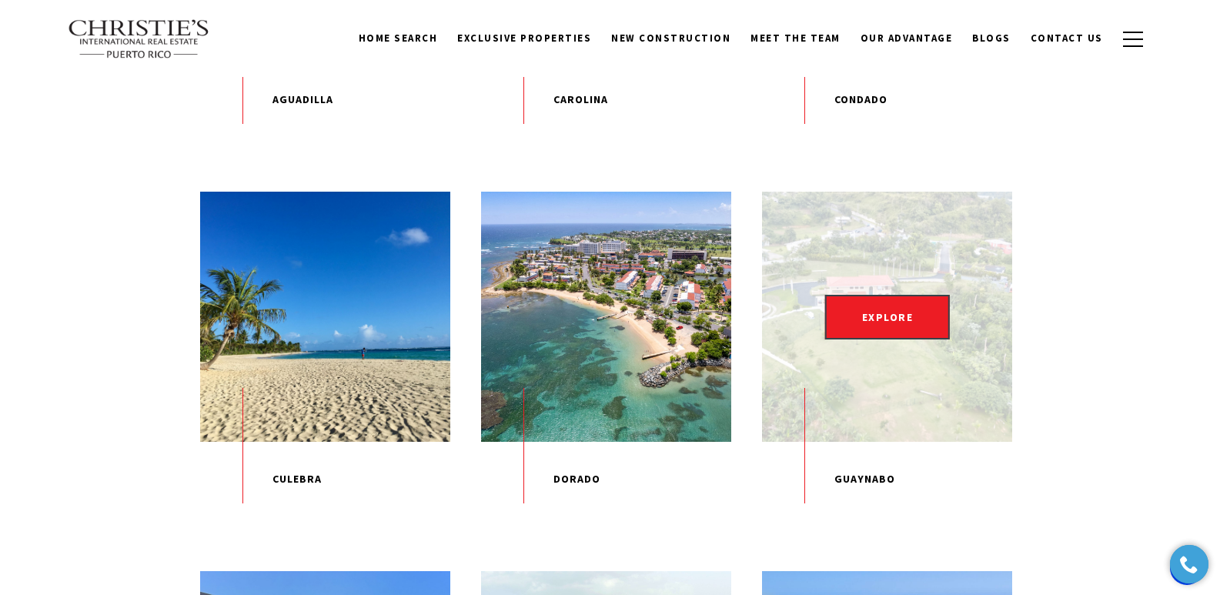
click at [918, 366] on div "EXPLORE" at bounding box center [887, 317] width 250 height 250
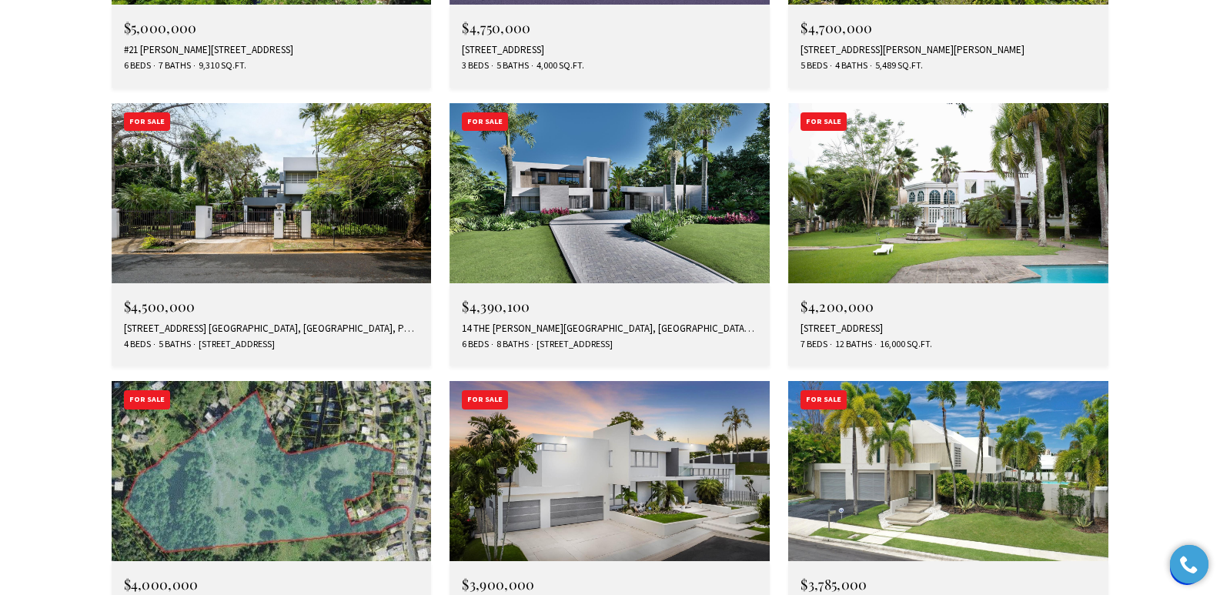
scroll to position [4744, 0]
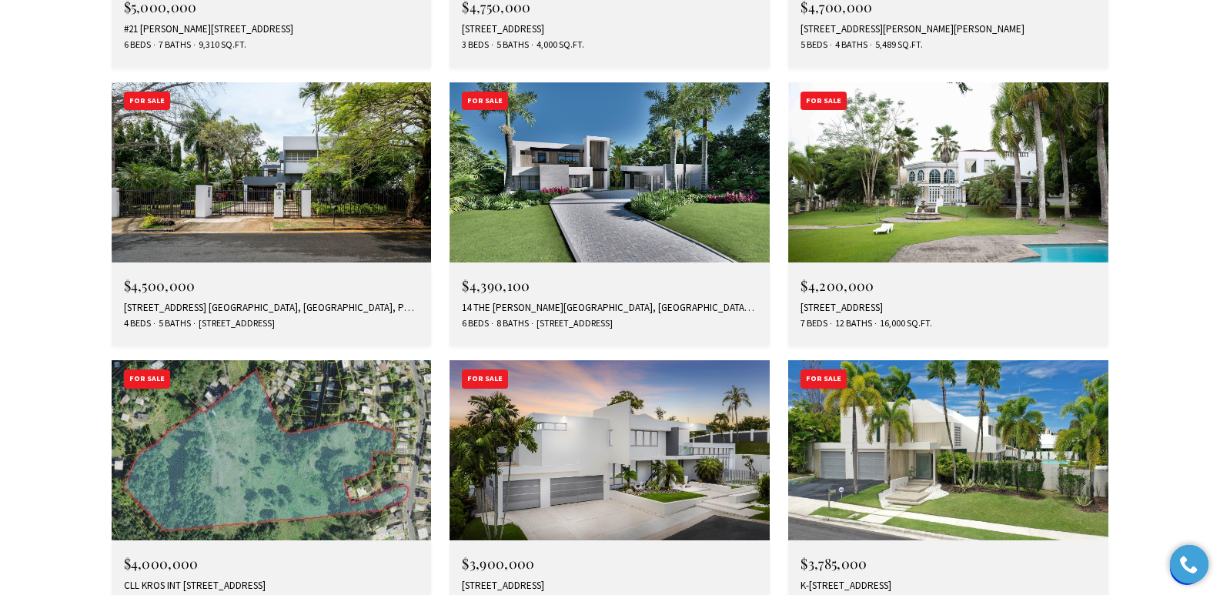
drag, startPoint x: 1221, startPoint y: 42, endPoint x: 1231, endPoint y: 393, distance: 351.1
click at [936, 360] on img at bounding box center [948, 450] width 320 height 180
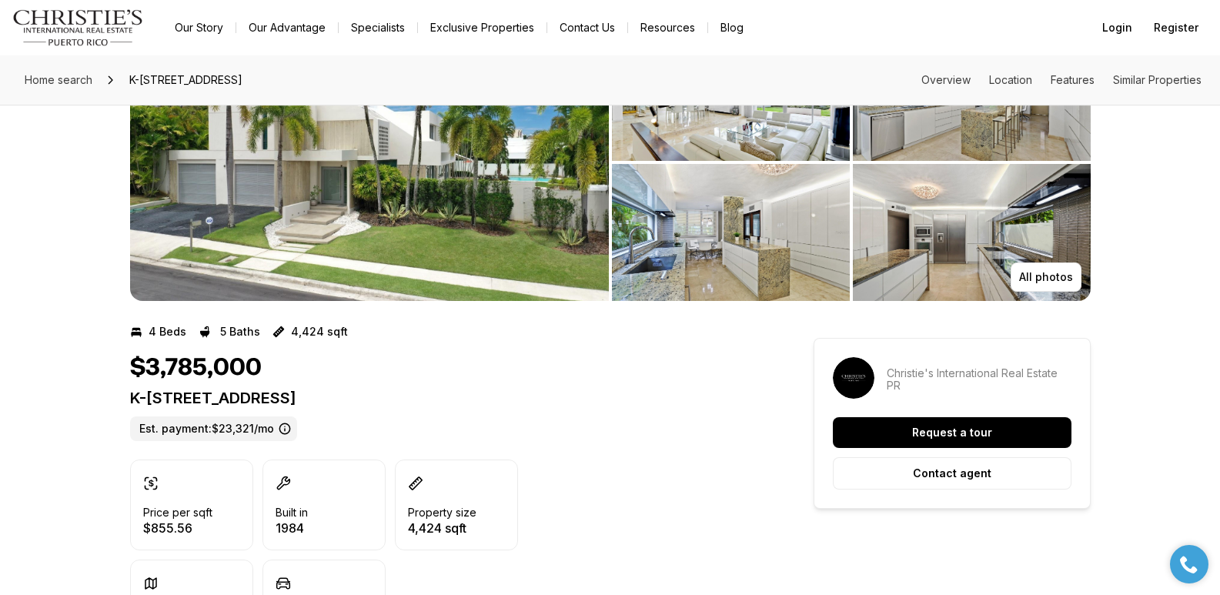
scroll to position [76, 0]
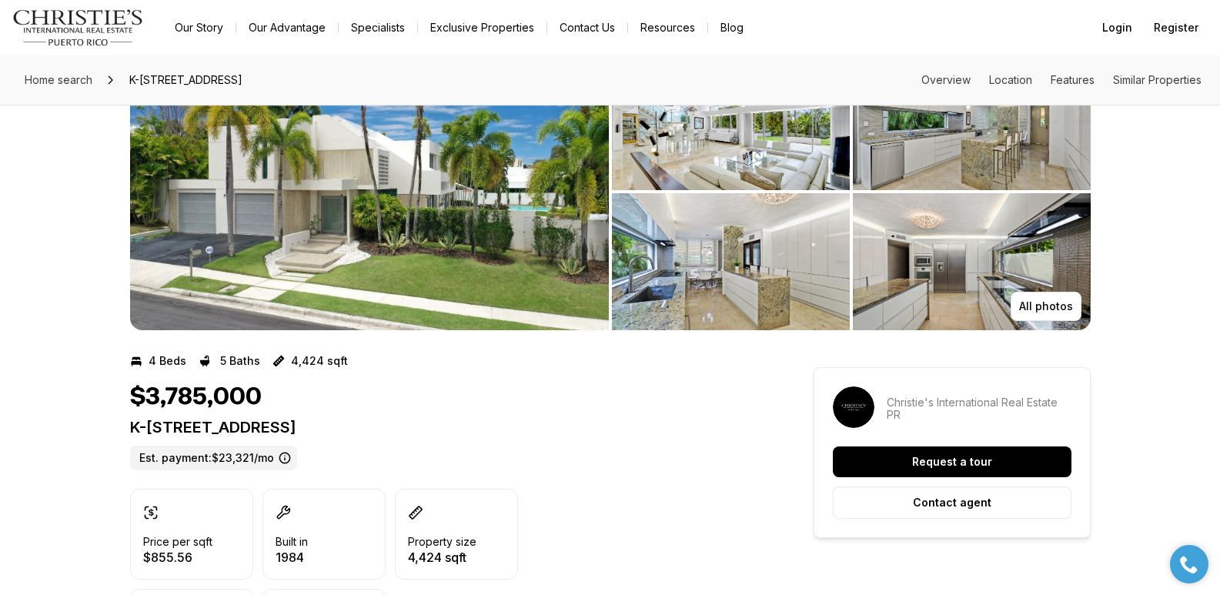
drag, startPoint x: 132, startPoint y: 425, endPoint x: 626, endPoint y: 425, distance: 494.1
click at [626, 425] on p "K-[STREET_ADDRESS]" at bounding box center [444, 427] width 628 height 18
copy p "K-[STREET_ADDRESS]"
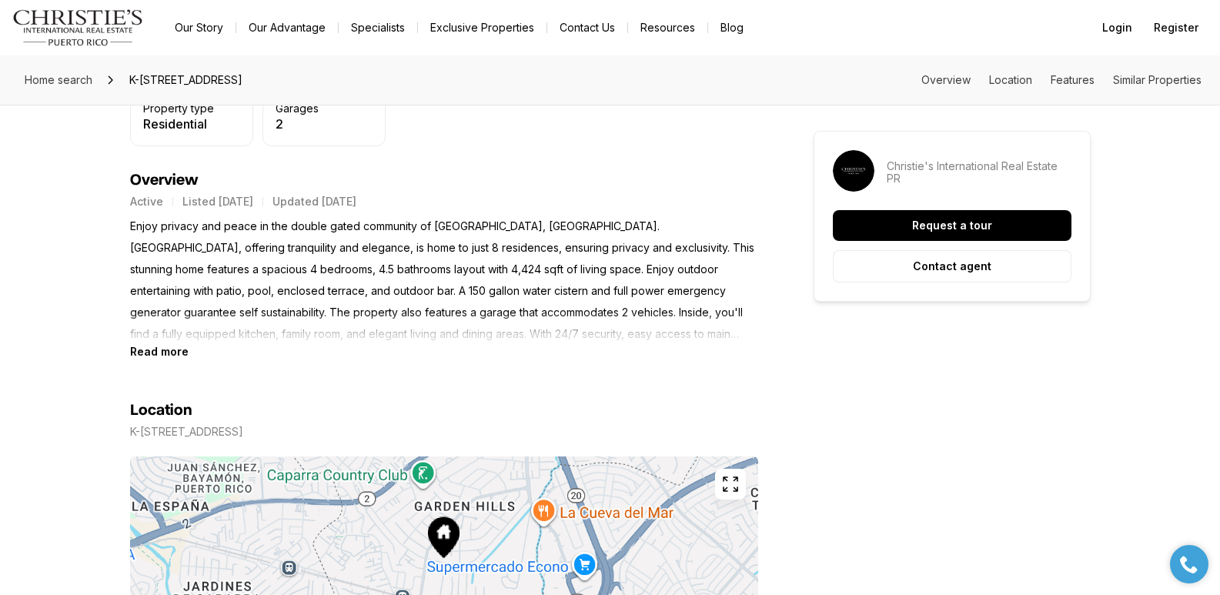
scroll to position [639, 0]
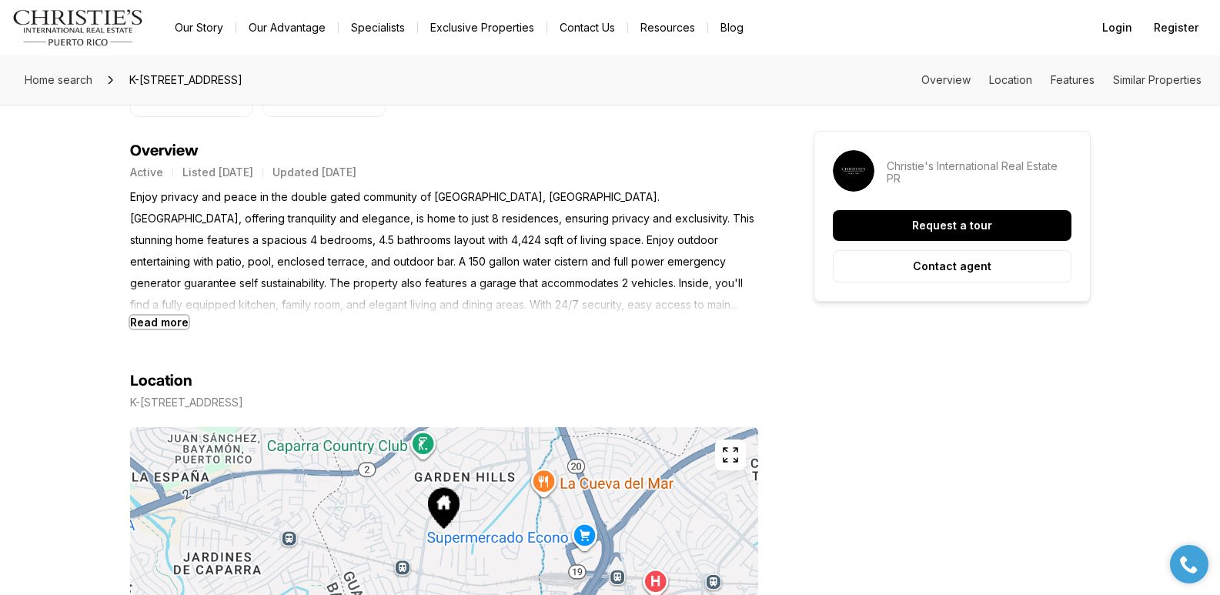
click at [165, 322] on b "Read more" at bounding box center [159, 322] width 58 height 13
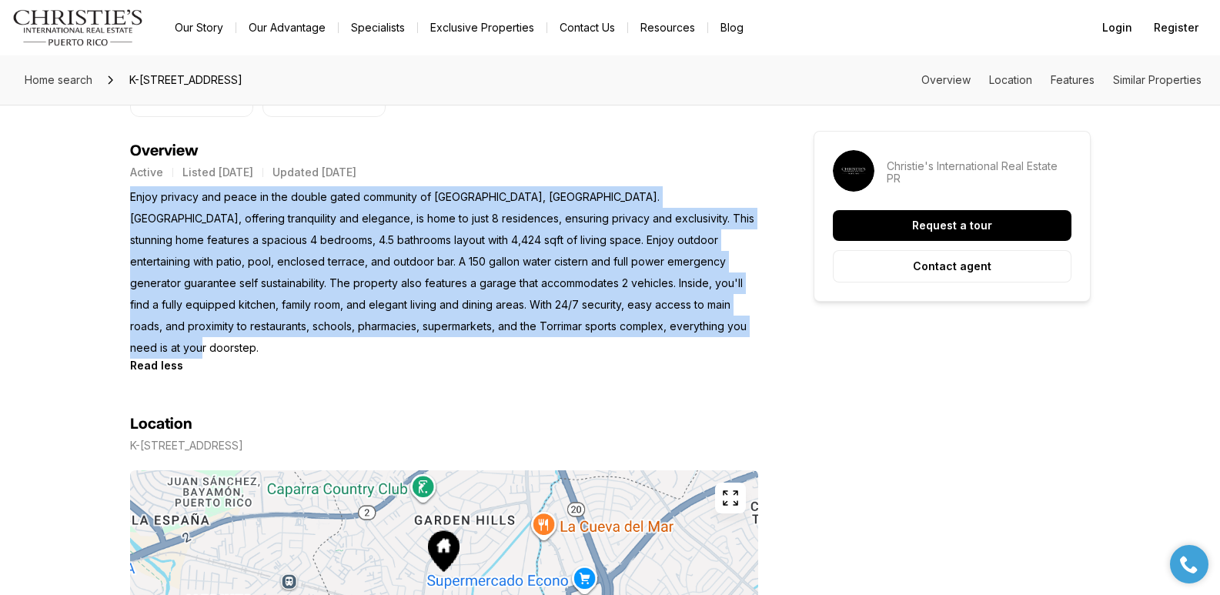
drag, startPoint x: 130, startPoint y: 197, endPoint x: 189, endPoint y: 340, distance: 154.9
click at [189, 340] on p "Enjoy privacy and peace in the double gated community of [GEOGRAPHIC_DATA], [GE…" at bounding box center [444, 272] width 628 height 172
copy p "Enjoy privacy and peace in the double gated community of [GEOGRAPHIC_DATA], [GE…"
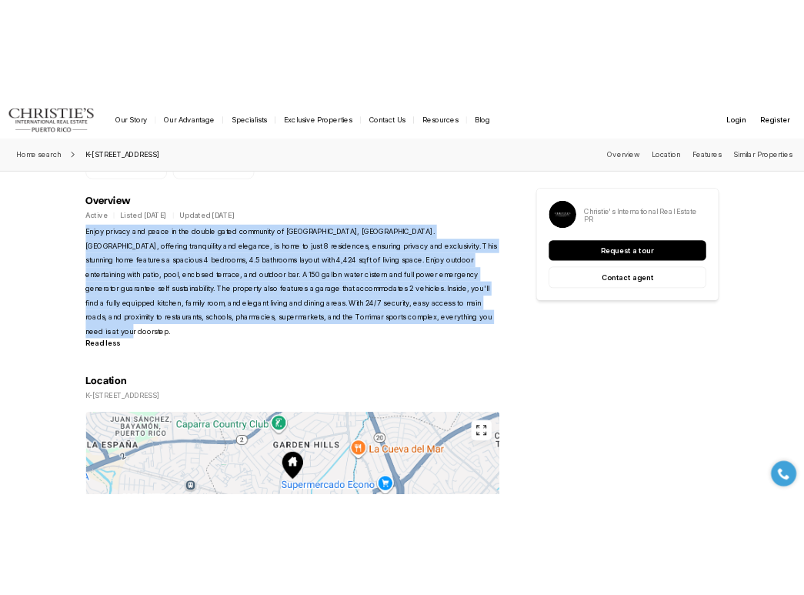
scroll to position [0, 0]
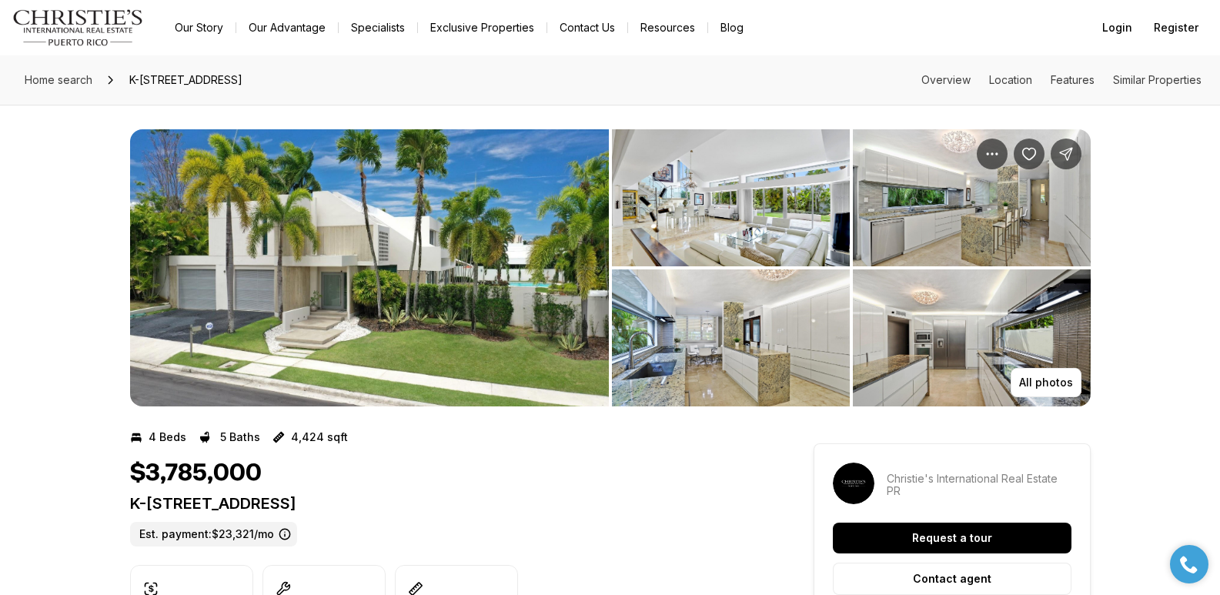
click at [703, 184] on img "View image gallery" at bounding box center [731, 197] width 238 height 137
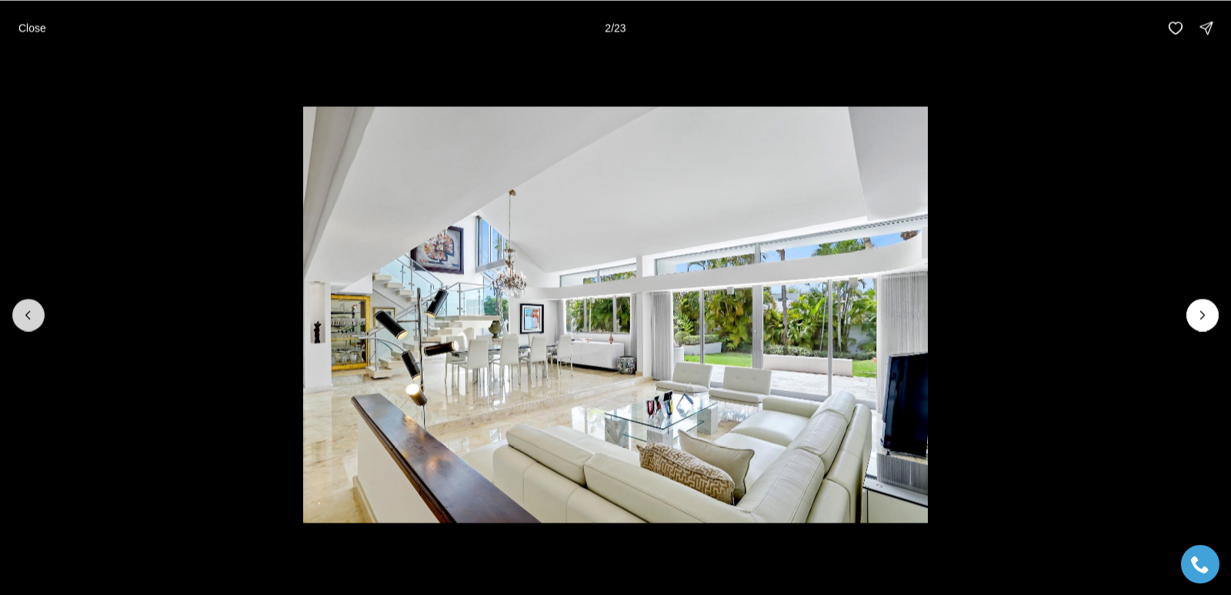
click at [25, 312] on icon "Previous slide" at bounding box center [28, 314] width 15 height 15
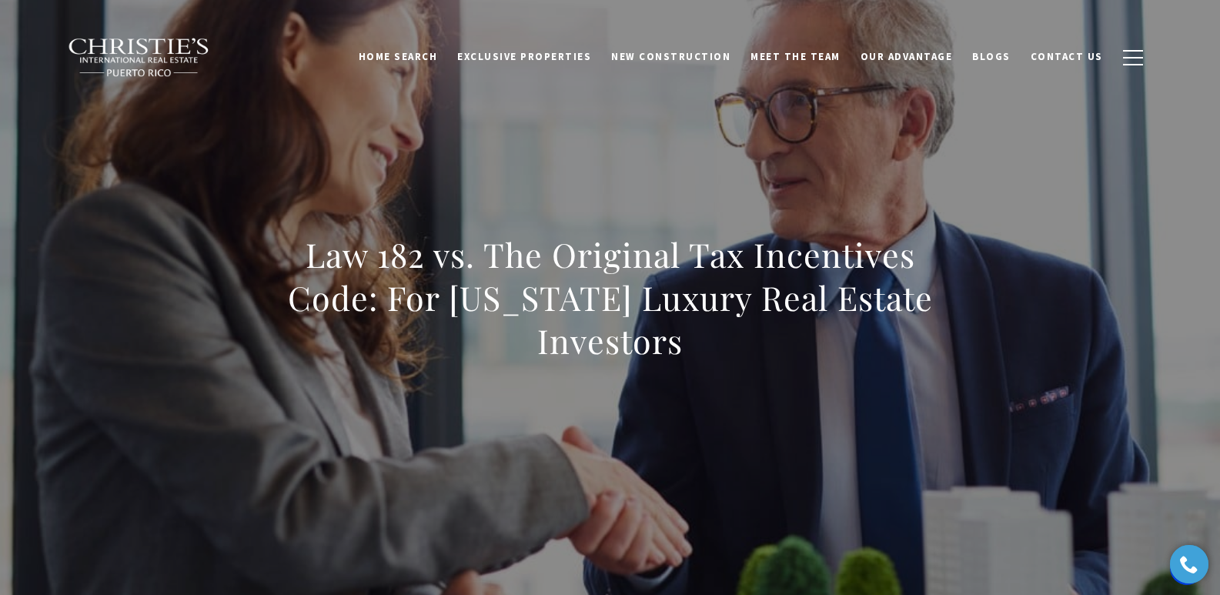
drag, startPoint x: 307, startPoint y: 251, endPoint x: 691, endPoint y: 348, distance: 396.1
click at [691, 348] on h1 "Law 182 vs. The Original Tax Incentives Code: For Puerto Rico Luxury Real Estat…" at bounding box center [610, 297] width 679 height 129
copy h1 "Law 182 vs. The Original Tax Incentives Code: For Puerto Rico Luxury Real Estat…"
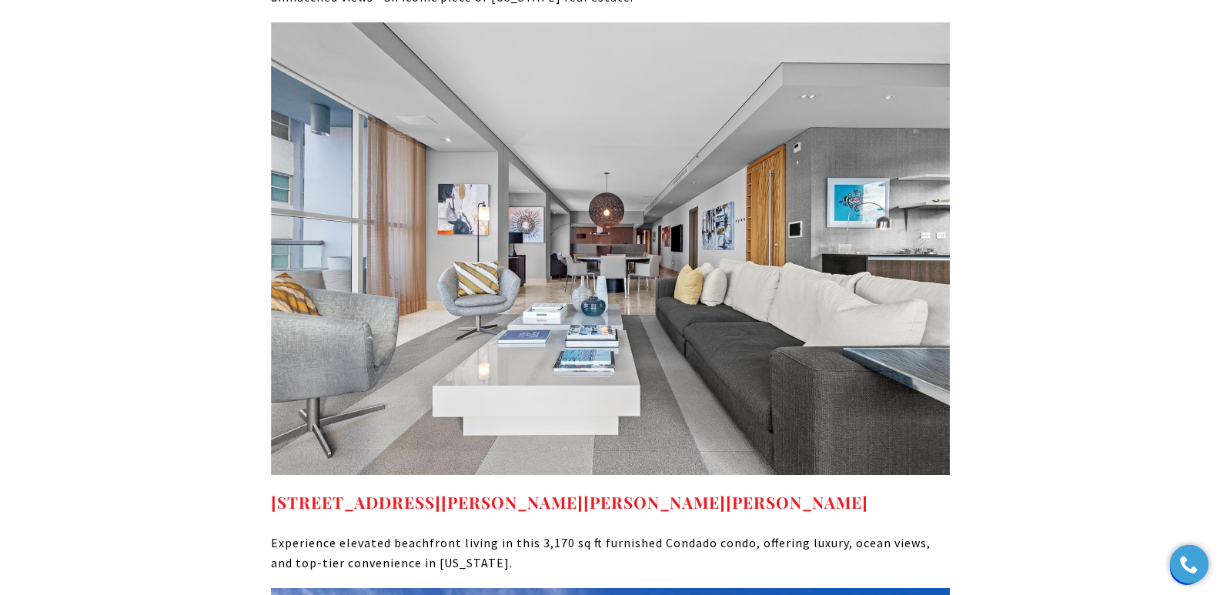
scroll to position [7176, 0]
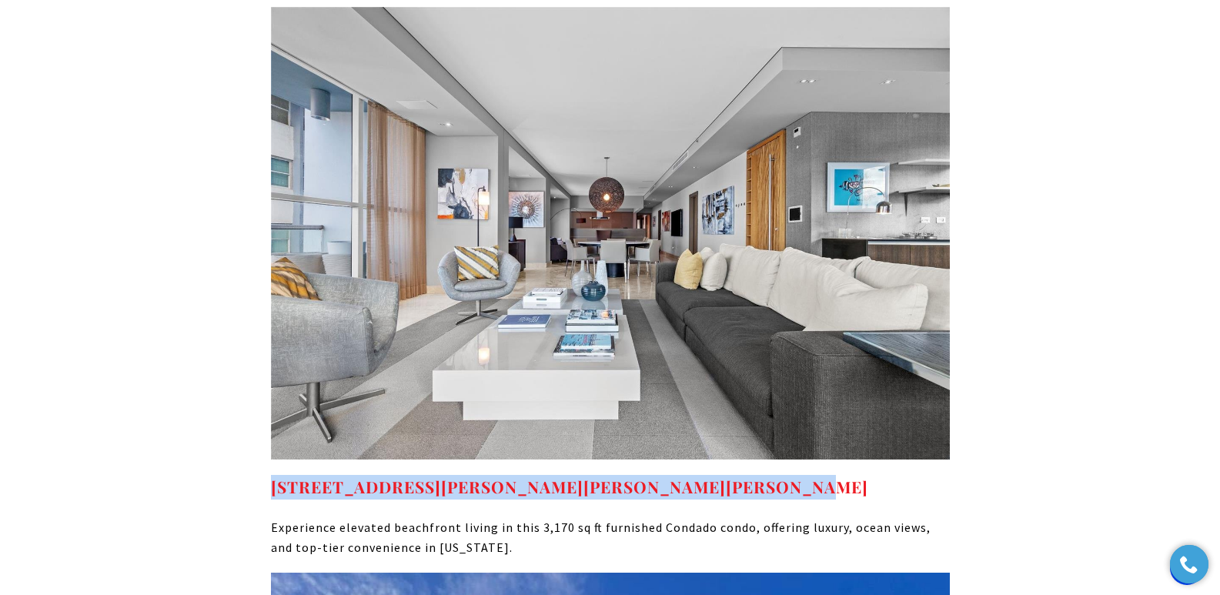
drag, startPoint x: 256, startPoint y: 429, endPoint x: 803, endPoint y: 439, distance: 546.5
copy strong "7 MANUEL RODRIGUEZ SERRA Unit: 7, SAN JUAN, PR 00907"
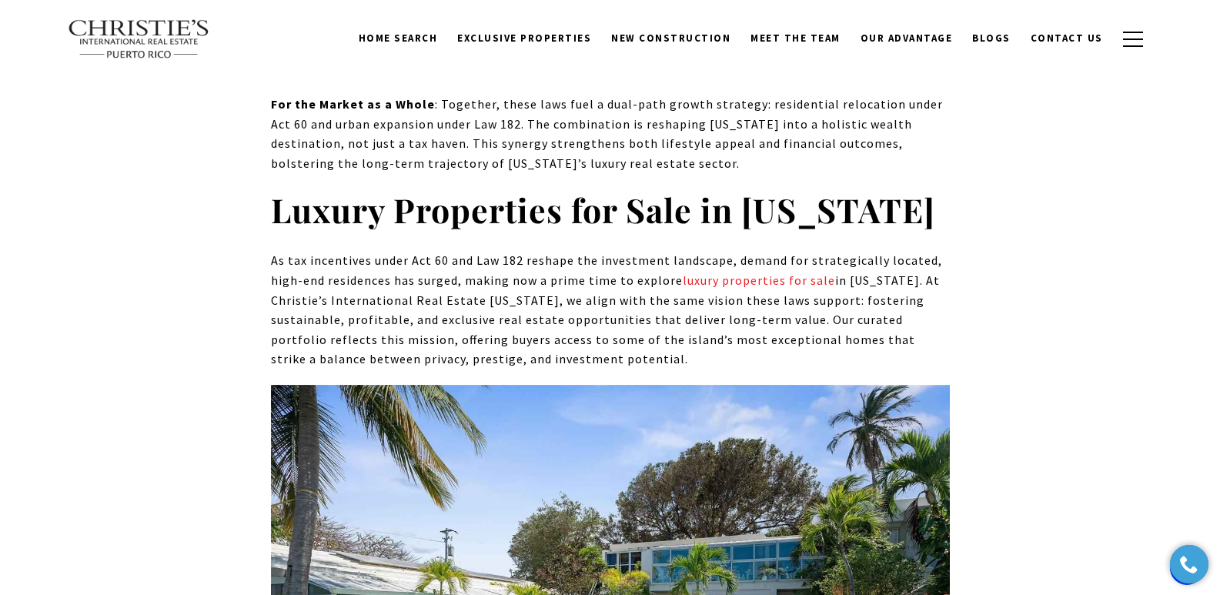
scroll to position [6217, 0]
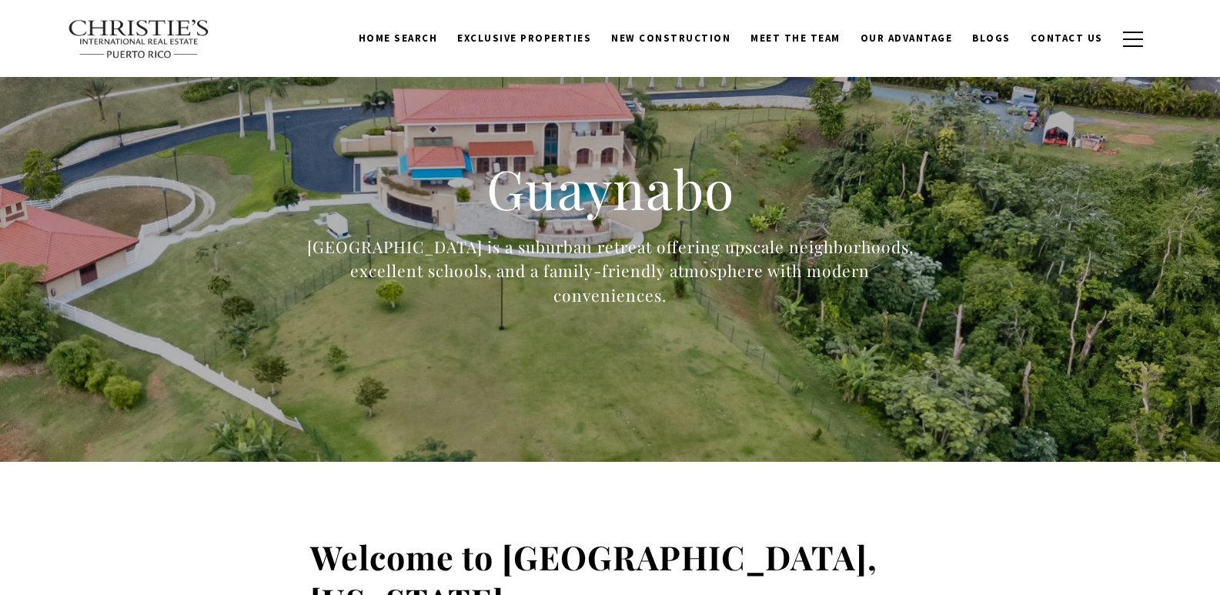
scroll to position [4744, 0]
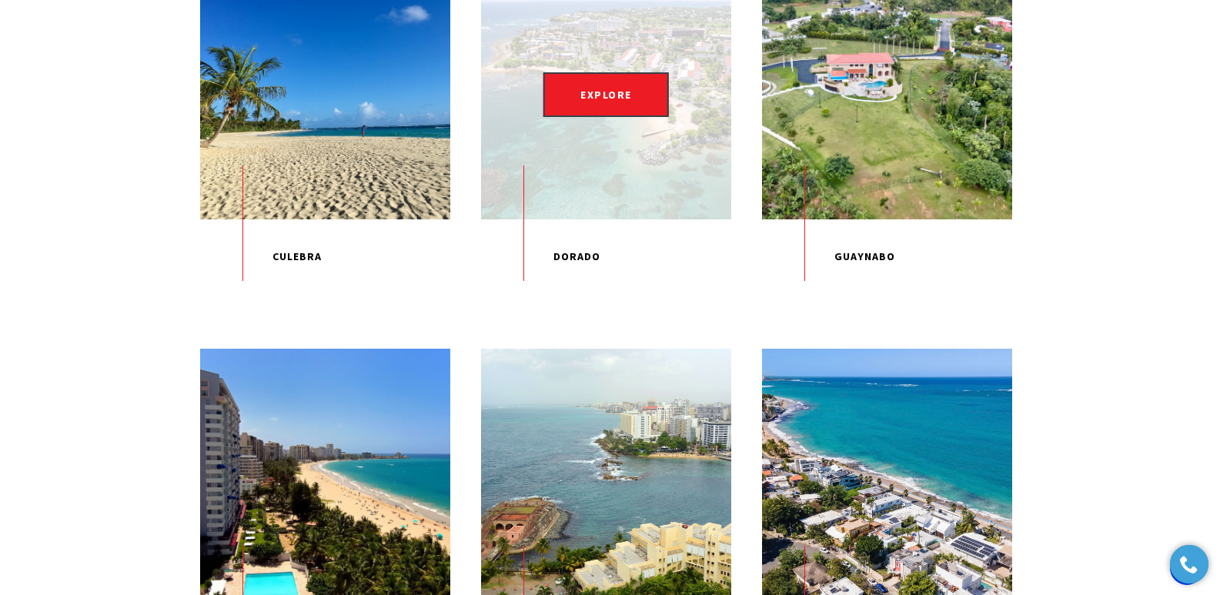
click at [576, 295] on p "Dorado" at bounding box center [606, 256] width 250 height 75
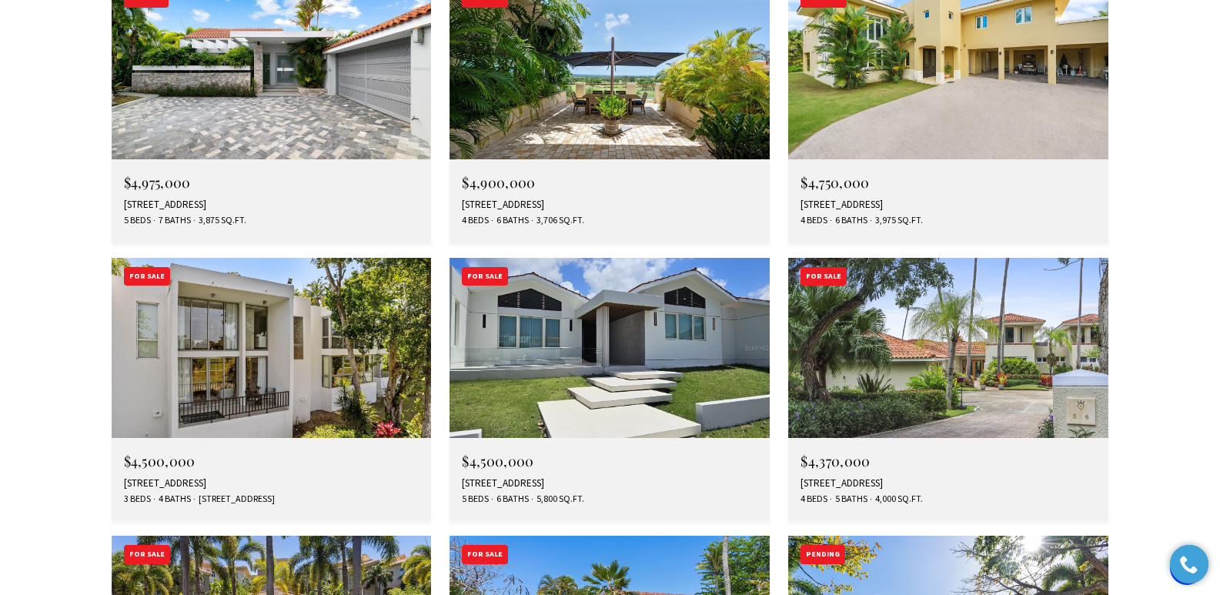
scroll to position [5757, 0]
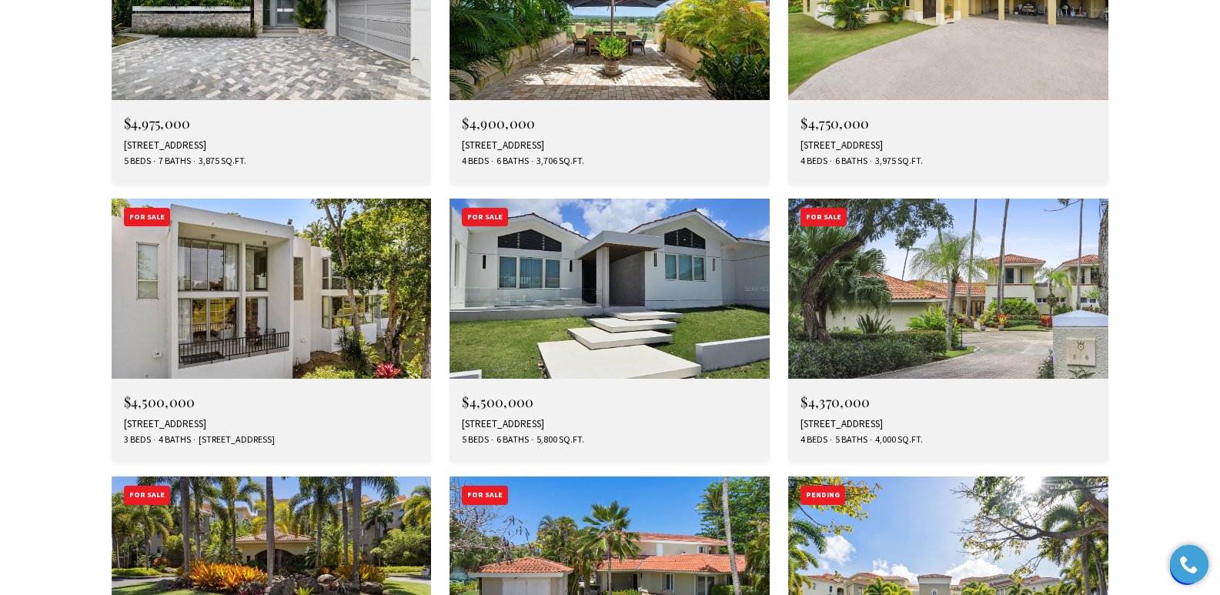
drag, startPoint x: 1223, startPoint y: 38, endPoint x: 1231, endPoint y: 411, distance: 373.3
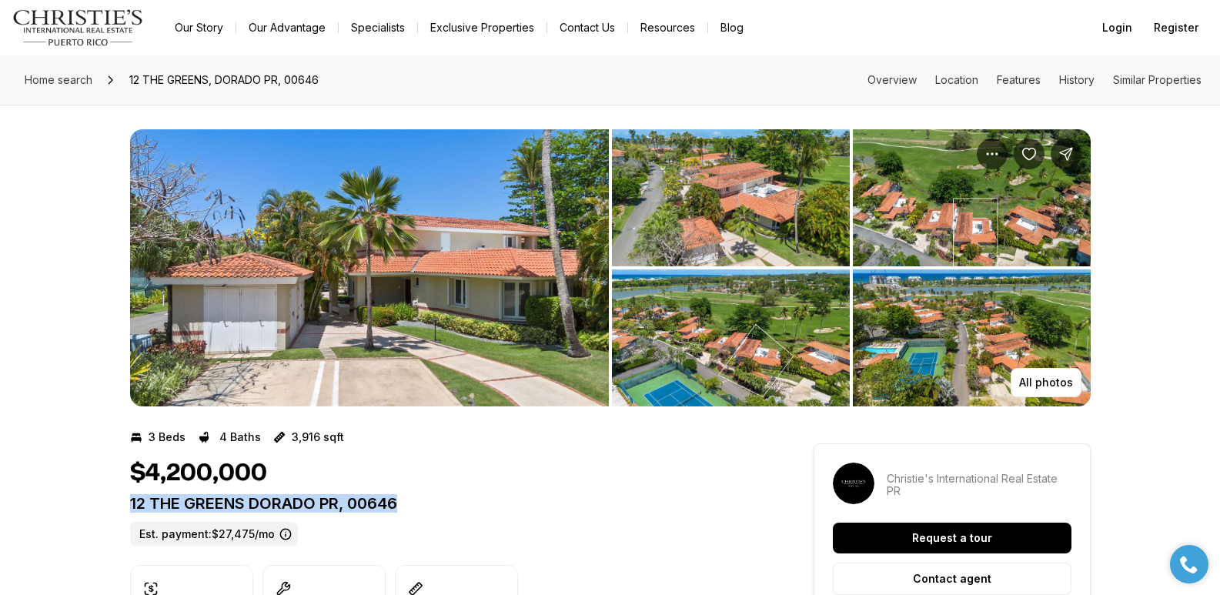
drag, startPoint x: 126, startPoint y: 508, endPoint x: 454, endPoint y: 513, distance: 327.9
copy p "12 THE GREENS DORADO PR, 00646"
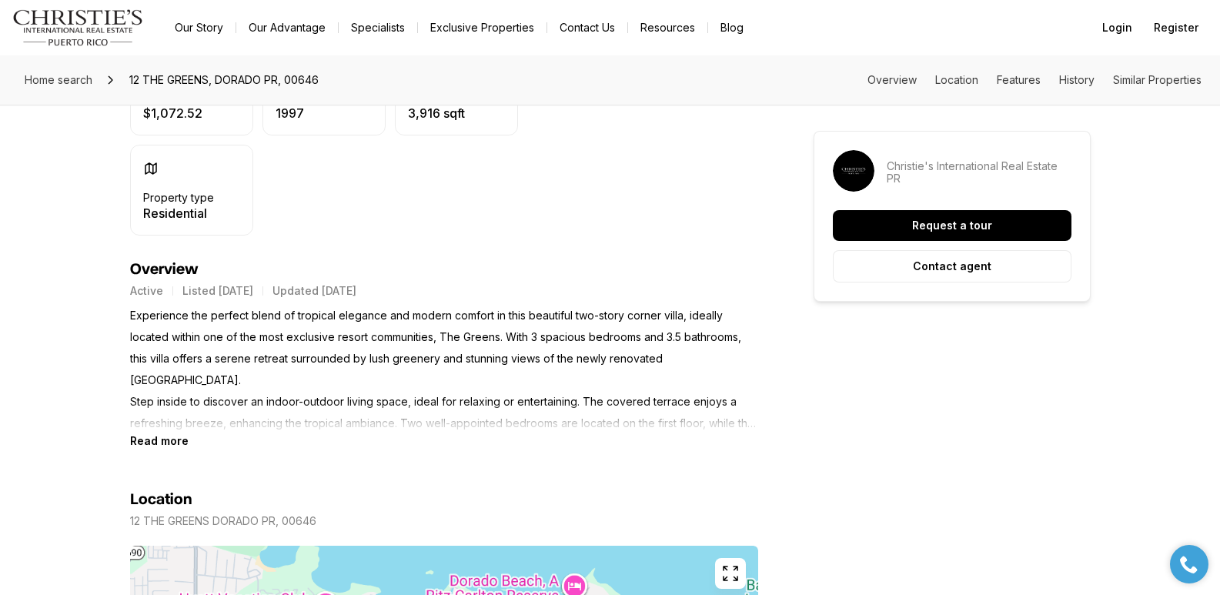
scroll to position [634, 0]
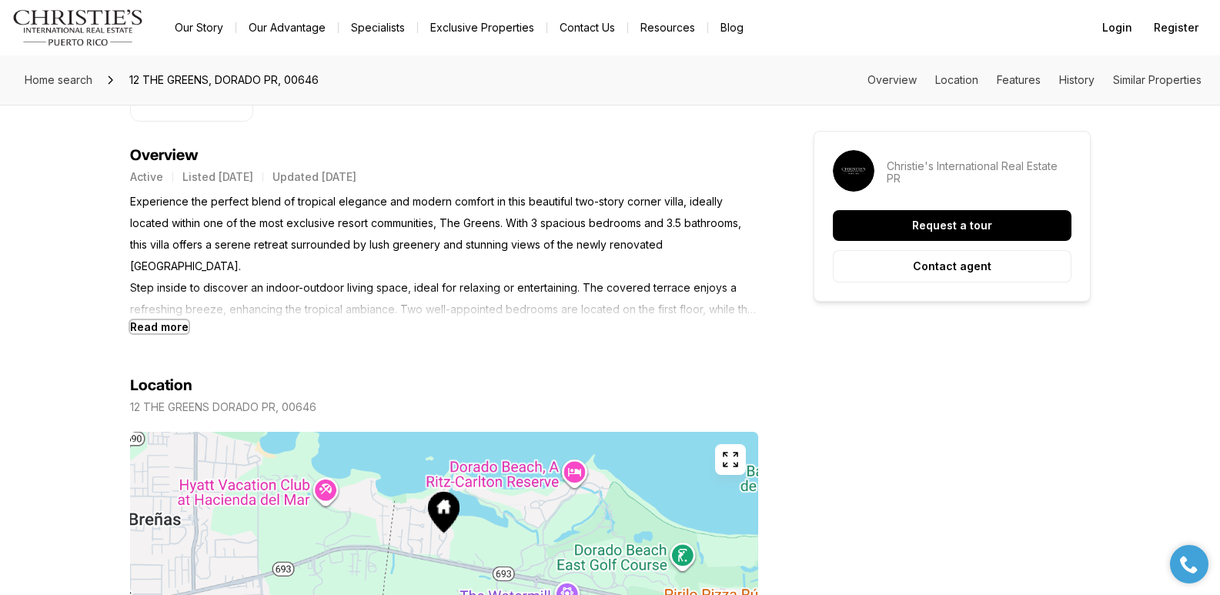
click at [179, 325] on b "Read more" at bounding box center [159, 326] width 58 height 13
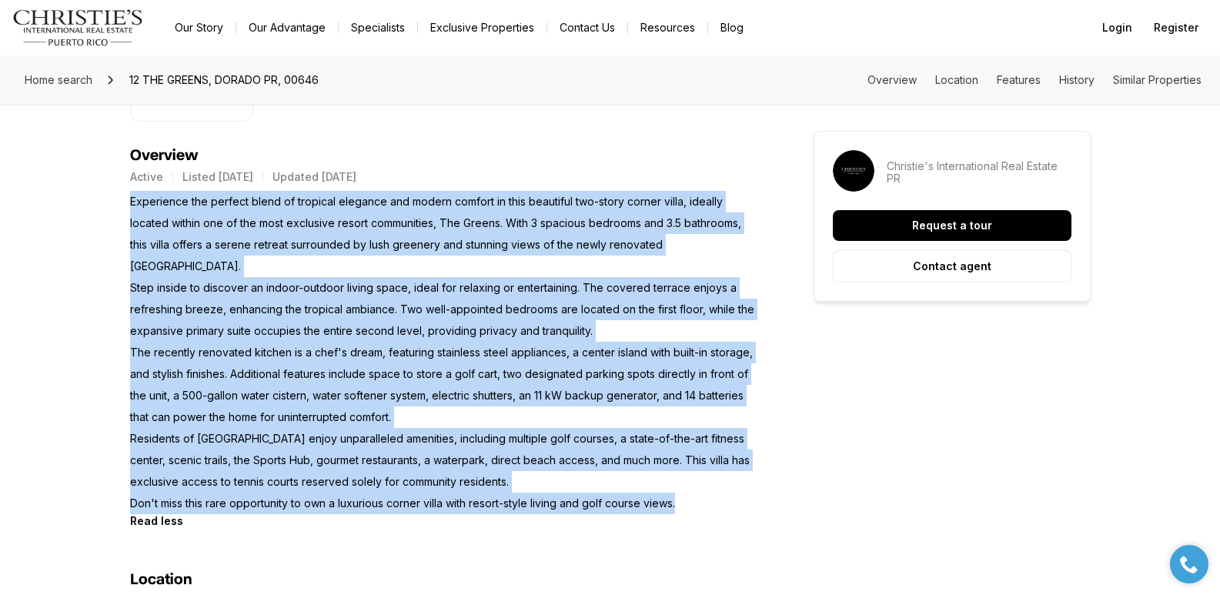
drag, startPoint x: 129, startPoint y: 201, endPoint x: 727, endPoint y: 482, distance: 660.7
click at [727, 482] on p "Experience the perfect blend of tropical elegance and modern comfort in this be…" at bounding box center [444, 352] width 628 height 323
copy p "Experience the perfect blend of tropical elegance and modern comfort in this be…"
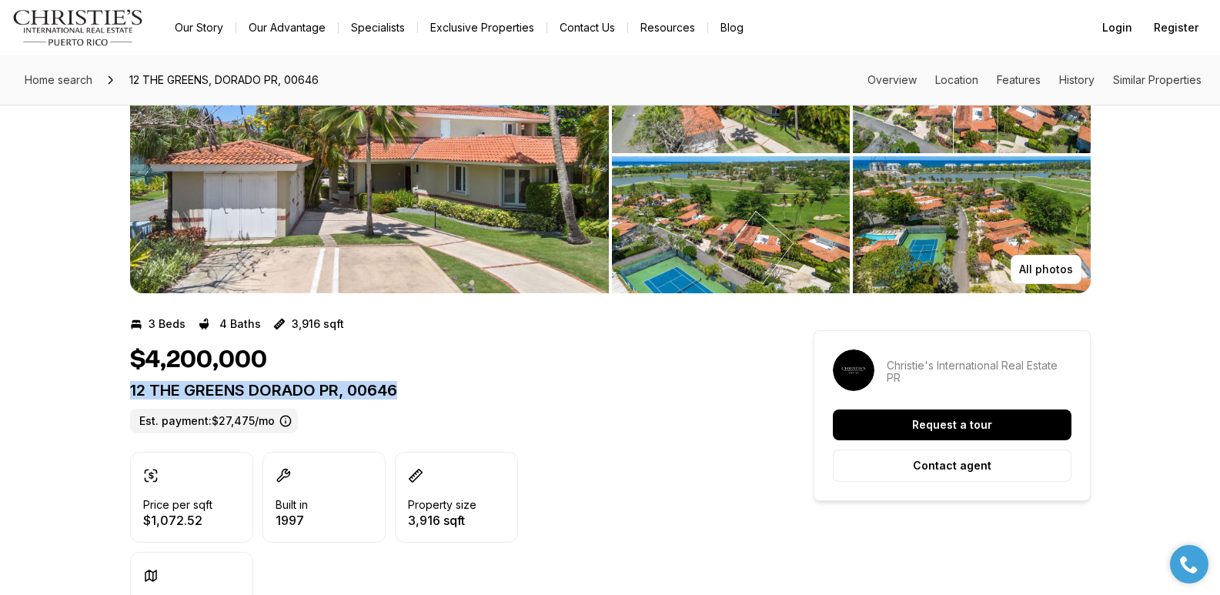
drag, startPoint x: 124, startPoint y: 392, endPoint x: 437, endPoint y: 397, distance: 313.3
copy p "12 THE GREENS DORADO PR, 00646"
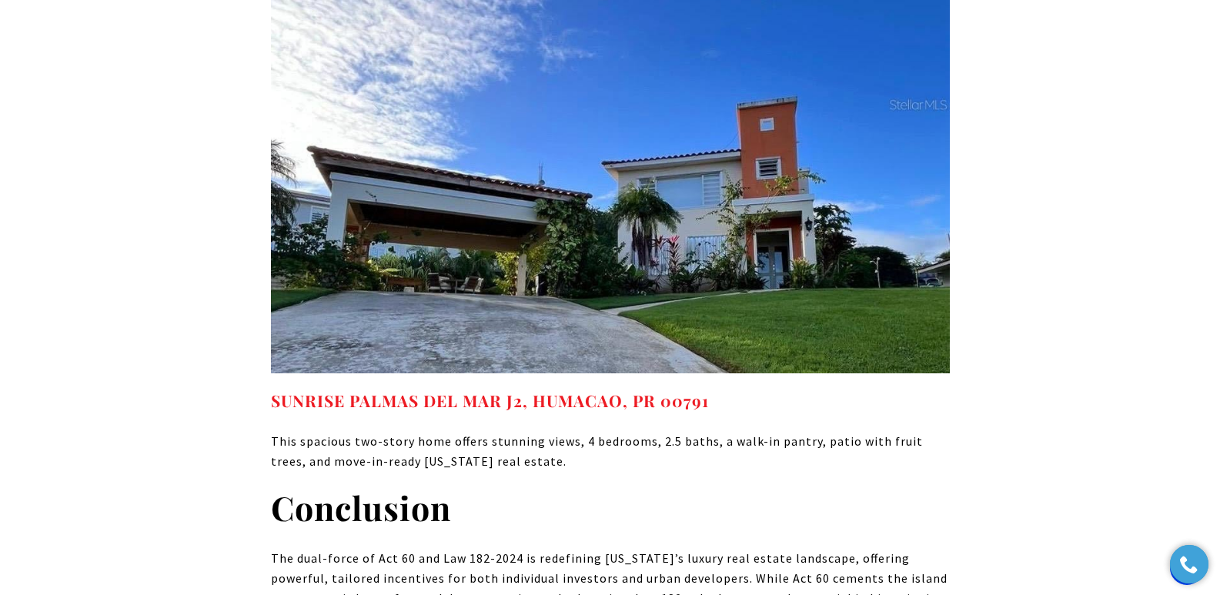
scroll to position [7907, 0]
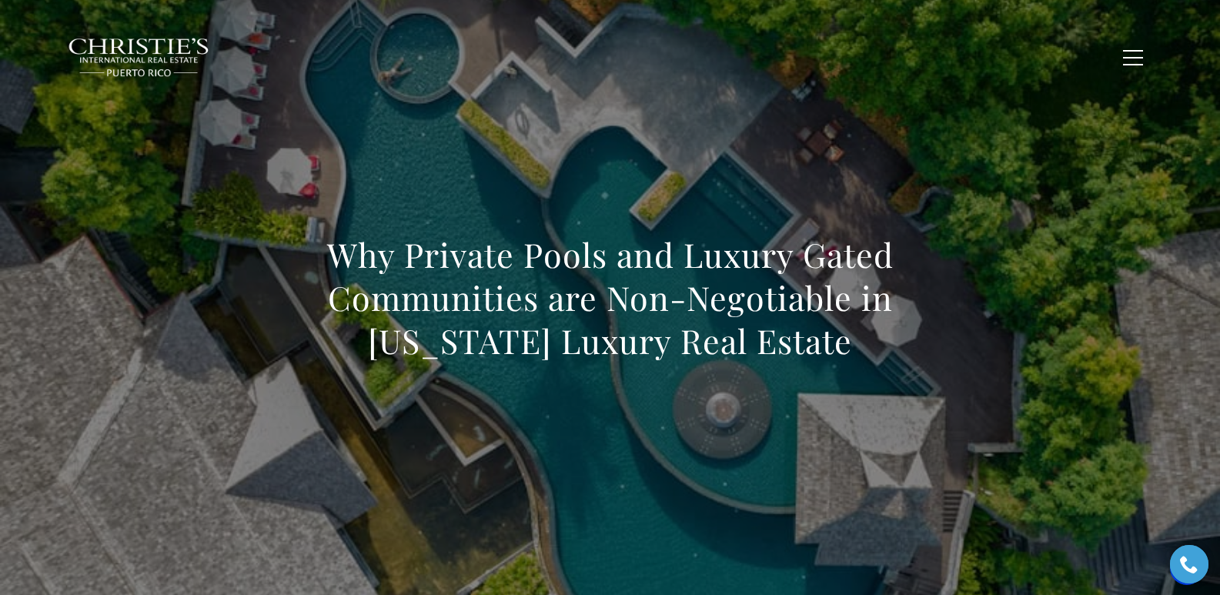
drag, startPoint x: 333, startPoint y: 250, endPoint x: 807, endPoint y: 337, distance: 482.0
click at [808, 337] on h1 "Why Private Pools and Luxury Gated Communities are Non-Negotiable in Puerto Ric…" at bounding box center [610, 297] width 679 height 129
copy h1 "Why Private Pools and Luxury Gated Communities are Non-Negotiable in Puerto Ric…"
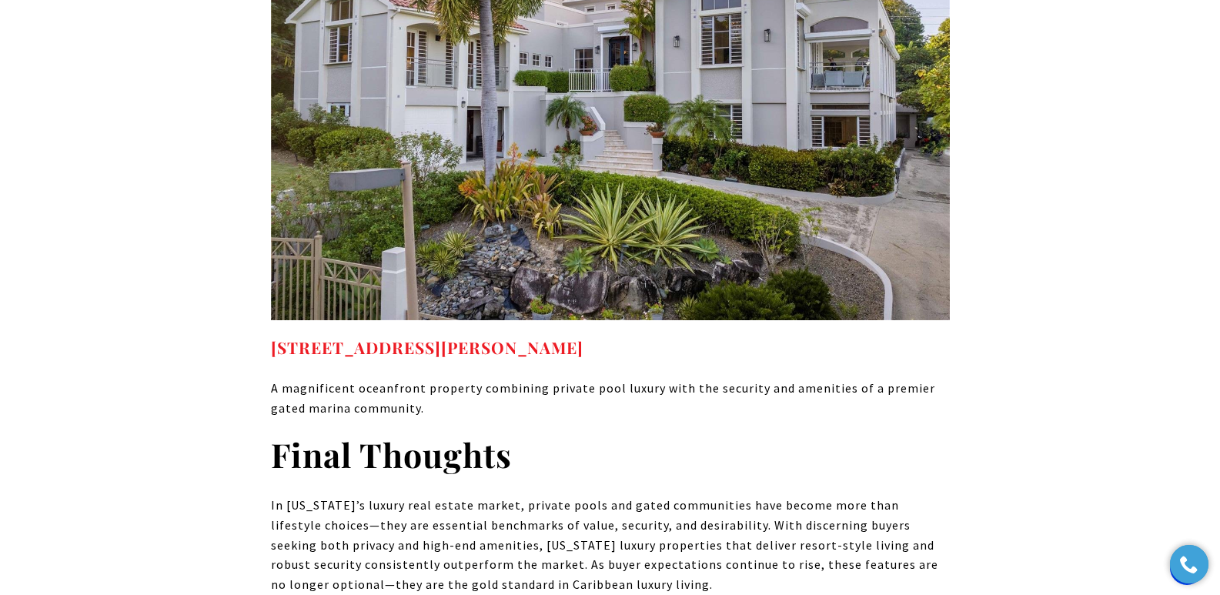
scroll to position [7590, 0]
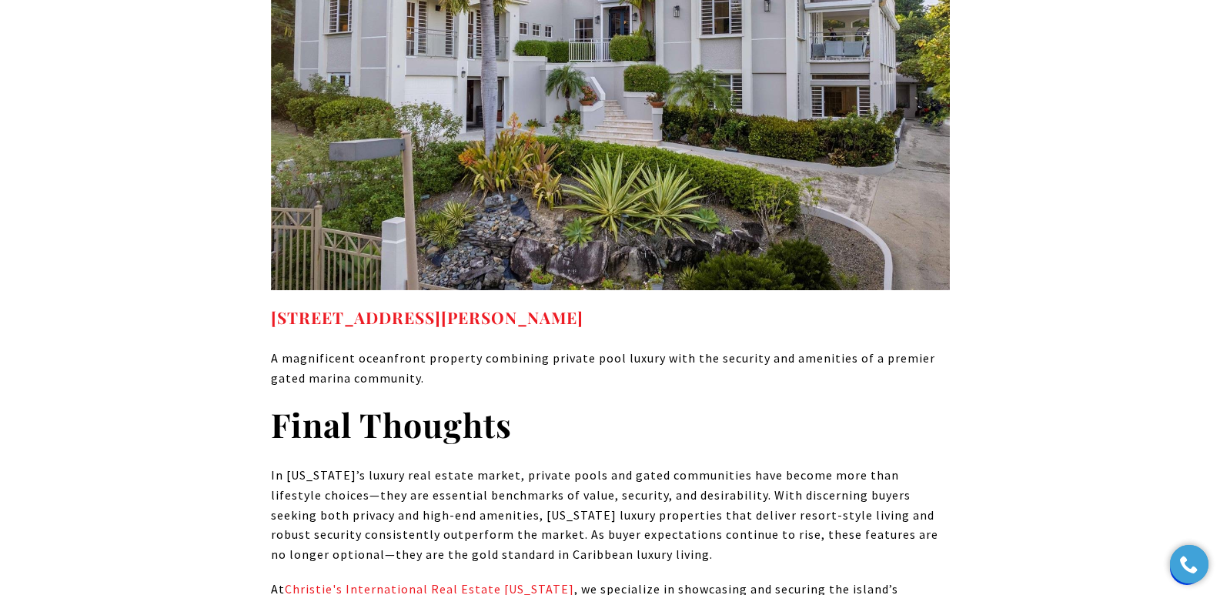
drag, startPoint x: 640, startPoint y: 227, endPoint x: 270, endPoint y: 225, distance: 369.4
click at [271, 306] on h4 "23 Harbour Lights Dr Humacao PR, 00791" at bounding box center [610, 318] width 679 height 25
copy link "23 Harbour Lights Dr Humacao PR, 00791"
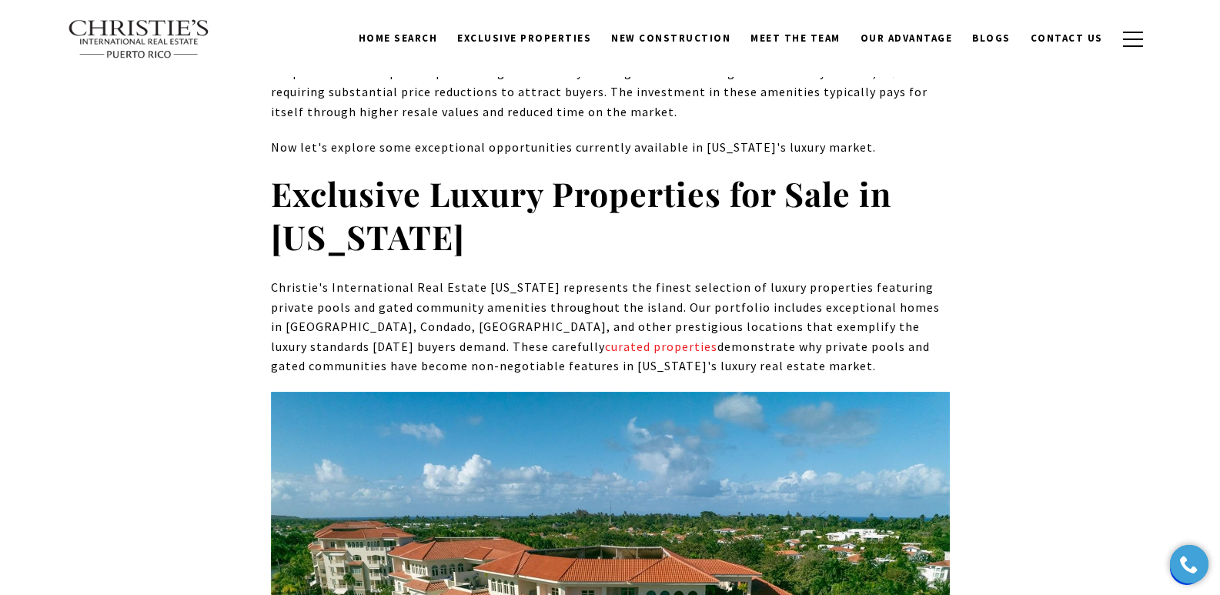
scroll to position [5383, 0]
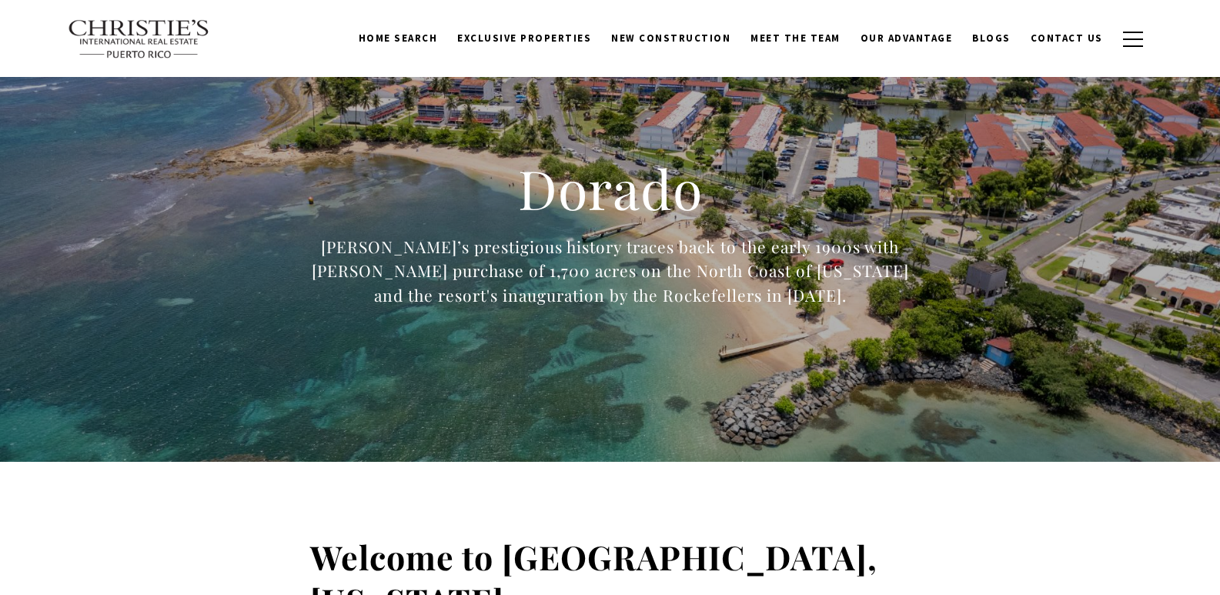
scroll to position [5757, 0]
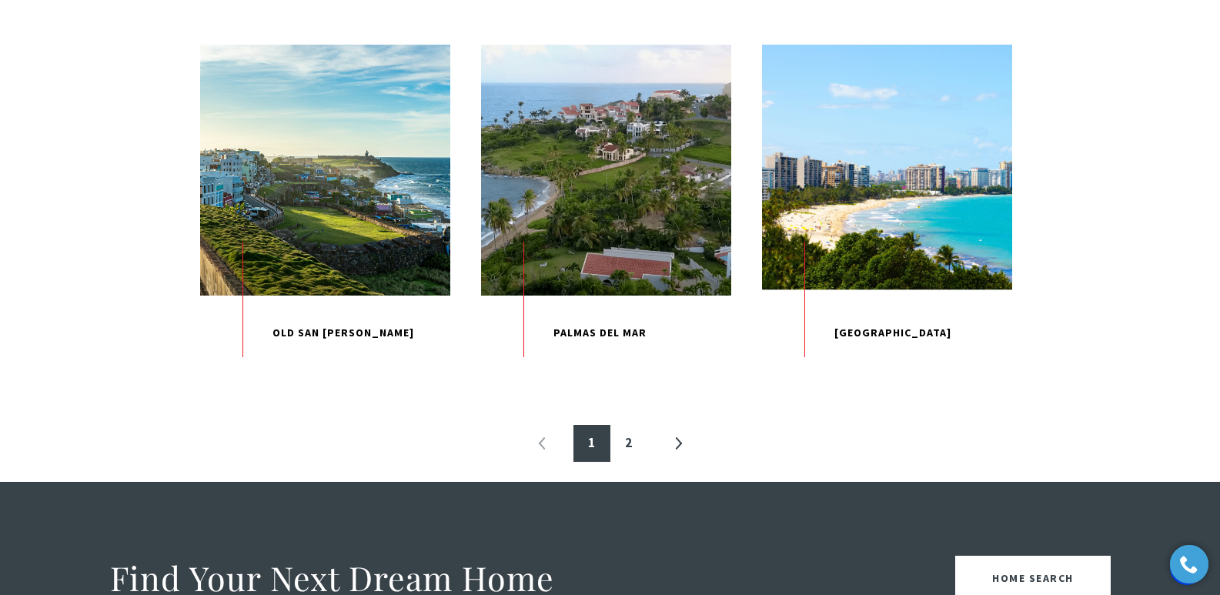
scroll to position [1655, 0]
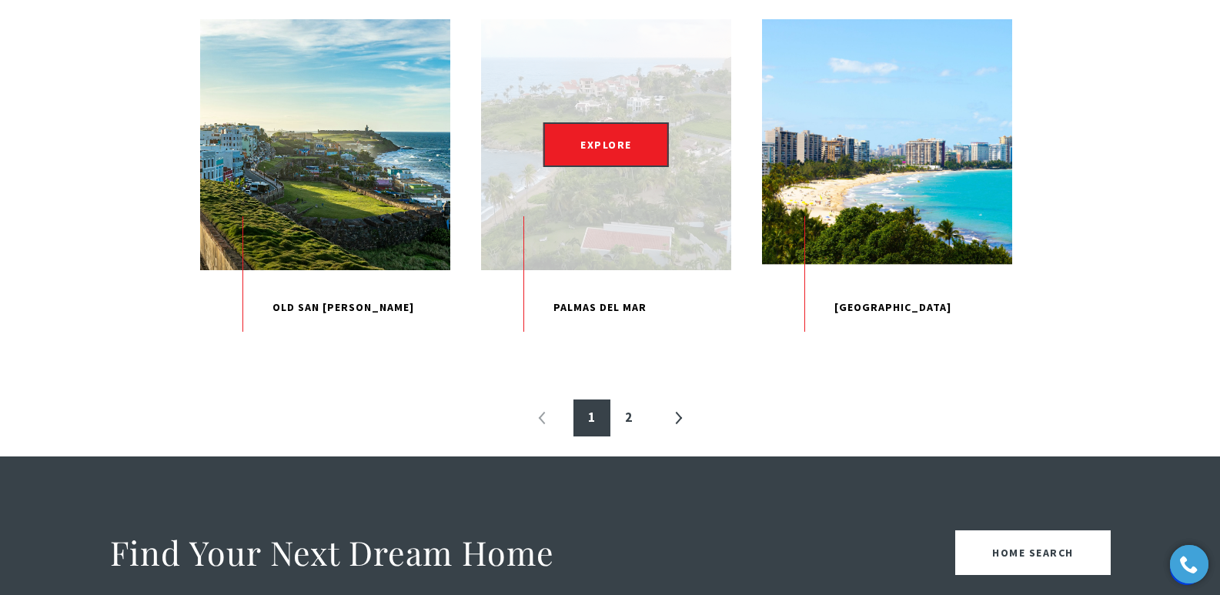
click at [637, 269] on div "EXPLORE" at bounding box center [606, 144] width 250 height 250
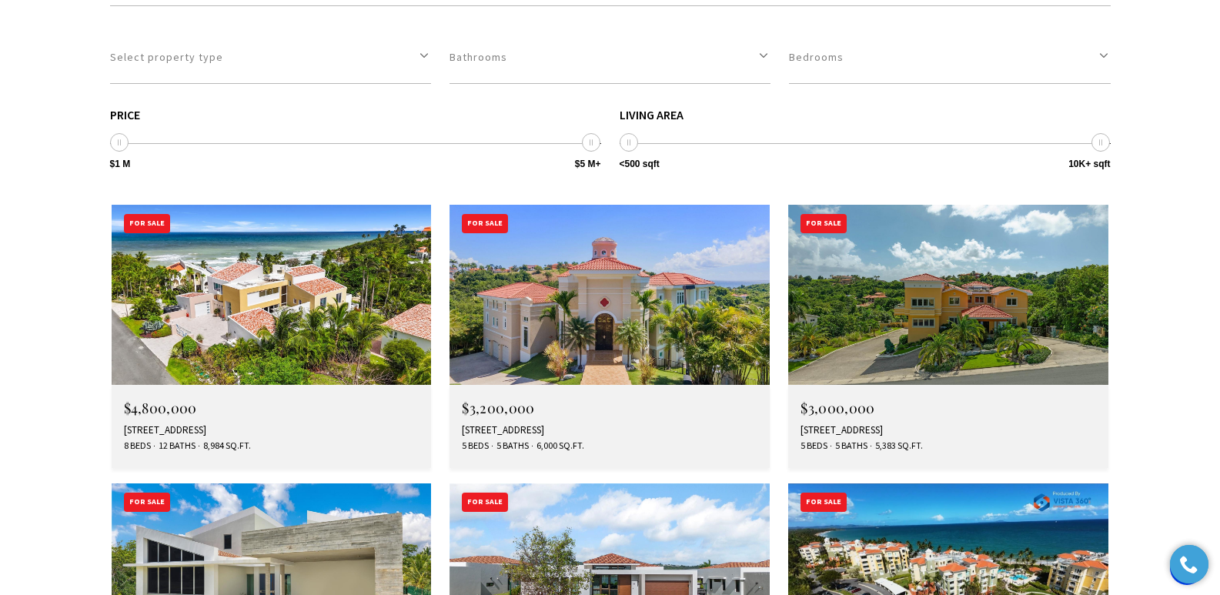
scroll to position [4689, 0]
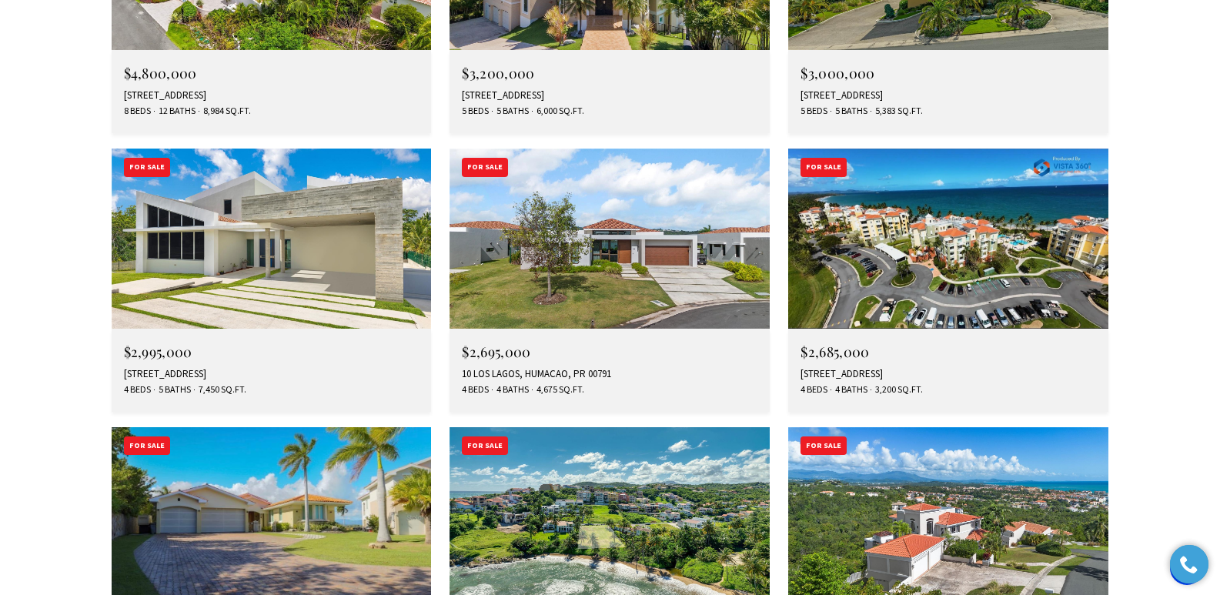
drag, startPoint x: 1224, startPoint y: 37, endPoint x: 1211, endPoint y: 382, distance: 345.1
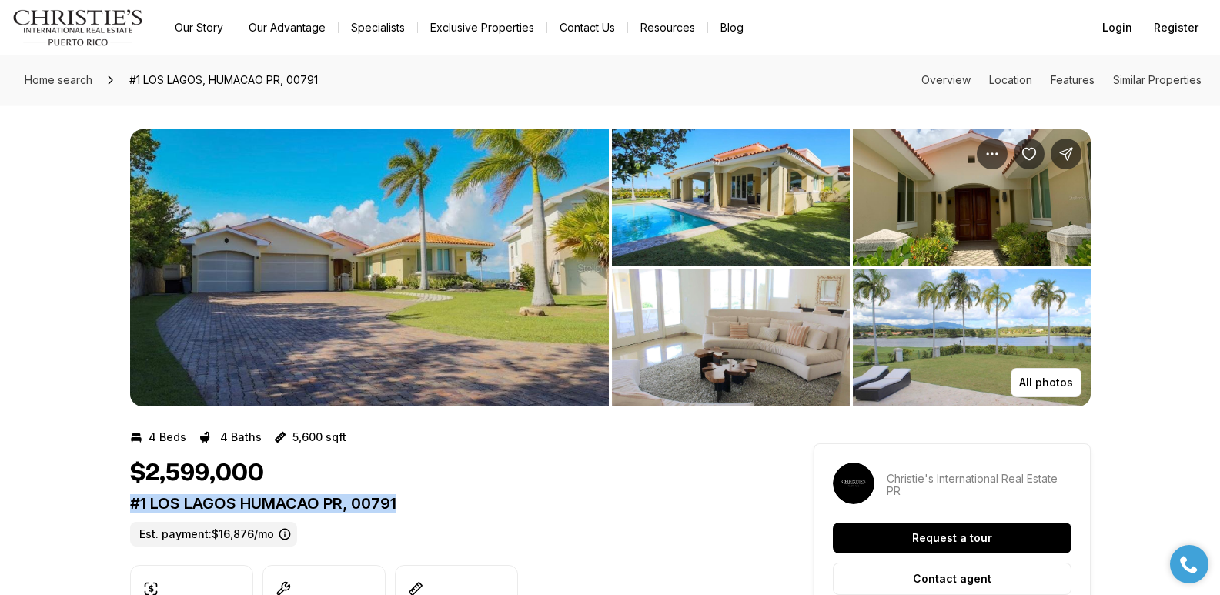
drag, startPoint x: 131, startPoint y: 502, endPoint x: 418, endPoint y: 506, distance: 287.1
click at [418, 506] on p "#1 LOS LAGOS HUMACAO PR, 00791" at bounding box center [444, 503] width 628 height 18
copy p "#1 LOS LAGOS HUMACAO PR, 00791"
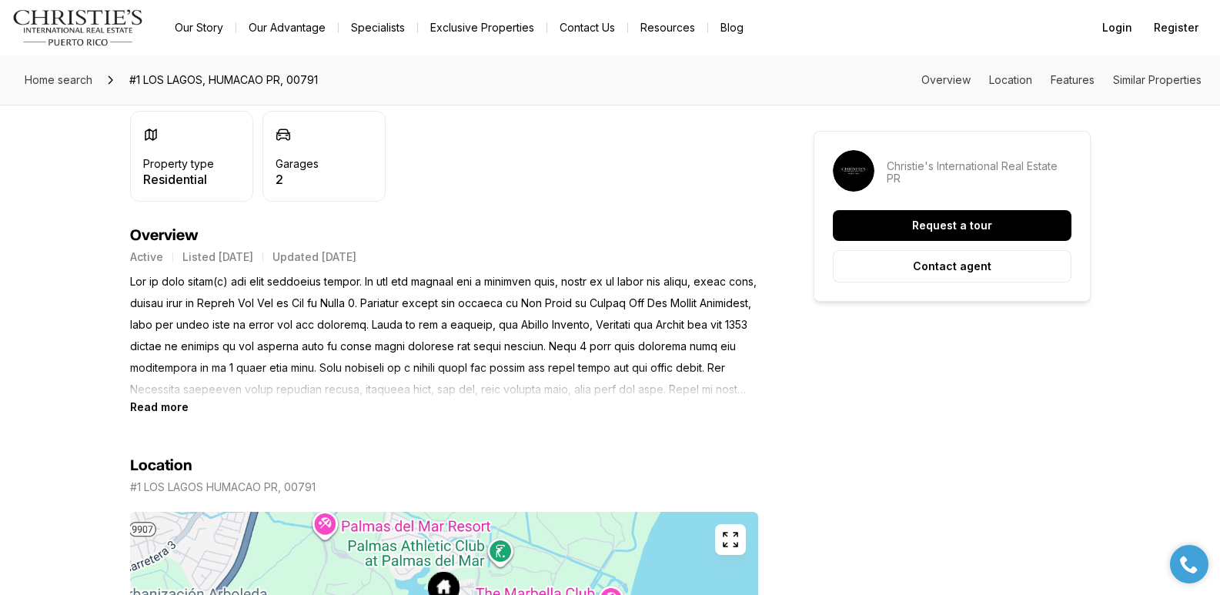
scroll to position [593, 0]
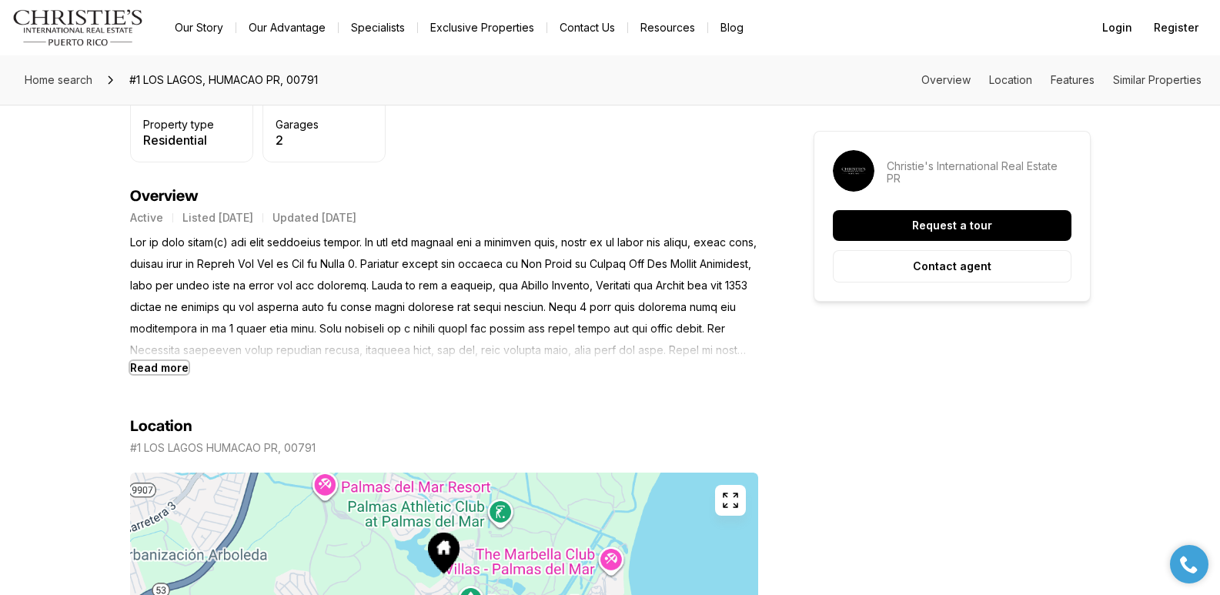
click at [180, 369] on b "Read more" at bounding box center [159, 367] width 58 height 13
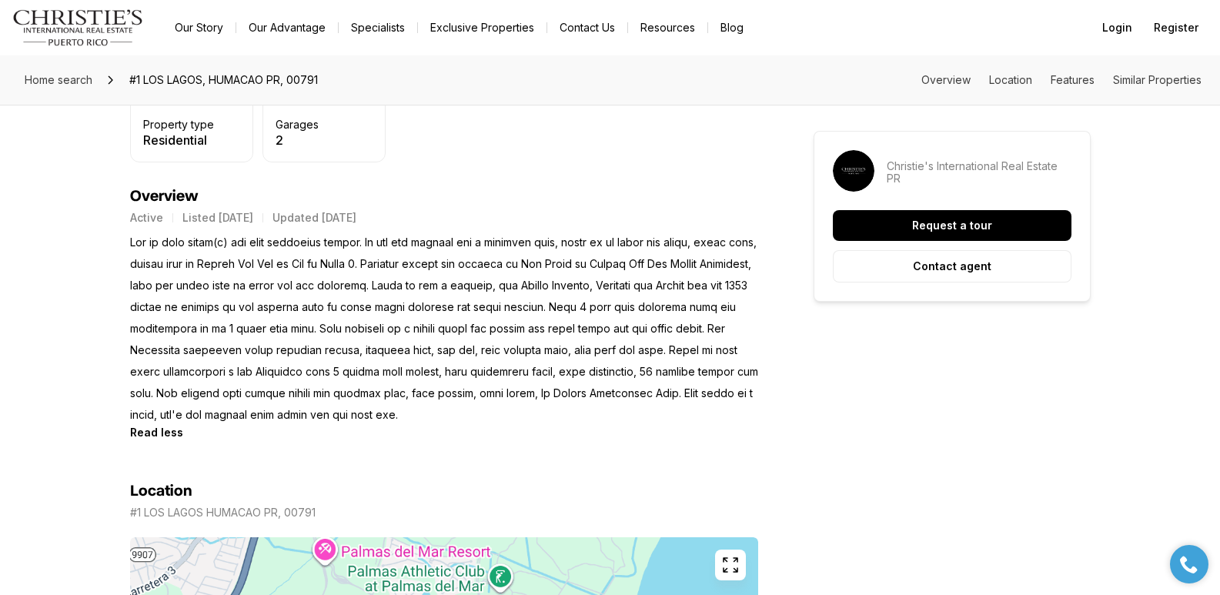
click at [379, 241] on p at bounding box center [444, 329] width 628 height 194
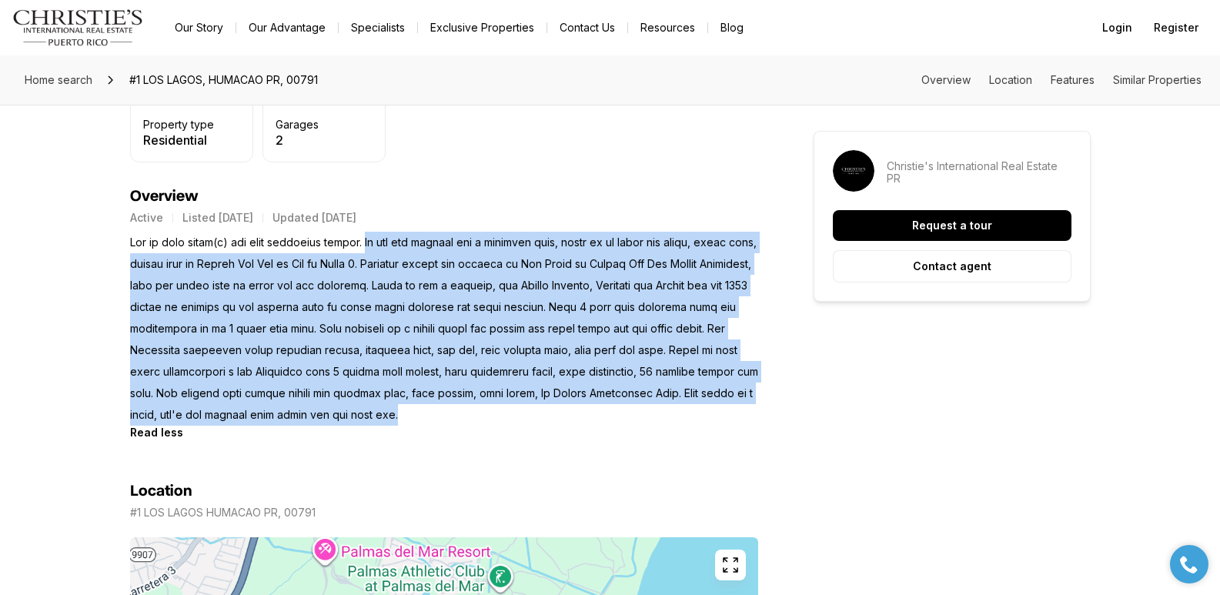
drag, startPoint x: 376, startPoint y: 244, endPoint x: 469, endPoint y: 419, distance: 198.0
click at [469, 419] on p at bounding box center [444, 329] width 628 height 194
copy p "If you are looking for a spacious home, there is no other one level, front lake…"
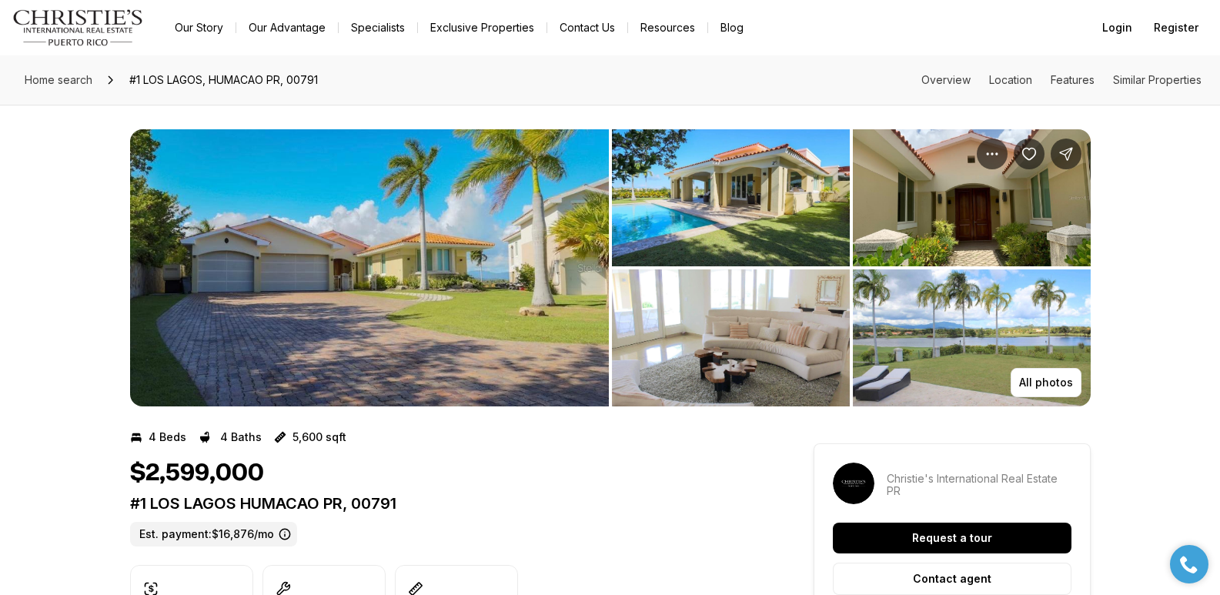
click at [709, 216] on img "View image gallery" at bounding box center [731, 197] width 238 height 137
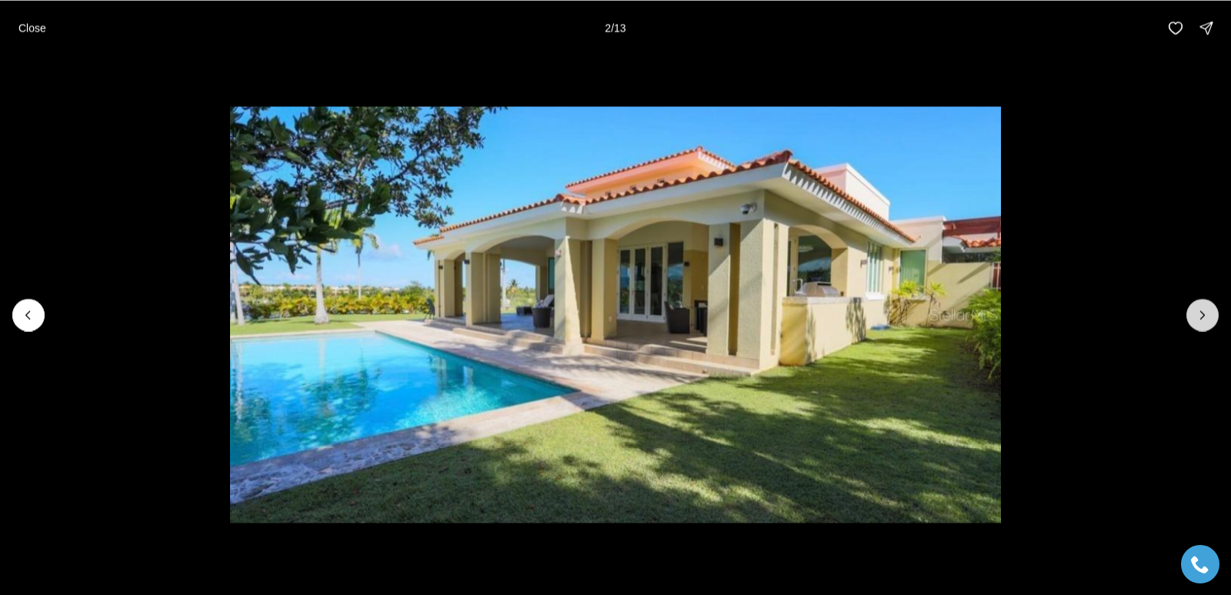
click at [1197, 320] on icon "Next slide" at bounding box center [1202, 314] width 15 height 15
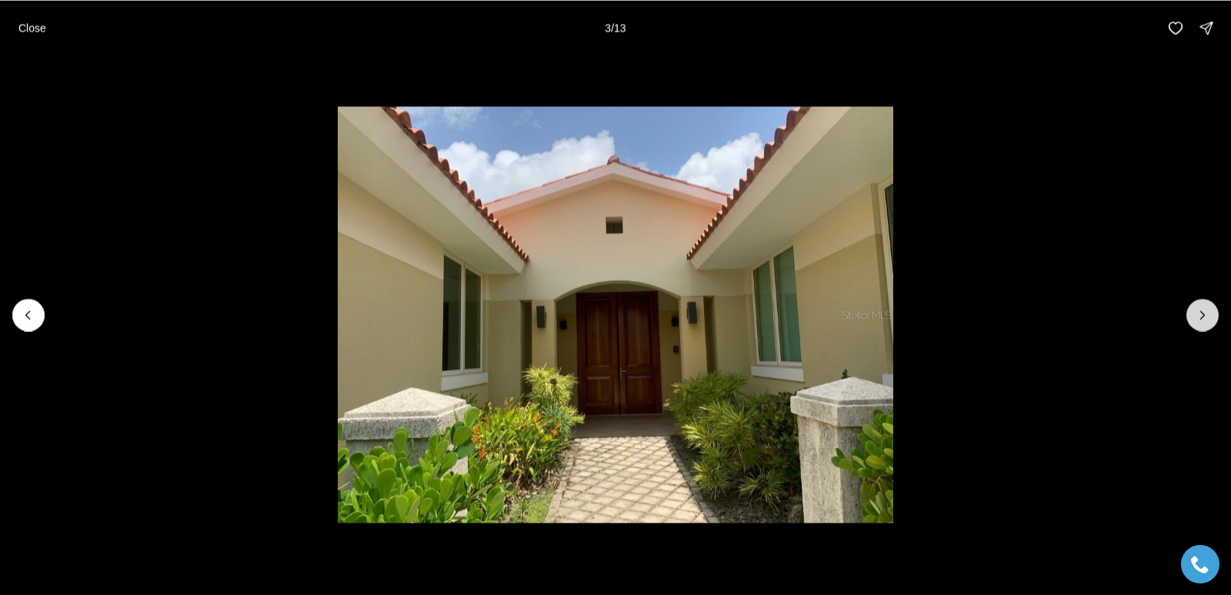
click at [1197, 320] on icon "Next slide" at bounding box center [1202, 314] width 15 height 15
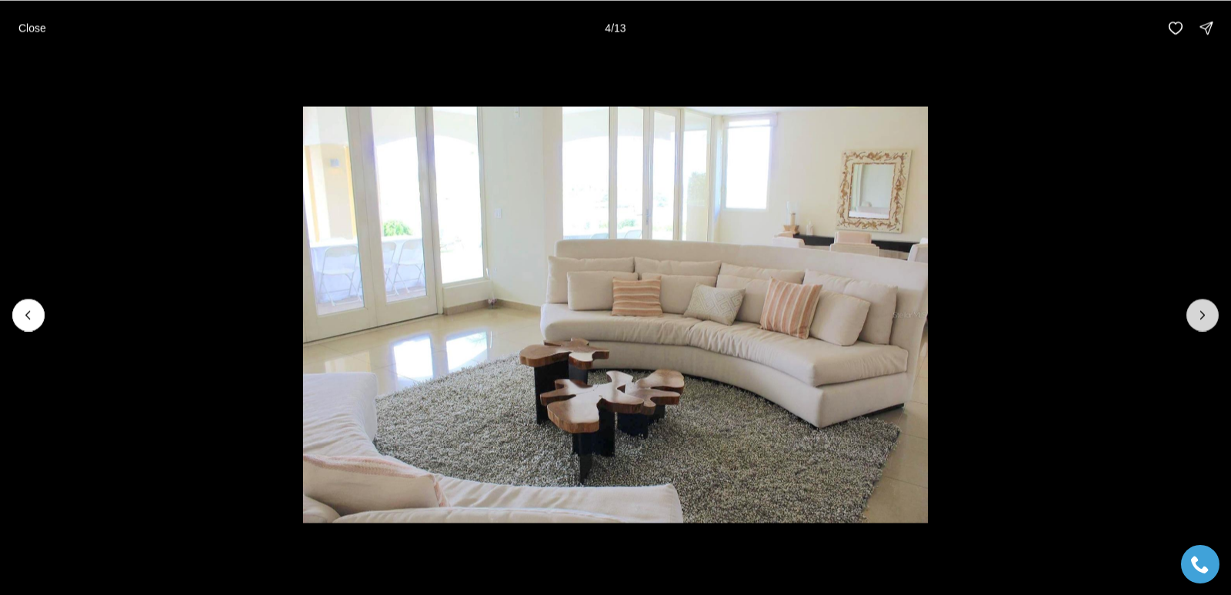
click at [1197, 320] on icon "Next slide" at bounding box center [1202, 314] width 15 height 15
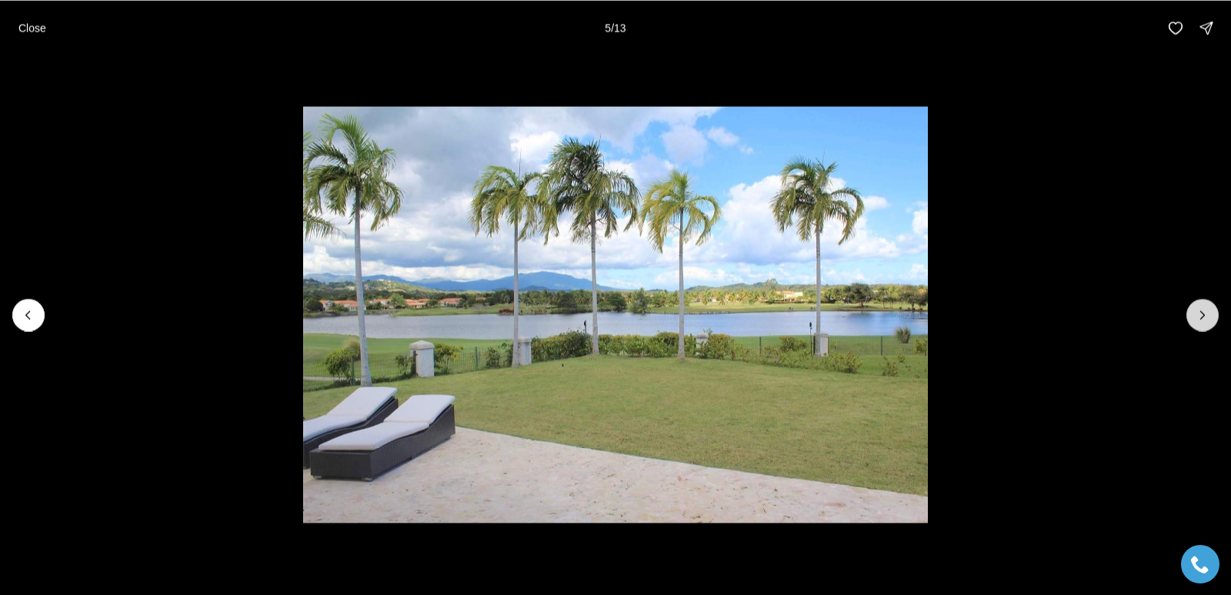
click at [1197, 320] on icon "Next slide" at bounding box center [1202, 314] width 15 height 15
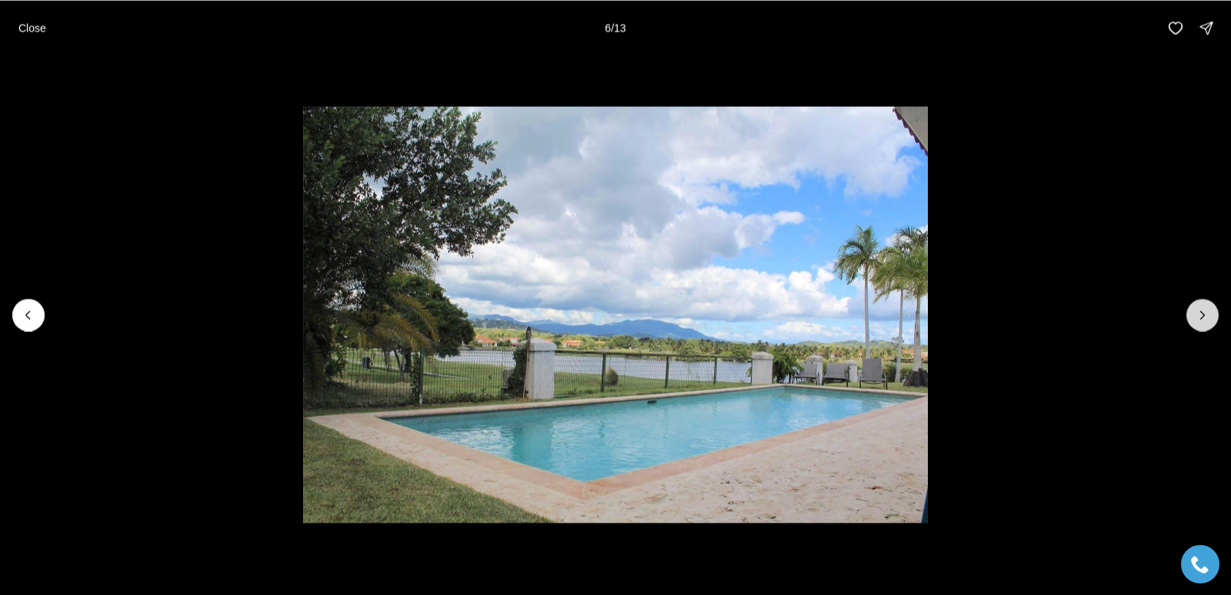
click at [1197, 320] on icon "Next slide" at bounding box center [1202, 314] width 15 height 15
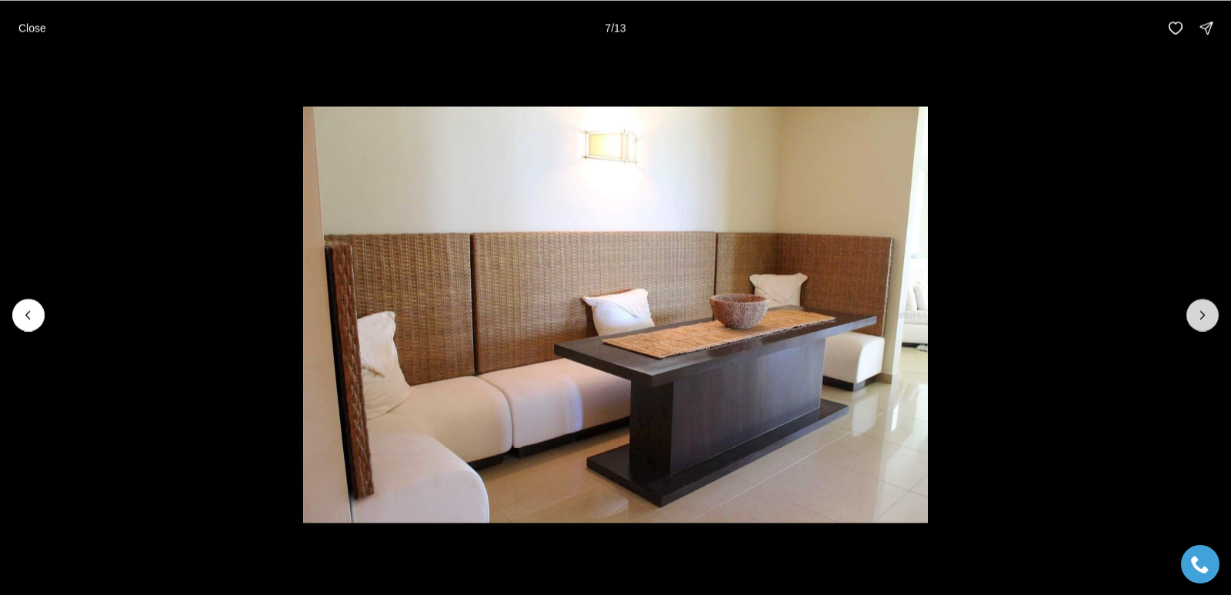
click at [1197, 320] on icon "Next slide" at bounding box center [1202, 314] width 15 height 15
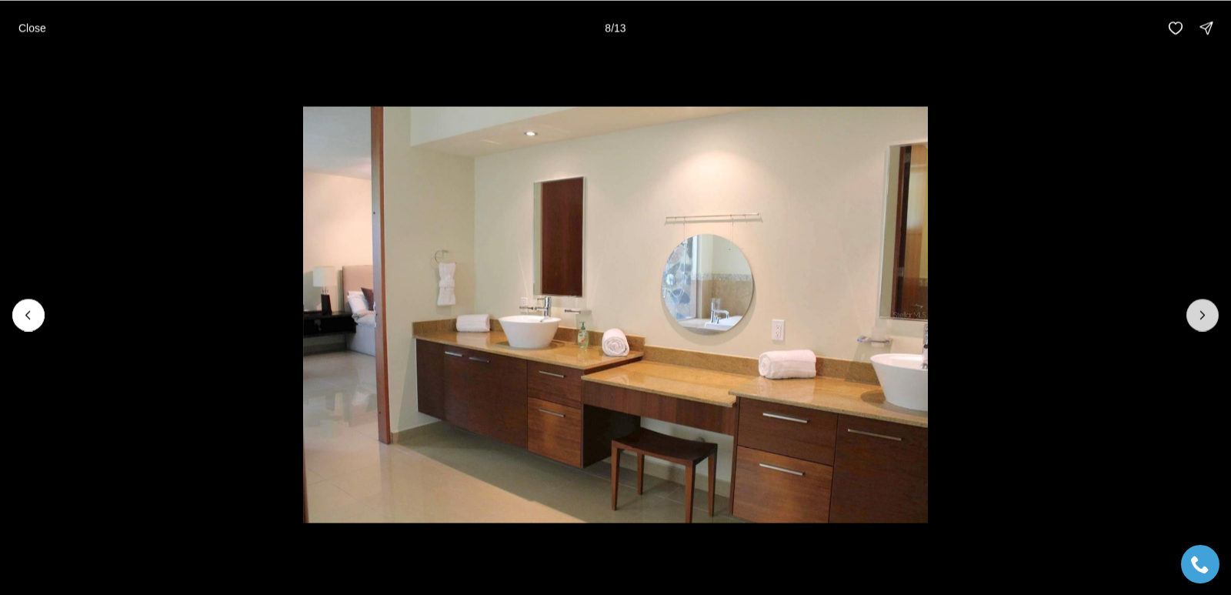
click at [1197, 320] on icon "Next slide" at bounding box center [1202, 314] width 15 height 15
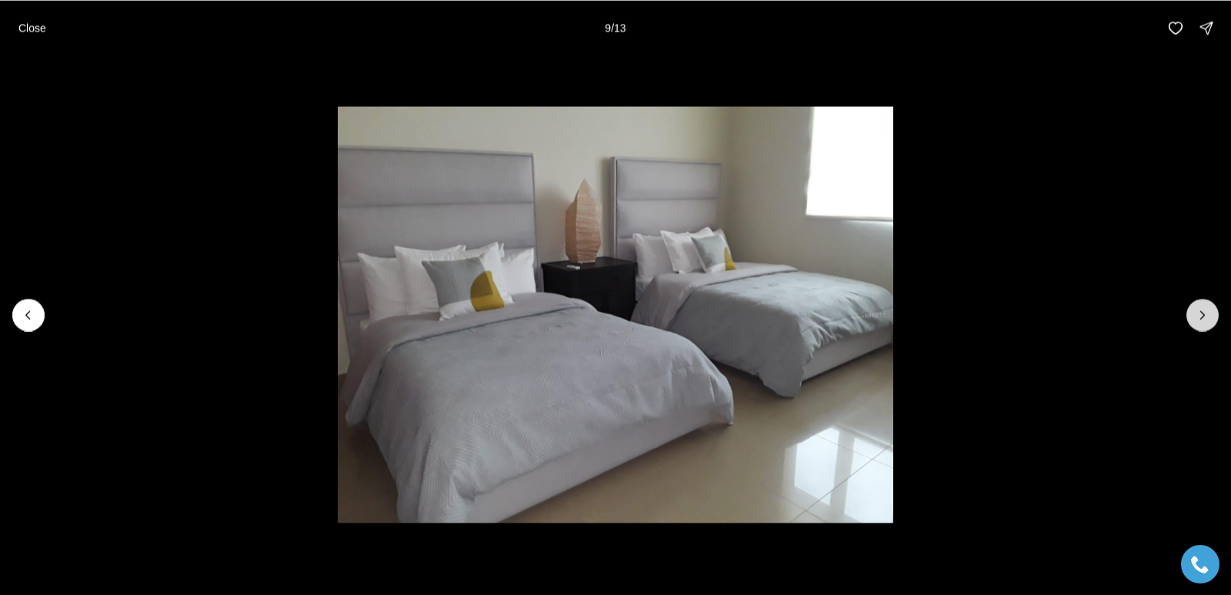
click at [1197, 320] on icon "Next slide" at bounding box center [1202, 314] width 15 height 15
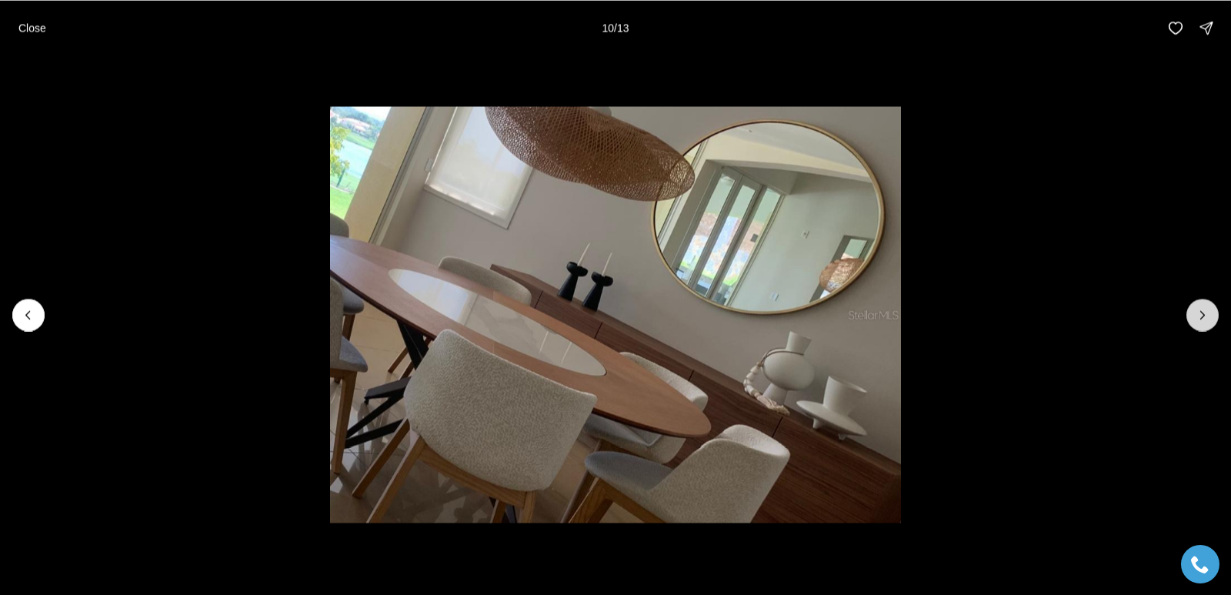
click at [1197, 320] on icon "Next slide" at bounding box center [1202, 314] width 15 height 15
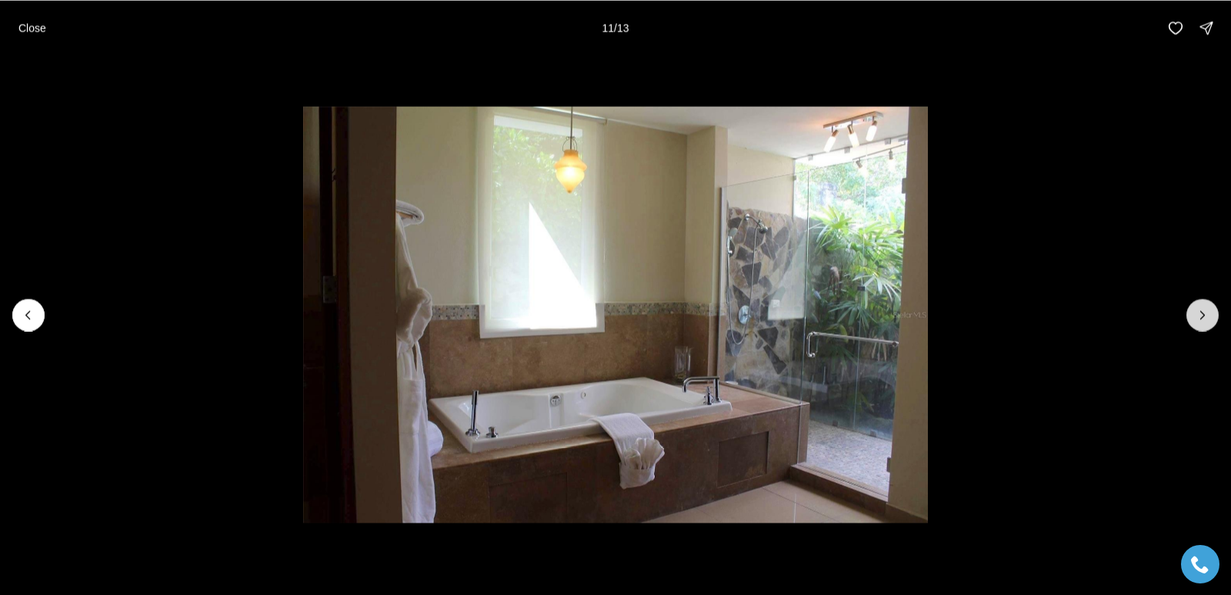
click at [1197, 320] on icon "Next slide" at bounding box center [1202, 314] width 15 height 15
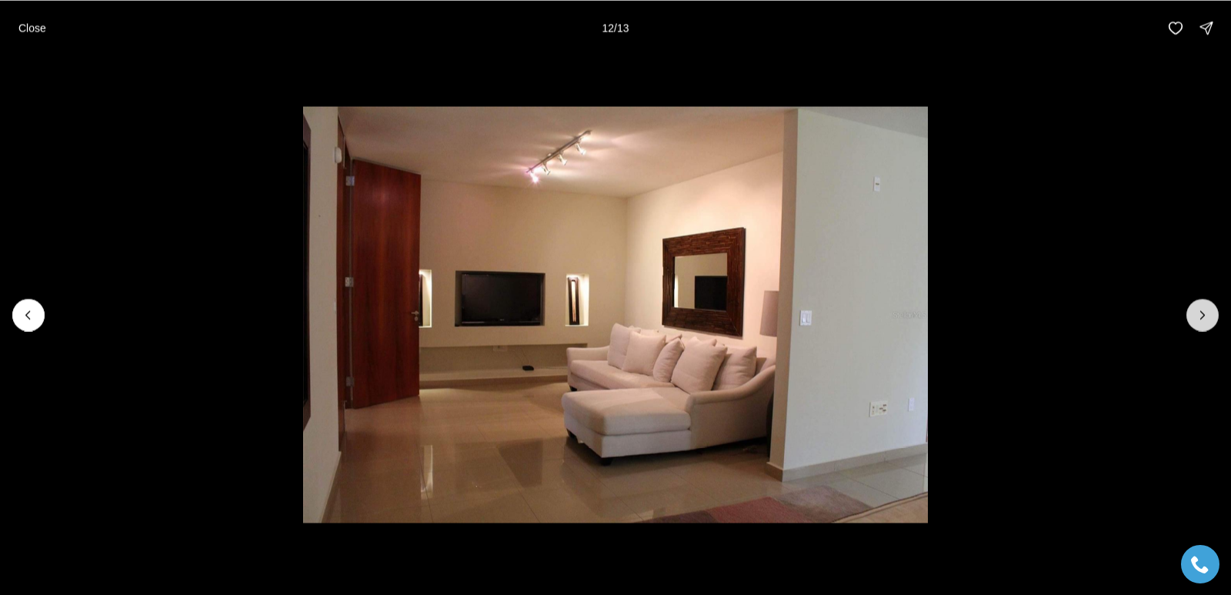
click at [1197, 320] on icon "Next slide" at bounding box center [1202, 314] width 15 height 15
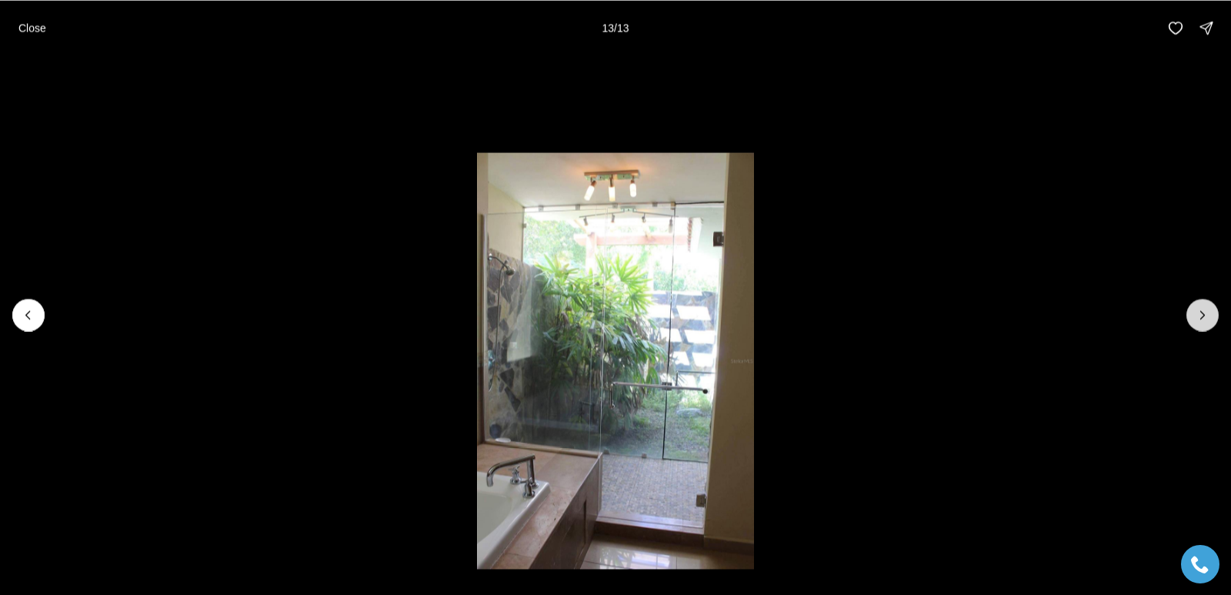
click at [1197, 320] on div at bounding box center [1203, 315] width 32 height 32
click at [38, 24] on p "Close" at bounding box center [32, 28] width 28 height 12
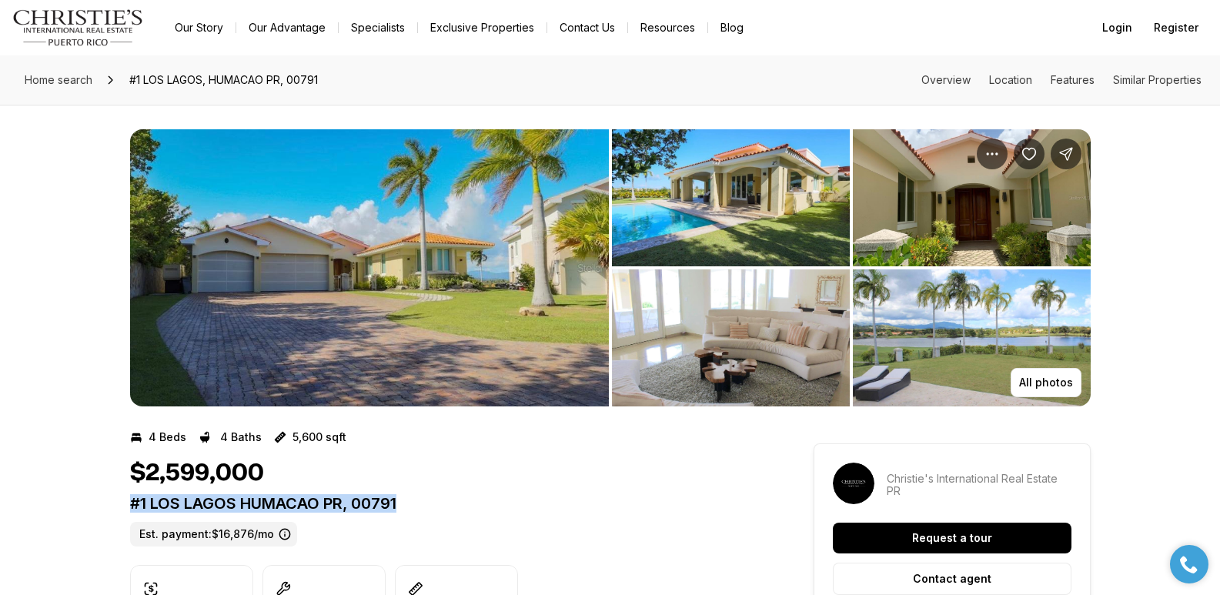
drag, startPoint x: 132, startPoint y: 507, endPoint x: 432, endPoint y: 499, distance: 300.2
click at [432, 499] on p "#1 LOS LAGOS HUMACAO PR, 00791" at bounding box center [444, 503] width 628 height 18
copy p "#1 LOS LAGOS HUMACAO PR, 00791"
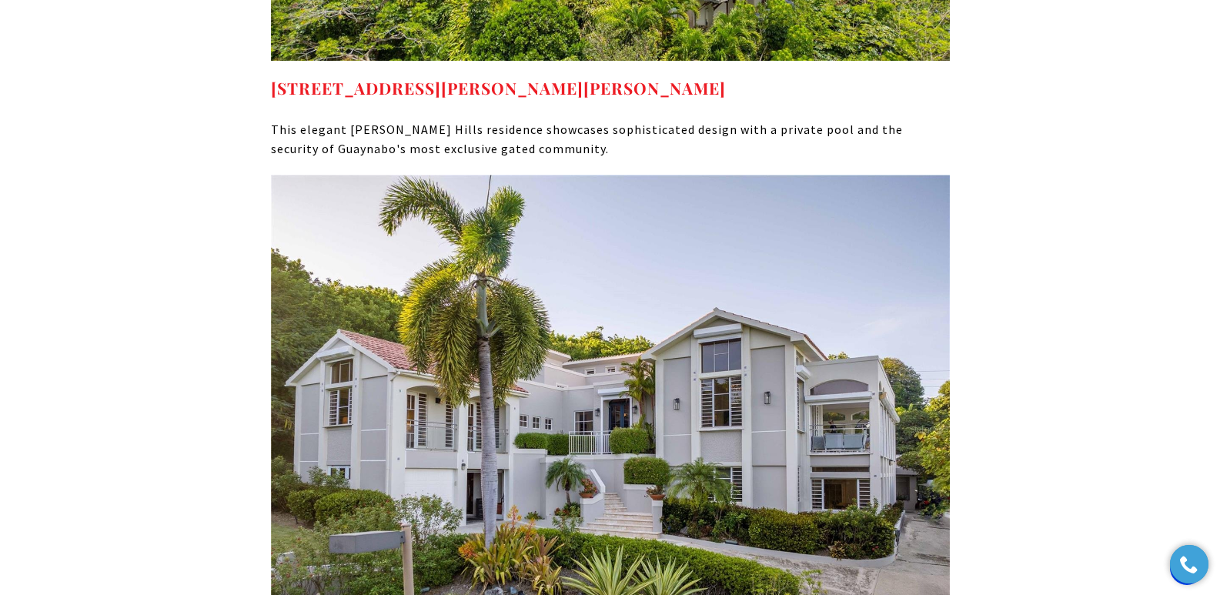
scroll to position [7243, 0]
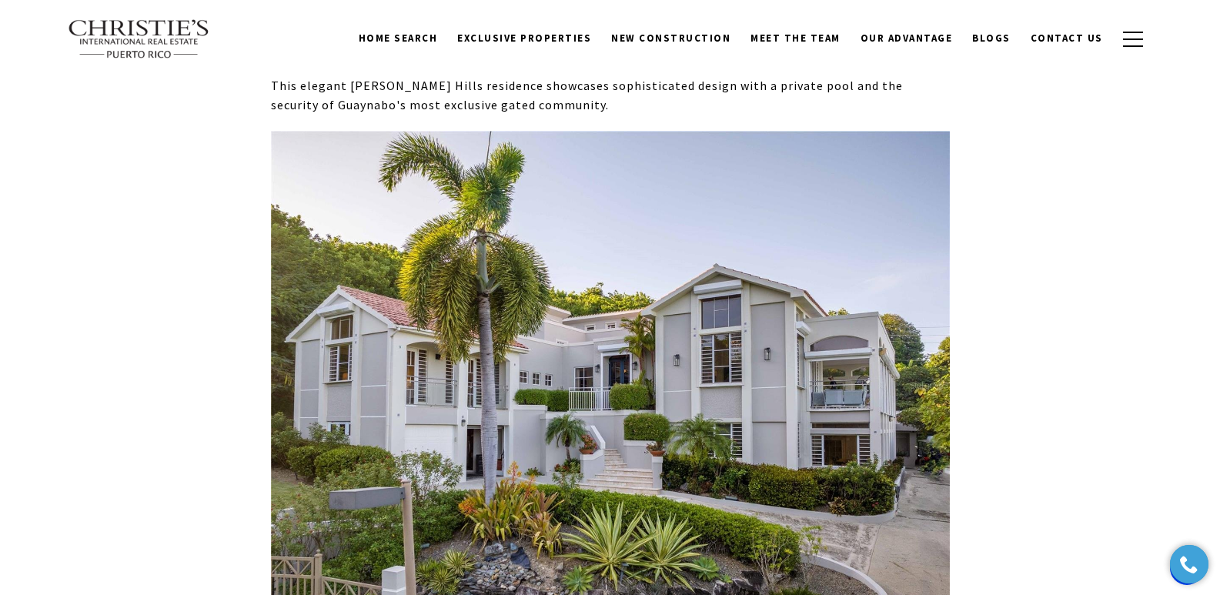
scroll to position [6201, 0]
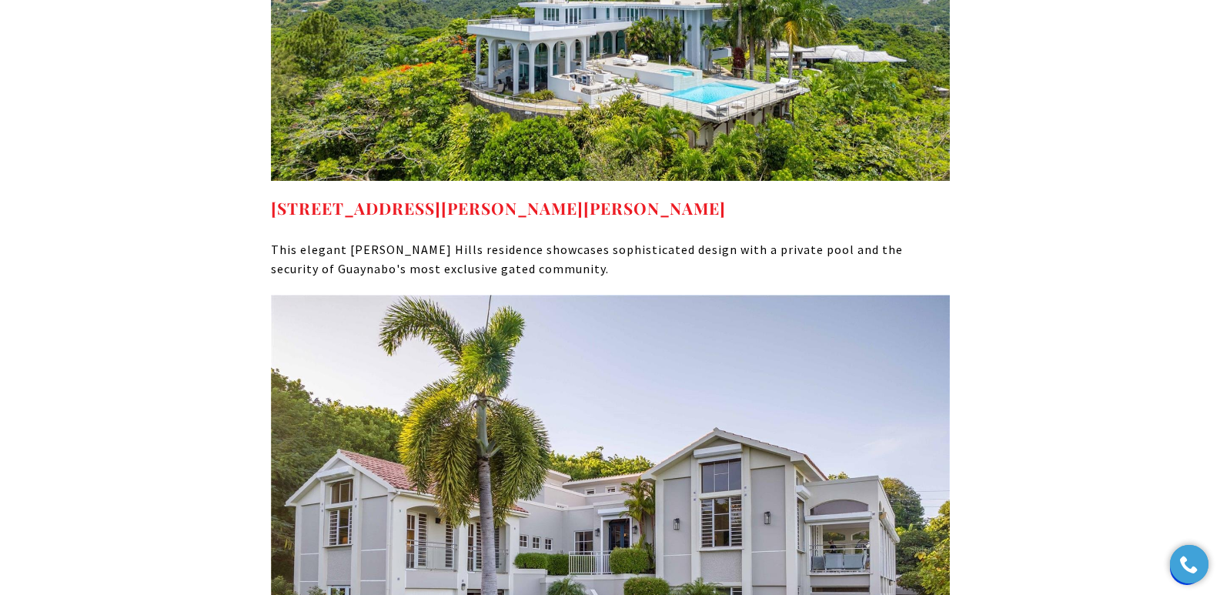
scroll to position [7138, 0]
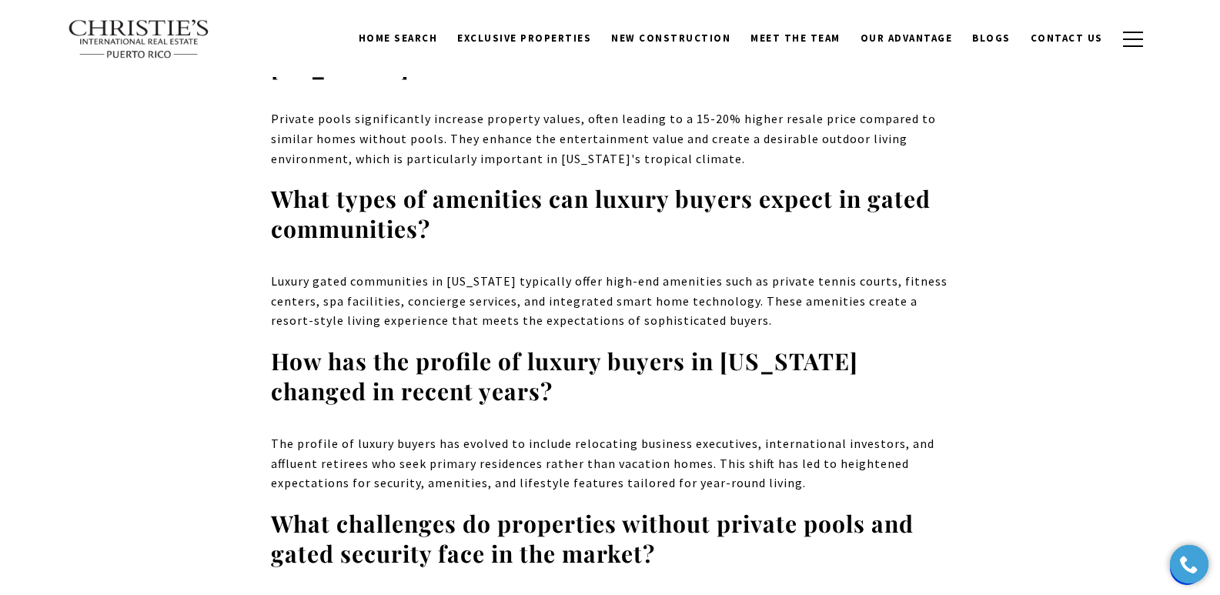
scroll to position [8699, 0]
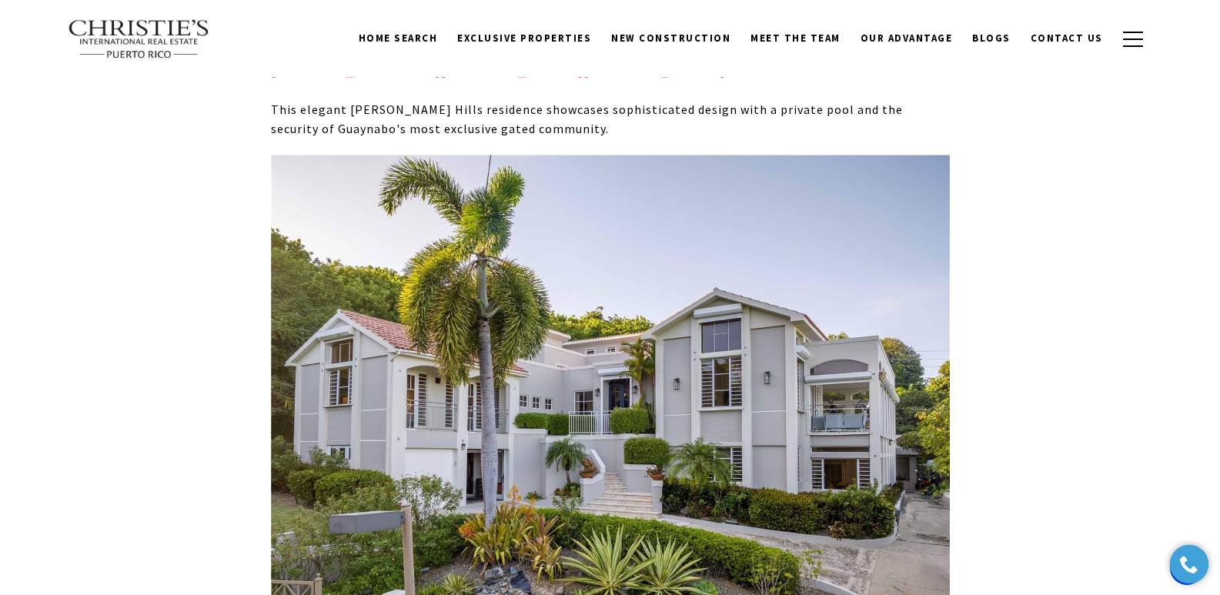
scroll to position [7203, 0]
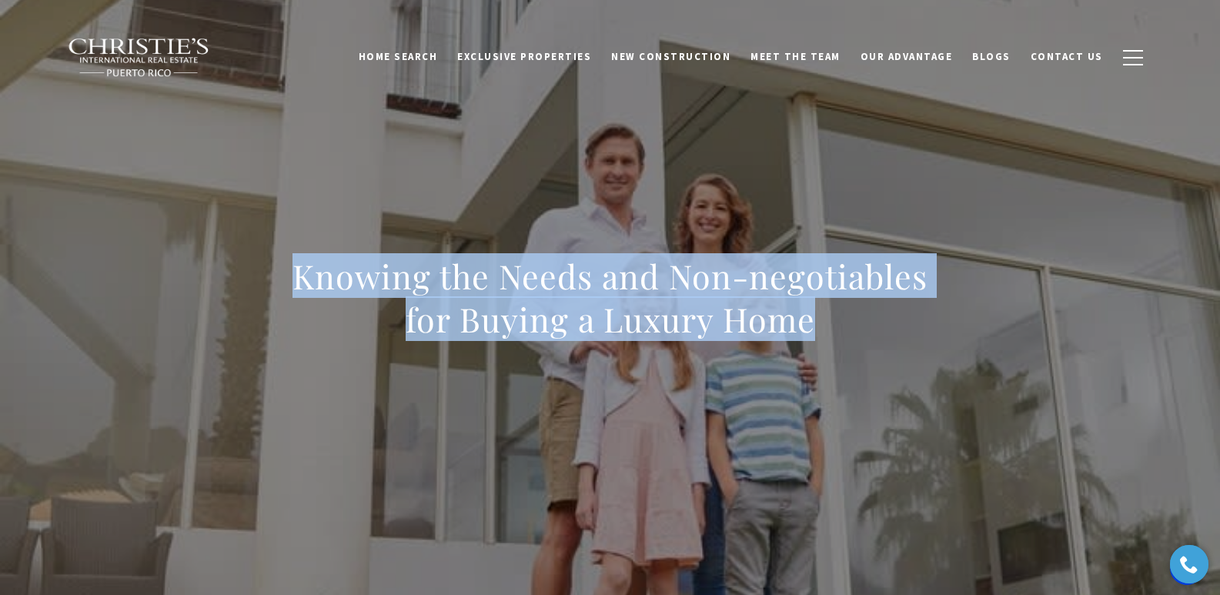
drag, startPoint x: 294, startPoint y: 280, endPoint x: 830, endPoint y: 335, distance: 538.4
click at [830, 335] on h1 "Knowing the Needs and Non-negotiables for Buying a Luxury Home" at bounding box center [610, 298] width 679 height 86
copy h1 "Knowing the Needs and Non-negotiables for Buying a Luxury Home"
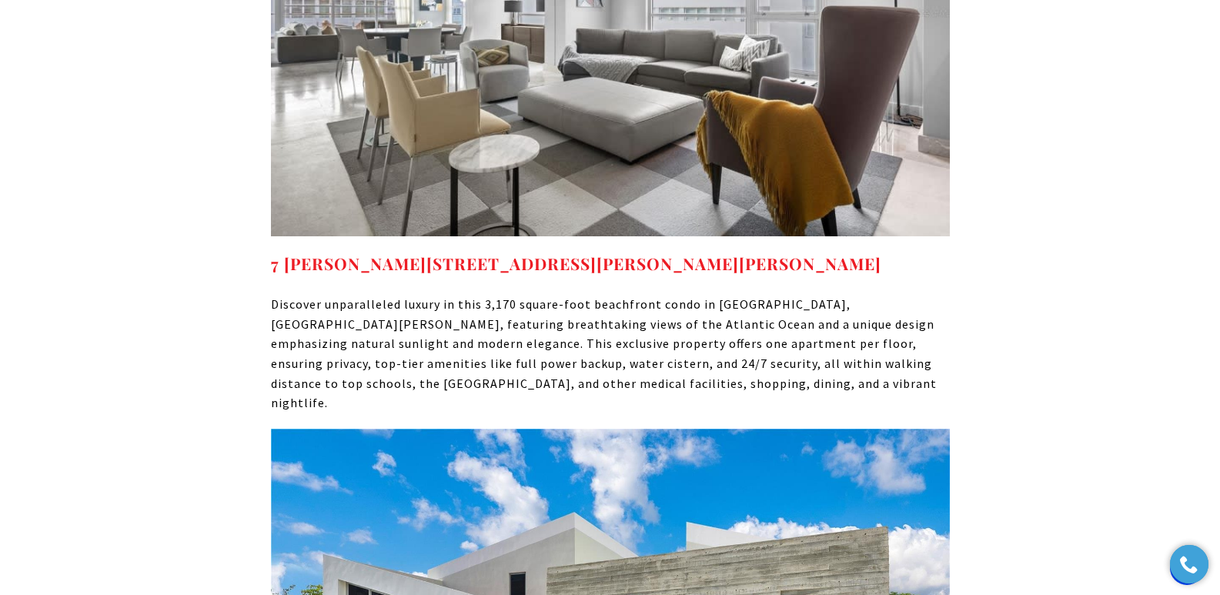
scroll to position [5208, 0]
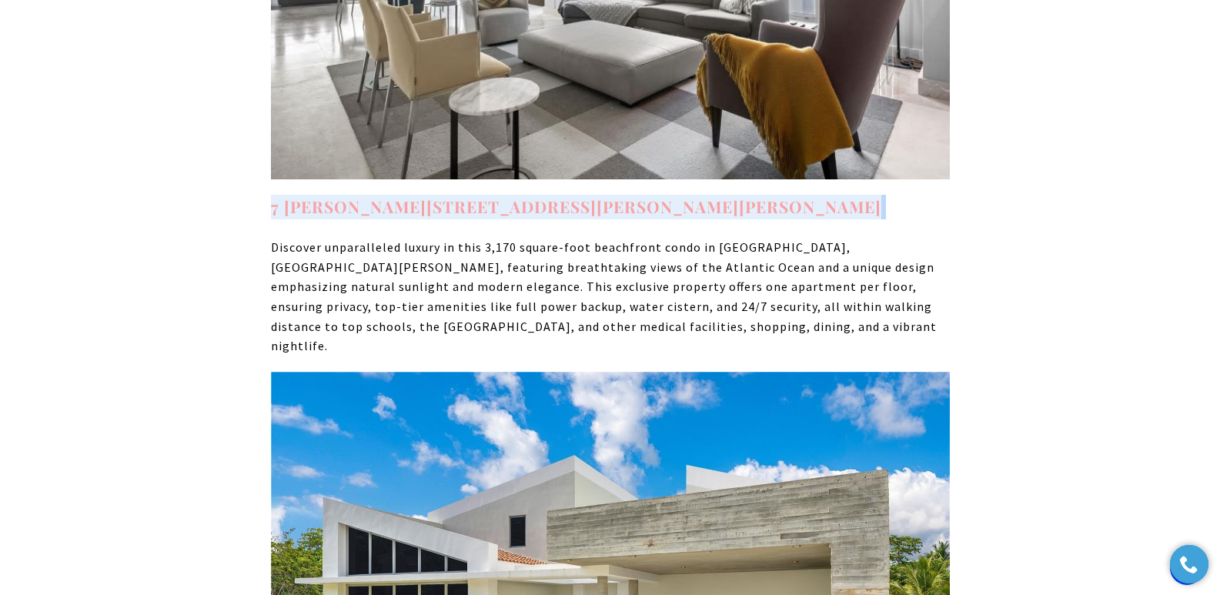
drag, startPoint x: 800, startPoint y: 150, endPoint x: 272, endPoint y: 149, distance: 527.9
click at [272, 195] on h4 "7 MANUEL RODRIGUEZ SERRA Unit: 7 SAN JUAN, PR 00907" at bounding box center [610, 207] width 679 height 25
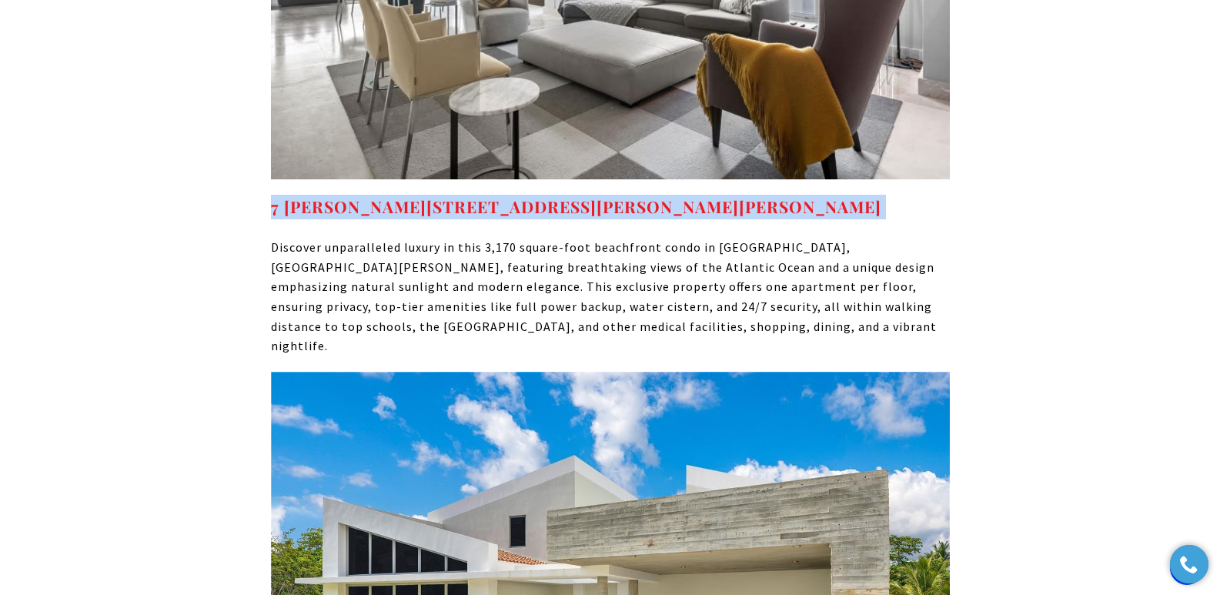
copy h4 "7 MANUEL RODRIGUEZ SERRA Unit: 7 SAN JUAN, PR 00907"
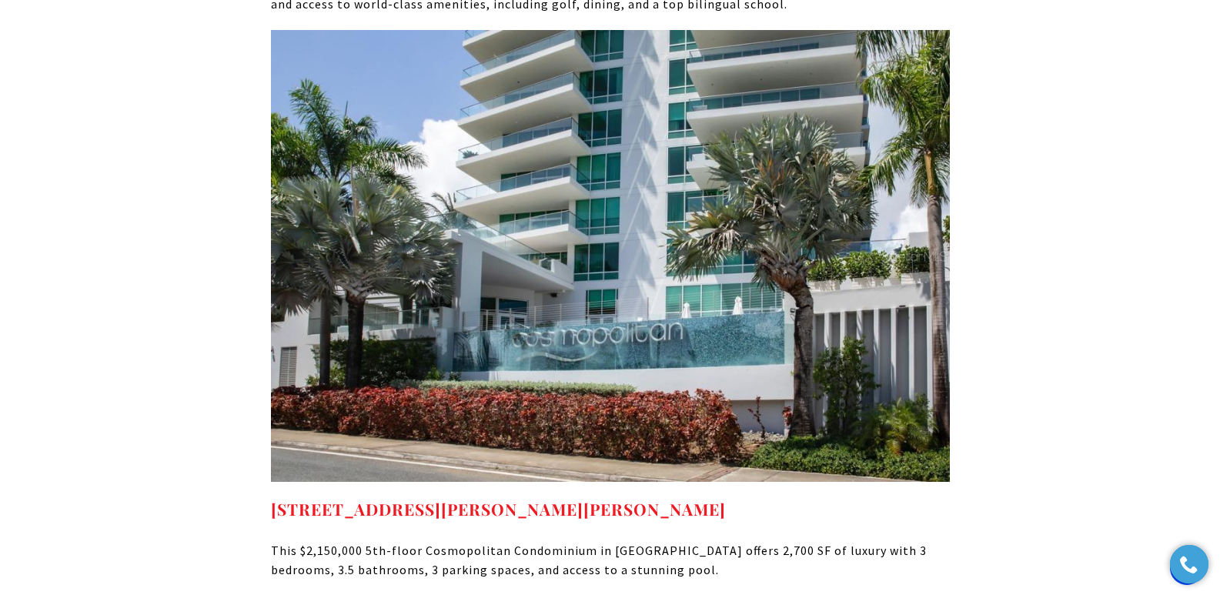
scroll to position [6150, 0]
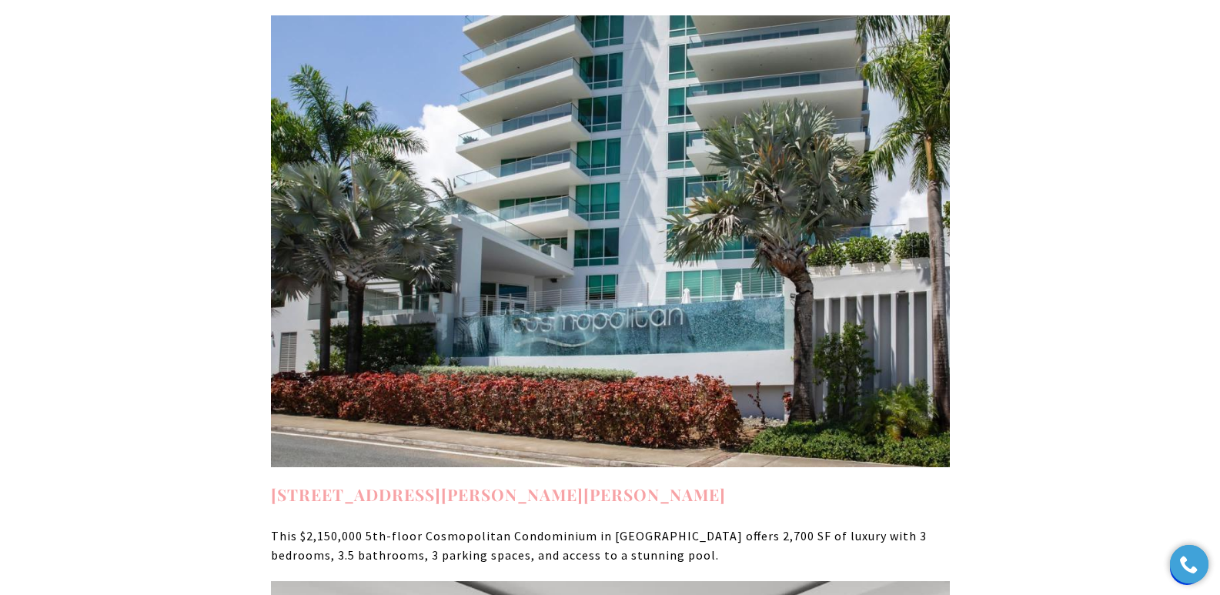
click at [539, 483] on link "555 C. MONSERRATE #5, SAN JUAN PR, 00907" at bounding box center [498, 494] width 455 height 22
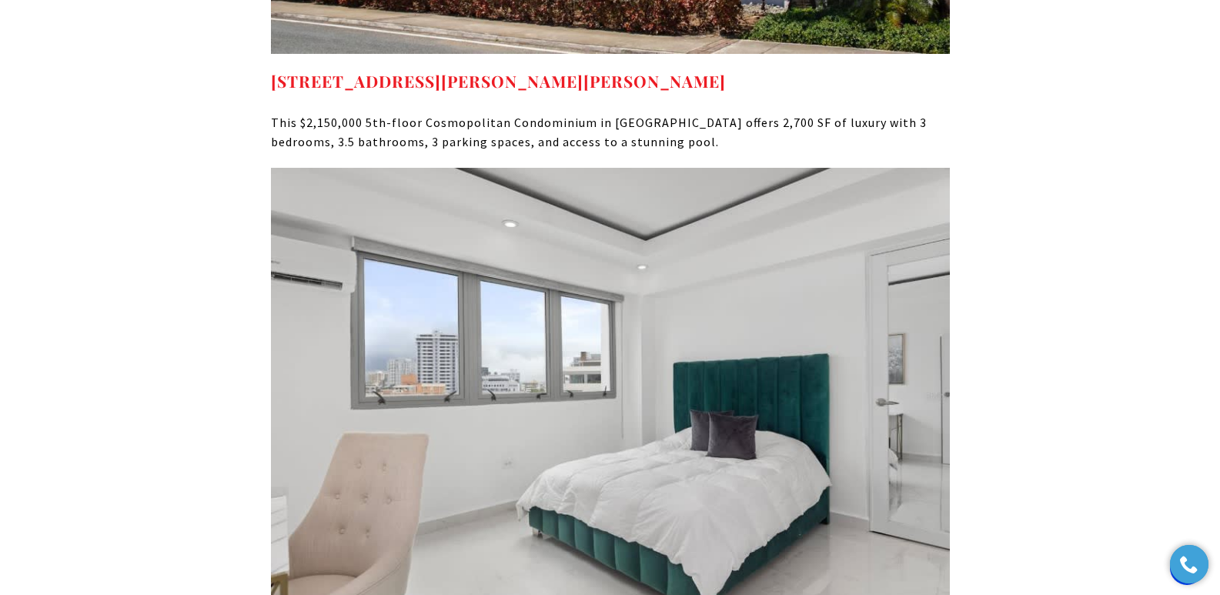
scroll to position [6749, 0]
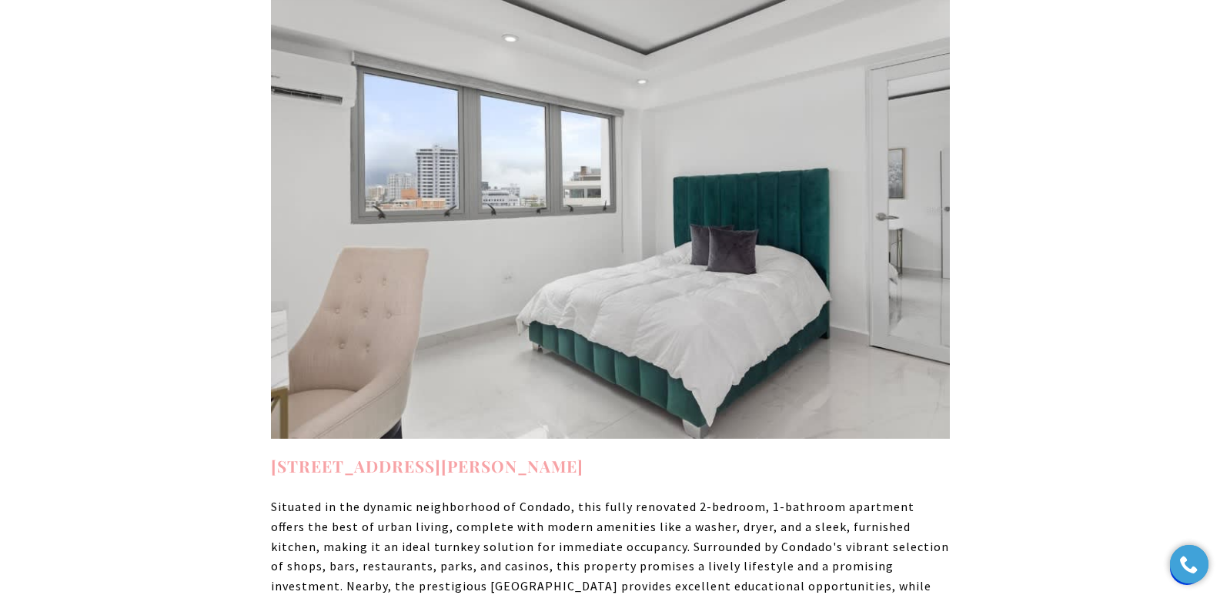
click at [405, 455] on strong "1102 MAGDALENA AVENUE #6B" at bounding box center [427, 466] width 312 height 22
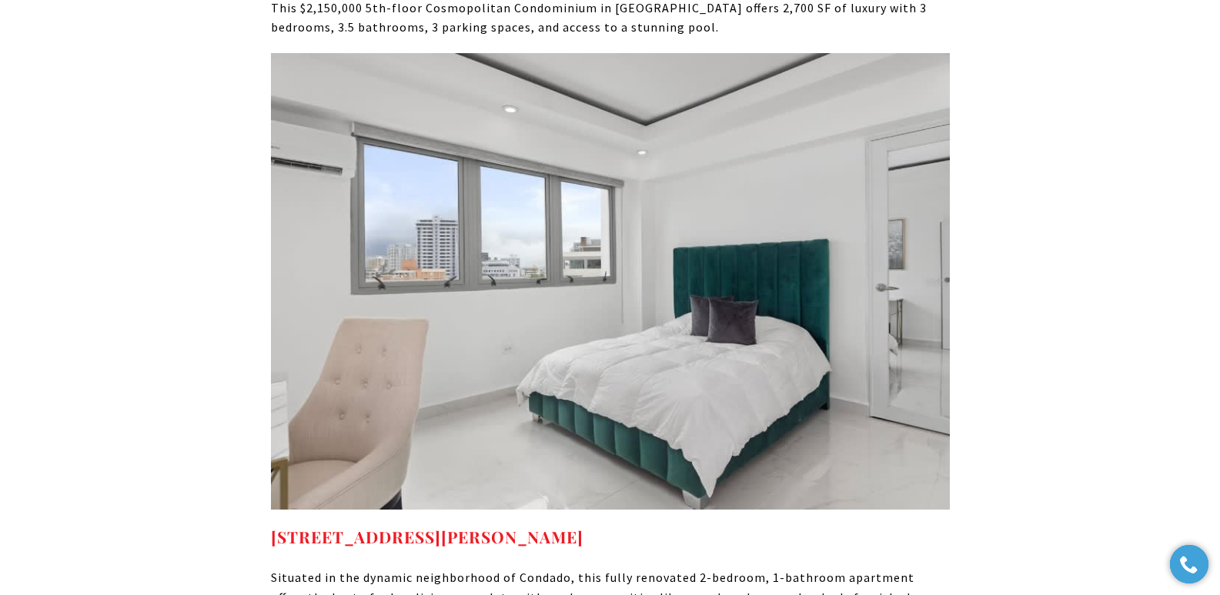
scroll to position [6692, 0]
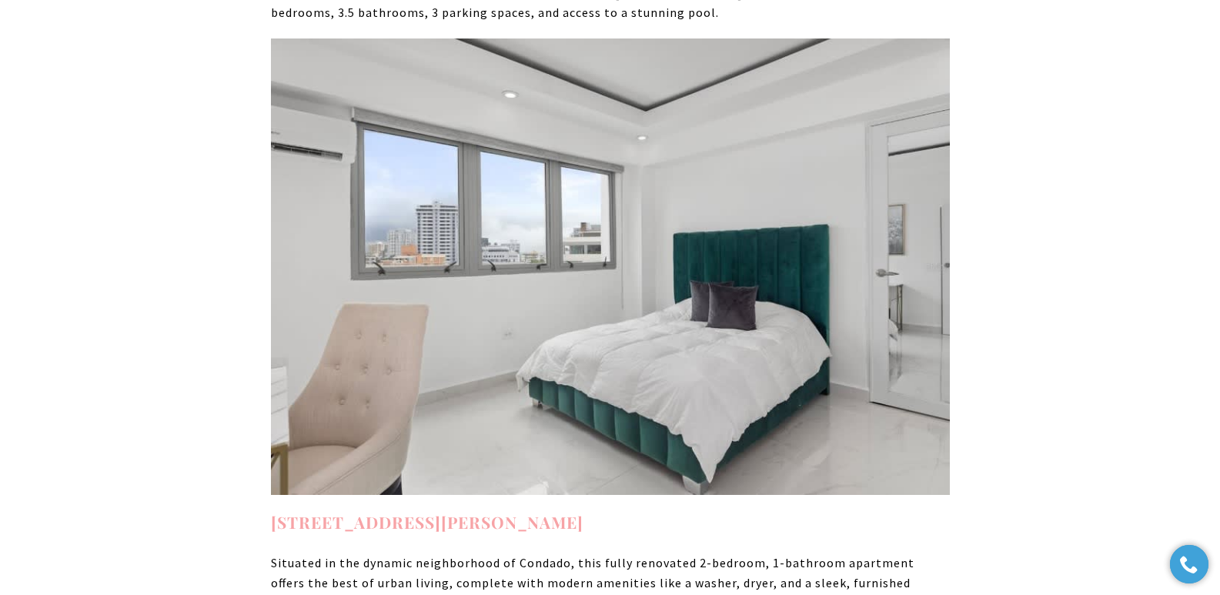
click at [433, 511] on strong "1102 MAGDALENA AVENUE #6B" at bounding box center [427, 522] width 312 height 22
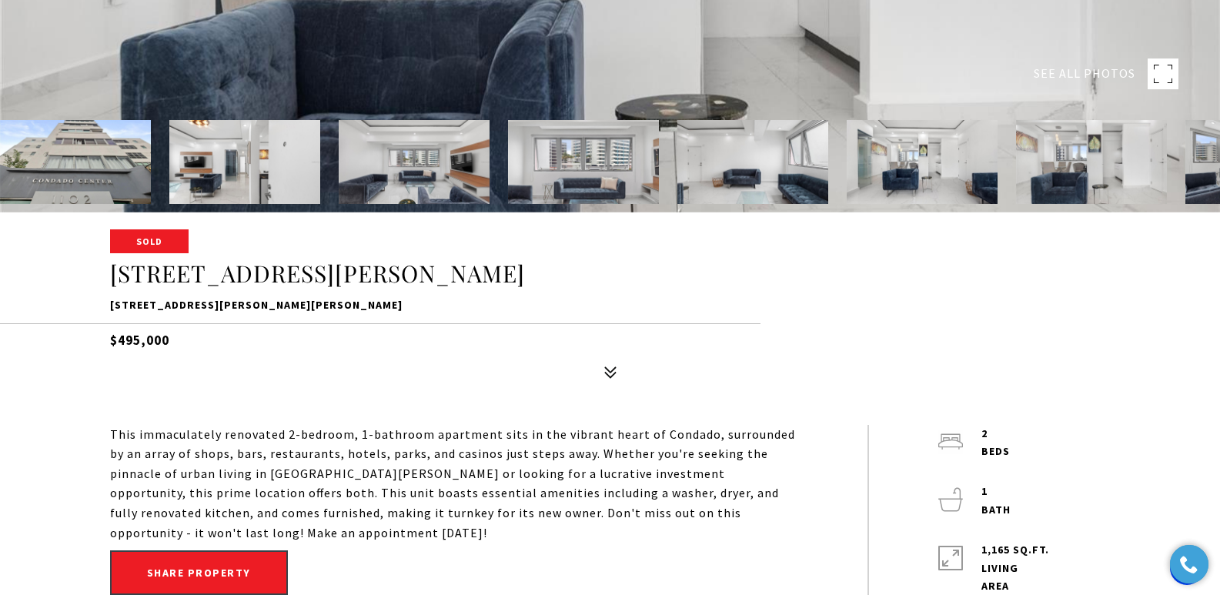
scroll to position [396, 0]
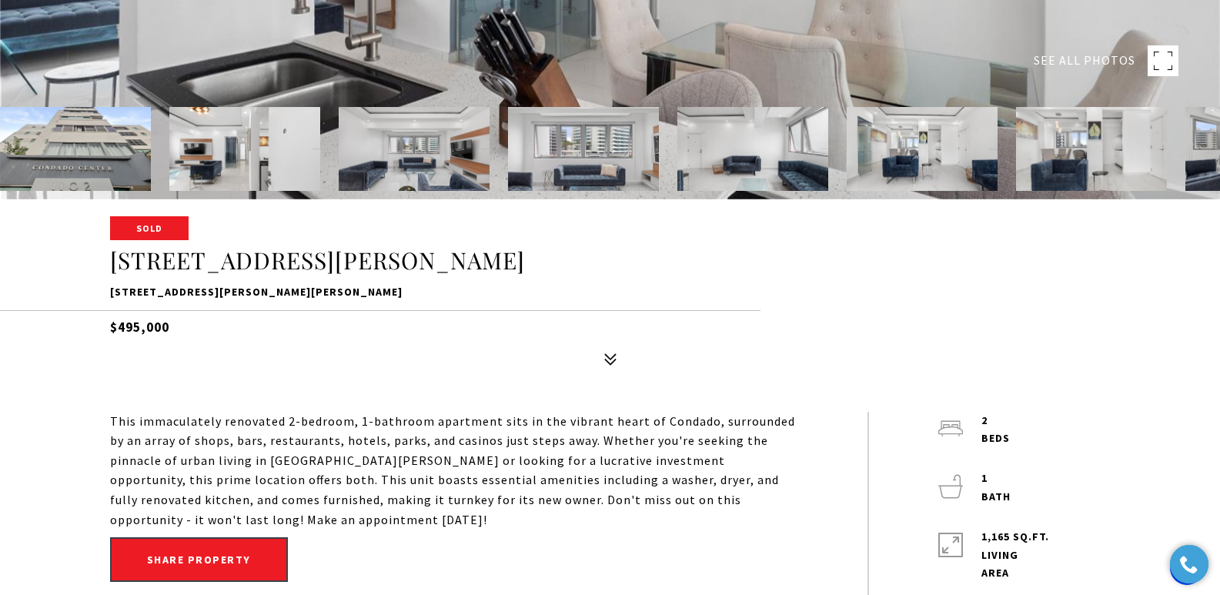
drag, startPoint x: 105, startPoint y: 297, endPoint x: 403, endPoint y: 286, distance: 298.1
click at [403, 286] on div "Sold 1102 MAGDALENA AVENUE #6B 1102 MAGDALENA AVENUE #6B, SAN JUAN, PR 00907 $4…" at bounding box center [610, 295] width 1077 height 155
copy p "[STREET_ADDRESS][PERSON_NAME][PERSON_NAME]"
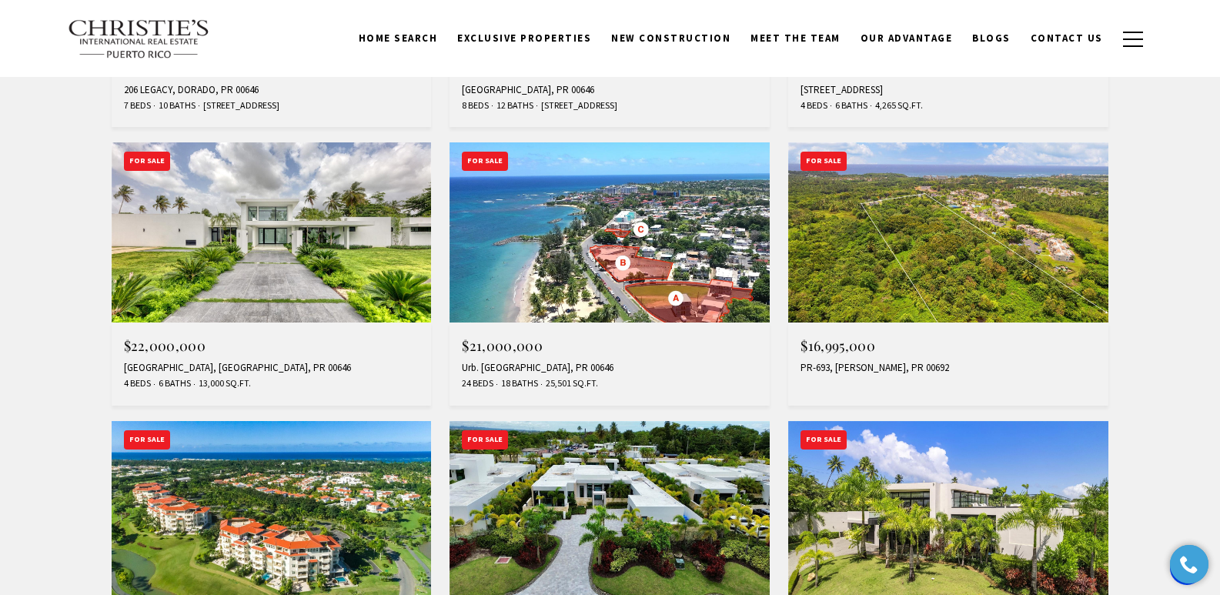
scroll to position [1098, 0]
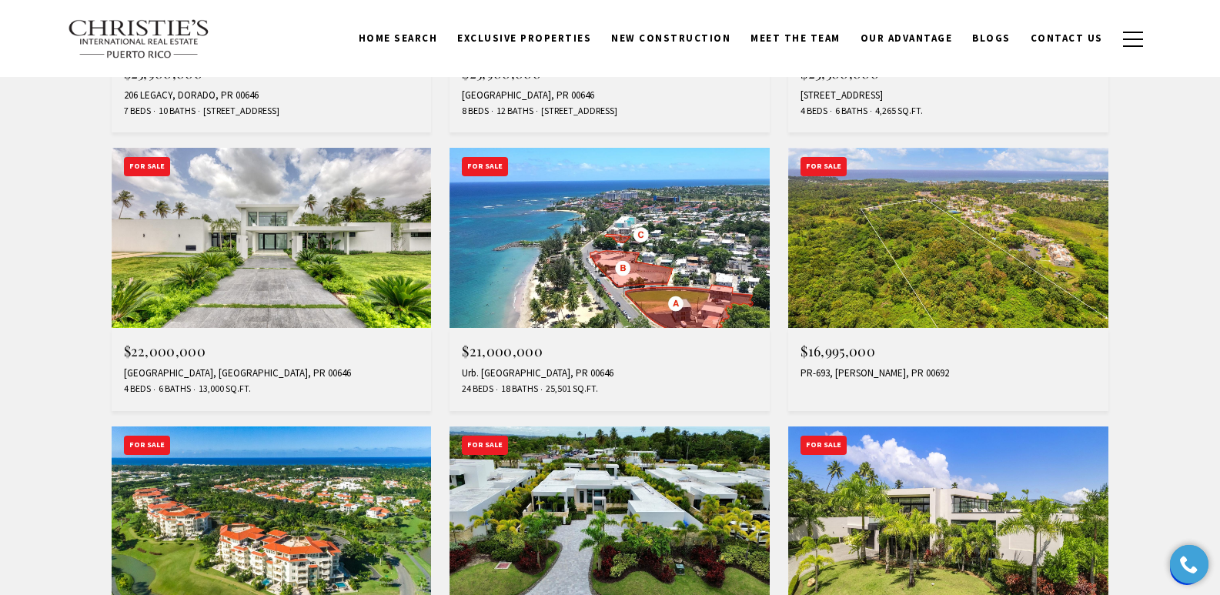
click at [174, 373] on div "1 DORADO BEACH ESTATES, DORADO, PR 00646" at bounding box center [272, 373] width 296 height 12
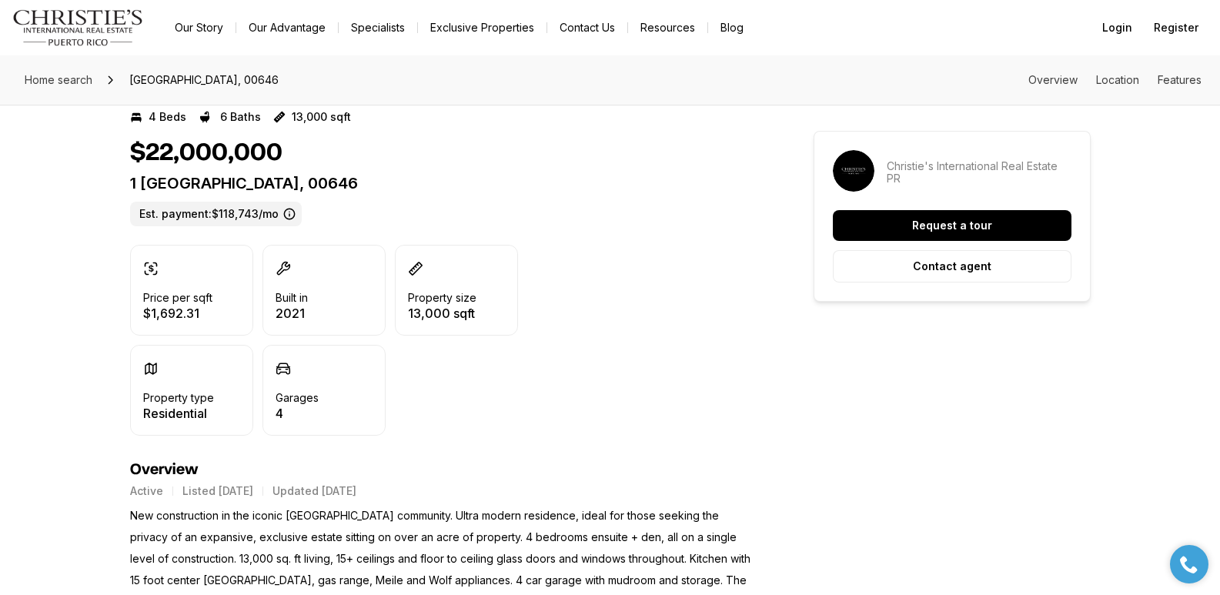
scroll to position [314, 0]
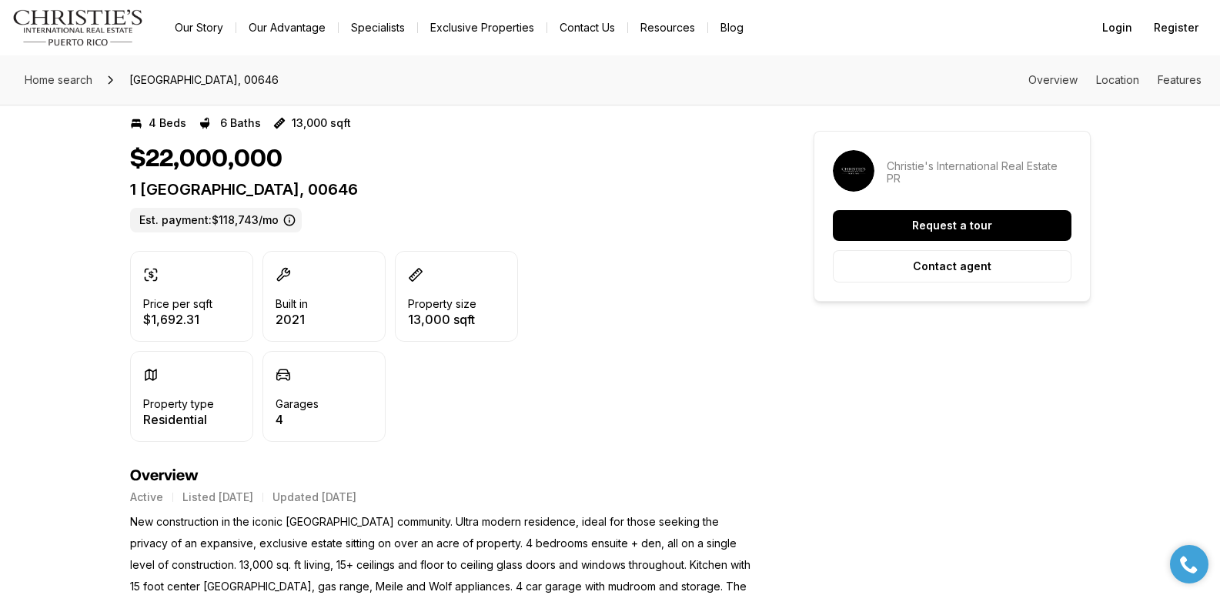
drag, startPoint x: 1225, startPoint y: 32, endPoint x: 1221, endPoint y: 72, distance: 41.0
drag, startPoint x: 129, startPoint y: 192, endPoint x: 499, endPoint y: 185, distance: 371.0
copy p "1 DORADO BEACH ESTATES DORADO PR, 00646"
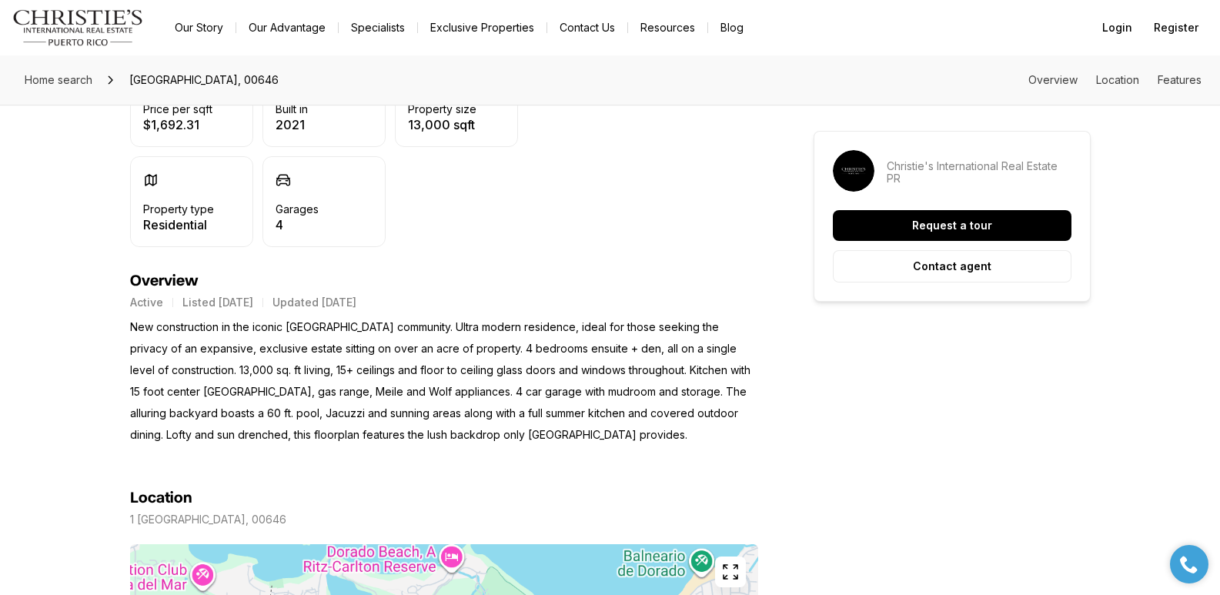
scroll to position [503, 0]
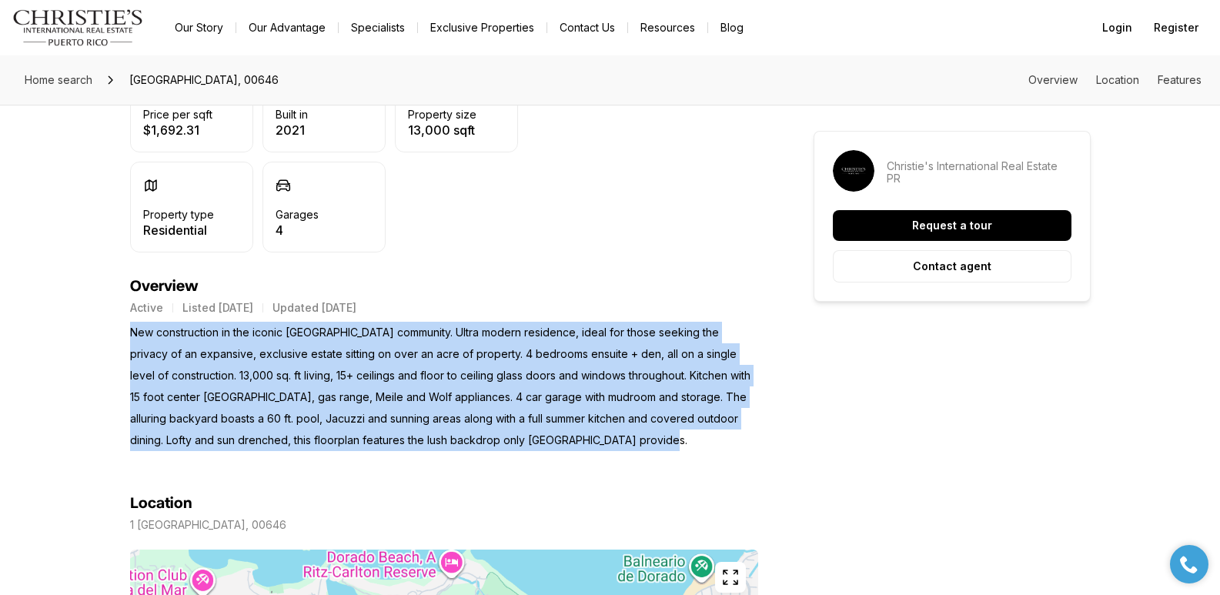
drag, startPoint x: 128, startPoint y: 332, endPoint x: 625, endPoint y: 449, distance: 510.6
copy p "New construction in the iconic Dorado Beach Estates community. Ultra modern res…"
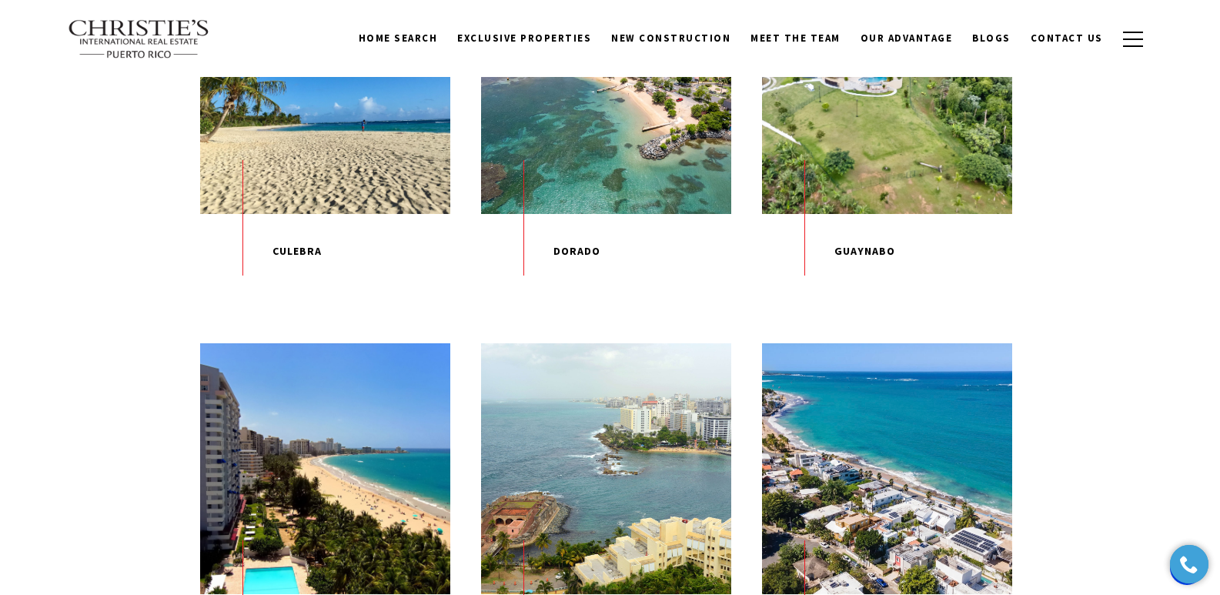
scroll to position [895, 0]
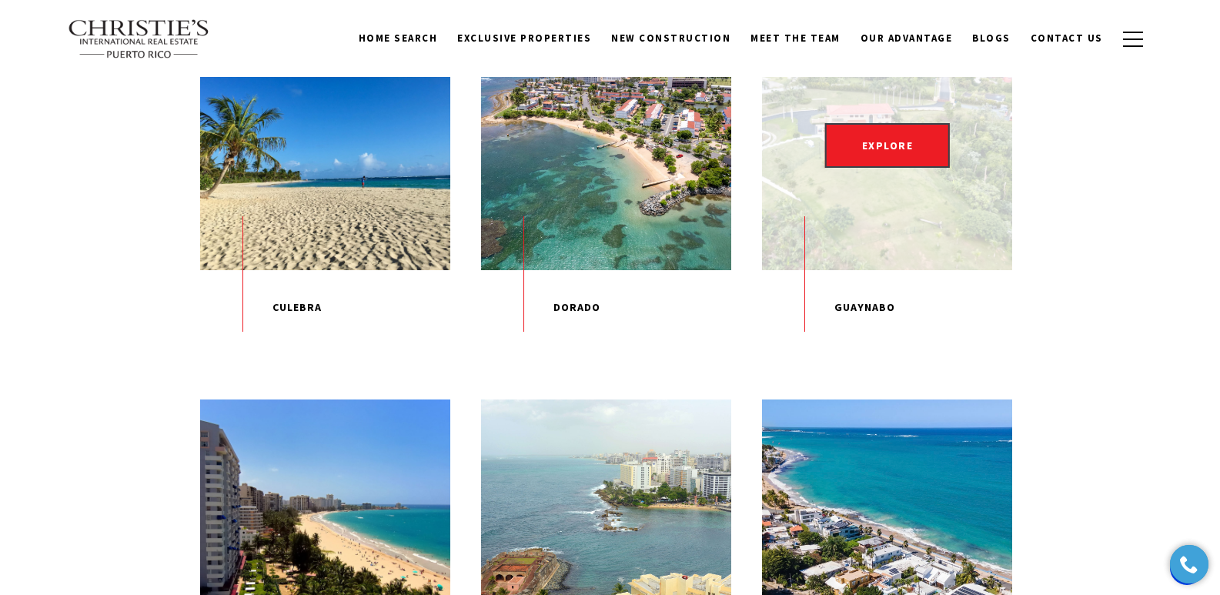
click at [890, 198] on div "EXPLORE" at bounding box center [887, 145] width 250 height 250
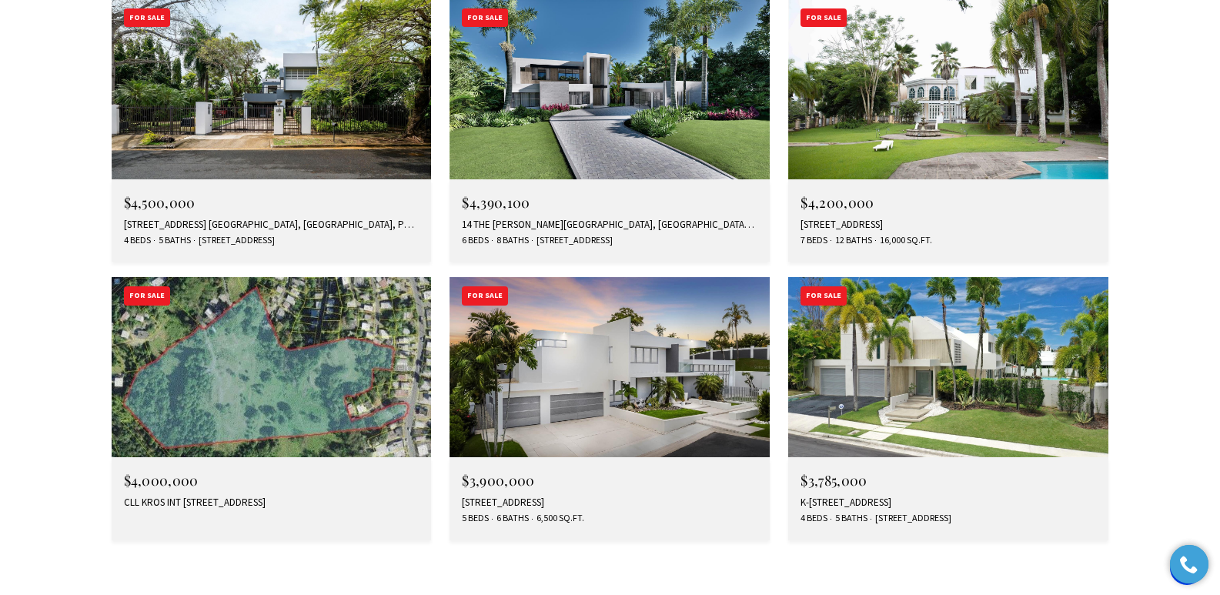
scroll to position [4838, 0]
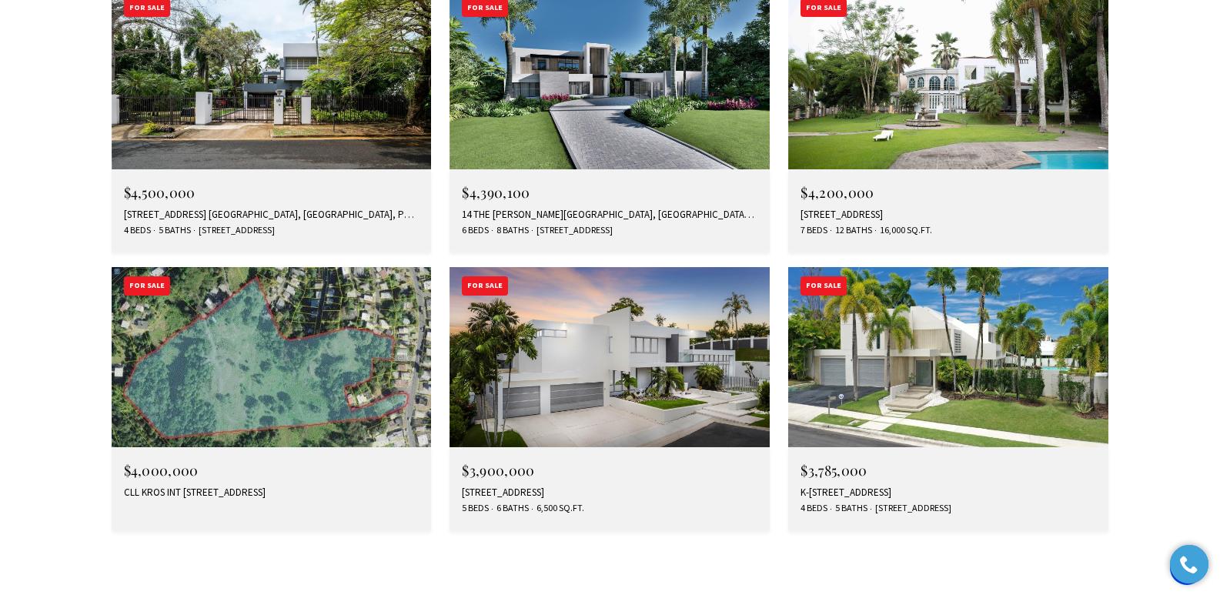
drag, startPoint x: 1227, startPoint y: 48, endPoint x: 1216, endPoint y: 406, distance: 358.0
click at [934, 267] on img at bounding box center [948, 357] width 320 height 180
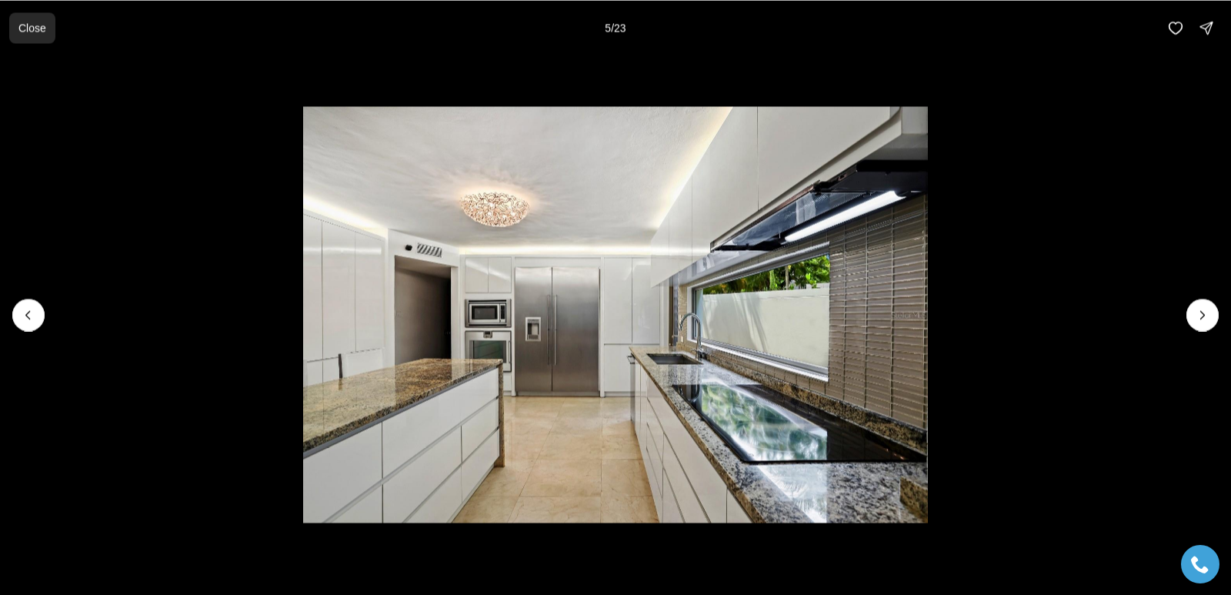
click at [35, 26] on p "Close" at bounding box center [32, 28] width 28 height 12
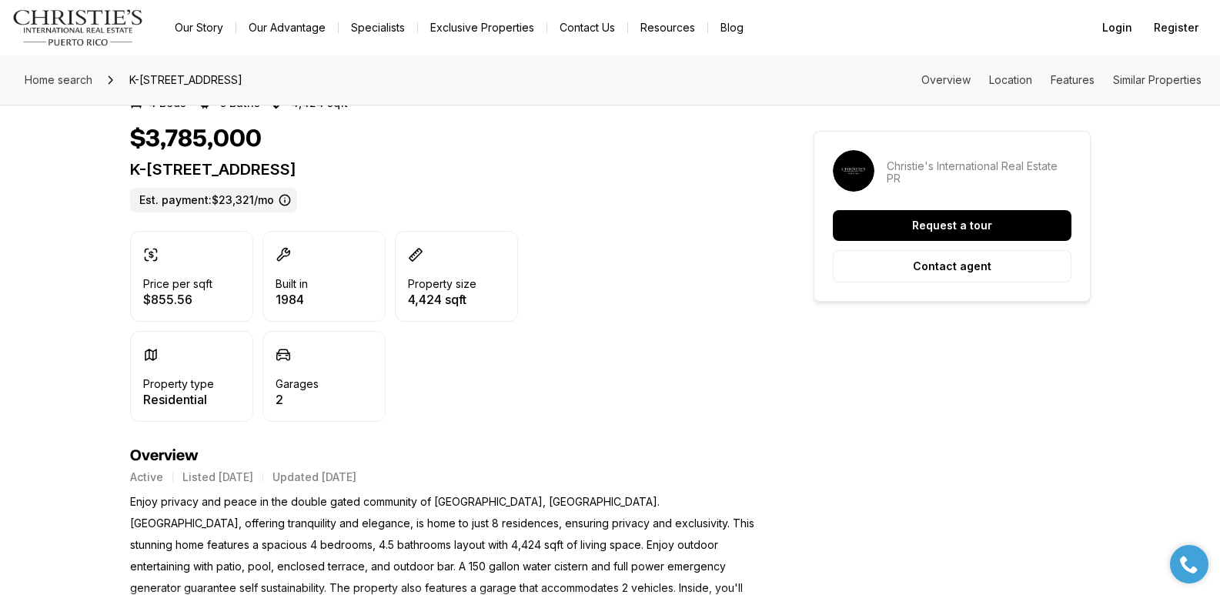
scroll to position [346, 0]
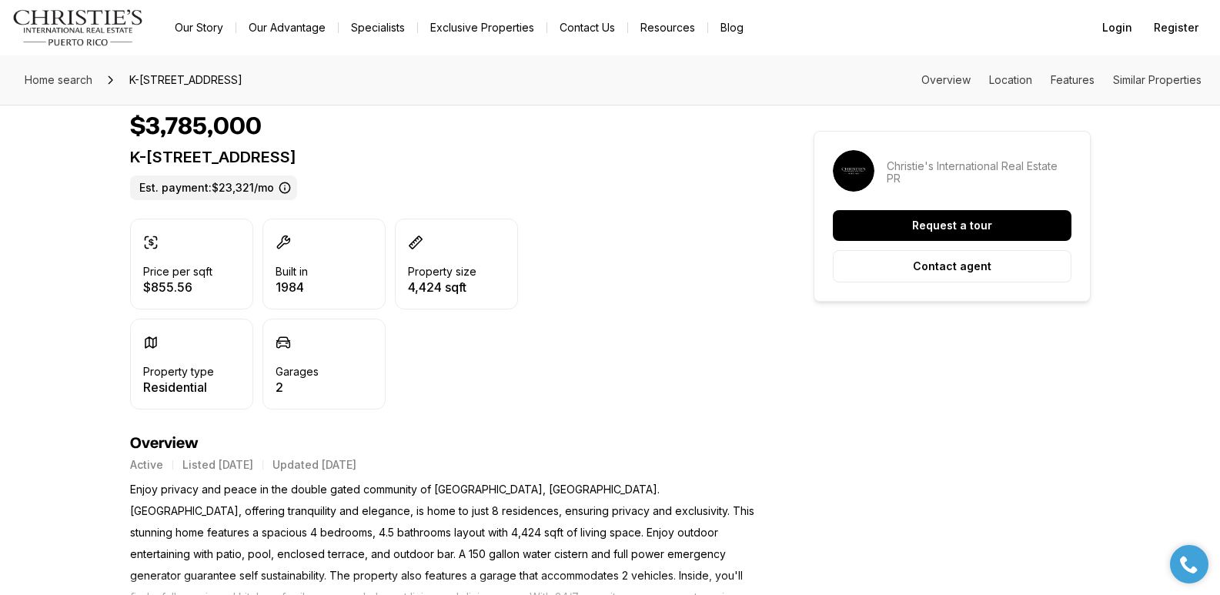
drag, startPoint x: 126, startPoint y: 159, endPoint x: 583, endPoint y: 155, distance: 456.4
copy p "K-[STREET_ADDRESS]"
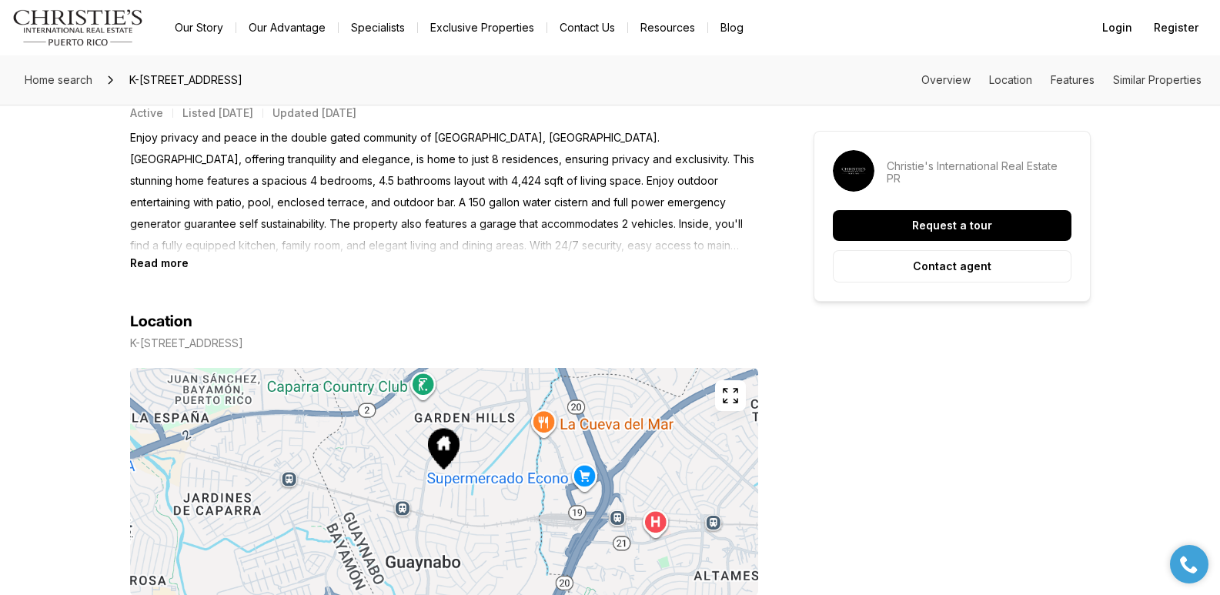
scroll to position [499, 0]
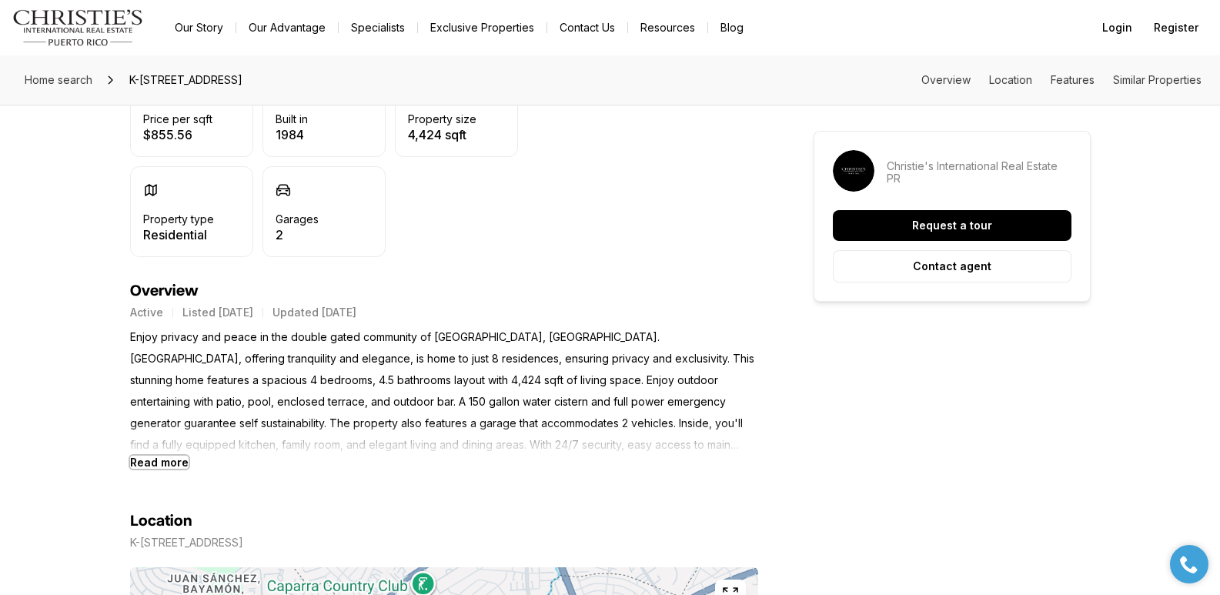
click at [163, 464] on b "Read more" at bounding box center [159, 462] width 58 height 13
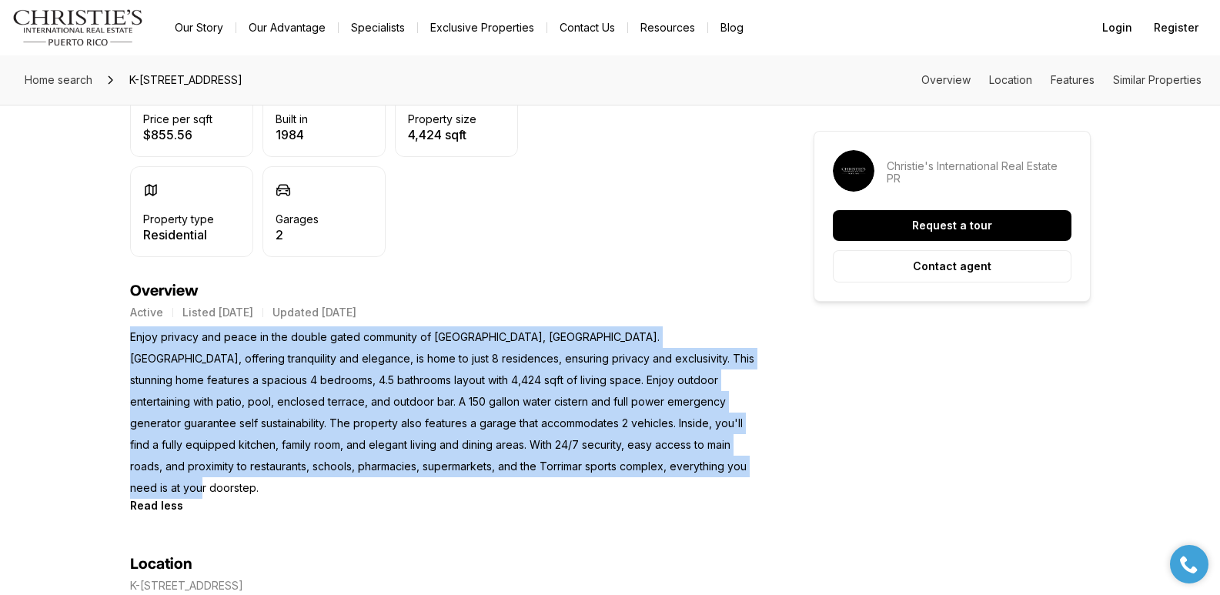
drag, startPoint x: 129, startPoint y: 339, endPoint x: 242, endPoint y: 483, distance: 182.6
click at [242, 483] on p "Enjoy privacy and peace in the double gated community of [GEOGRAPHIC_DATA], [GE…" at bounding box center [444, 412] width 628 height 172
copy p "Enjoy privacy and peace in the double gated community of [GEOGRAPHIC_DATA], [GE…"
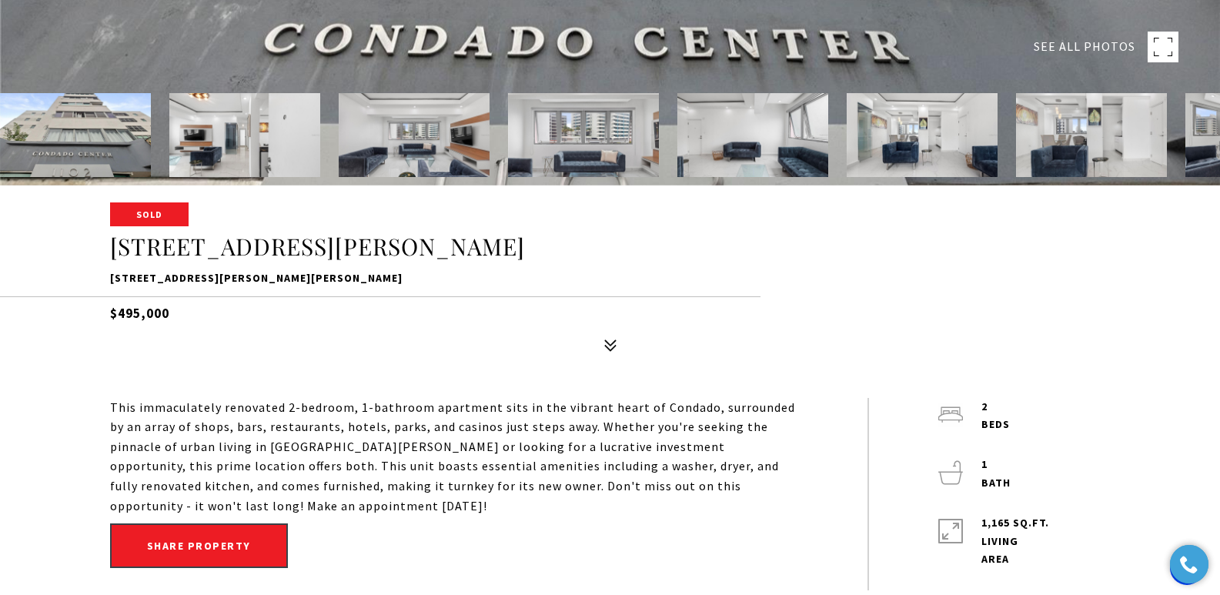
scroll to position [416, 0]
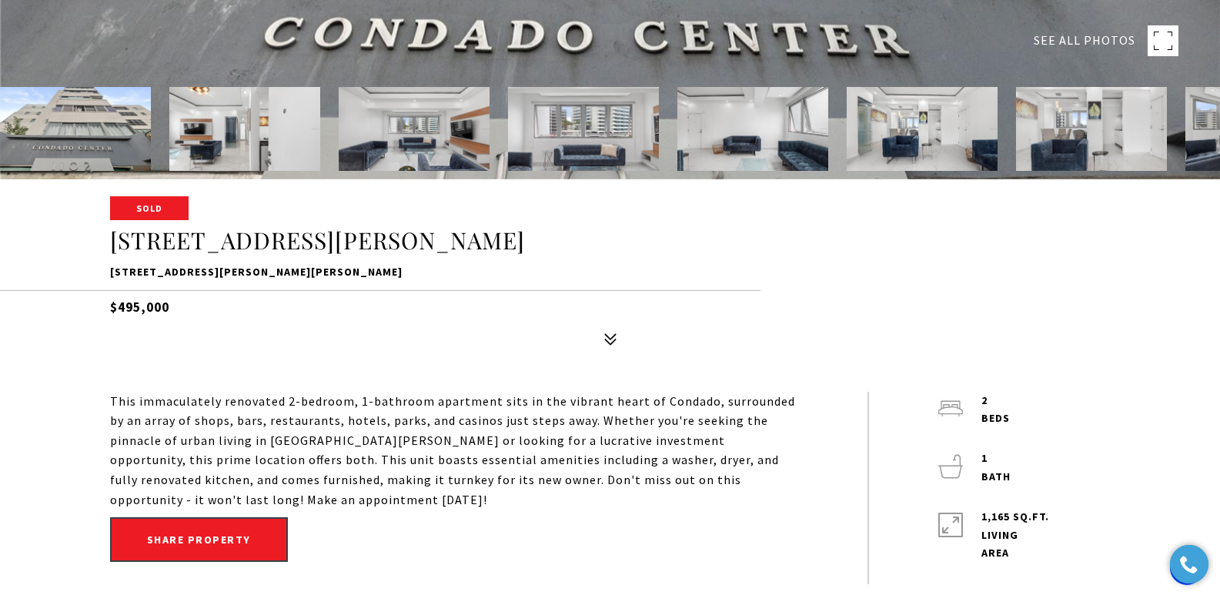
drag, startPoint x: 1227, startPoint y: 61, endPoint x: 1227, endPoint y: 109, distance: 48.5
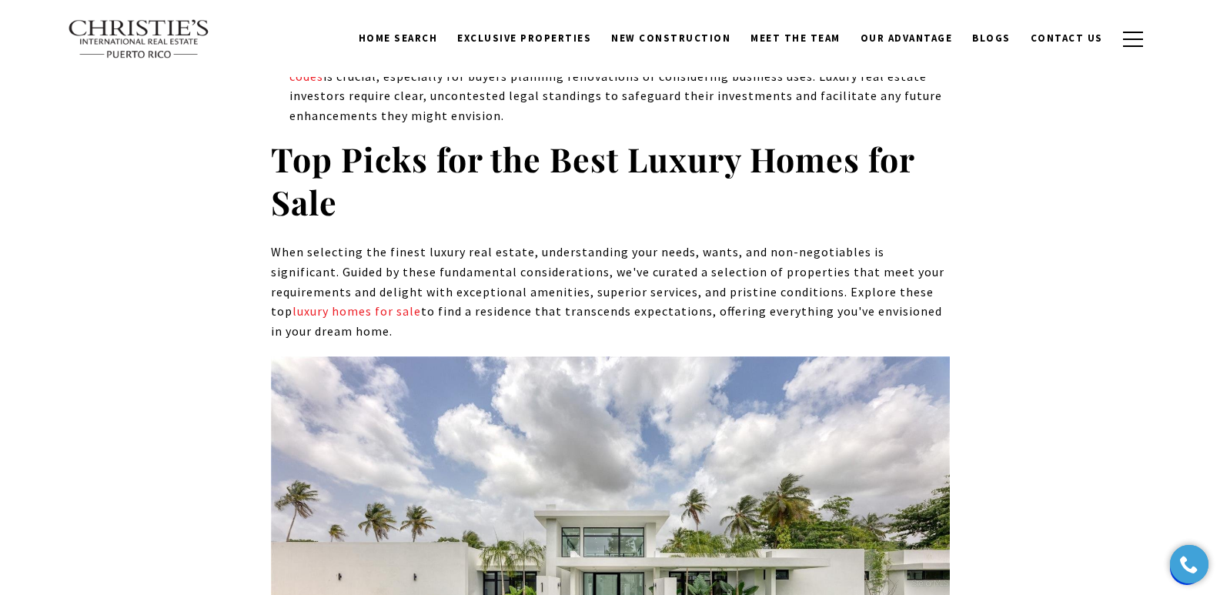
scroll to position [4558, 0]
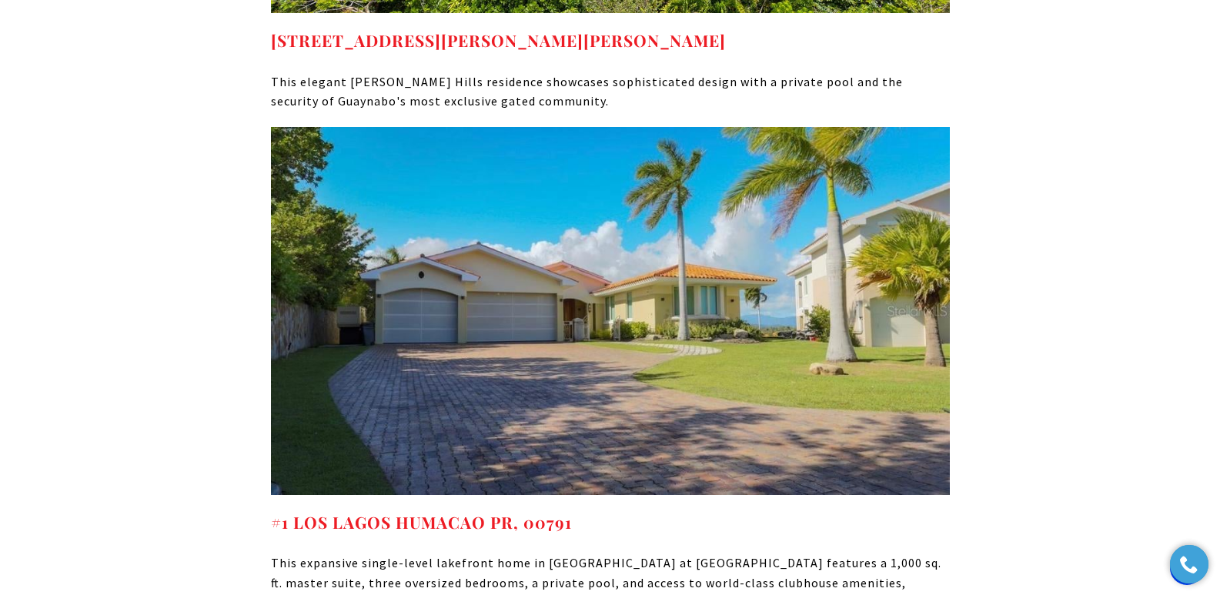
scroll to position [7276, 0]
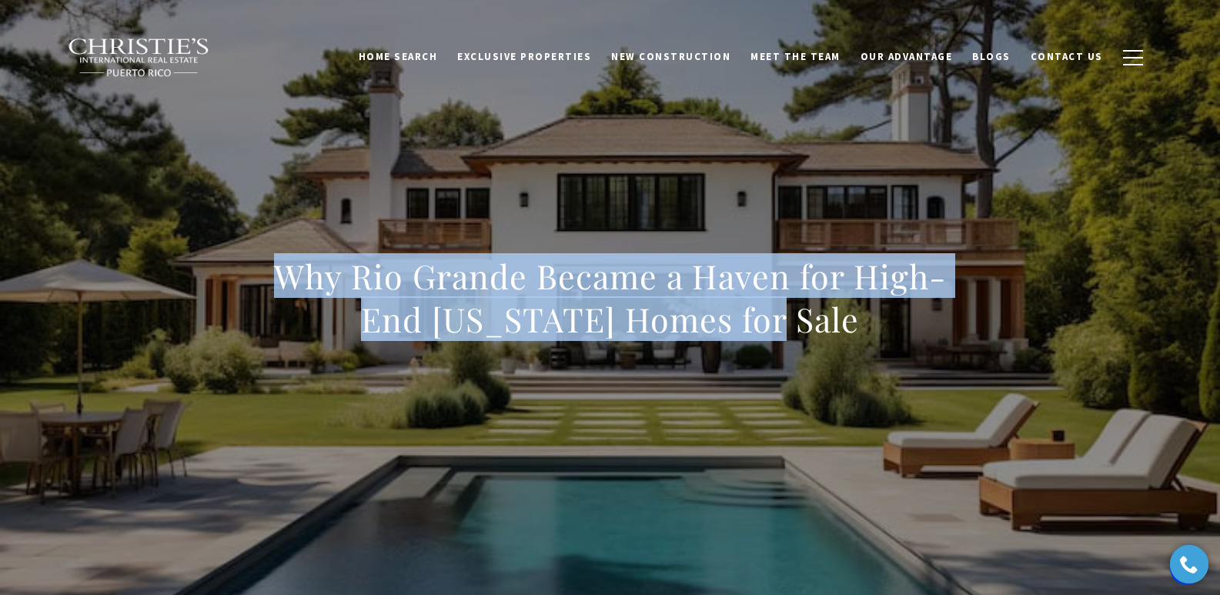
drag, startPoint x: 276, startPoint y: 271, endPoint x: 831, endPoint y: 339, distance: 559.8
click at [784, 339] on h1 "Why Rio Grande Became a Haven for High-End Puerto Rico Homes for Sale" at bounding box center [610, 298] width 679 height 86
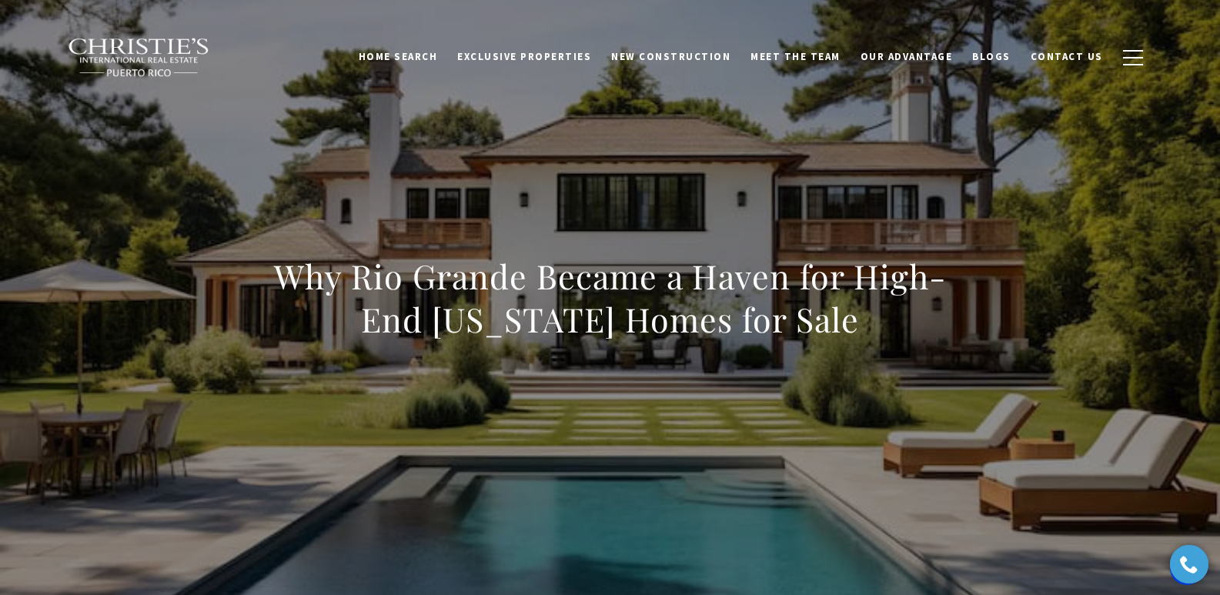
click at [792, 345] on div "Why Rio Grande Became a Haven for High-End Puerto Rico Homes for Sale" at bounding box center [610, 308] width 679 height 106
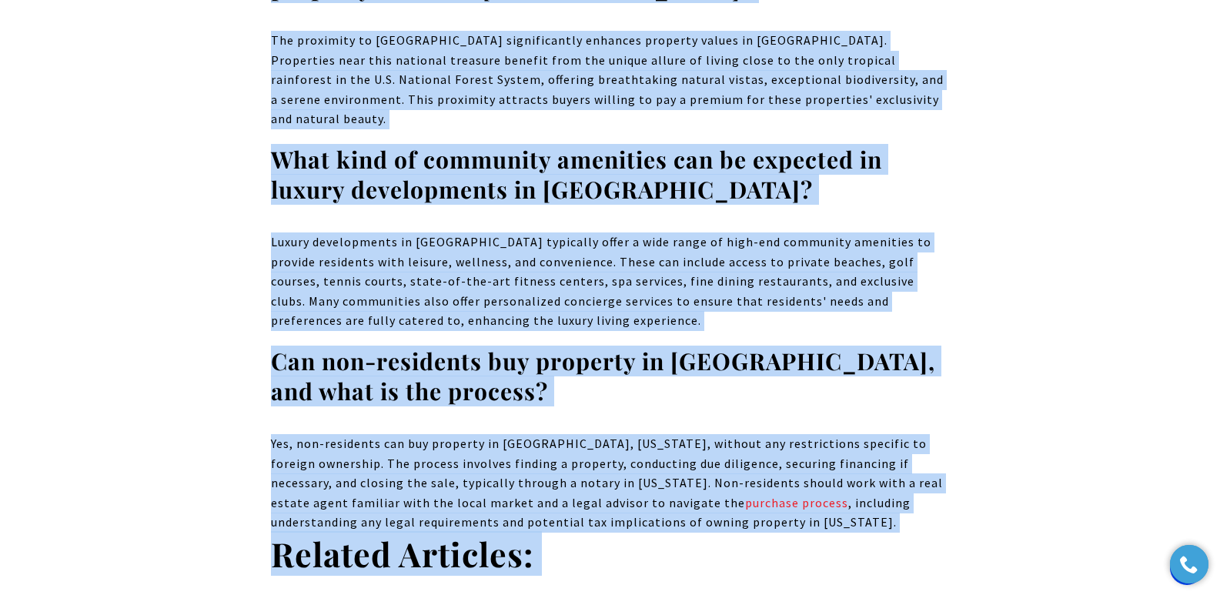
scroll to position [12213, 0]
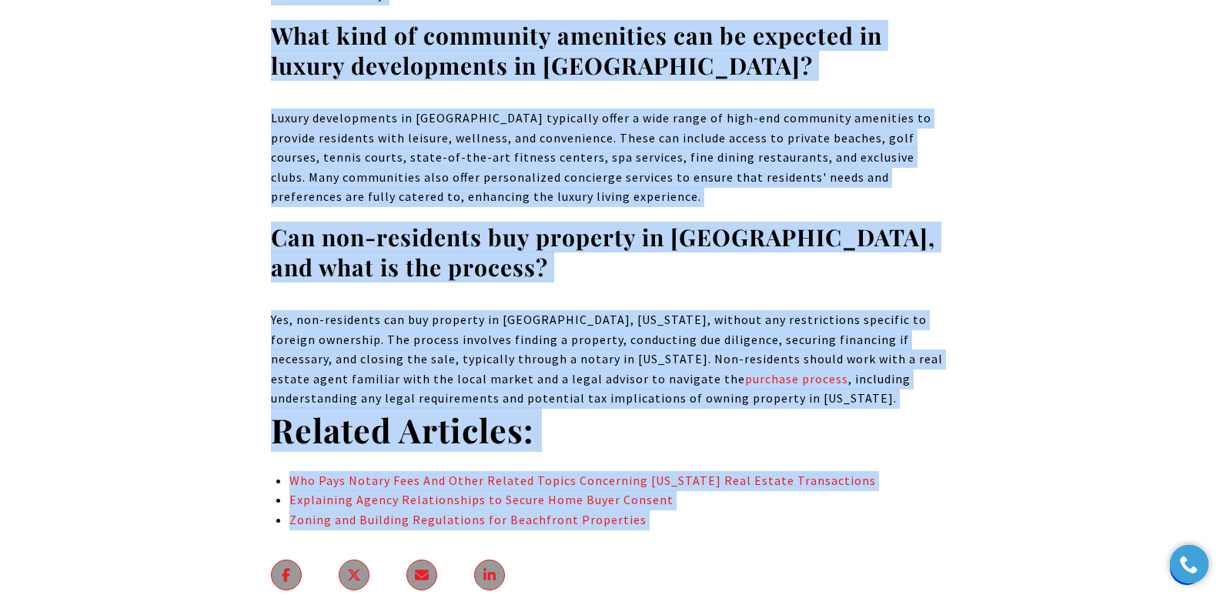
drag, startPoint x: 278, startPoint y: 284, endPoint x: 816, endPoint y: 165, distance: 550.8
copy body "Why Rio Grande Became a Haven for High-End Puerto Rico Homes for Sale Rio Grand…"
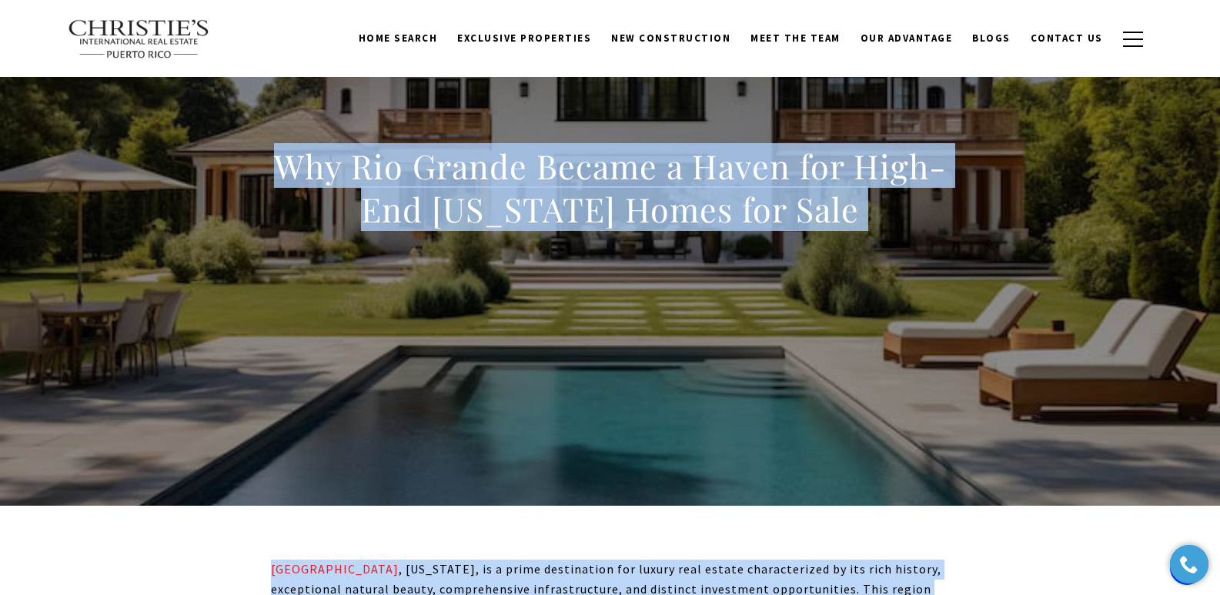
scroll to position [0, 0]
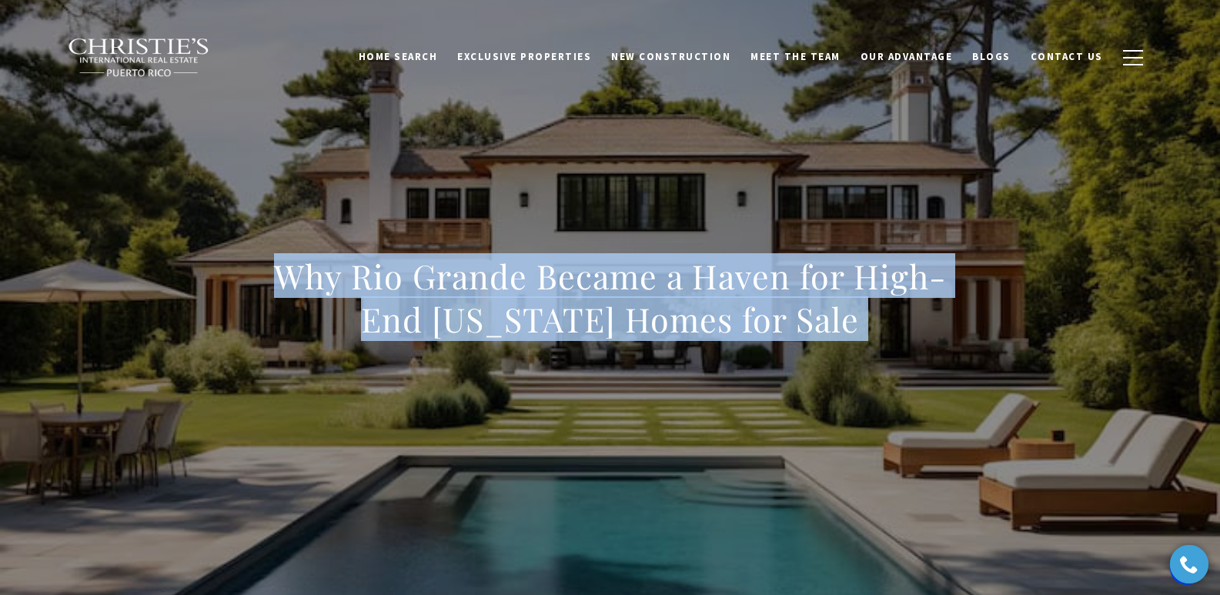
click at [340, 328] on h1 "Why Rio Grande Became a Haven for High-End Puerto Rico Homes for Sale" at bounding box center [610, 298] width 679 height 86
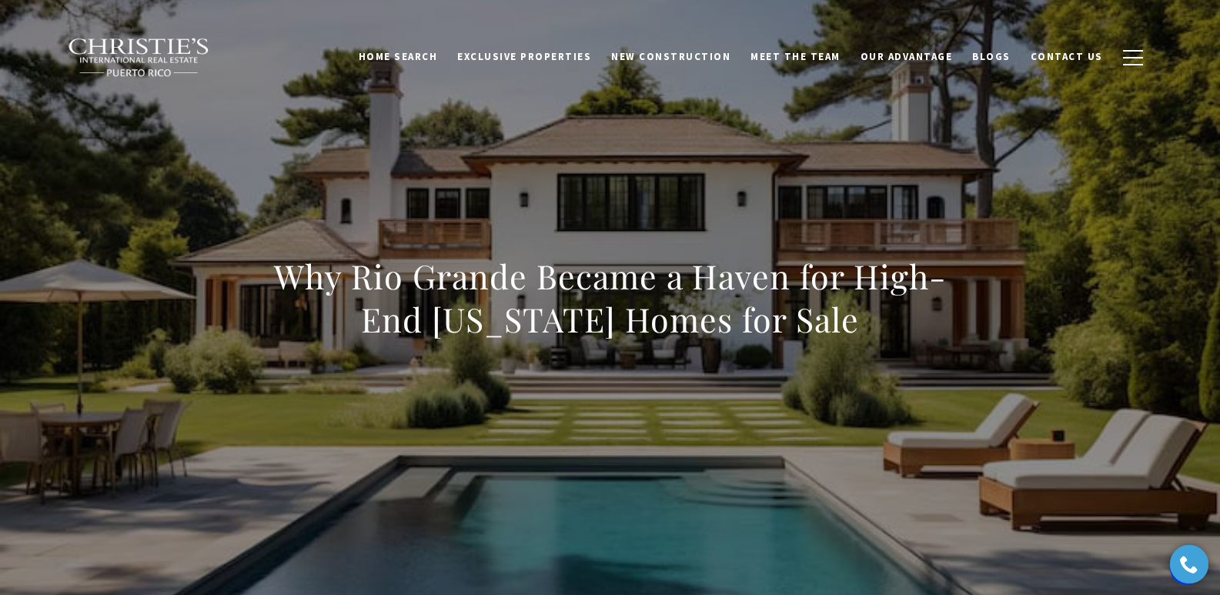
drag, startPoint x: 260, startPoint y: 266, endPoint x: 867, endPoint y: 313, distance: 609.1
click at [792, 313] on div "Why Rio Grande Became a Haven for High-End Puerto Rico Homes for Sale" at bounding box center [610, 308] width 1077 height 462
copy h1 "Why Rio Grande Became a Haven for High-End Puerto Rico Homes for Sale"
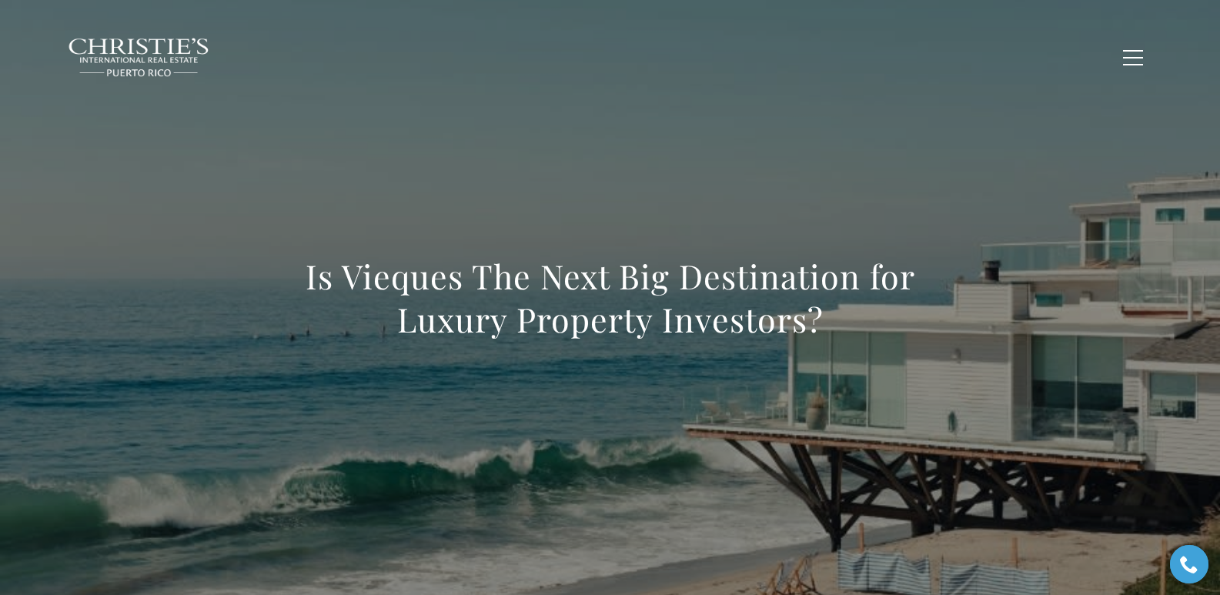
click at [282, 281] on h1 "Is Vieques The Next Big Destination for Luxury Property Investors?" at bounding box center [610, 298] width 679 height 86
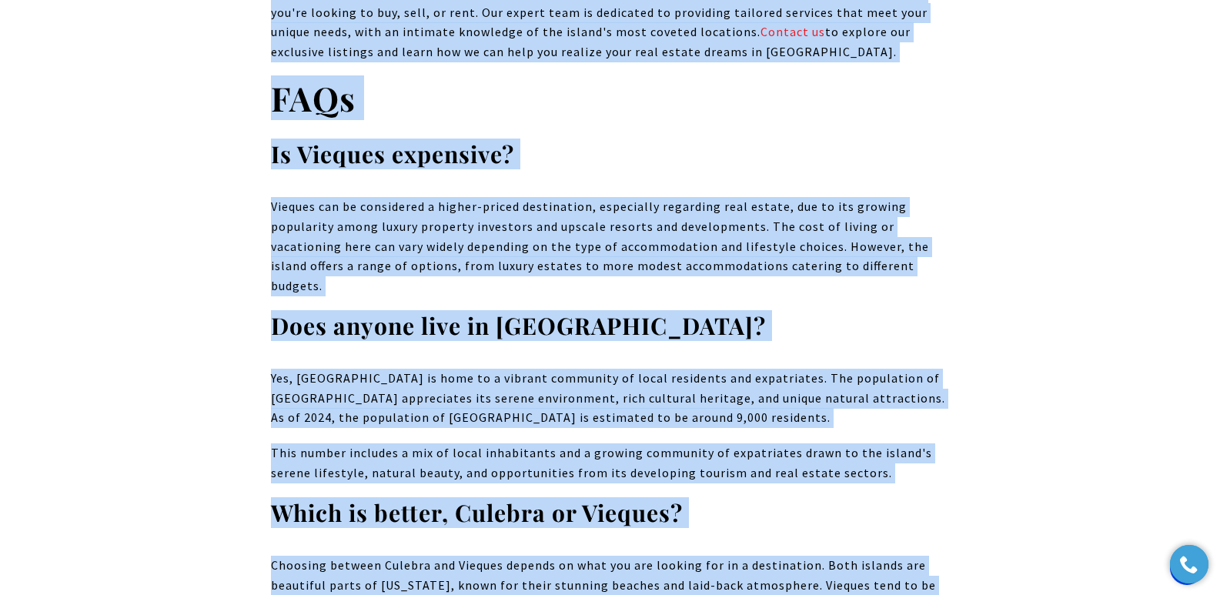
scroll to position [7934, 0]
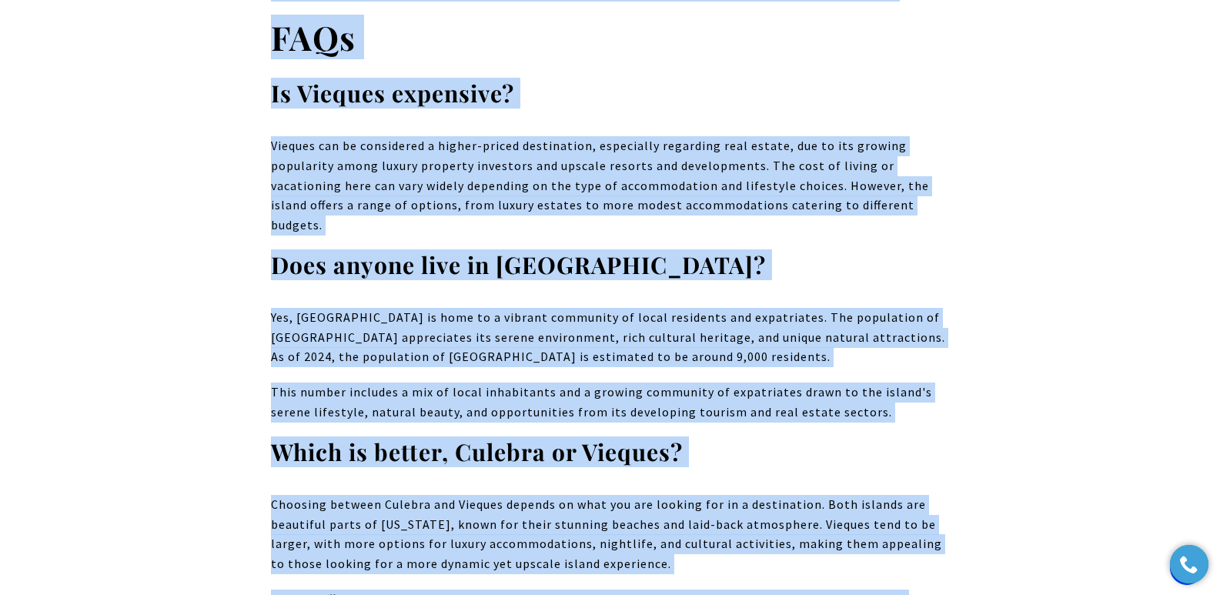
drag, startPoint x: 283, startPoint y: 279, endPoint x: 927, endPoint y: 374, distance: 651.2
copy body "Is Vieques The Next Big Destination for Luxury Property Investors? Vieques, Pue…"
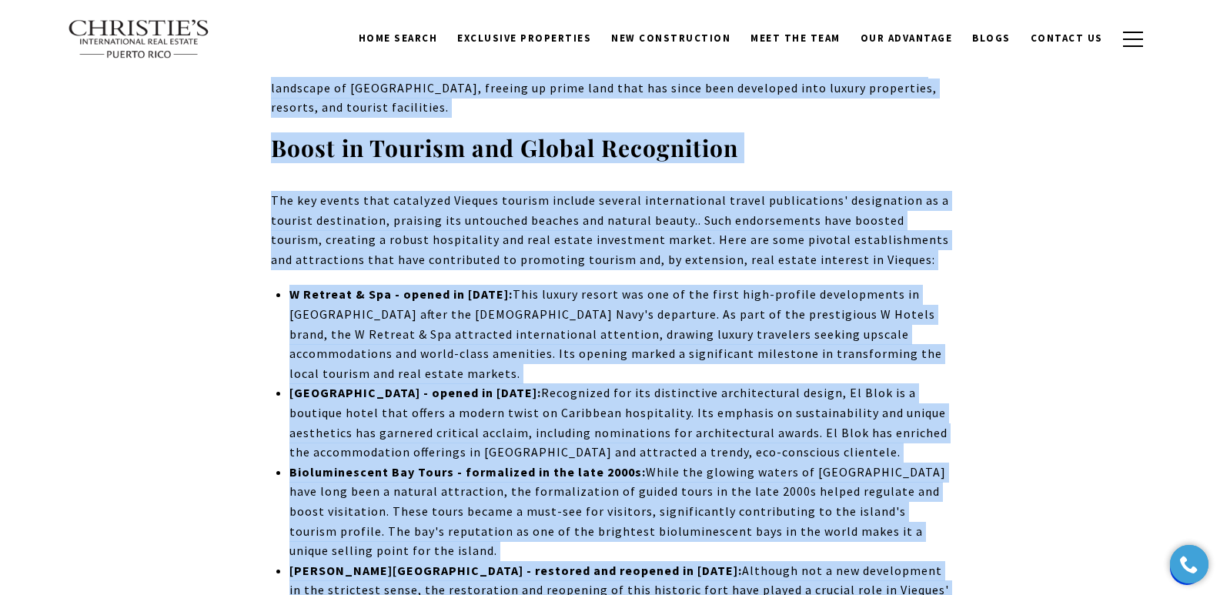
scroll to position [0, 0]
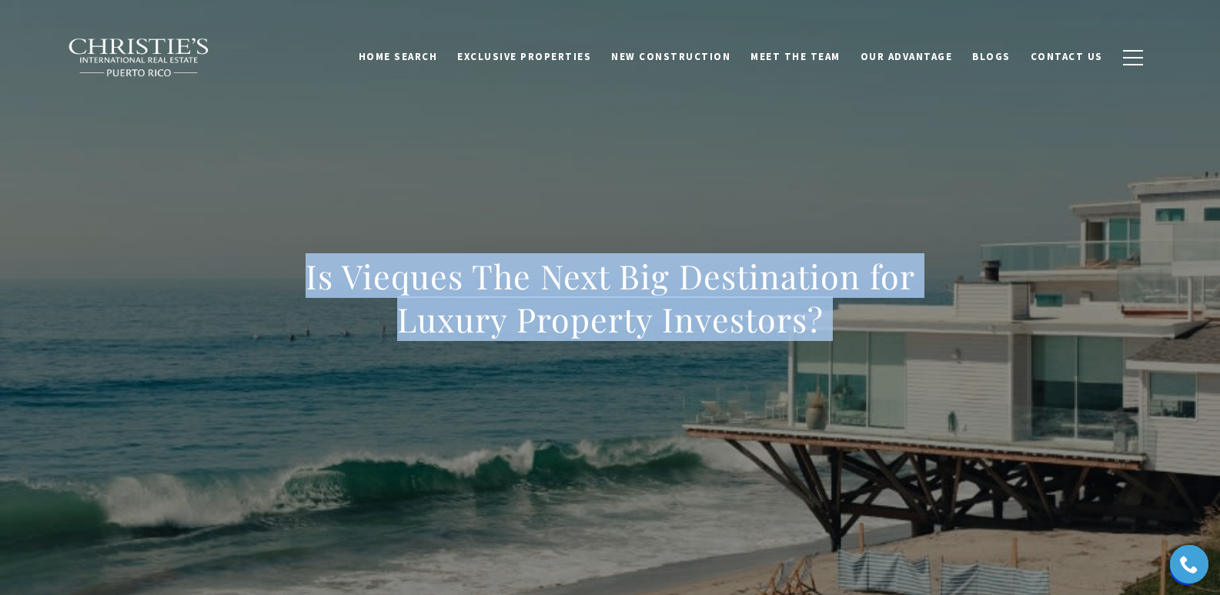
click at [305, 337] on h1 "Is Vieques The Next Big Destination for Luxury Property Investors?" at bounding box center [610, 298] width 679 height 86
drag, startPoint x: 292, startPoint y: 275, endPoint x: 877, endPoint y: 337, distance: 588.2
click at [792, 337] on h1 "Is Vieques The Next Big Destination for Luxury Property Investors?" at bounding box center [610, 298] width 679 height 86
copy h1 "Is Vieques The Next Big Destination for Luxury Property Investors?"
click at [533, 187] on div "Is Vieques The Next Big Destination for Luxury Property Investors?" at bounding box center [610, 308] width 1077 height 462
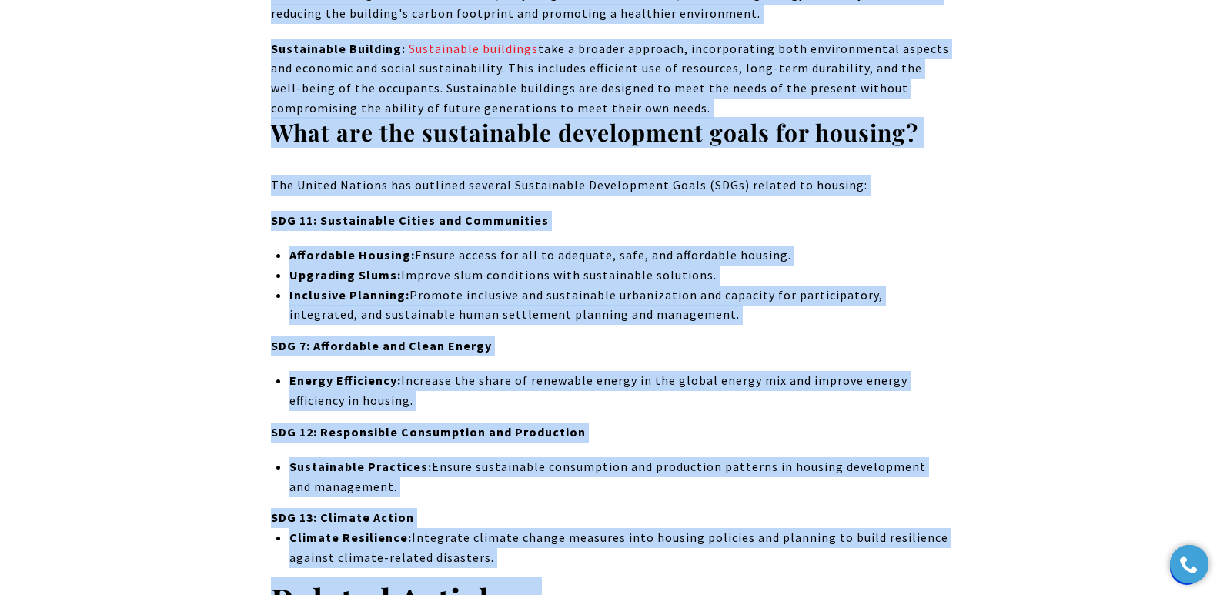
scroll to position [10360, 0]
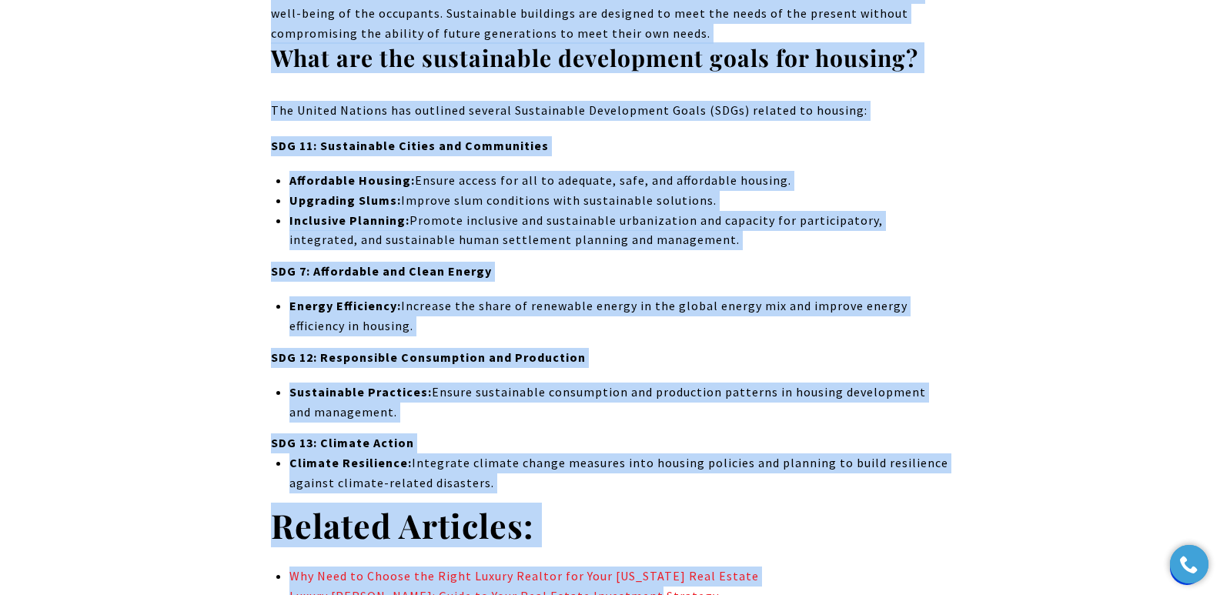
drag, startPoint x: 347, startPoint y: 242, endPoint x: 590, endPoint y: 439, distance: 311.9
copy body "Eco-friendly Luxury Properties: Sustainable Developments in [US_STATE] Housing …"
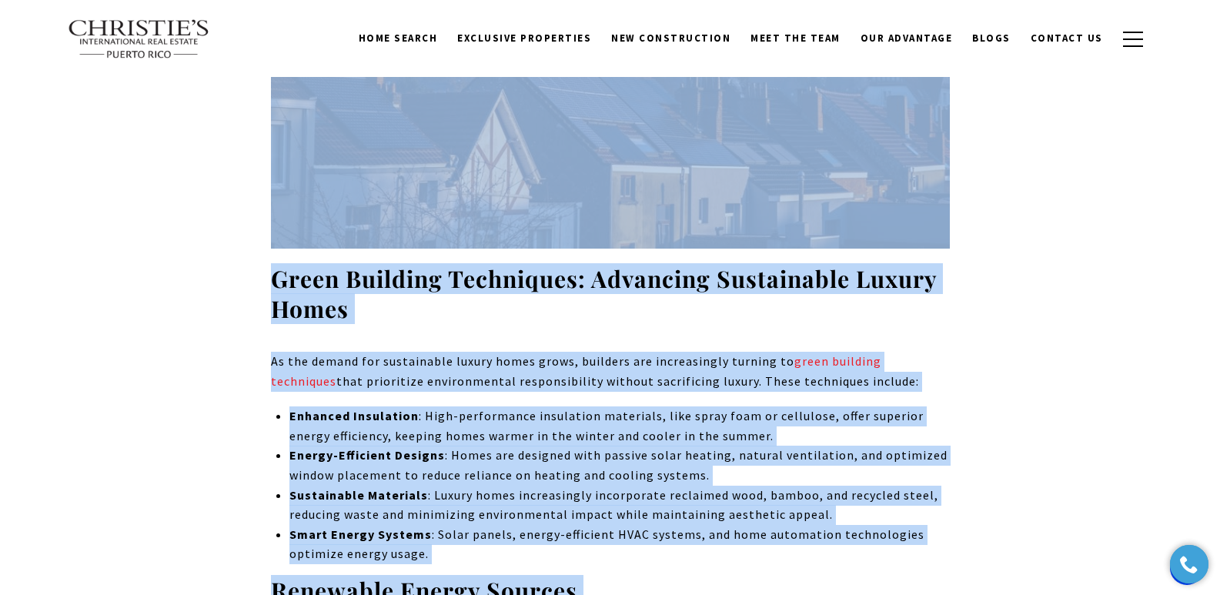
scroll to position [0, 0]
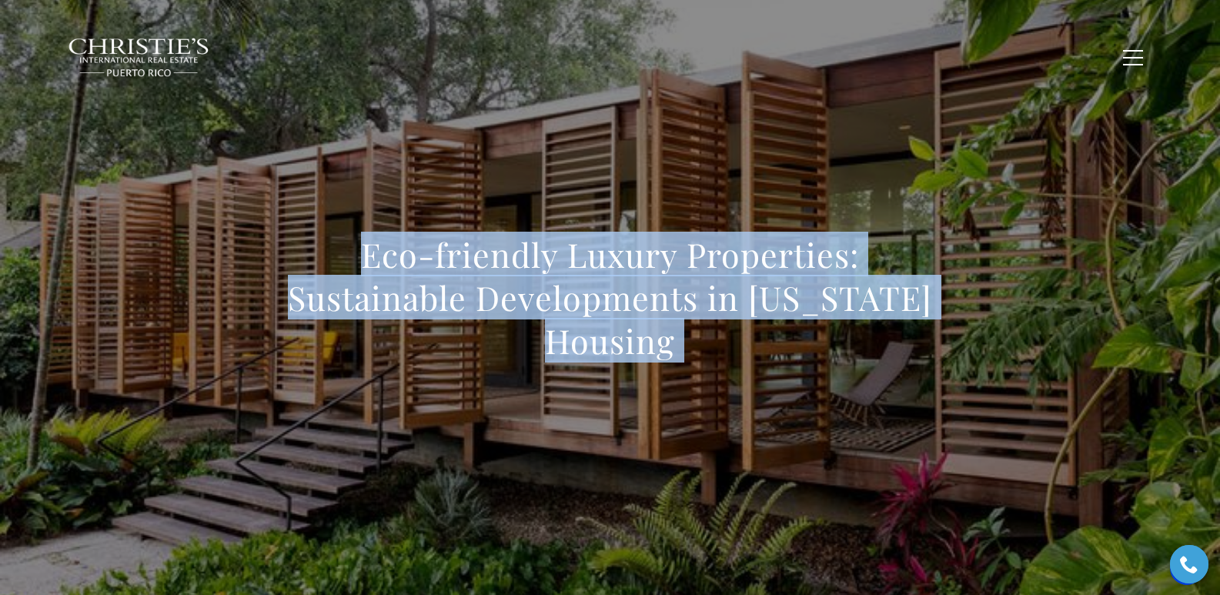
click at [539, 275] on h1 "Eco-friendly Luxury Properties: Sustainable Developments in Puerto Rico Housing" at bounding box center [610, 297] width 679 height 129
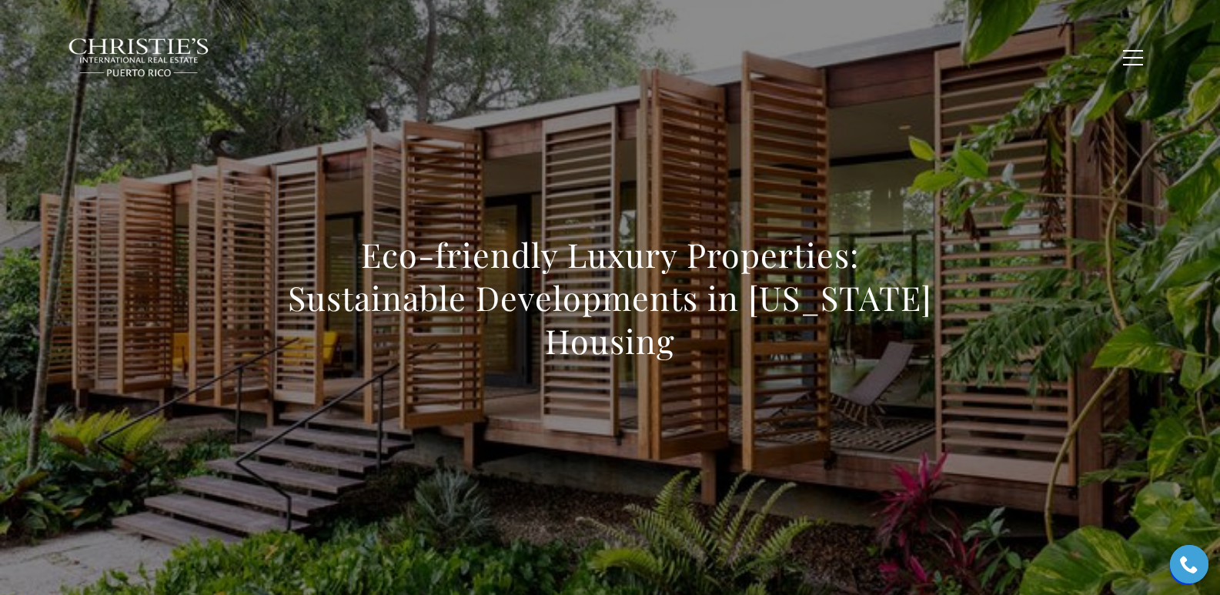
drag, startPoint x: 364, startPoint y: 247, endPoint x: 680, endPoint y: 352, distance: 332.7
click at [680, 352] on h1 "Eco-friendly Luxury Properties: Sustainable Developments in Puerto Rico Housing" at bounding box center [610, 297] width 679 height 129
copy h1 "Eco-friendly Luxury Properties: Sustainable Developments in Puerto Rico Housing"
